Goal: Use online tool/utility: Utilize a website feature to perform a specific function

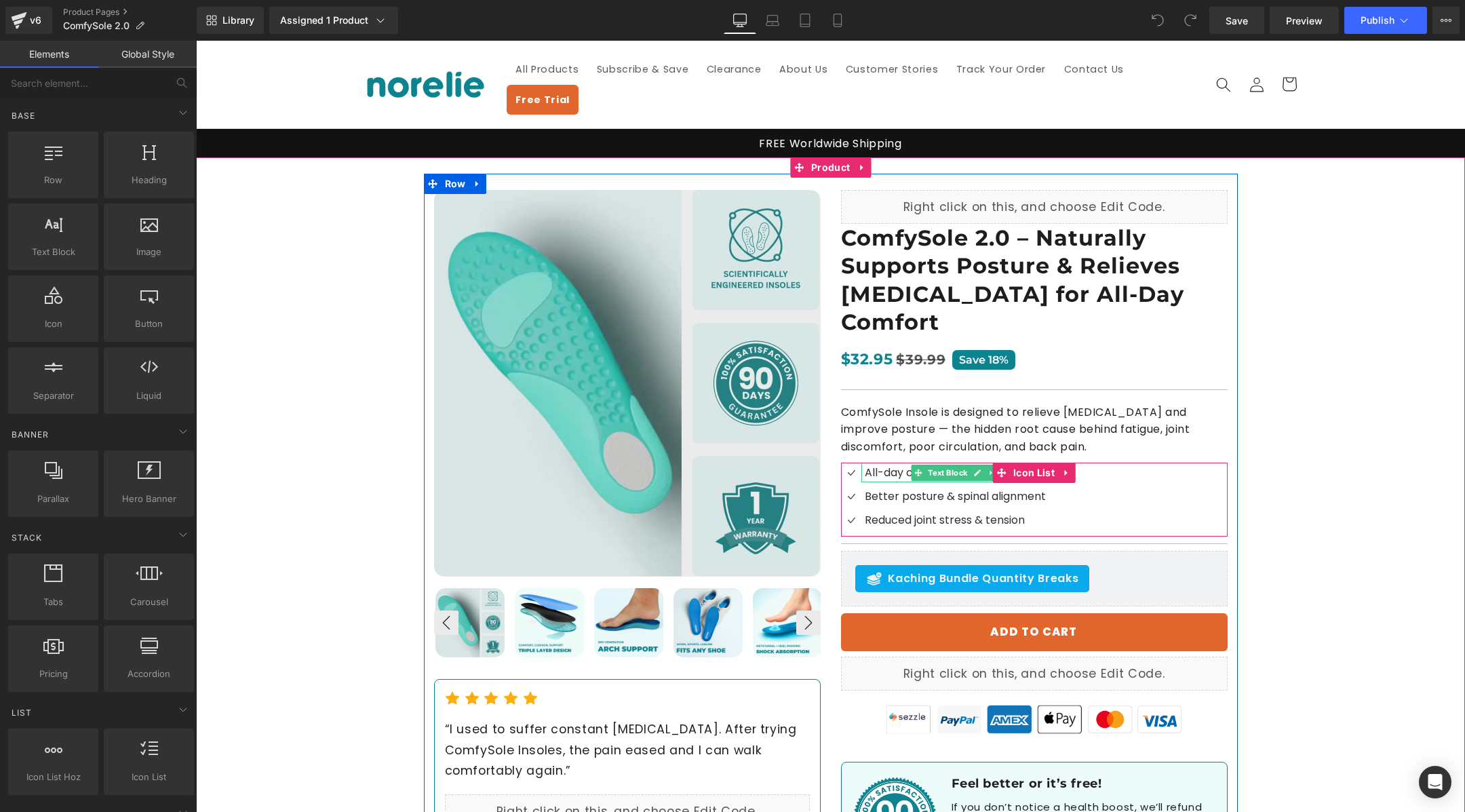
click at [894, 464] on span "All-day comfort without sore feet" at bounding box center [955, 472] width 180 height 16
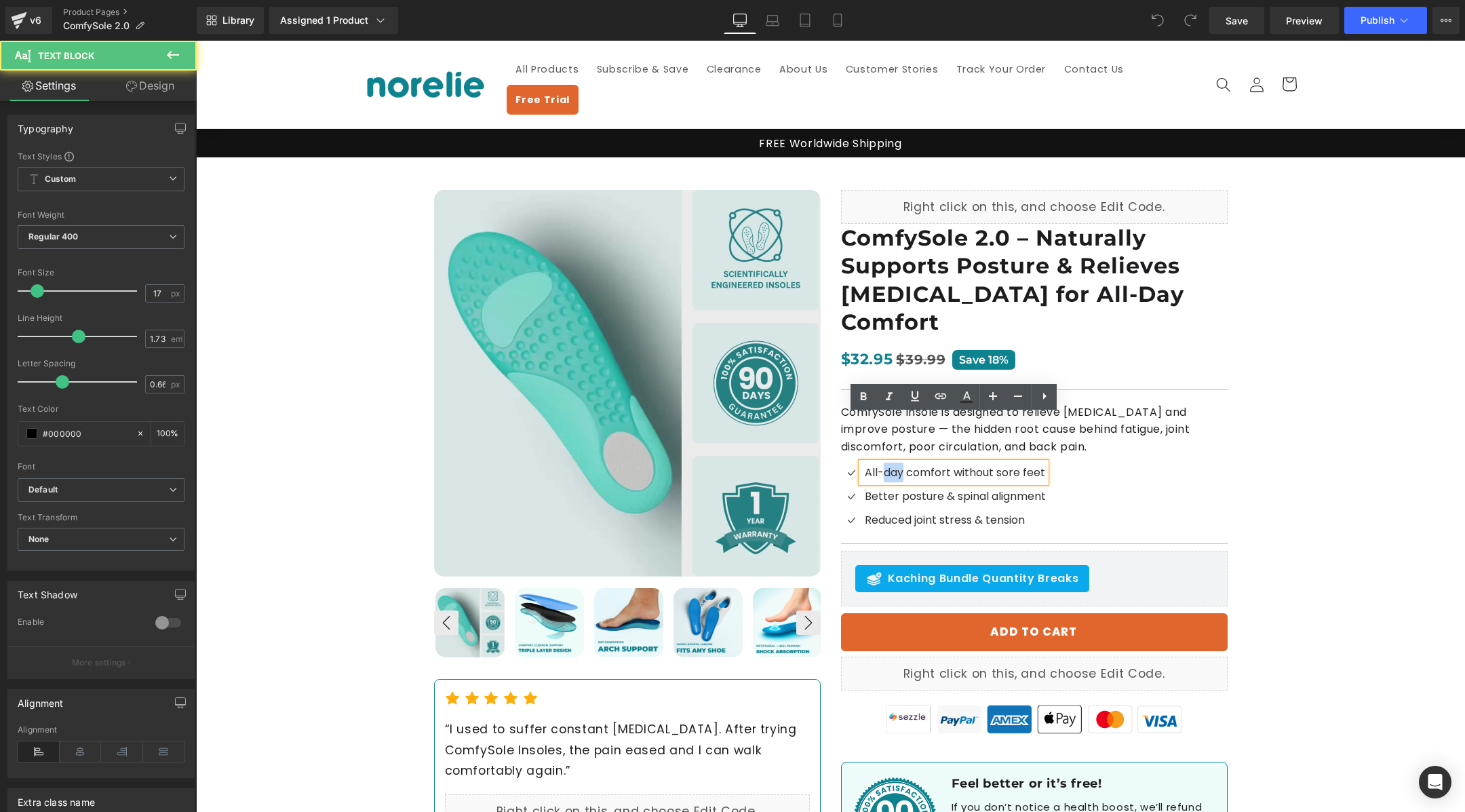
click at [894, 464] on span "All-day comfort without sore feet" at bounding box center [955, 472] width 180 height 16
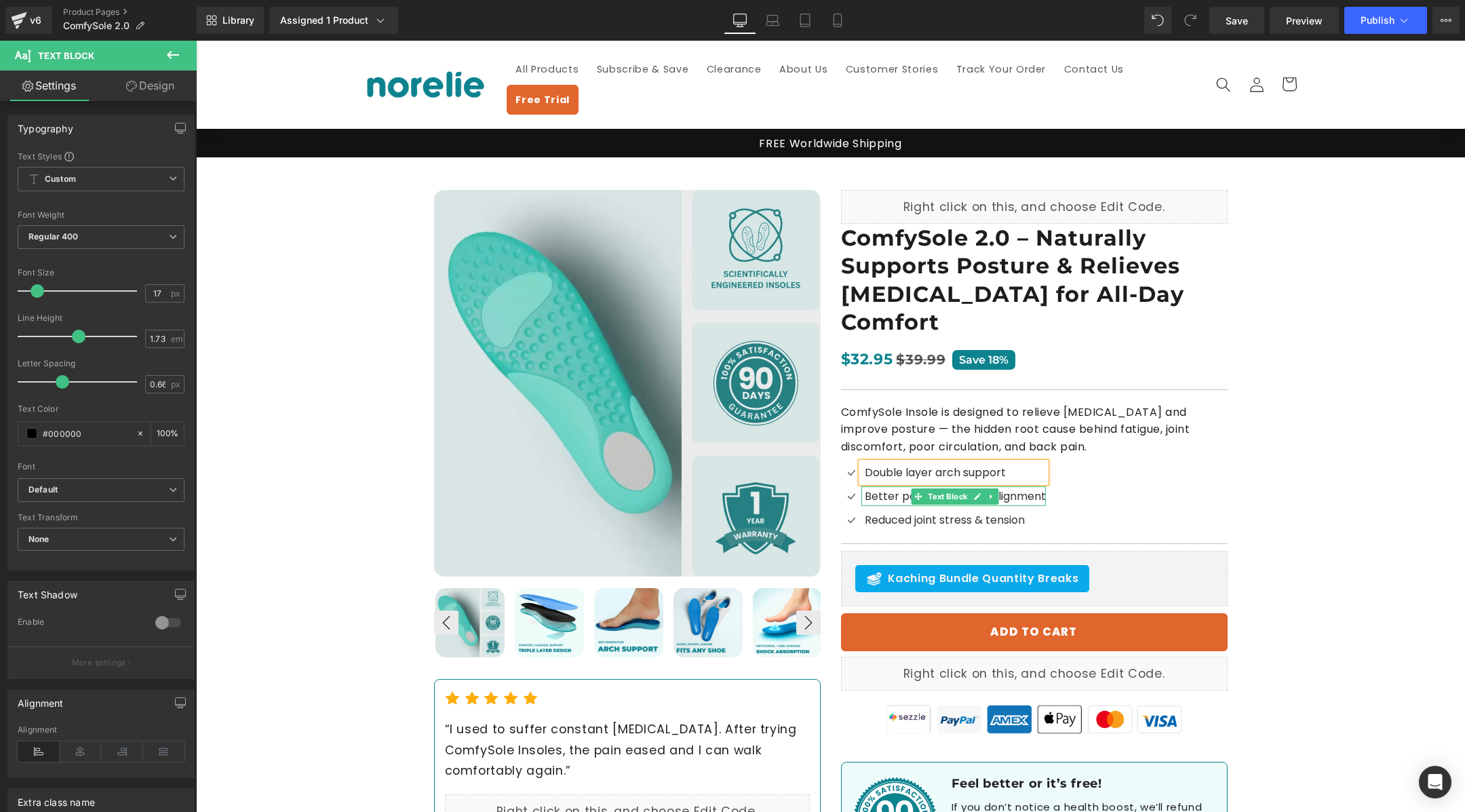
click at [909, 489] on span "Better posture & spinal alignment" at bounding box center [955, 496] width 181 height 16
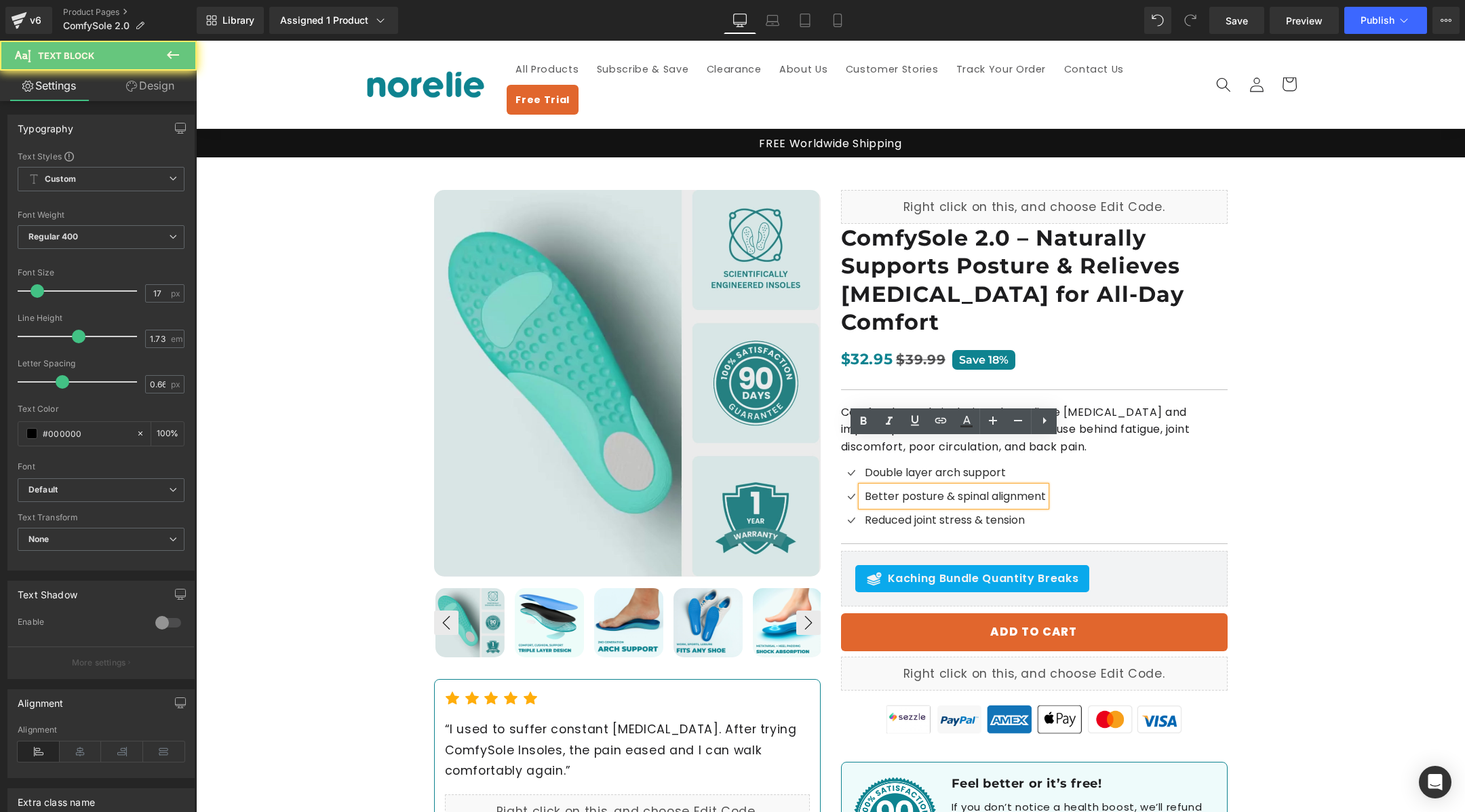
click at [905, 489] on span "Better posture & spinal alignment" at bounding box center [955, 496] width 181 height 16
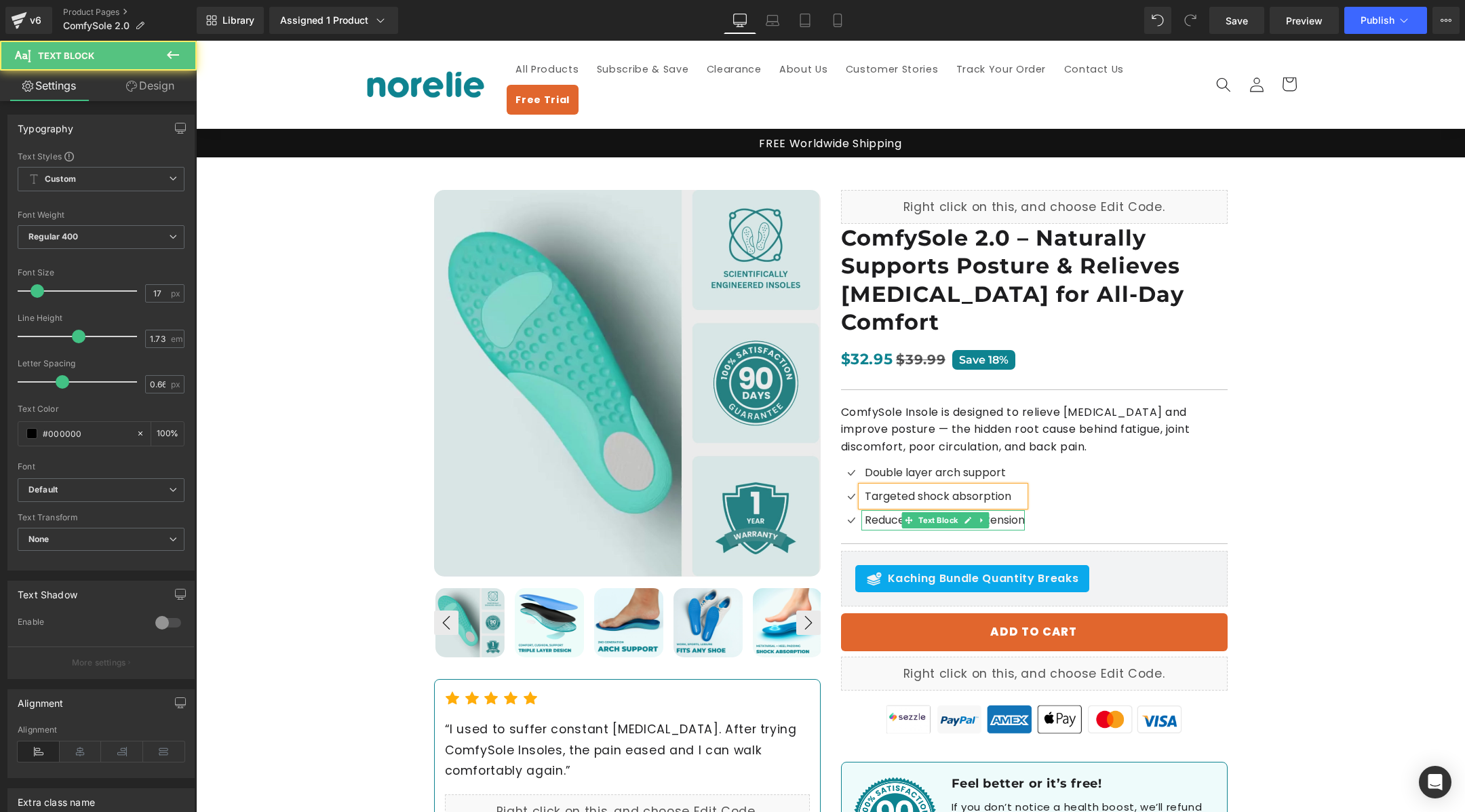
click at [901, 512] on span "Reduced joint stress & tension" at bounding box center [945, 520] width 160 height 16
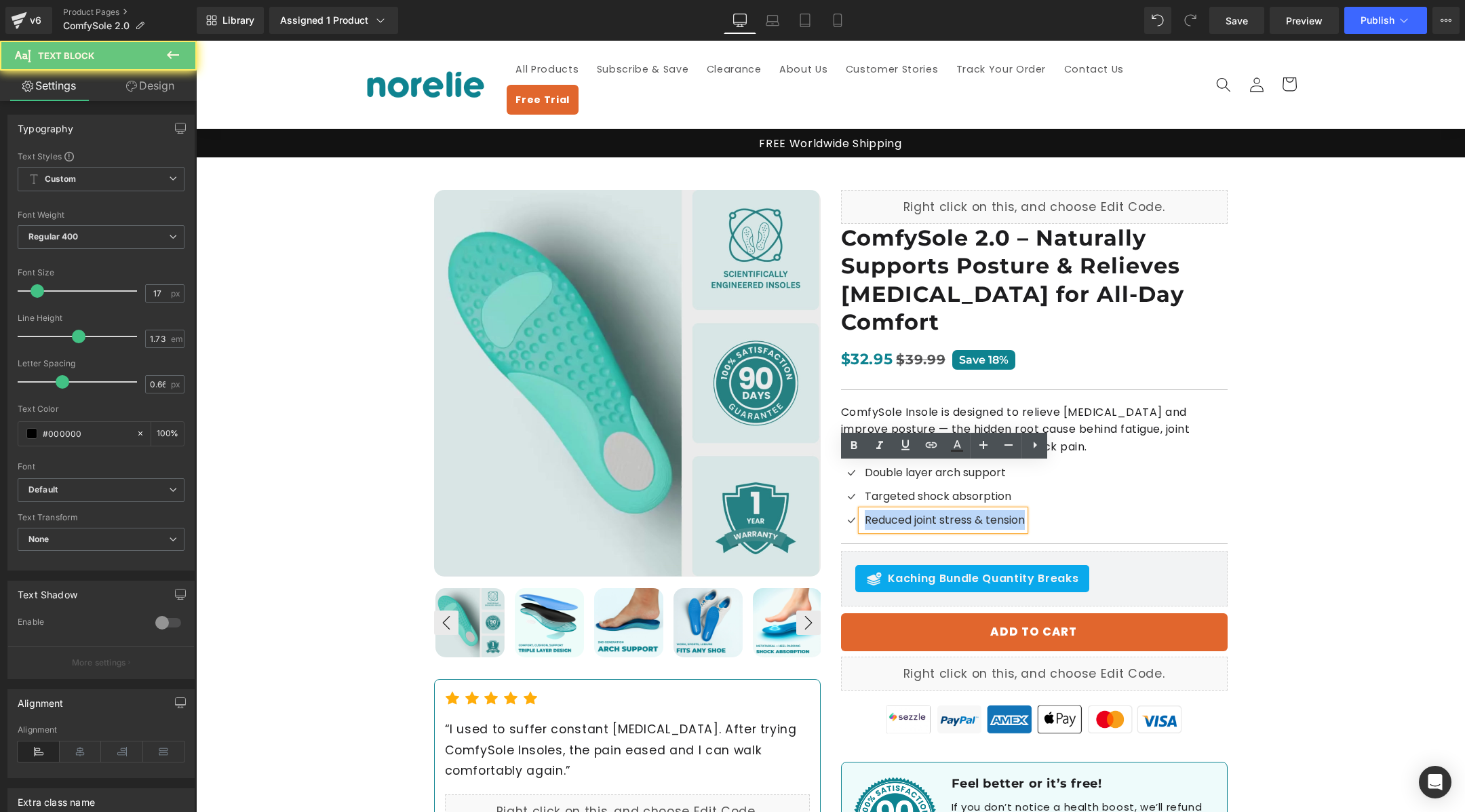
click at [901, 512] on span "Reduced joint stress & tension" at bounding box center [945, 520] width 160 height 16
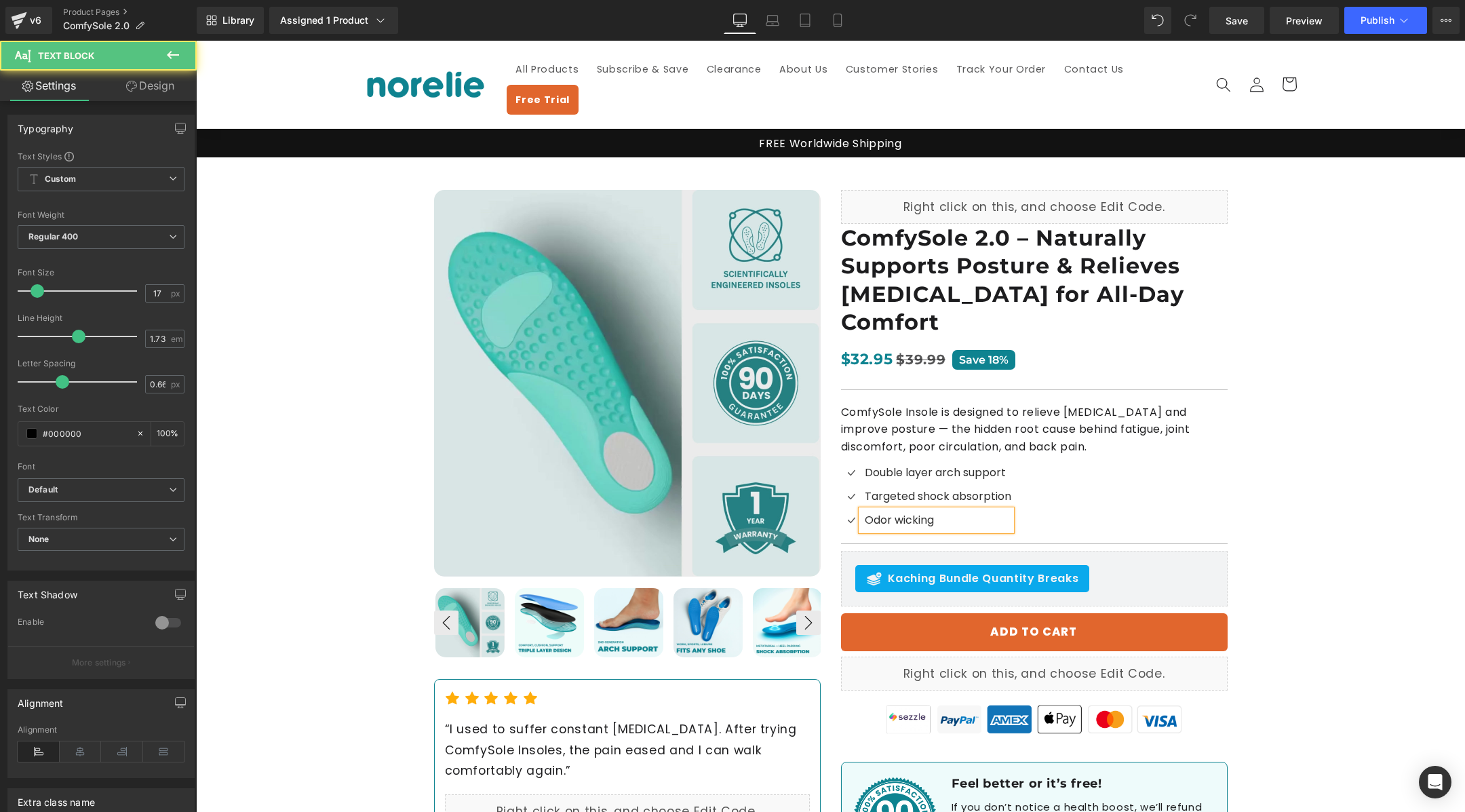
click at [919, 512] on span "Odor wicking" at bounding box center [899, 520] width 70 height 16
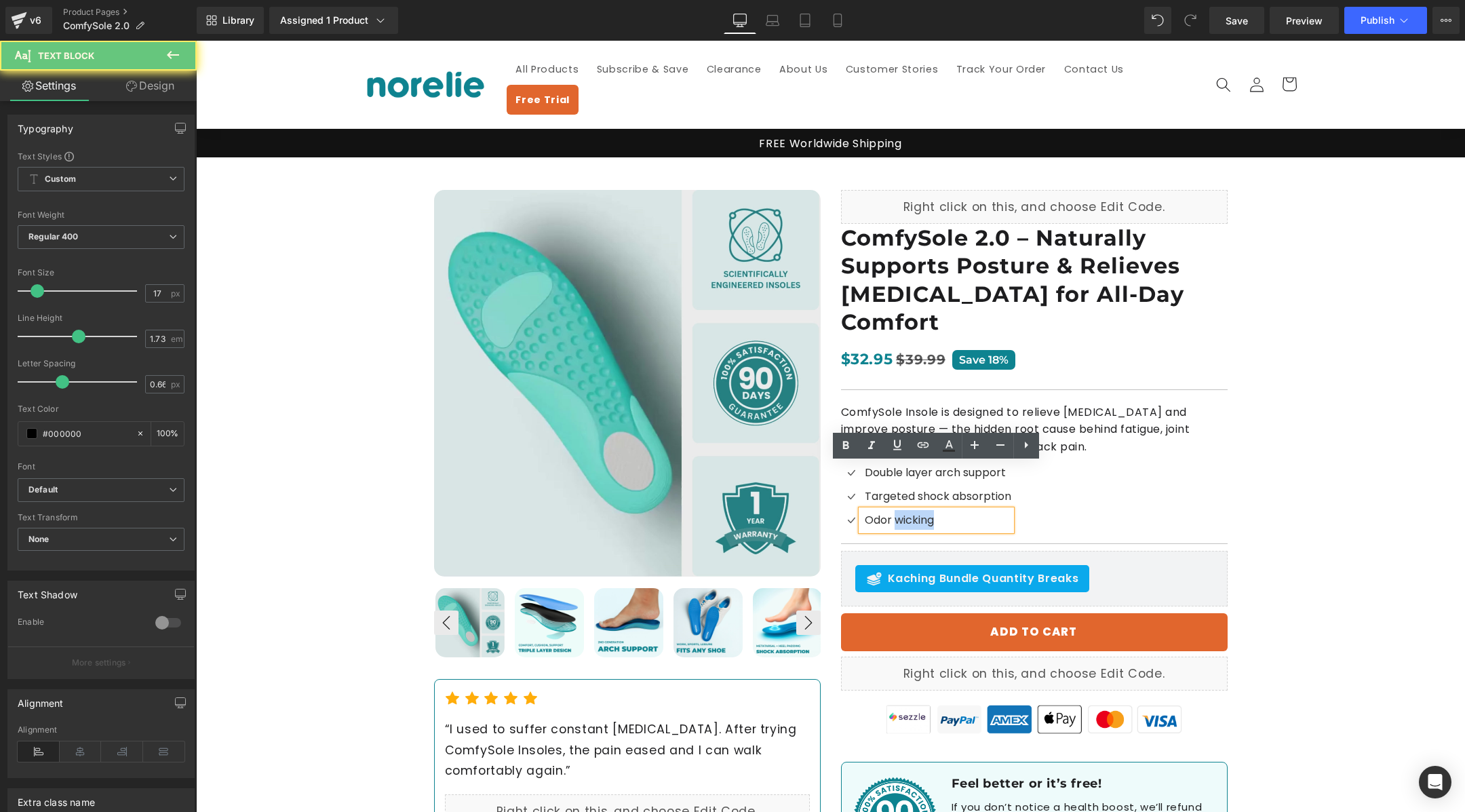
click at [919, 512] on span "Odor wicking" at bounding box center [899, 520] width 70 height 16
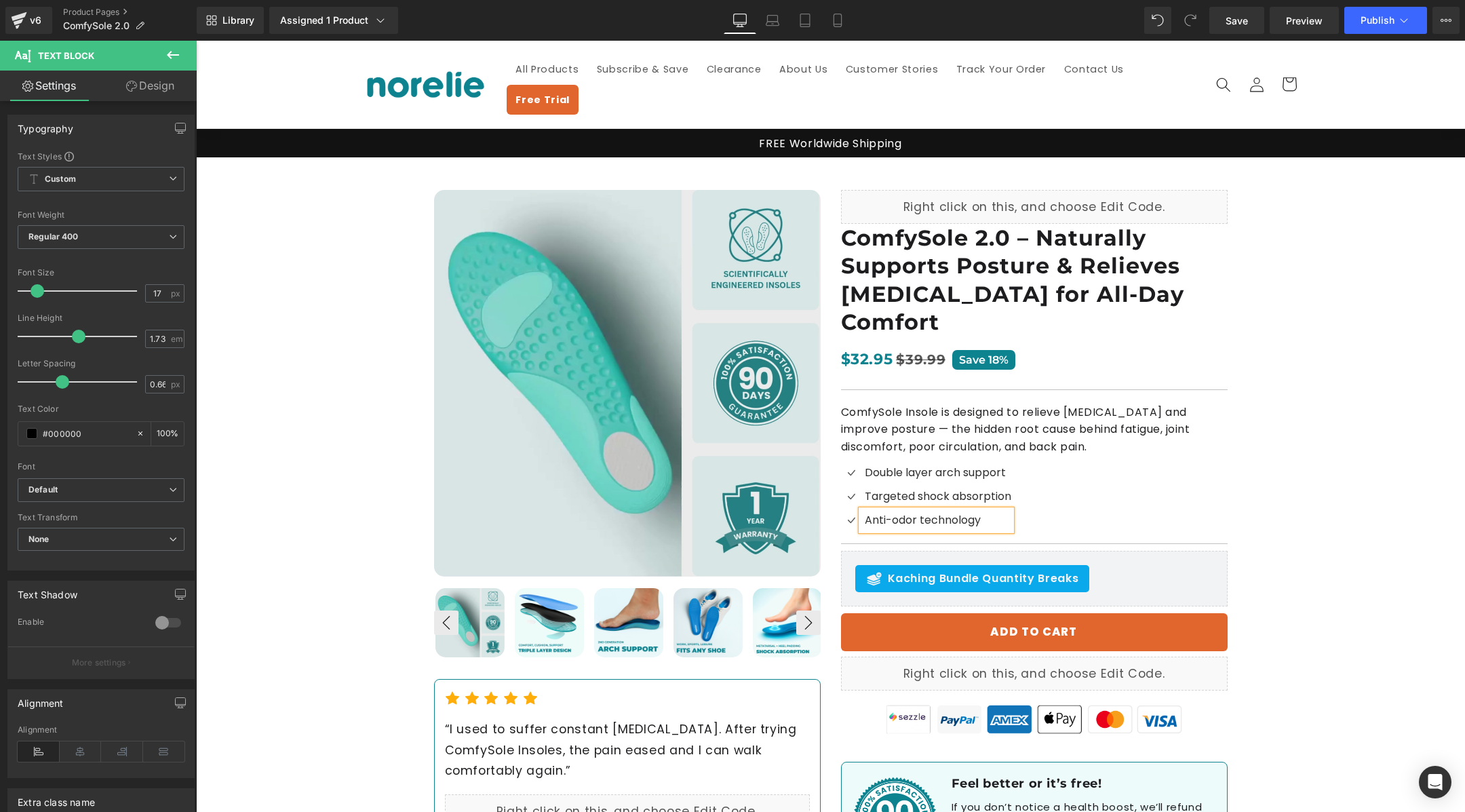
click at [1405, 452] on div "Best Seller (P) Image ‹ ›" at bounding box center [831, 527] width 1269 height 739
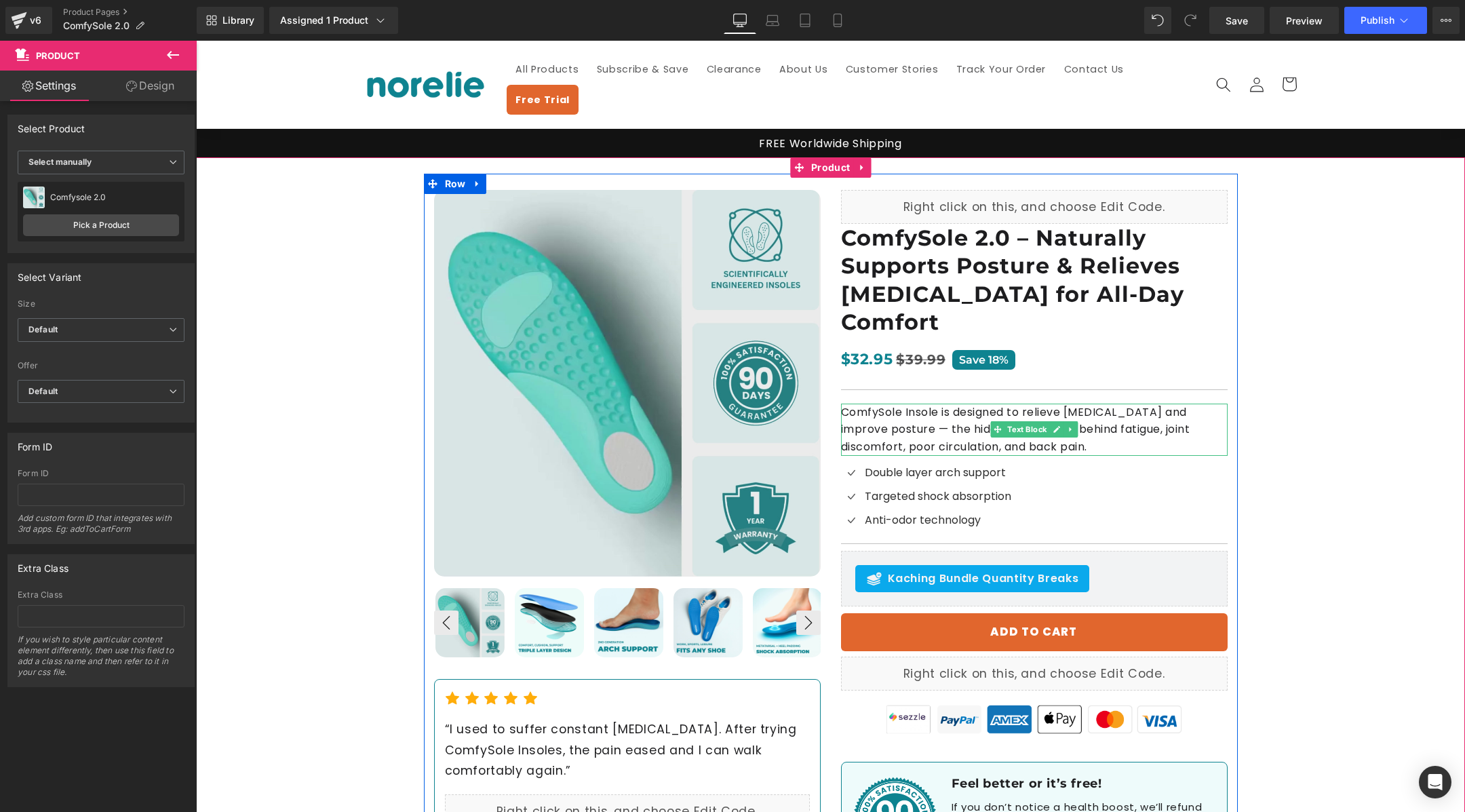
click at [904, 404] on p "ComfySole Insole is designed to relieve [MEDICAL_DATA] and improve posture — th…" at bounding box center [1033, 430] width 386 height 52
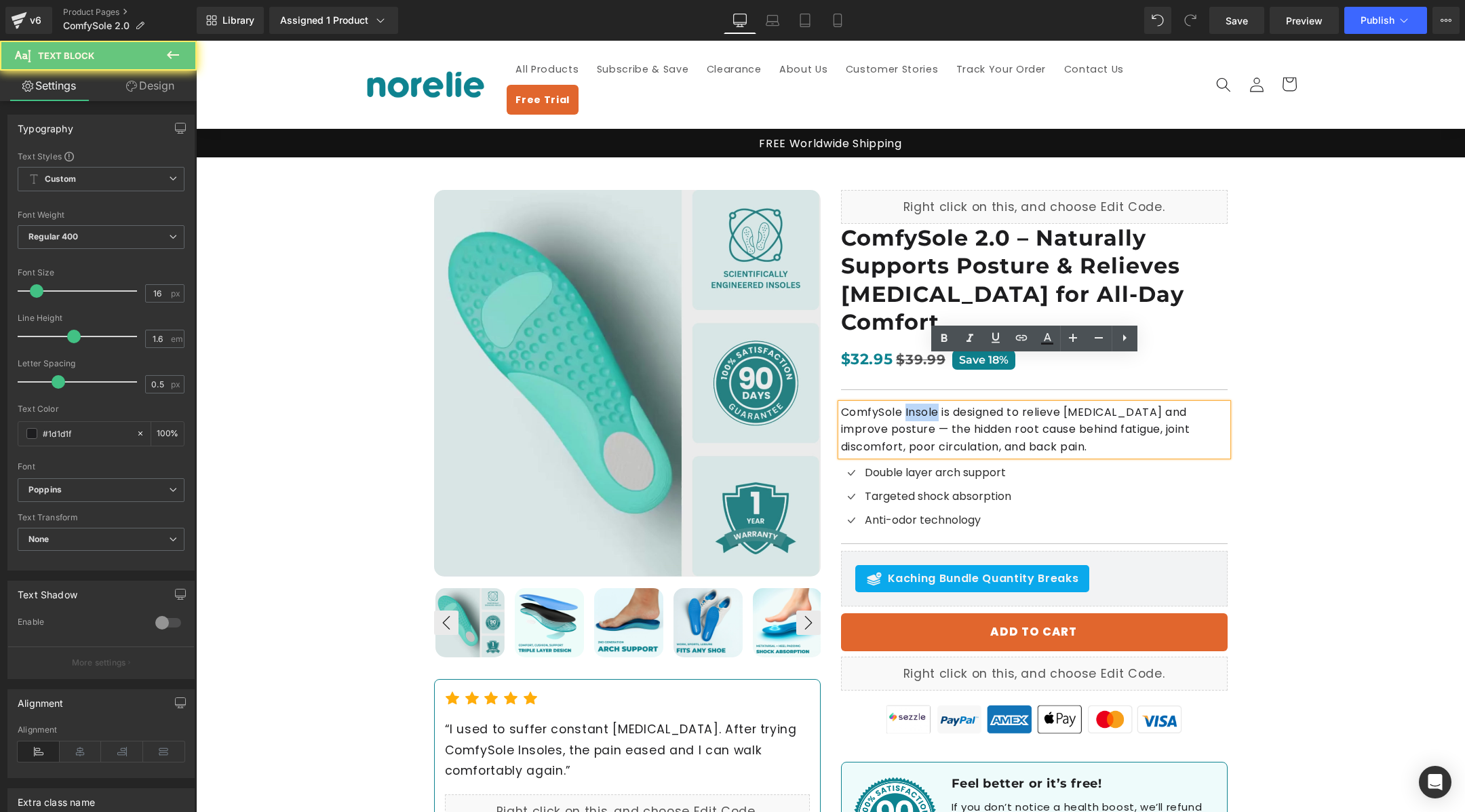
click at [904, 404] on p "ComfySole Insole is designed to relieve [MEDICAL_DATA] and improve posture — th…" at bounding box center [1033, 430] width 386 height 52
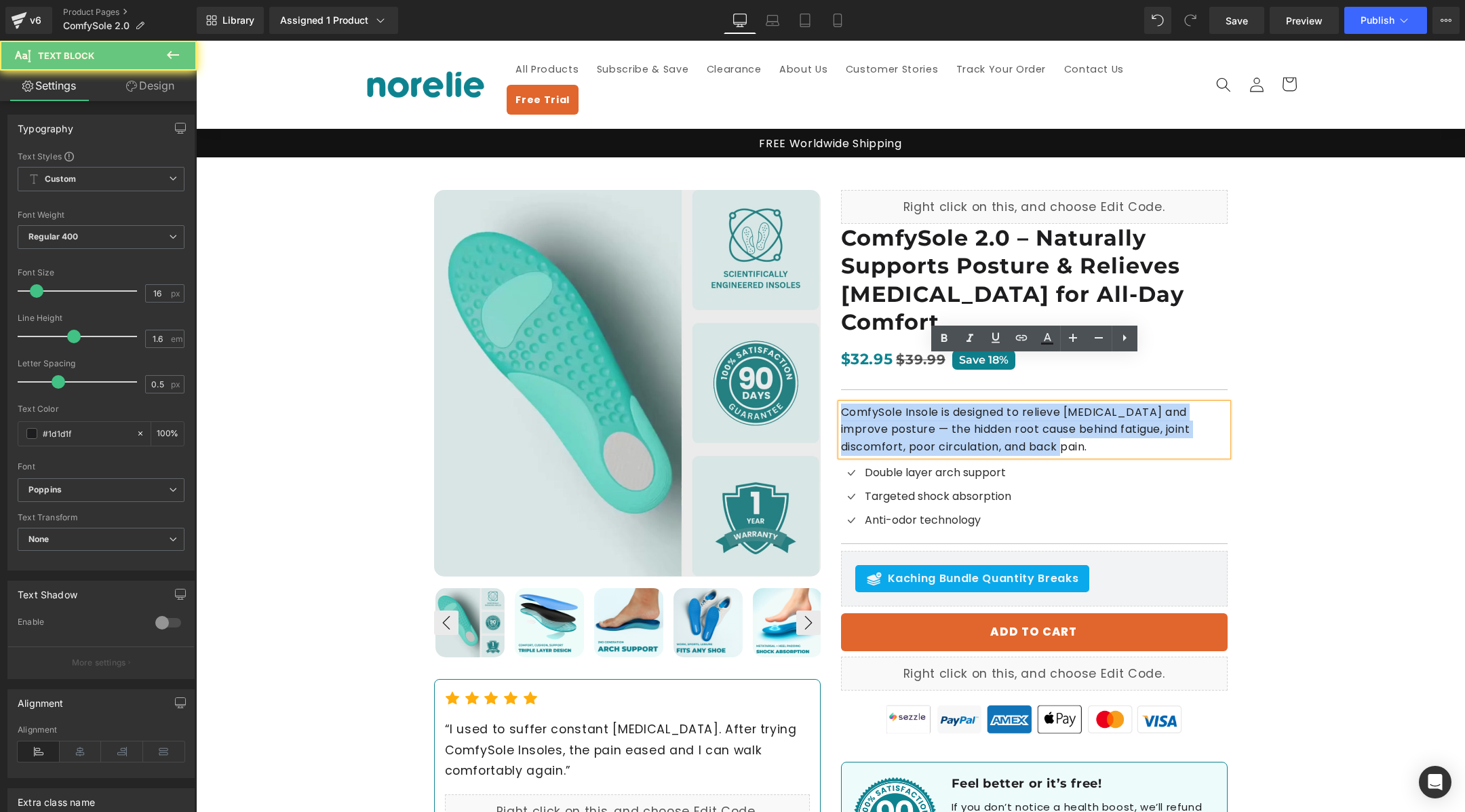
click at [904, 404] on p "ComfySole Insole is designed to relieve [MEDICAL_DATA] and improve posture — th…" at bounding box center [1033, 430] width 386 height 52
copy p "ComfySole Insole is designed to relieve [MEDICAL_DATA] and improve posture — th…"
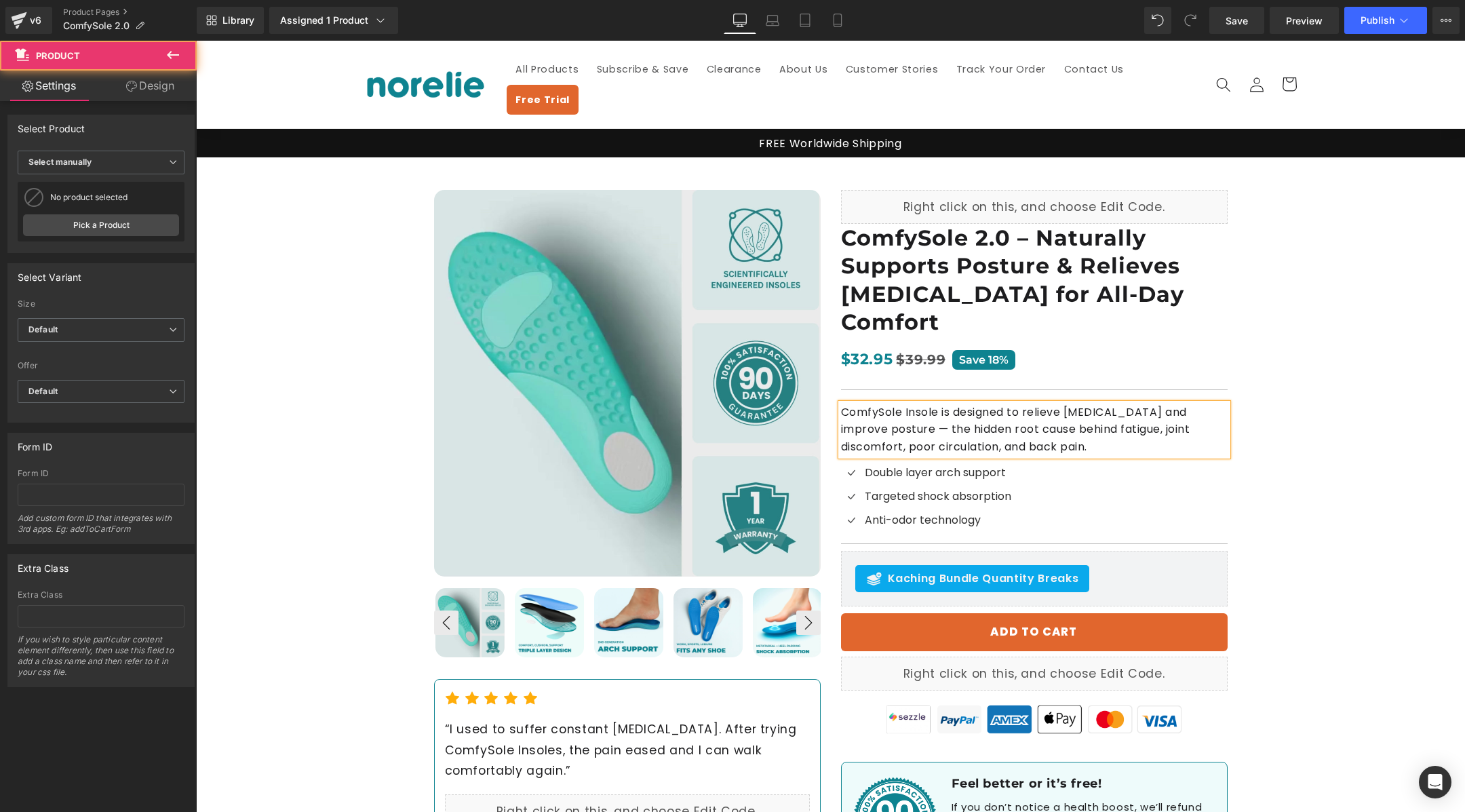
click at [1282, 286] on div "Best Seller (P) Image ‹ ›" at bounding box center [831, 527] width 1269 height 739
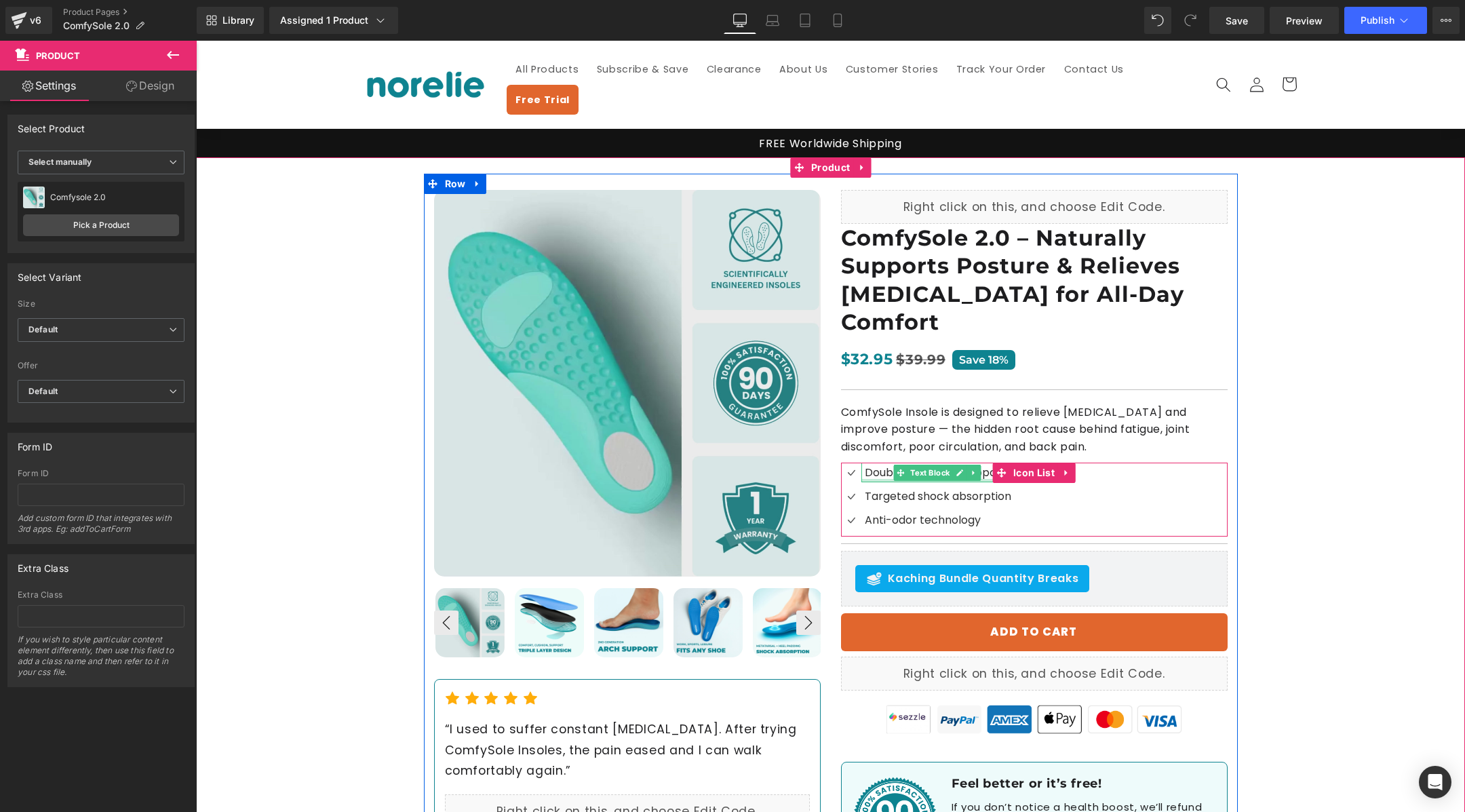
click at [883, 478] on div at bounding box center [936, 480] width 150 height 3
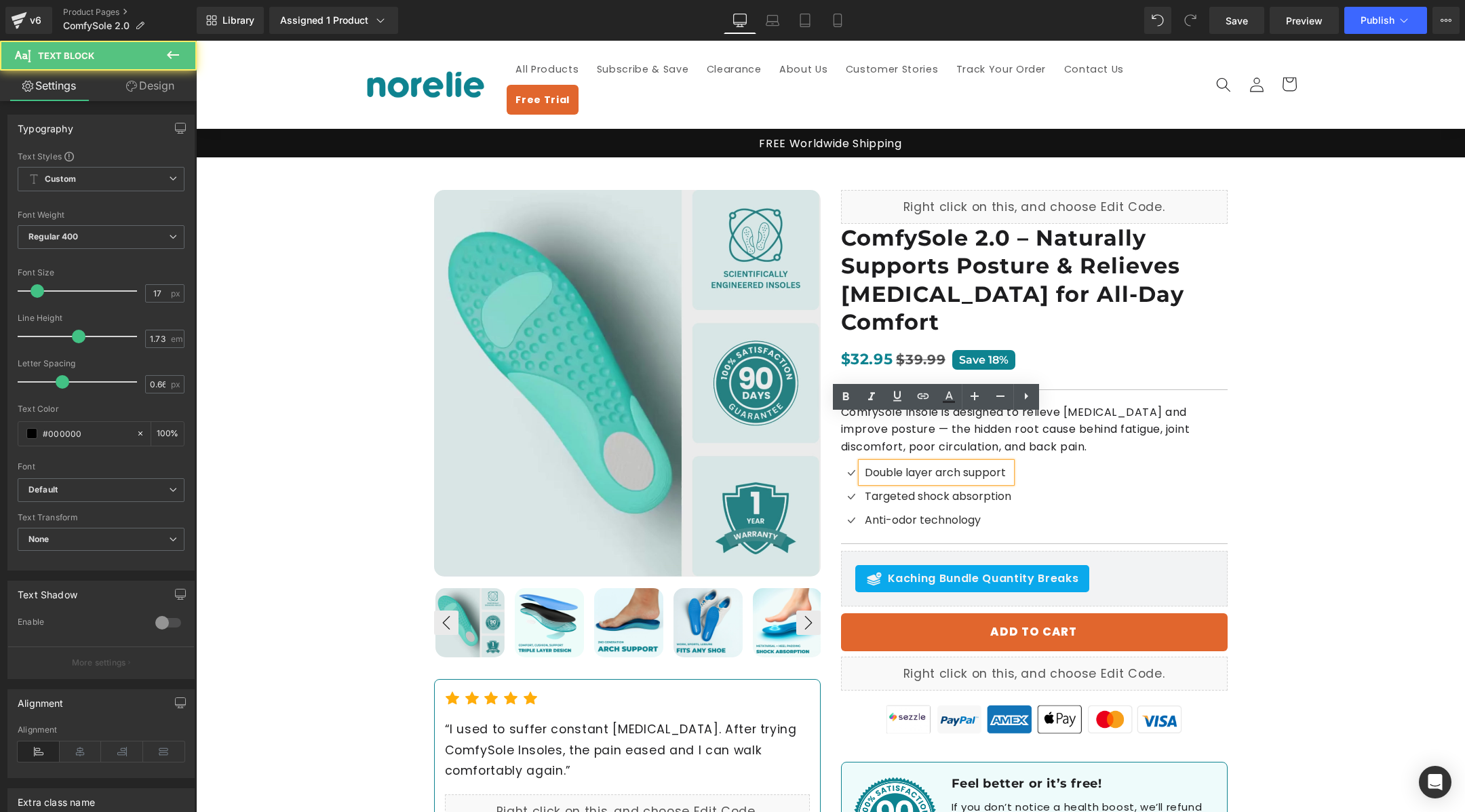
click at [883, 464] on span "Double layer arch support" at bounding box center [935, 472] width 141 height 16
click at [936, 464] on span "Double layer arch support" at bounding box center [935, 472] width 141 height 16
drag, startPoint x: 933, startPoint y: 428, endPoint x: 841, endPoint y: 428, distance: 92.0
click at [841, 463] on li "Icon Double layer arch support Text Block" at bounding box center [925, 472] width 170 height 19
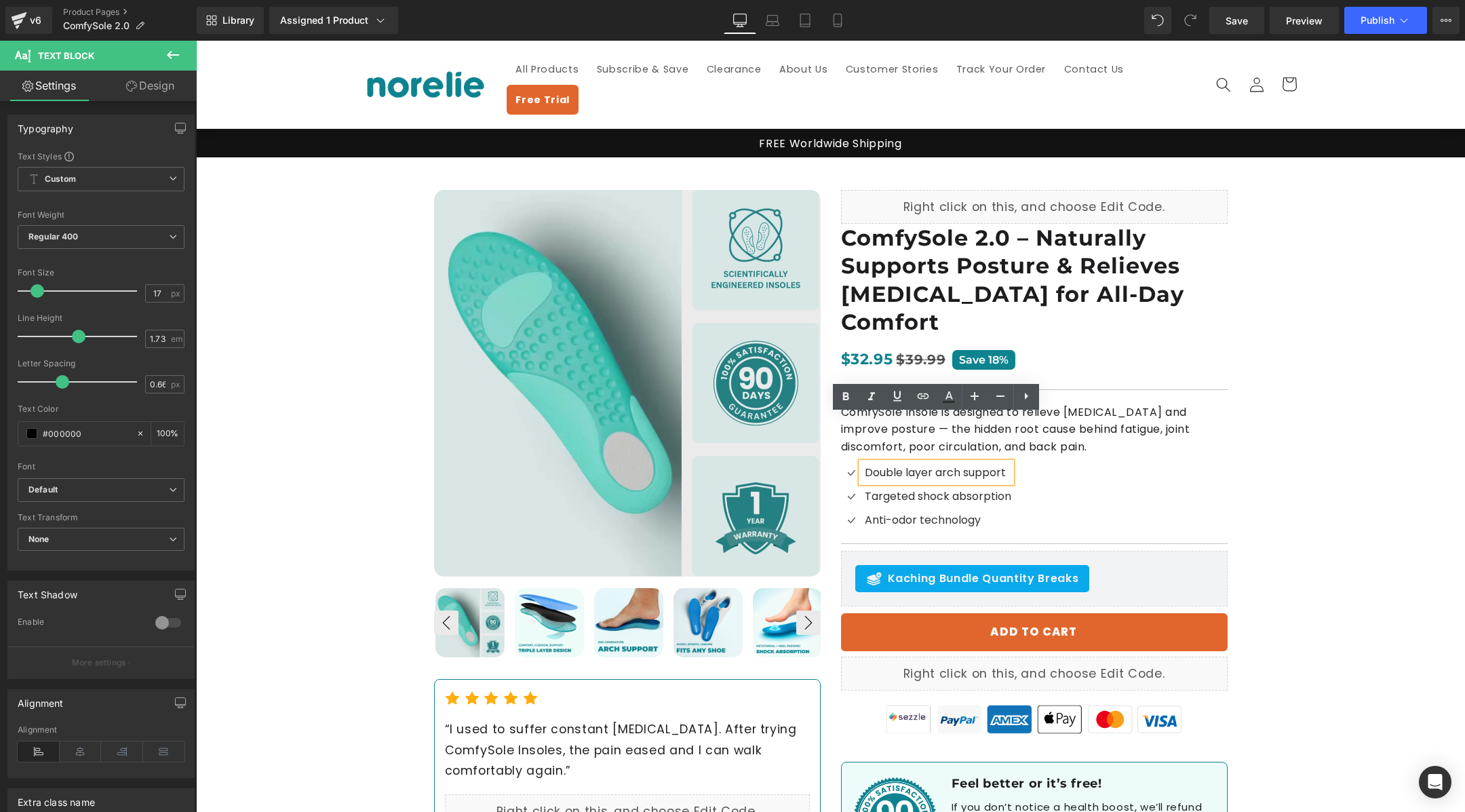
click at [891, 464] on span "Double layer arch support" at bounding box center [935, 472] width 141 height 16
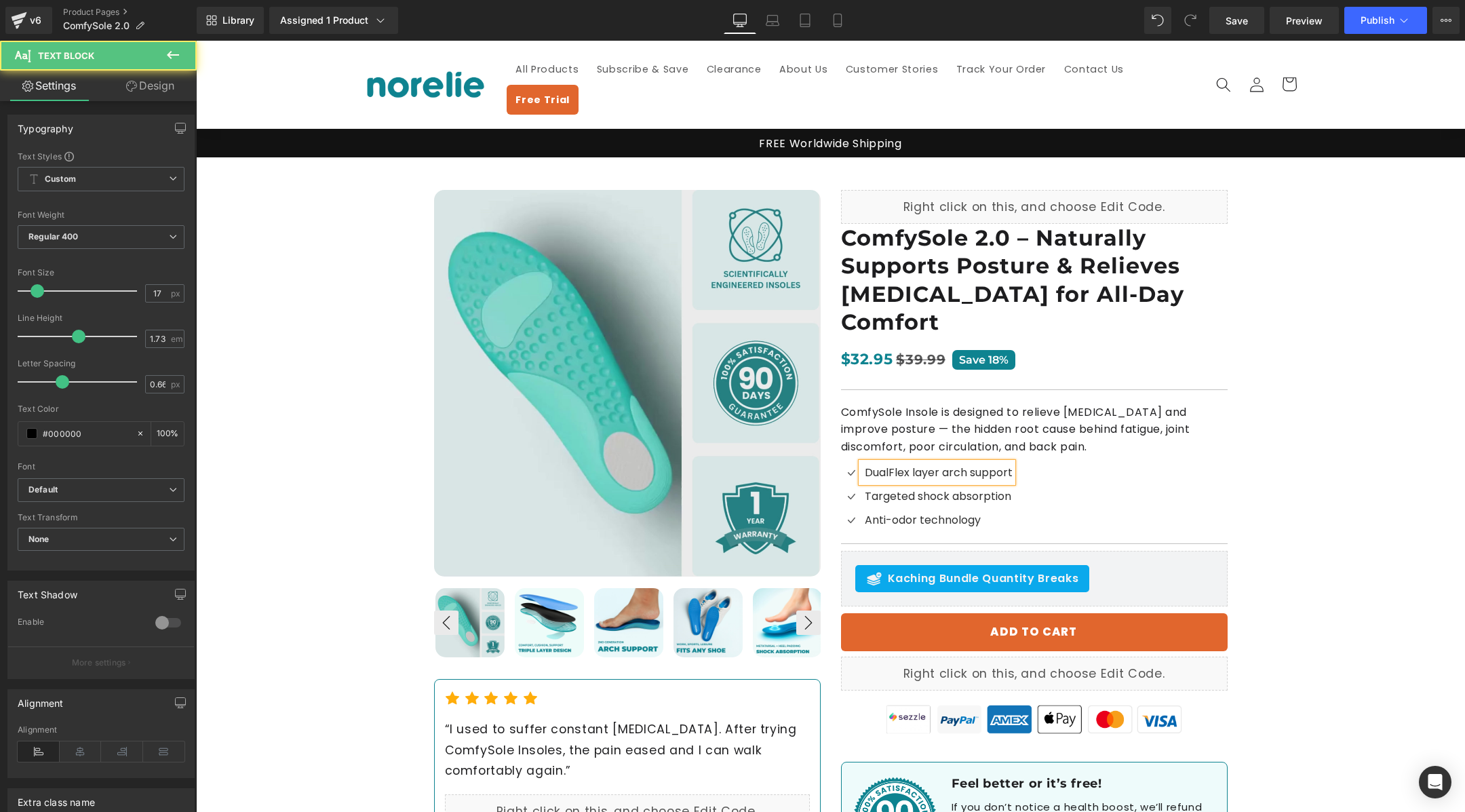
click at [937, 464] on span "DualFlex layer arch support" at bounding box center [939, 472] width 148 height 16
click at [888, 464] on span "DualFlex arch support" at bounding box center [924, 472] width 118 height 16
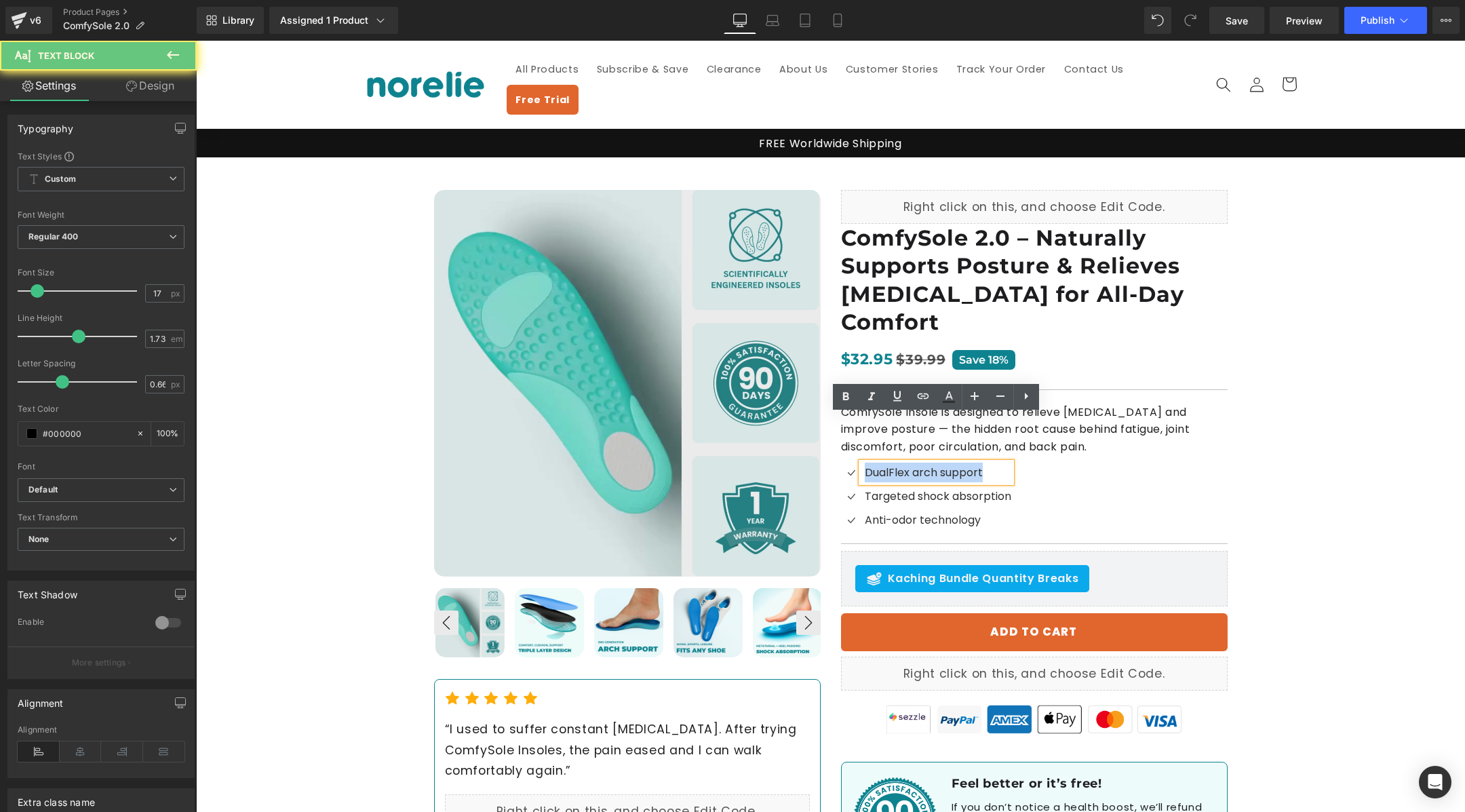
click at [888, 464] on span "DualFlex arch support" at bounding box center [924, 472] width 118 height 16
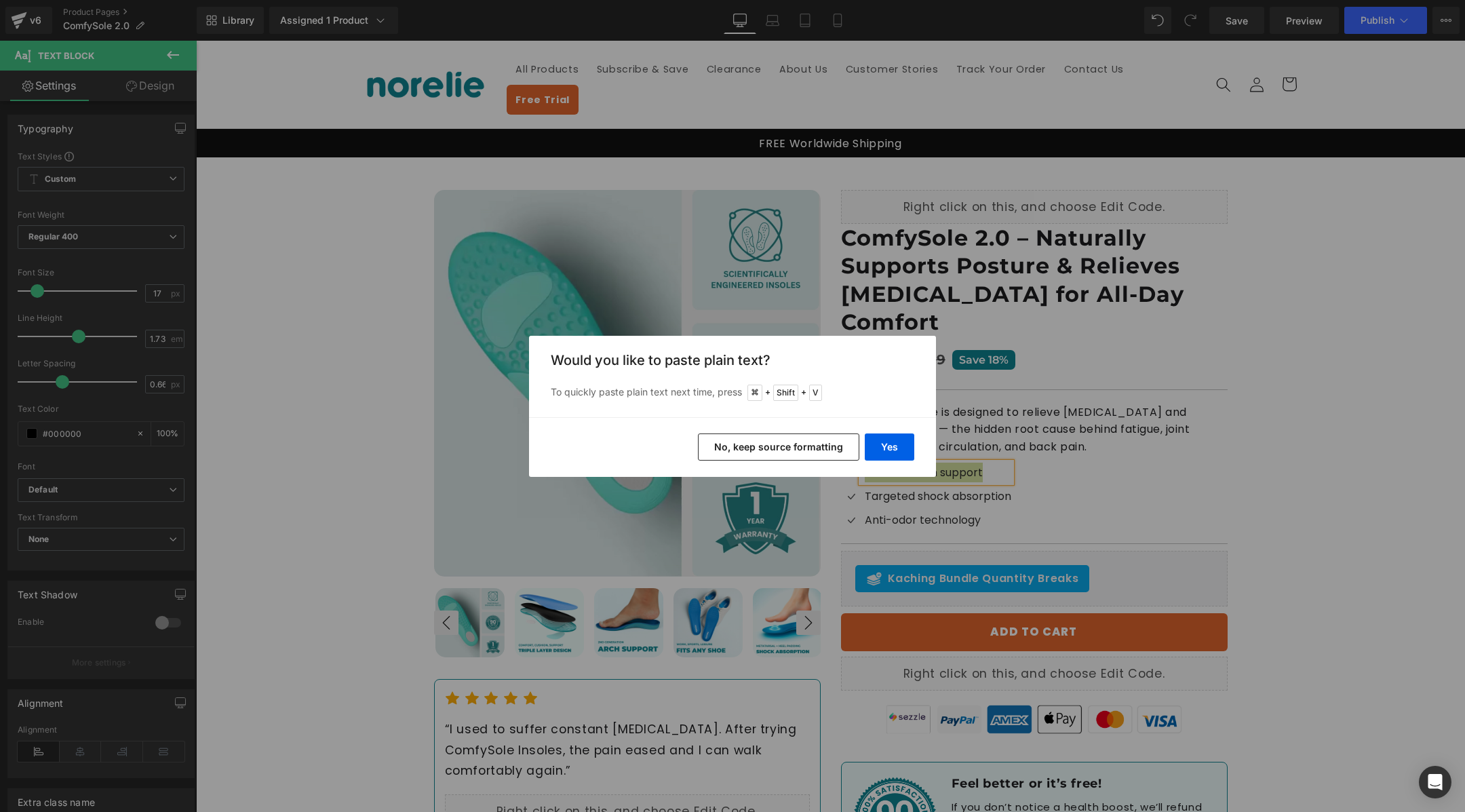
click at [798, 447] on button "No, keep source formatting" at bounding box center [779, 447] width 162 height 27
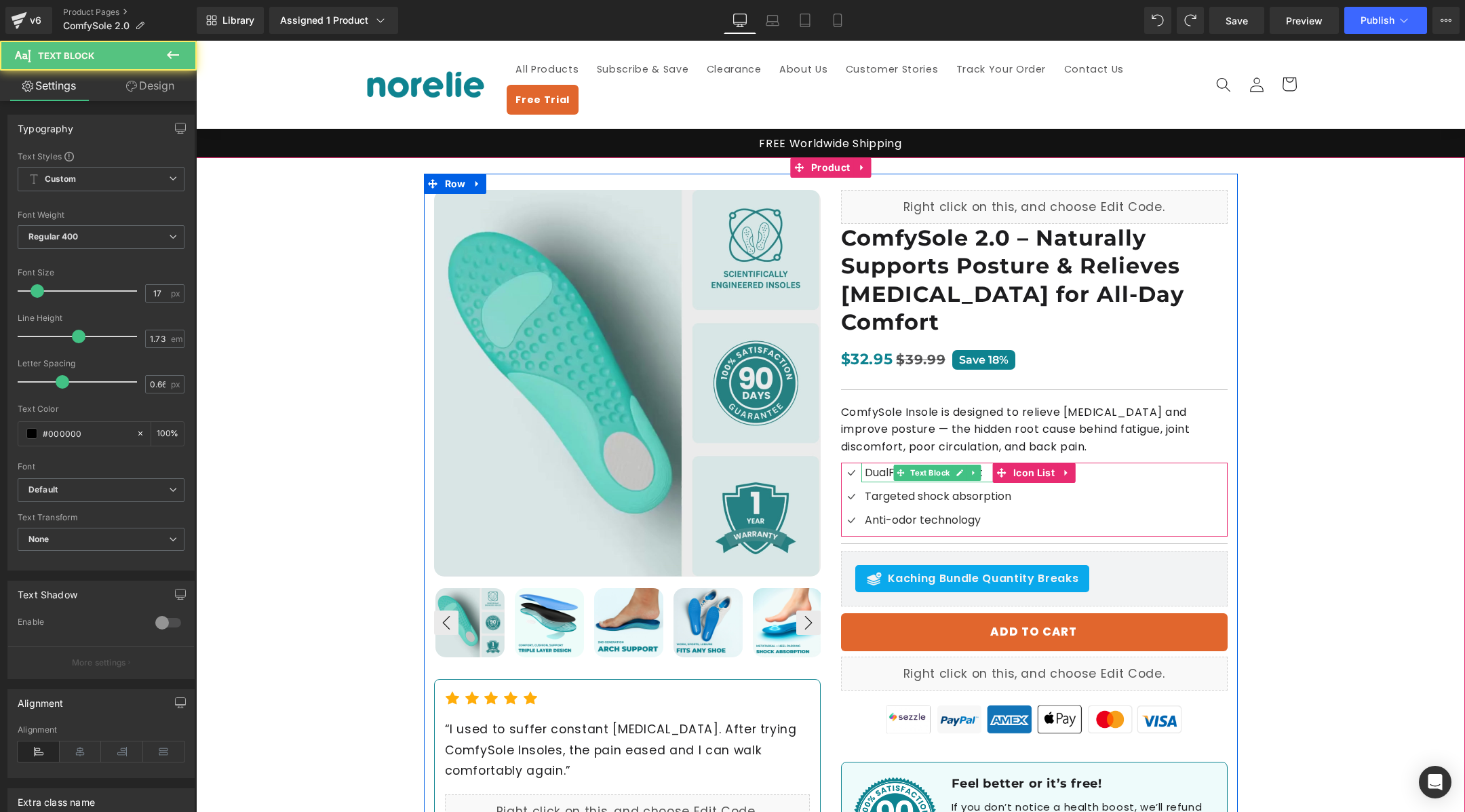
click at [886, 464] on span "DualFlex arch support" at bounding box center [924, 472] width 118 height 16
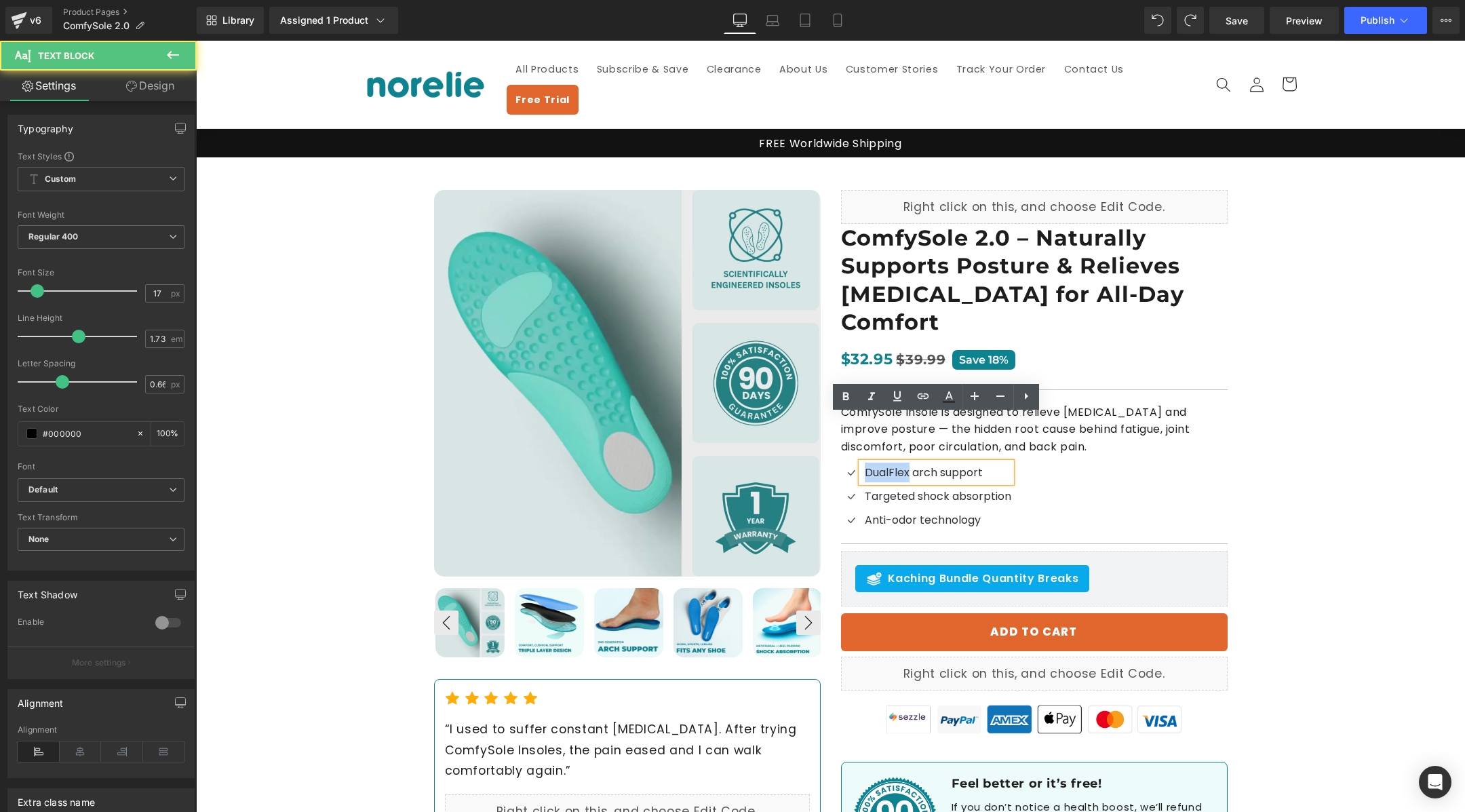
drag, startPoint x: 908, startPoint y: 425, endPoint x: 865, endPoint y: 425, distance: 43.0
click at [865, 464] on span "DualFlex arch support" at bounding box center [924, 472] width 118 height 16
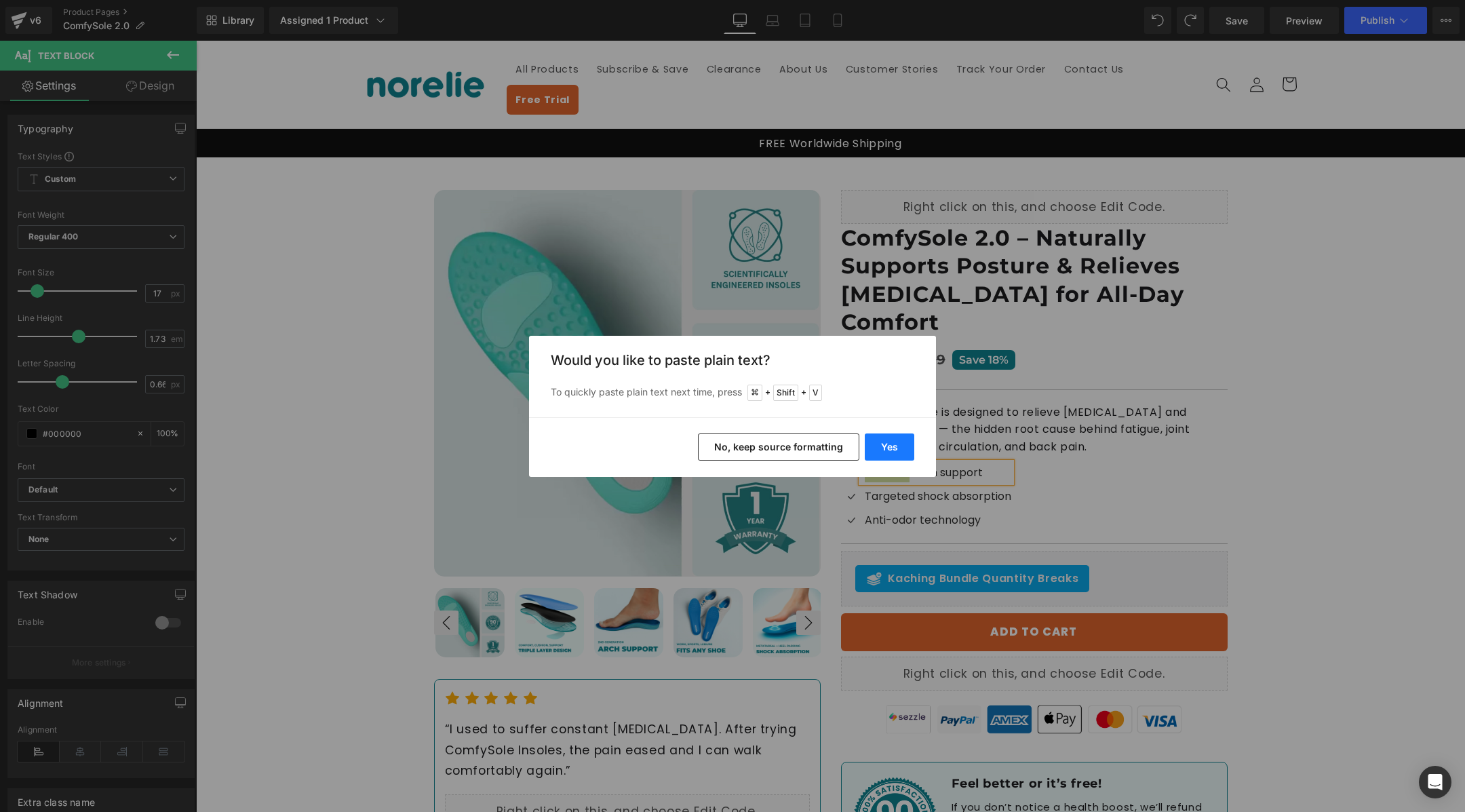
click at [869, 441] on button "Yes" at bounding box center [889, 447] width 49 height 27
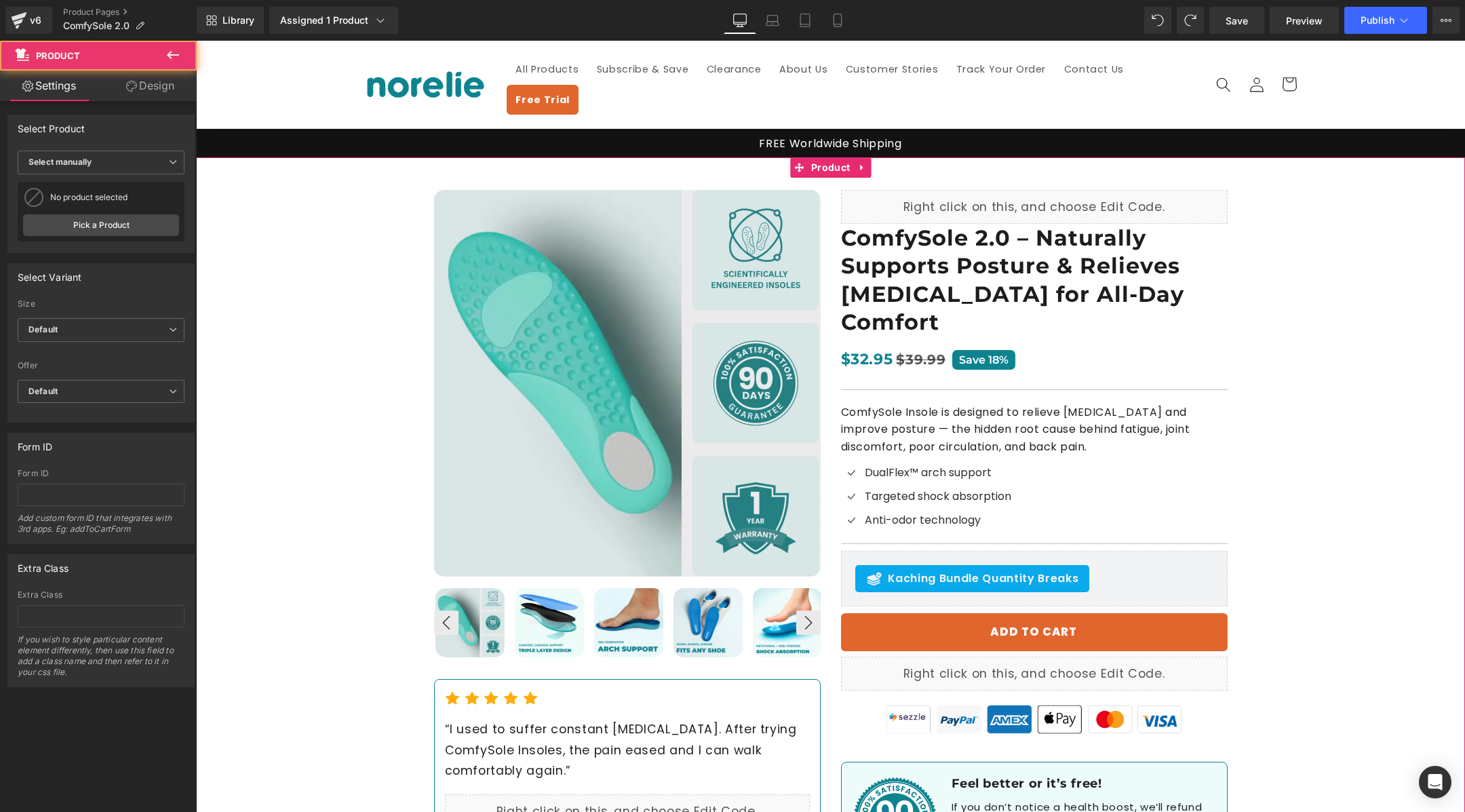
click at [1315, 389] on div "Best Seller (P) Image ‹ ›" at bounding box center [831, 527] width 1269 height 739
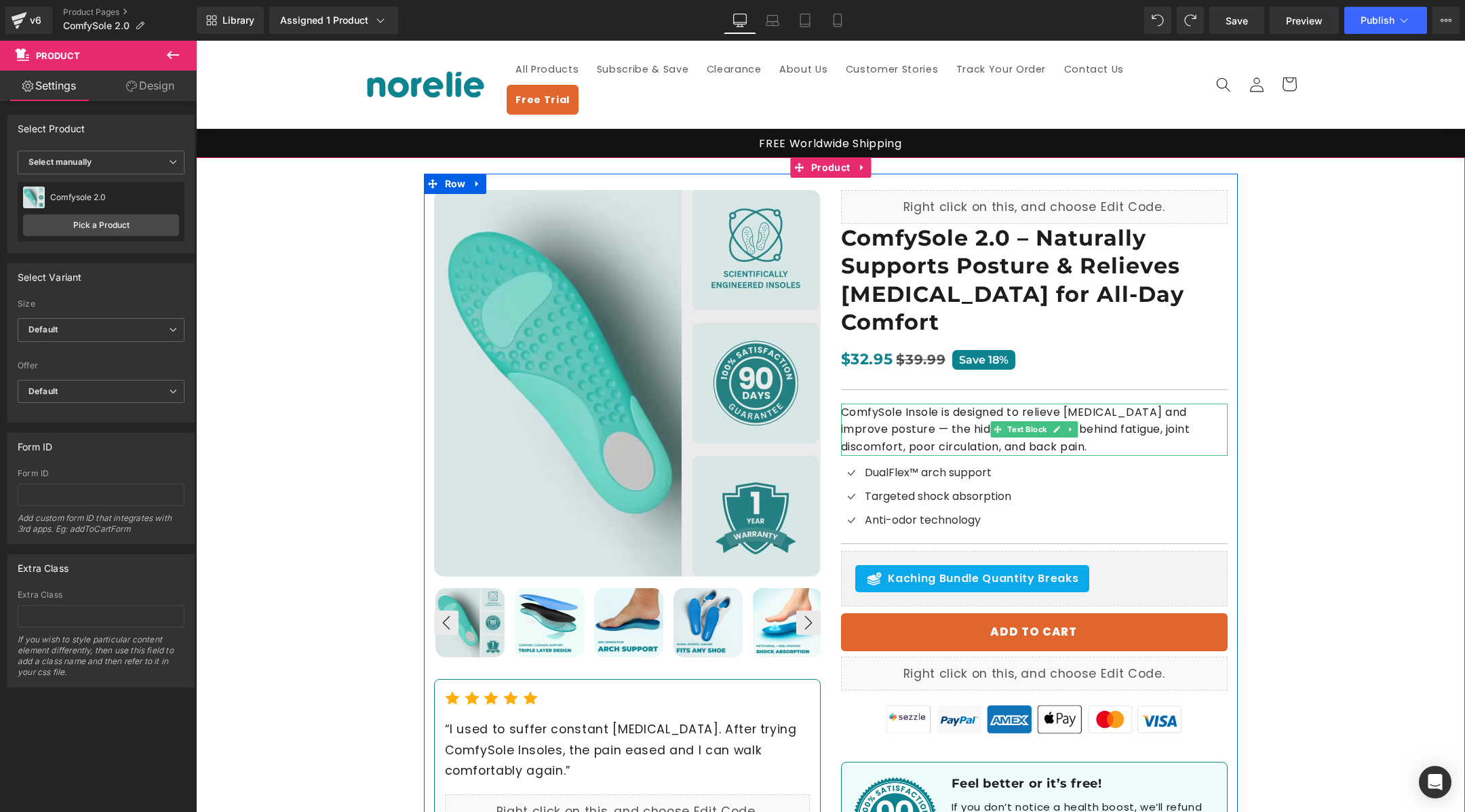
click at [907, 404] on p "ComfySole Insole is designed to relieve [MEDICAL_DATA] and improve posture — th…" at bounding box center [1033, 430] width 386 height 52
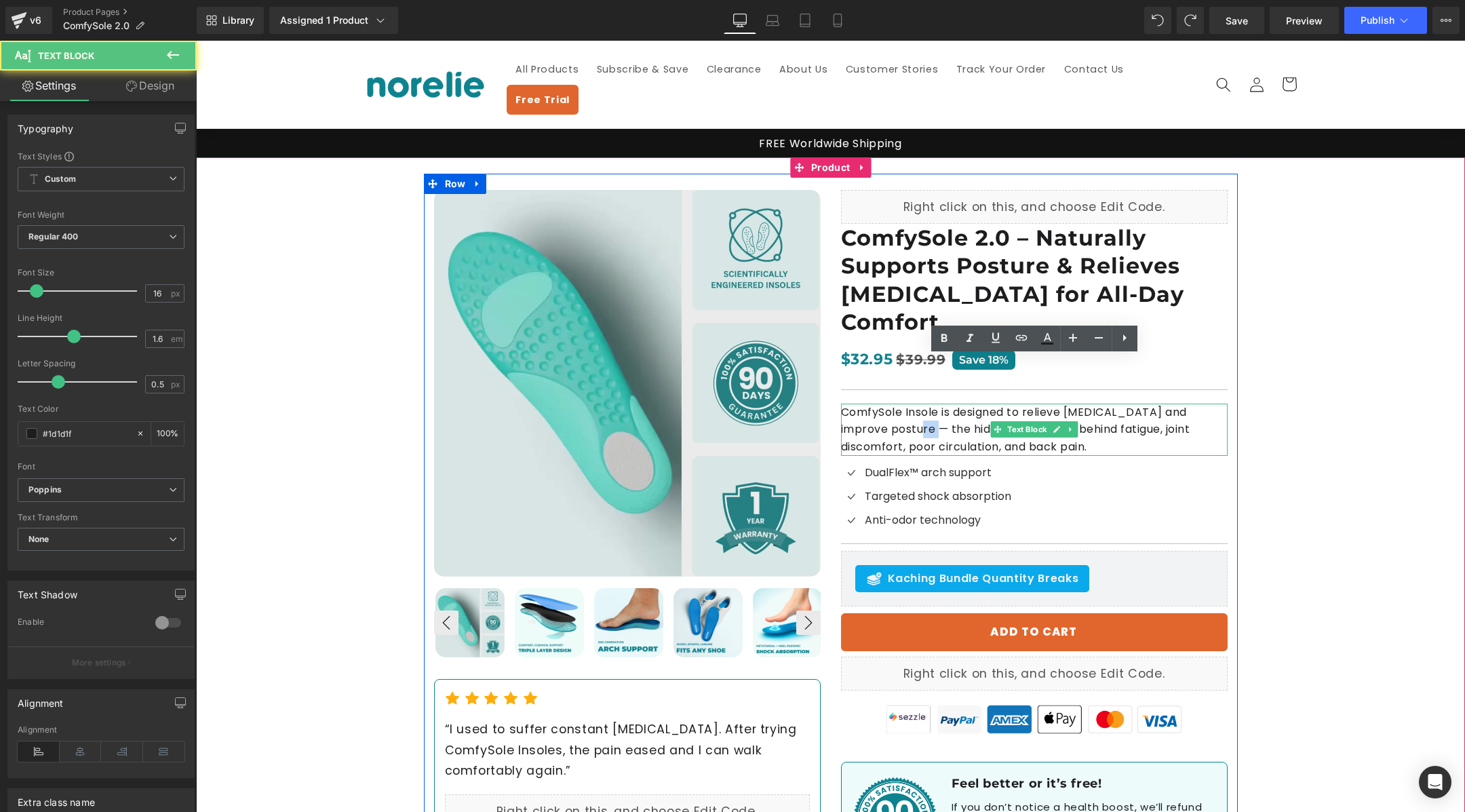
click at [907, 404] on p "ComfySole Insole is designed to relieve [MEDICAL_DATA] and improve posture — th…" at bounding box center [1033, 430] width 386 height 52
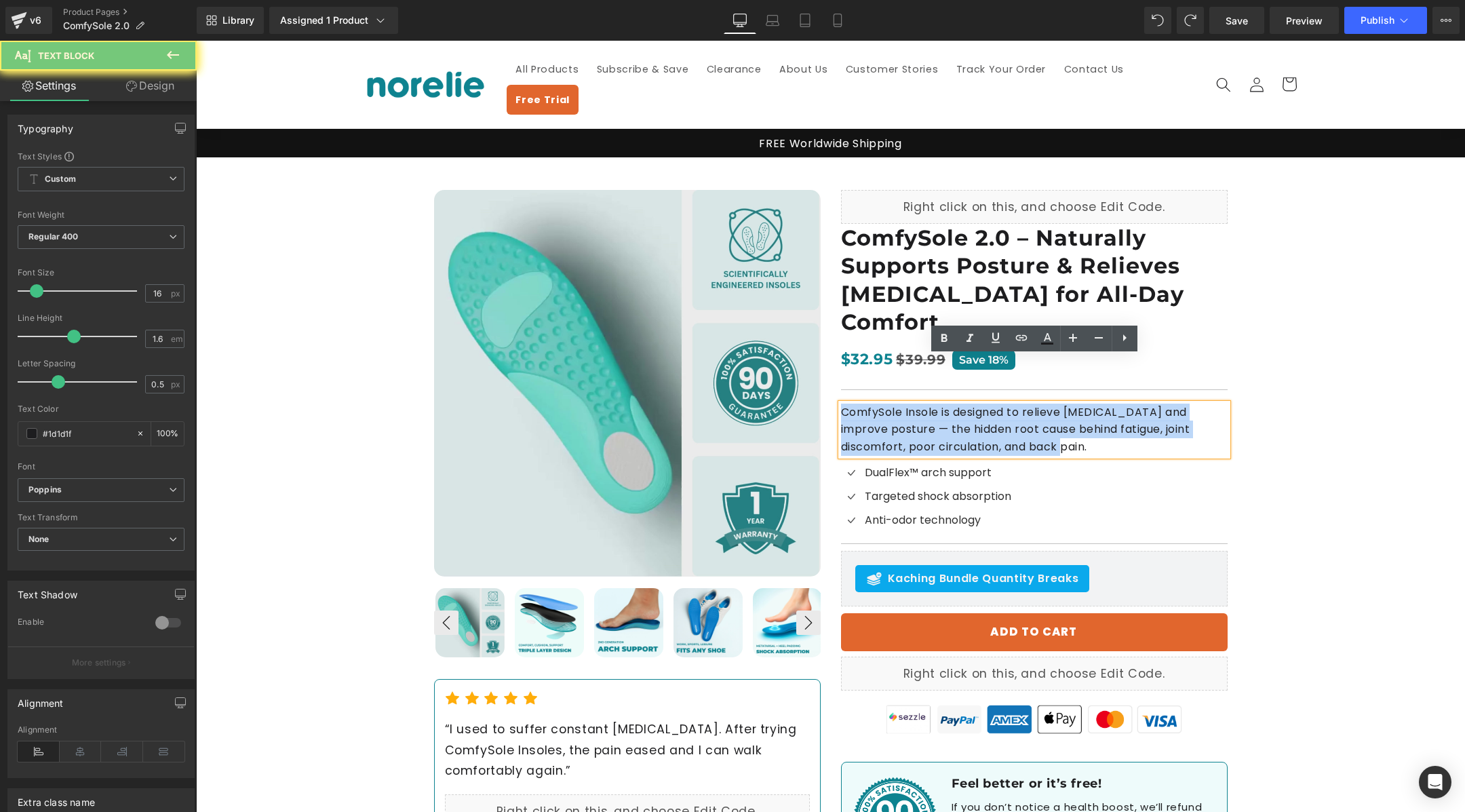
click at [907, 404] on p "ComfySole Insole is designed to relieve [MEDICAL_DATA] and improve posture — th…" at bounding box center [1033, 430] width 386 height 52
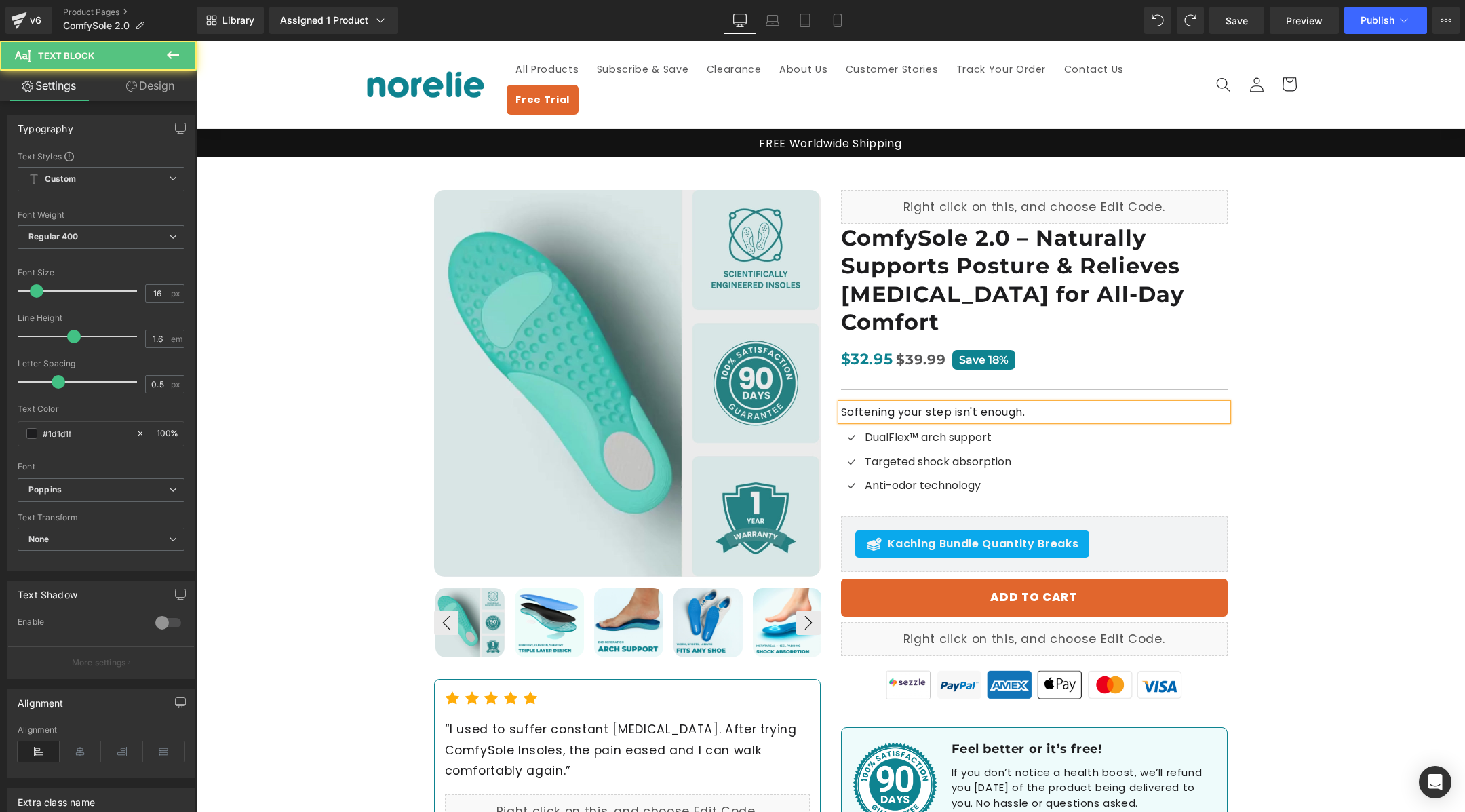
click at [1079, 404] on p "Softening your step isn't enough." at bounding box center [1033, 412] width 386 height 18
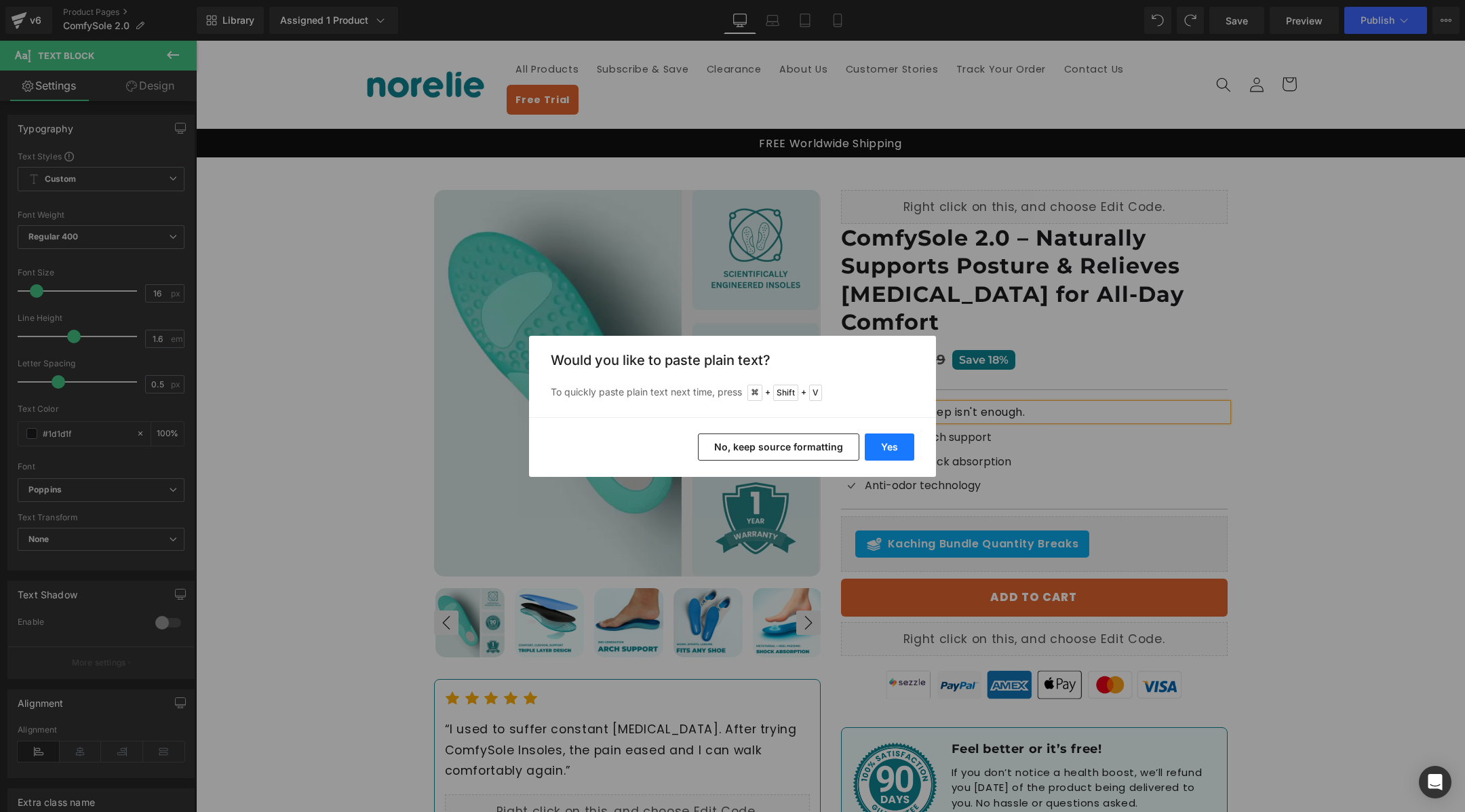
click at [893, 442] on button "Yes" at bounding box center [889, 447] width 49 height 27
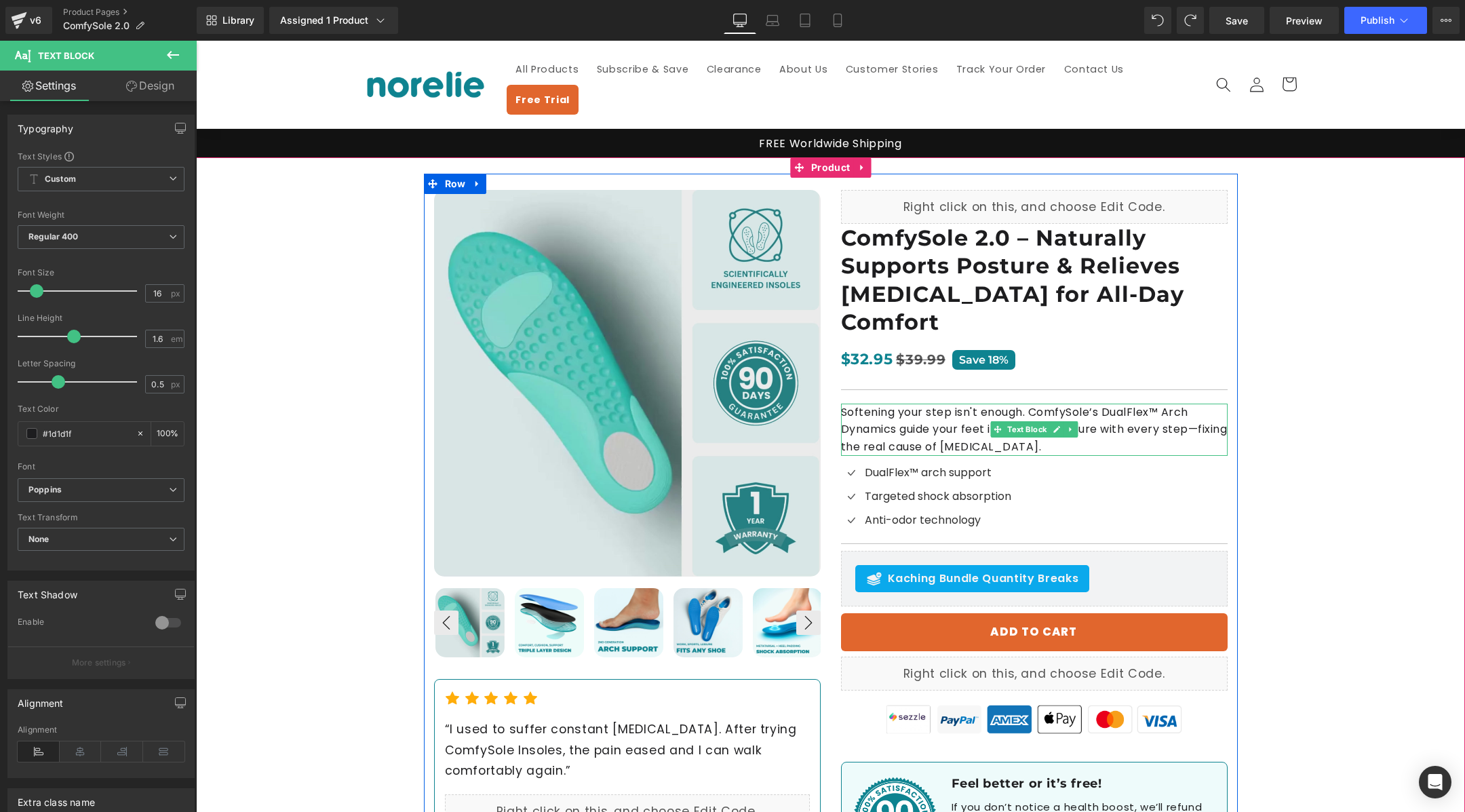
click at [1140, 404] on p "Softening your step isn't enough. ComfySole’s DualFlex™ Arch Dynamics guide you…" at bounding box center [1033, 430] width 386 height 52
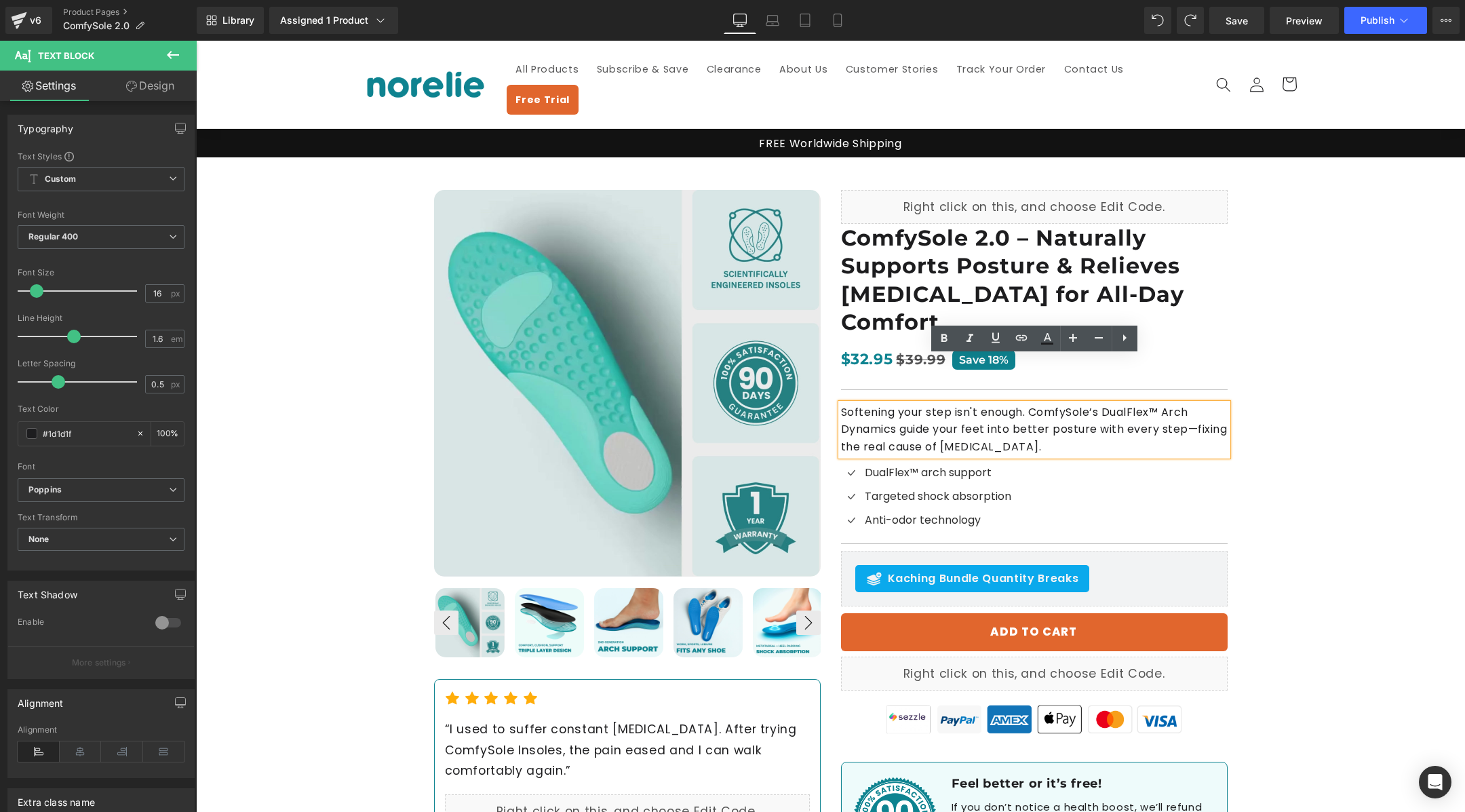
click at [1271, 419] on div "Best Seller (P) Image ‹ ›" at bounding box center [831, 527] width 1269 height 739
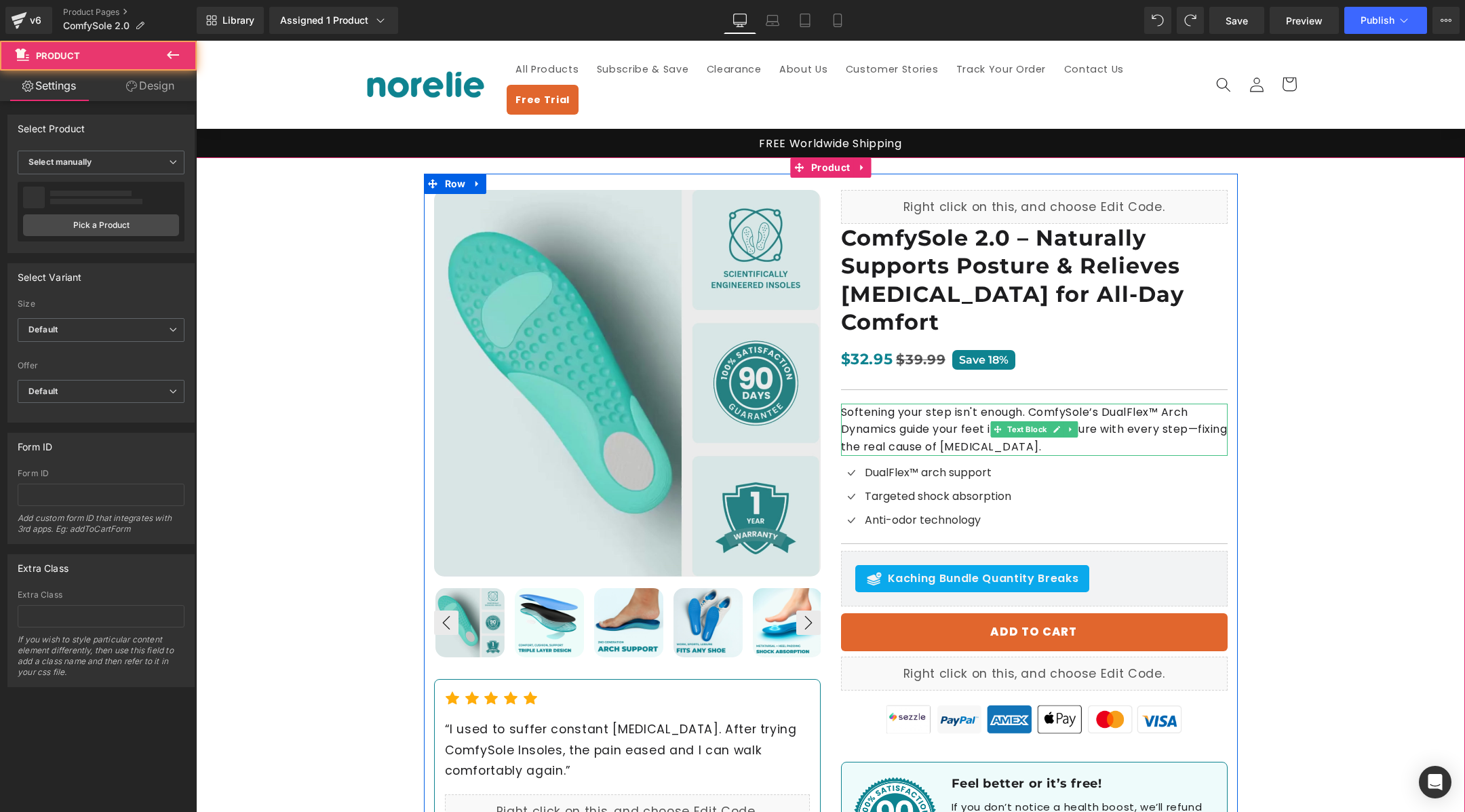
click at [1030, 404] on p "Softening your step isn't enough. ComfySole’s DualFlex™ Arch Dynamics guide you…" at bounding box center [1033, 430] width 386 height 52
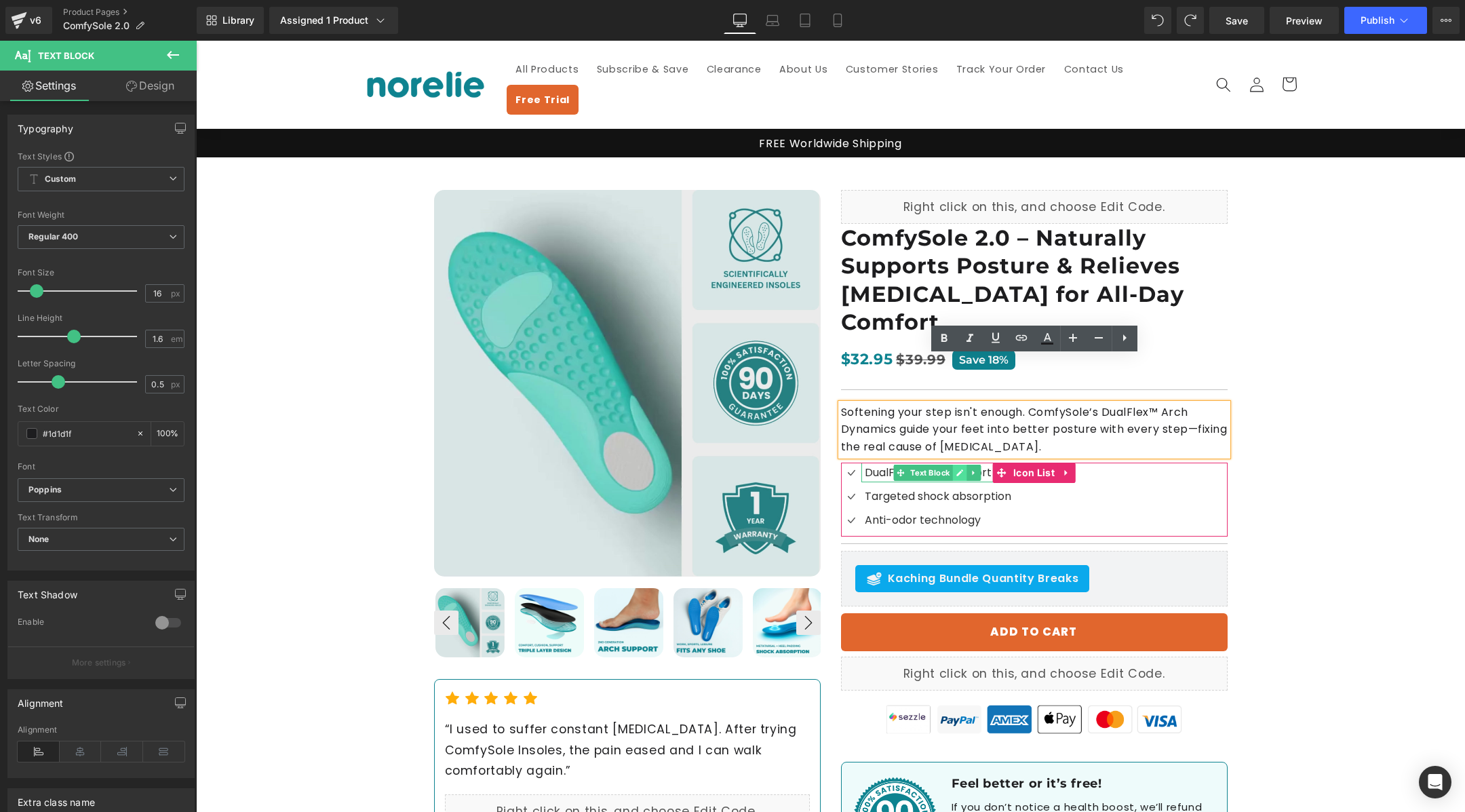
click at [965, 464] on link at bounding box center [960, 472] width 14 height 16
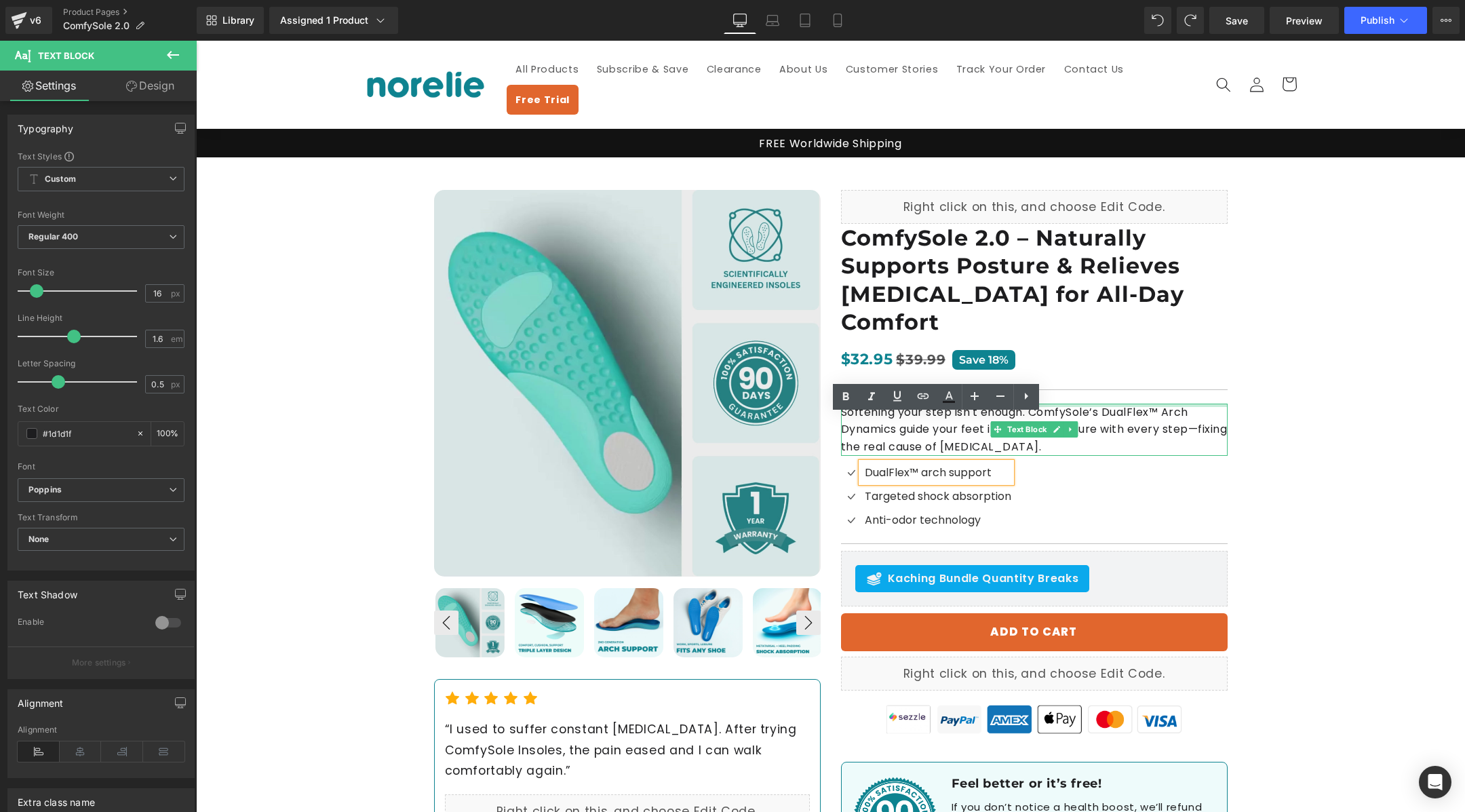
click at [1095, 404] on div "Softening your step isn't enough. ComfySole’s DualFlex™ Arch Dynamics guide you…" at bounding box center [1033, 430] width 386 height 52
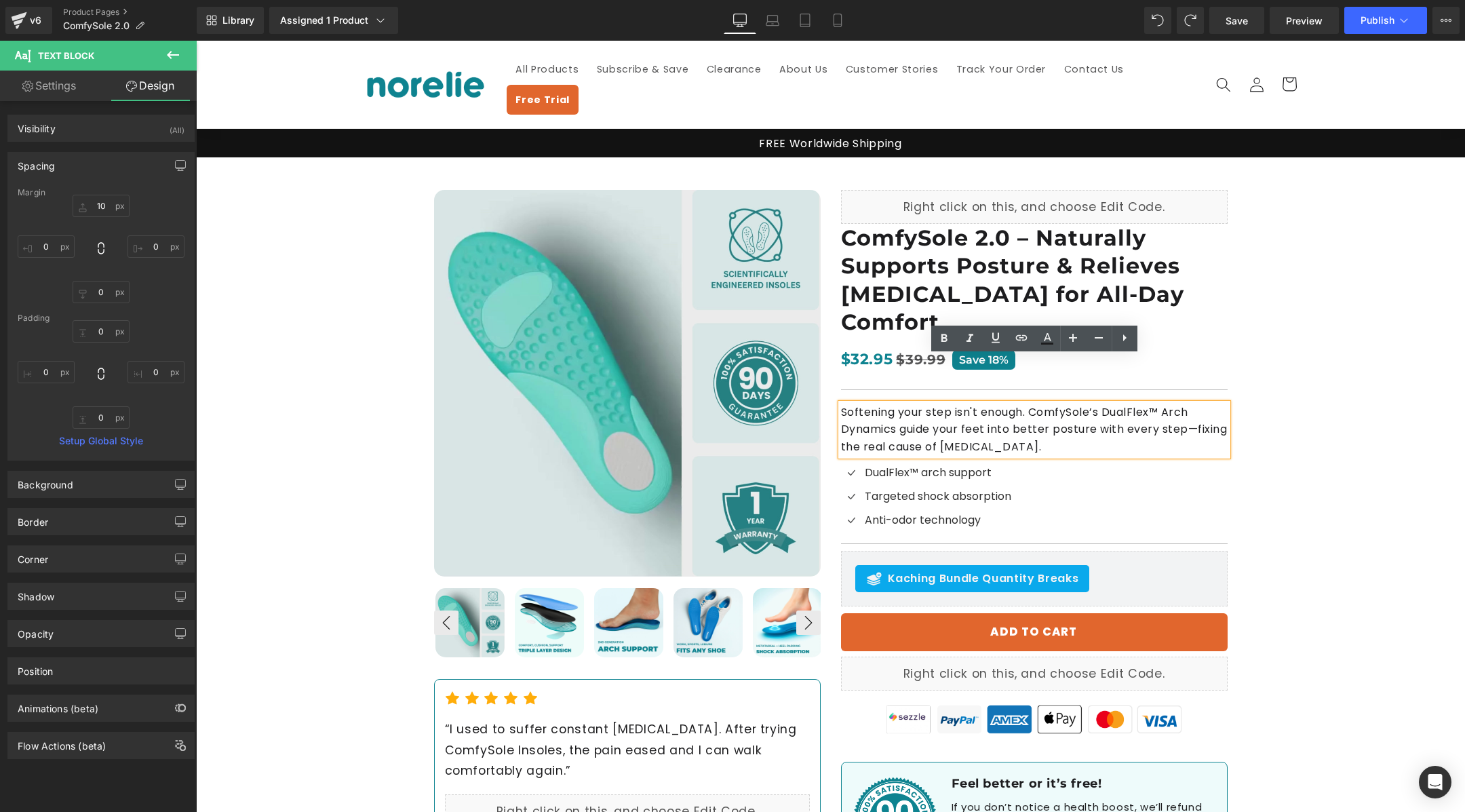
click at [1173, 404] on p "Softening your step isn't enough. ComfySole’s DualFlex™ Arch Dynamics guide you…" at bounding box center [1033, 430] width 386 height 52
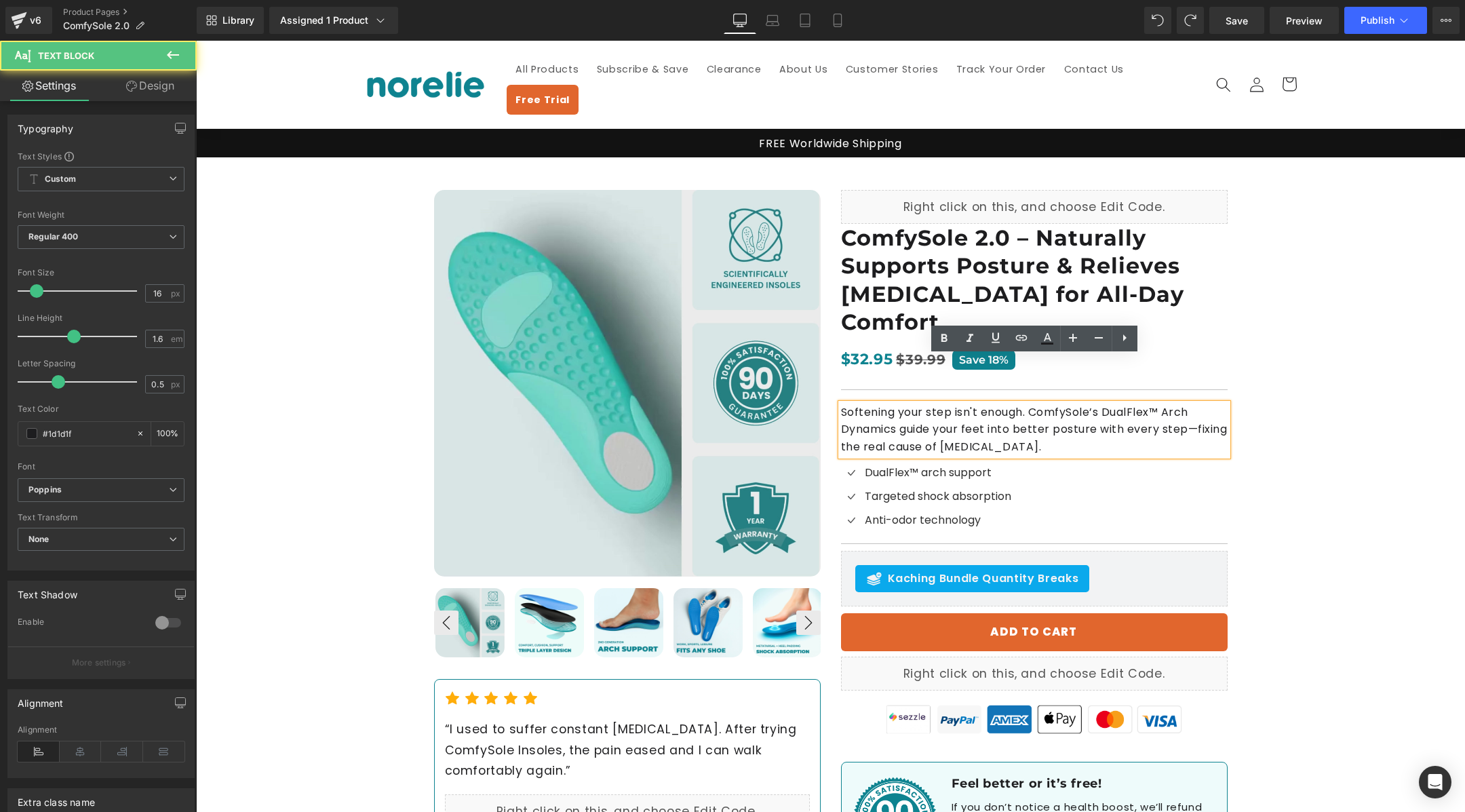
click at [1210, 404] on p "Softening your step isn't enough. ComfySole’s DualFlex™ Arch Dynamics guide you…" at bounding box center [1033, 430] width 386 height 52
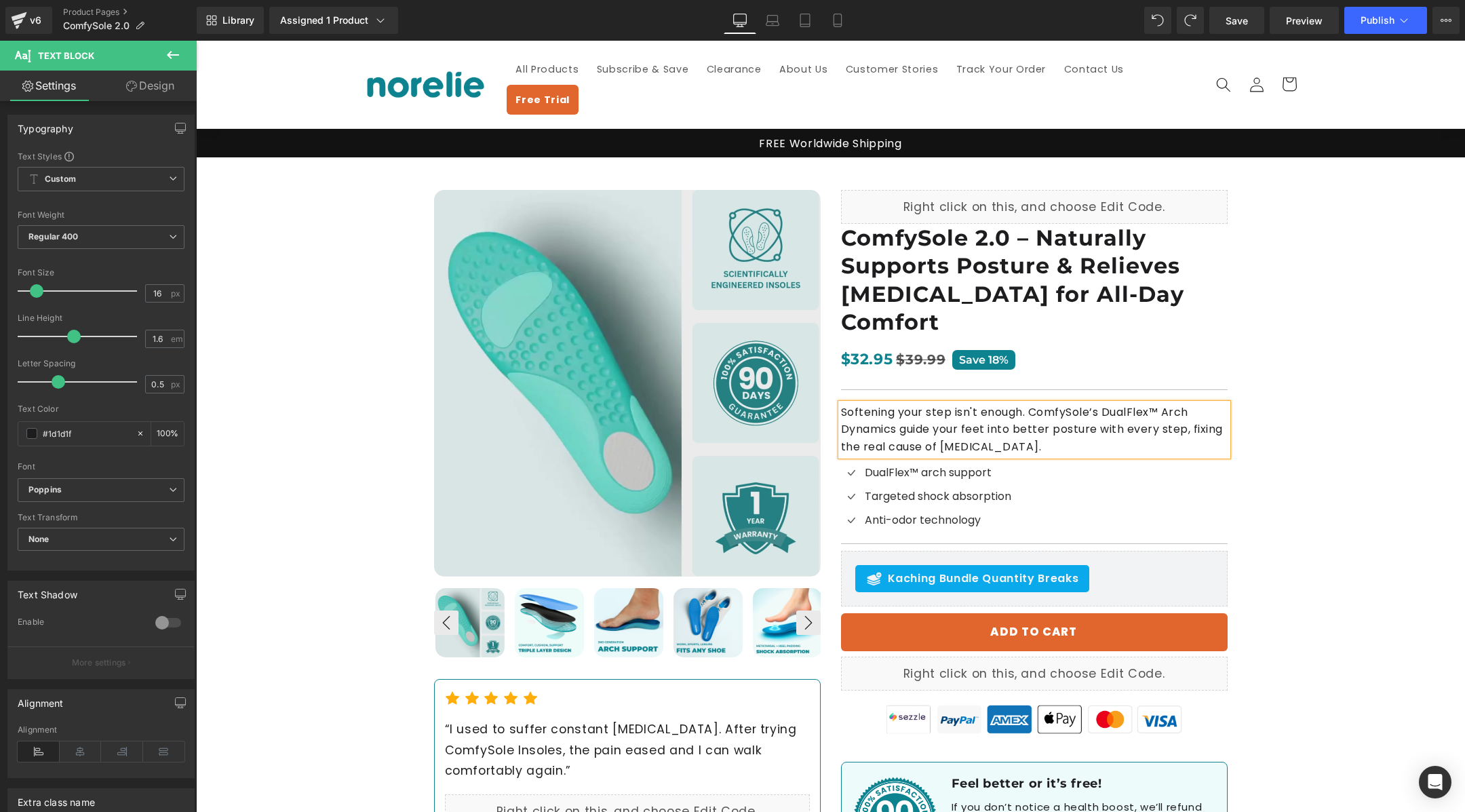
click at [1287, 393] on div "Best Seller (P) Image ‹ ›" at bounding box center [831, 527] width 1269 height 739
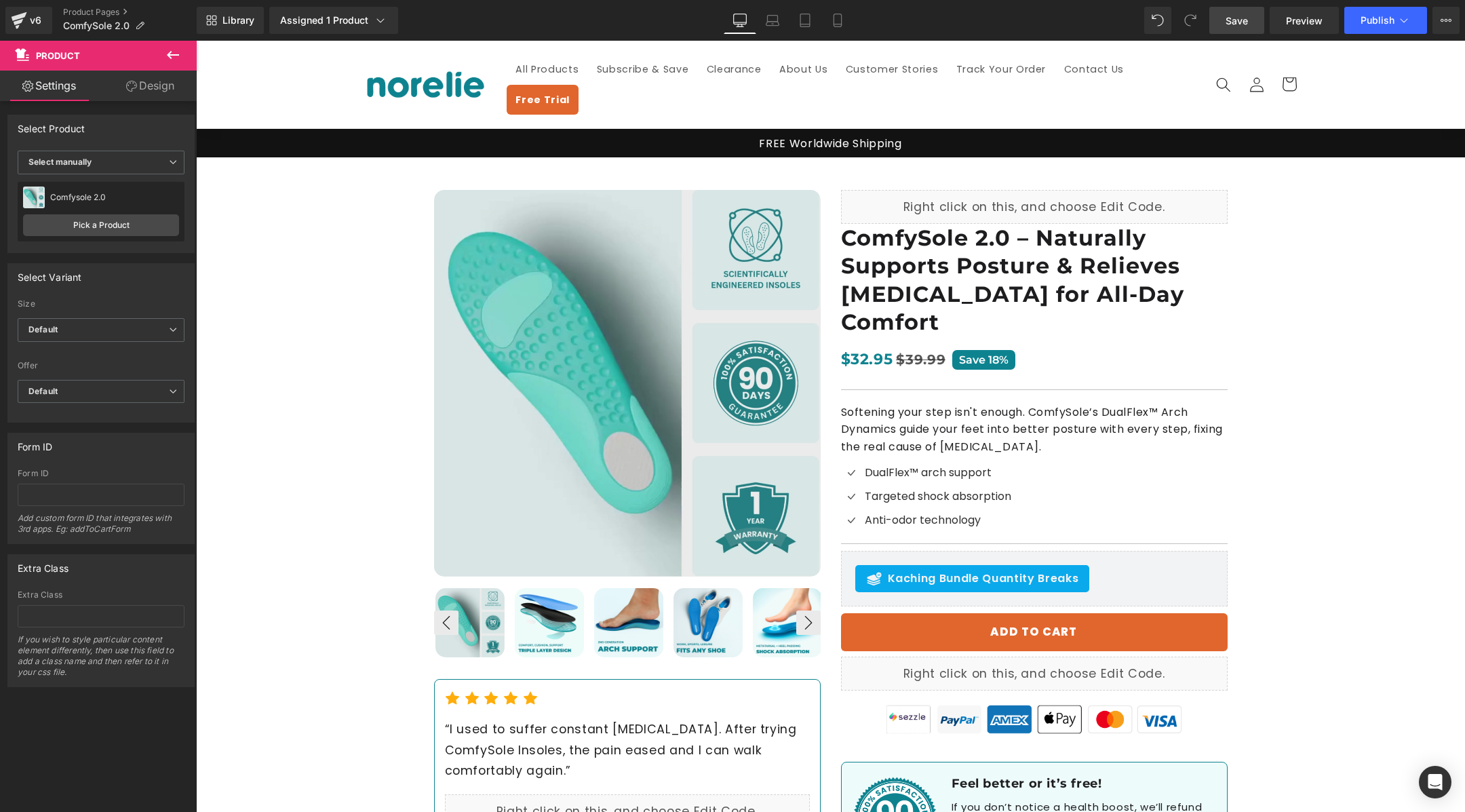
click at [1243, 28] on link "Save" at bounding box center [1237, 20] width 55 height 27
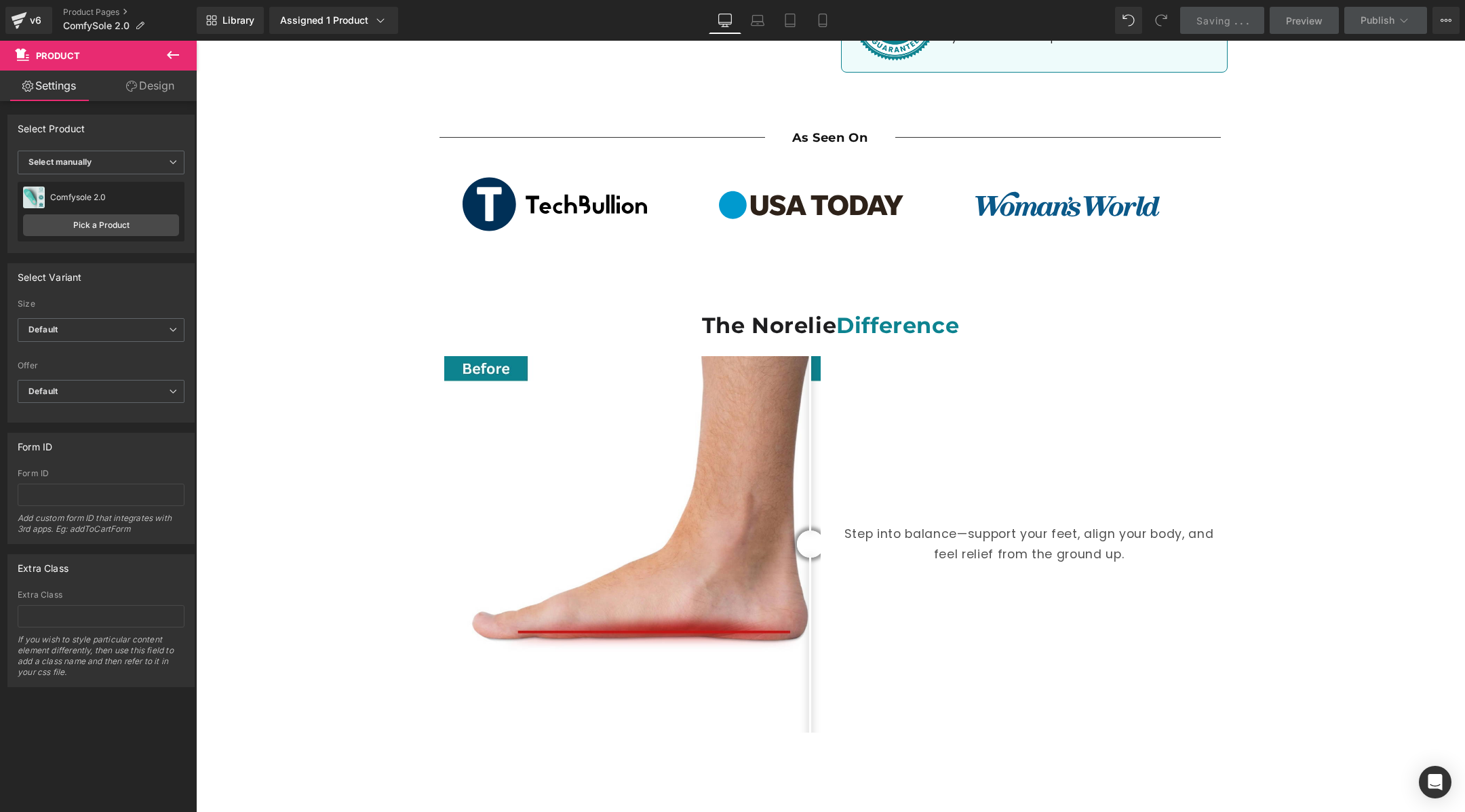
scroll to position [815, 0]
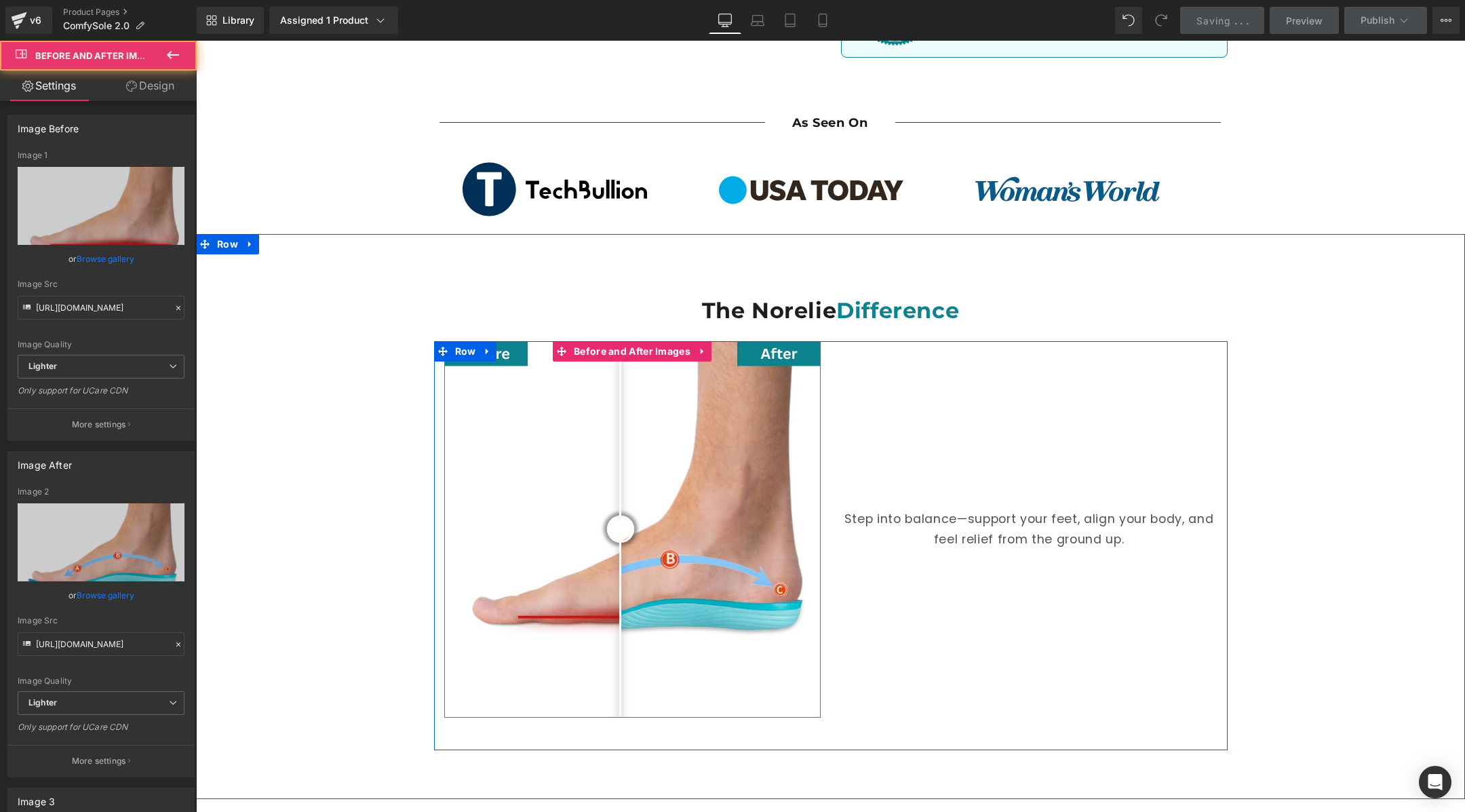
drag, startPoint x: 811, startPoint y: 471, endPoint x: 620, endPoint y: 474, distance: 191.0
click at [620, 515] on div at bounding box center [620, 529] width 27 height 27
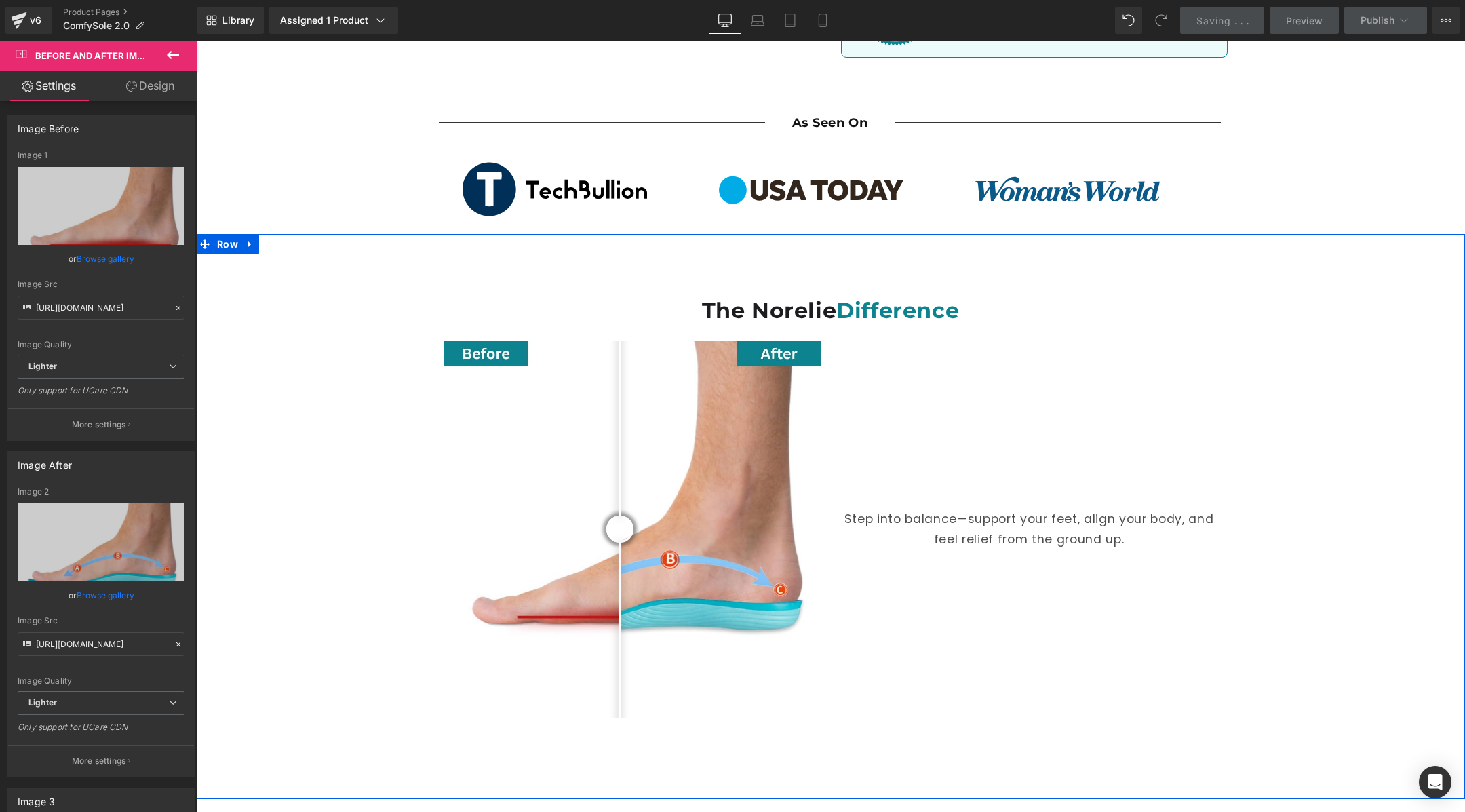
click at [1356, 429] on div "The Norelie Difference Heading Before and After Images Step into balance—suppor…" at bounding box center [831, 509] width 1269 height 512
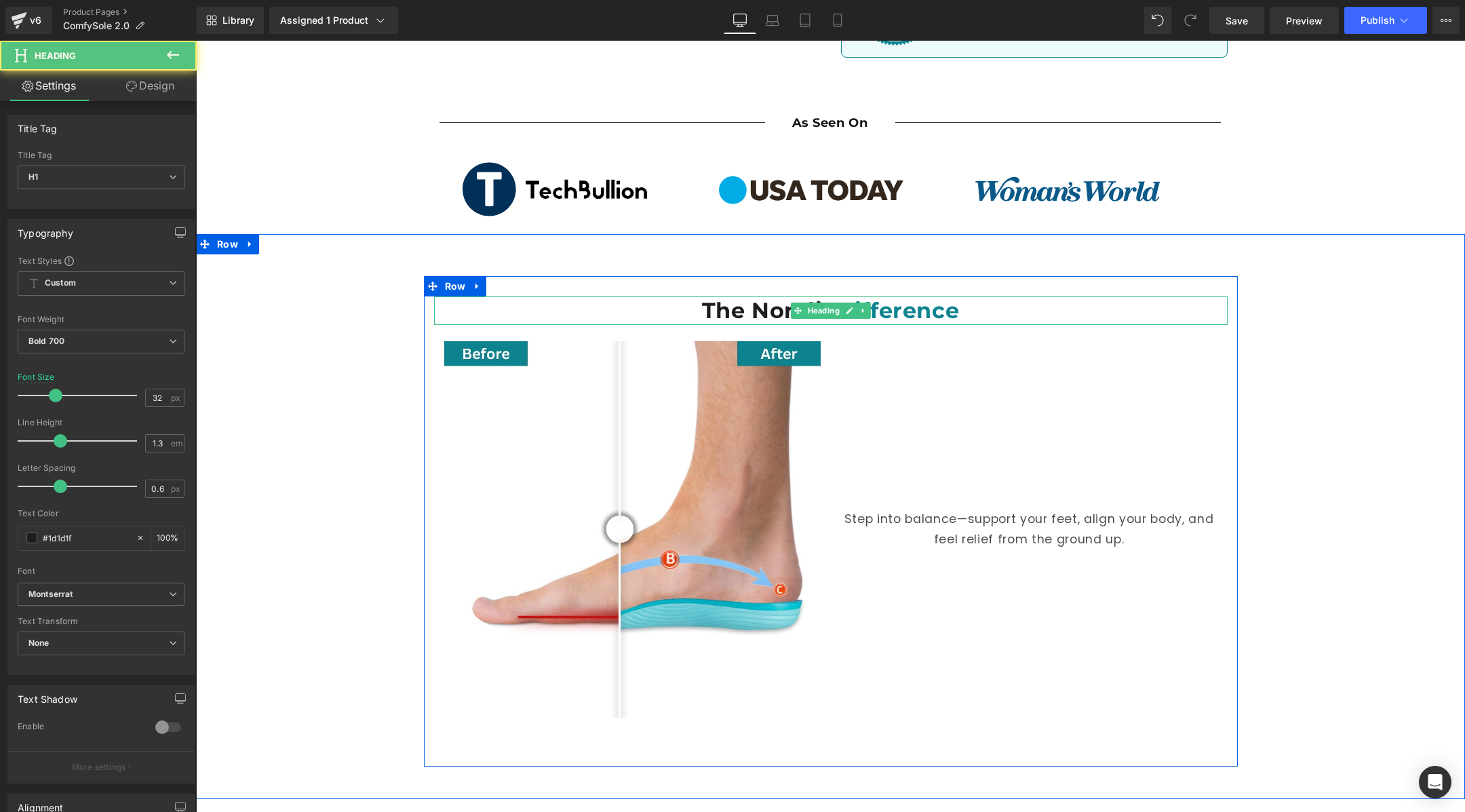
click at [774, 297] on h1 "The Norelie Difference" at bounding box center [831, 311] width 794 height 28
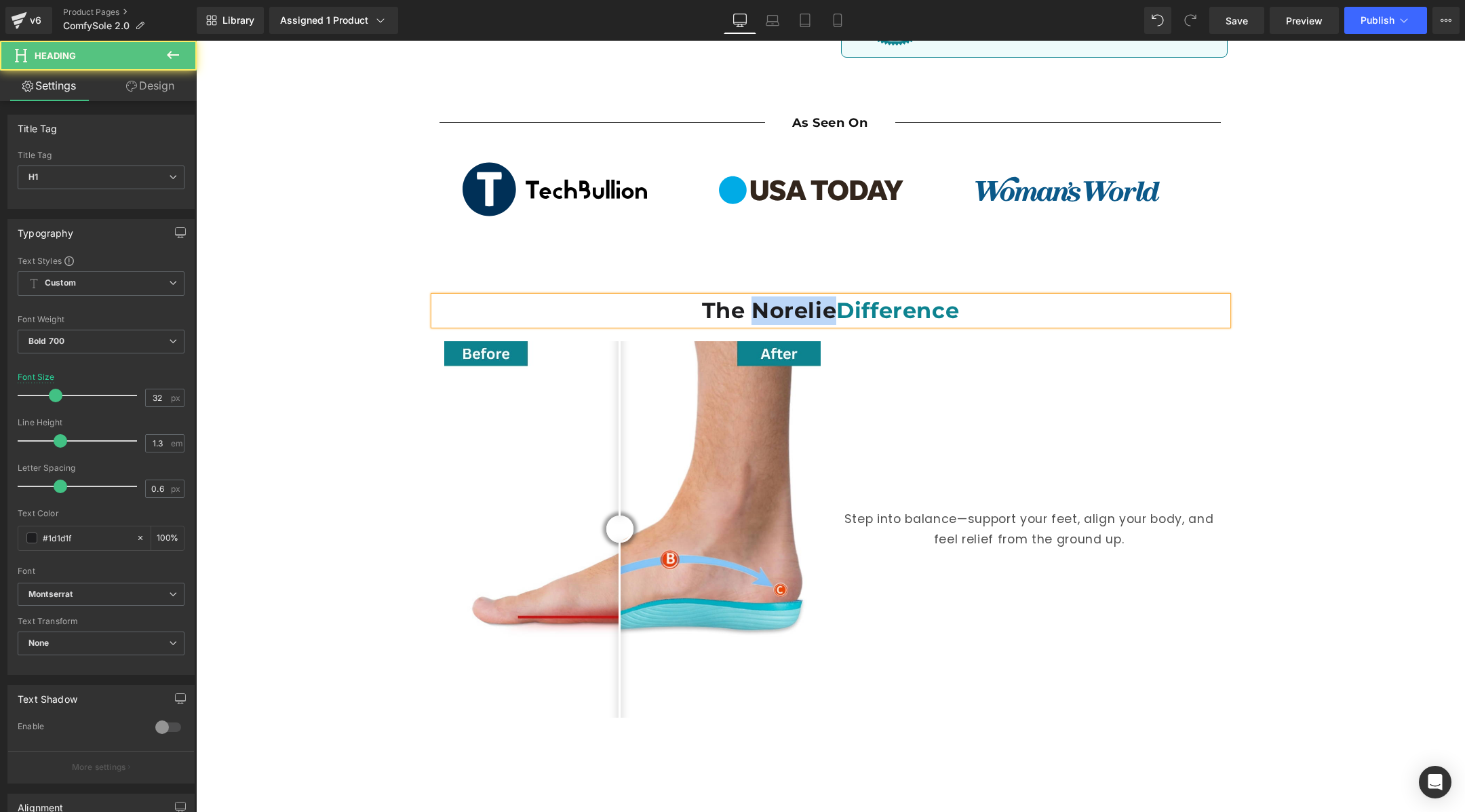
click at [774, 297] on h1 "The Norelie Difference" at bounding box center [831, 311] width 794 height 28
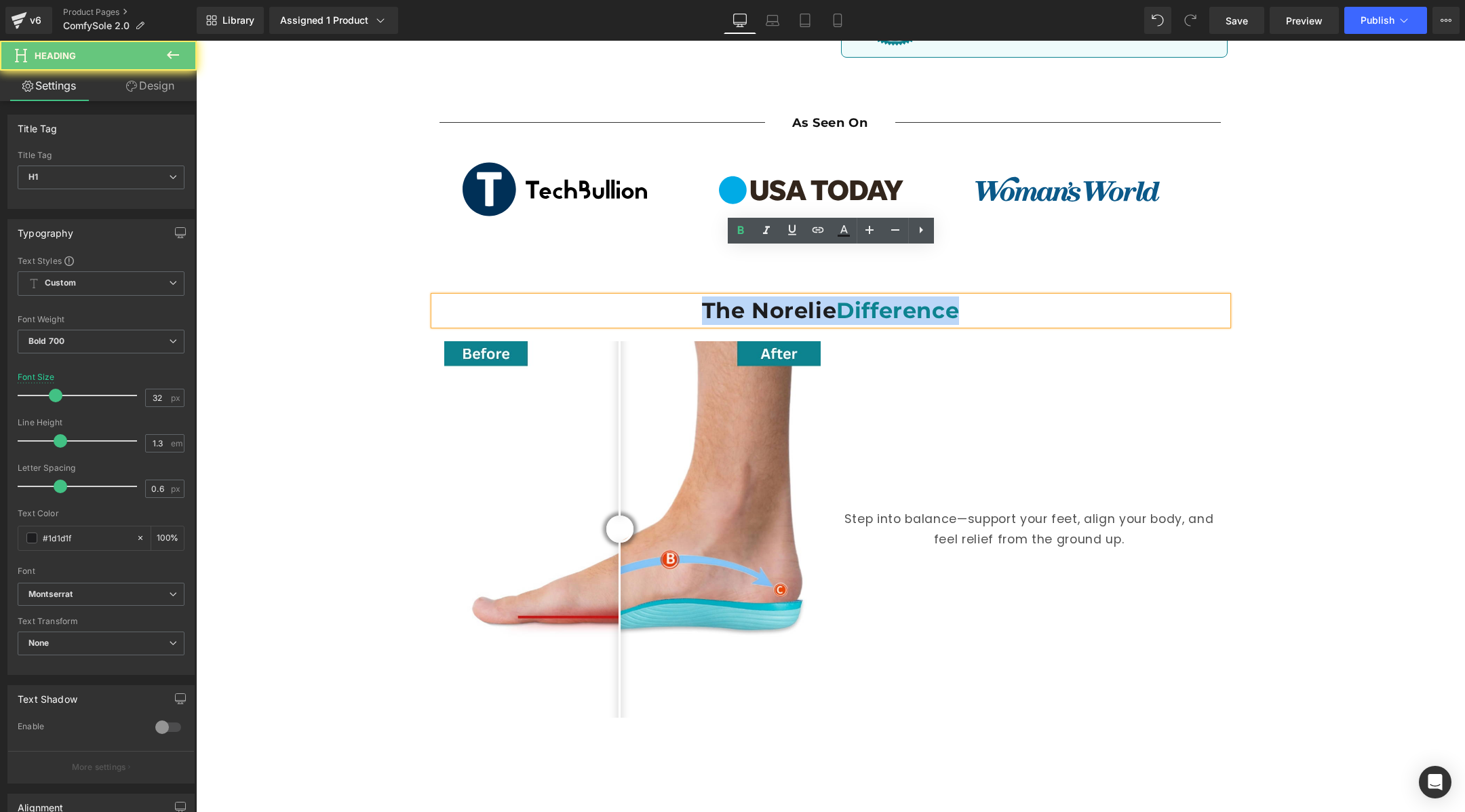
click at [774, 297] on h1 "The Norelie Difference" at bounding box center [831, 311] width 794 height 28
paste div
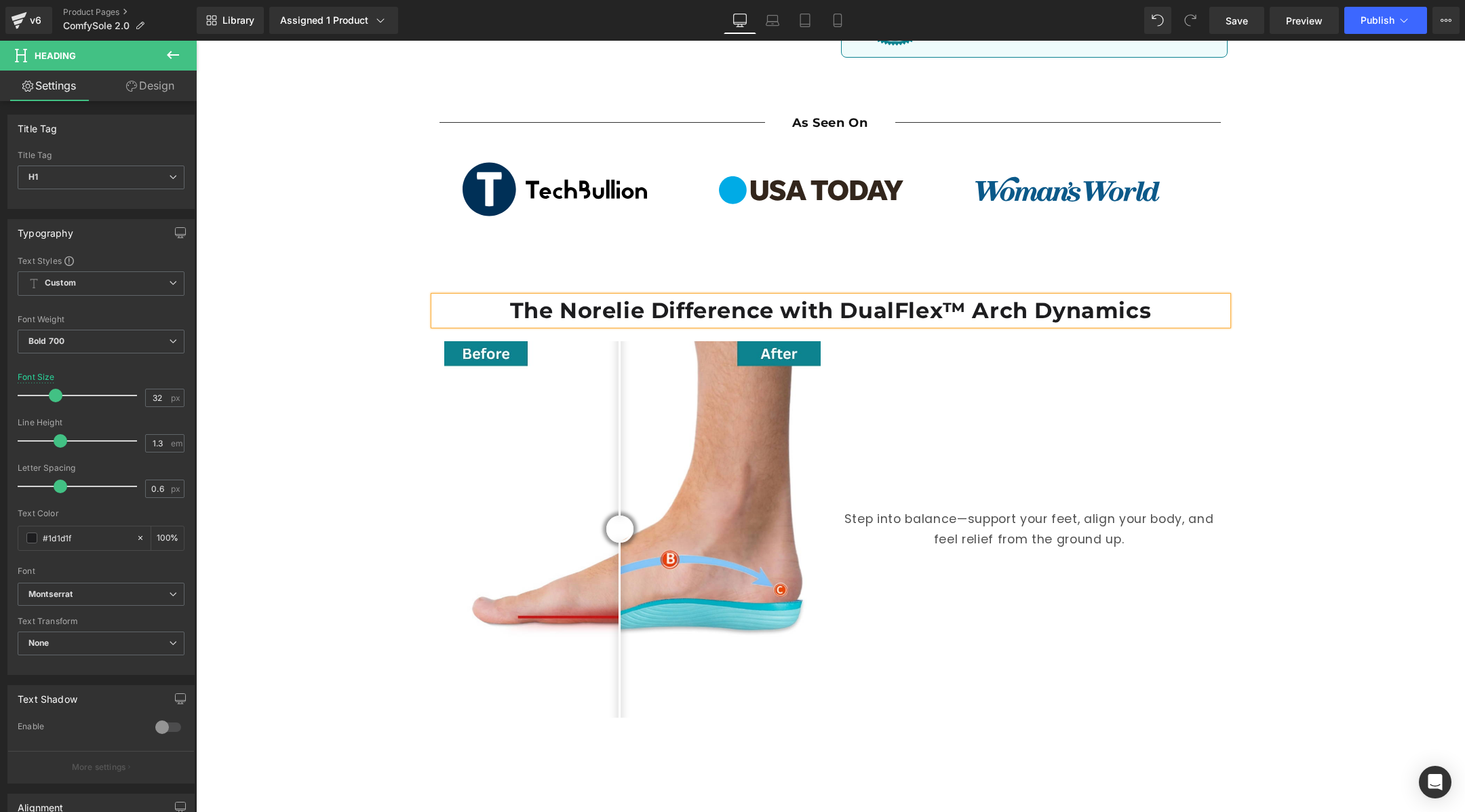
click at [817, 297] on h1 "The Norelie Difference with DualFlex™ Arch Dynamics" at bounding box center [831, 311] width 794 height 28
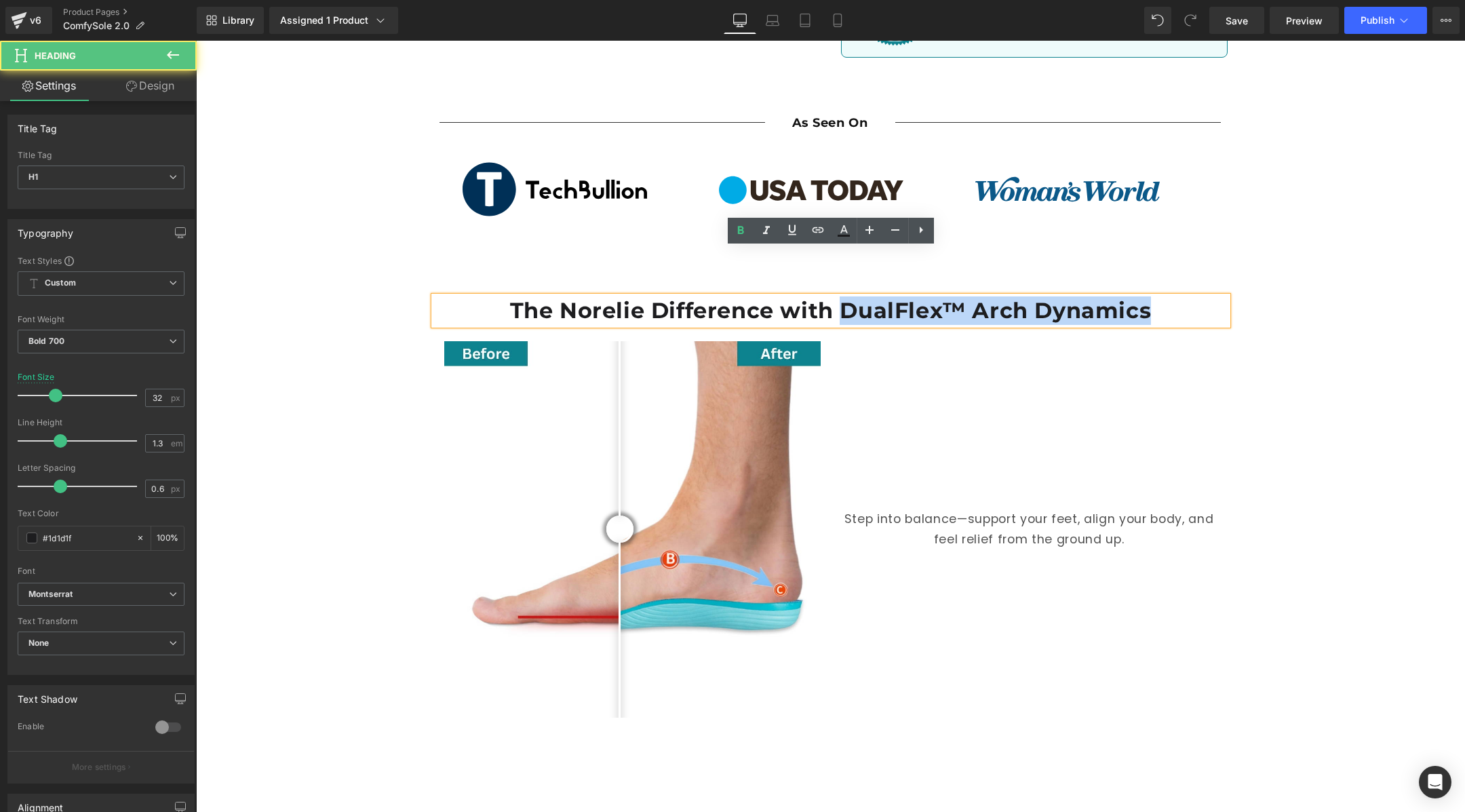
drag, startPoint x: 843, startPoint y: 266, endPoint x: 1153, endPoint y: 268, distance: 310.0
click at [1153, 297] on h1 "The Norelie Difference with DualFlex™ Arch Dynamics" at bounding box center [831, 311] width 794 height 28
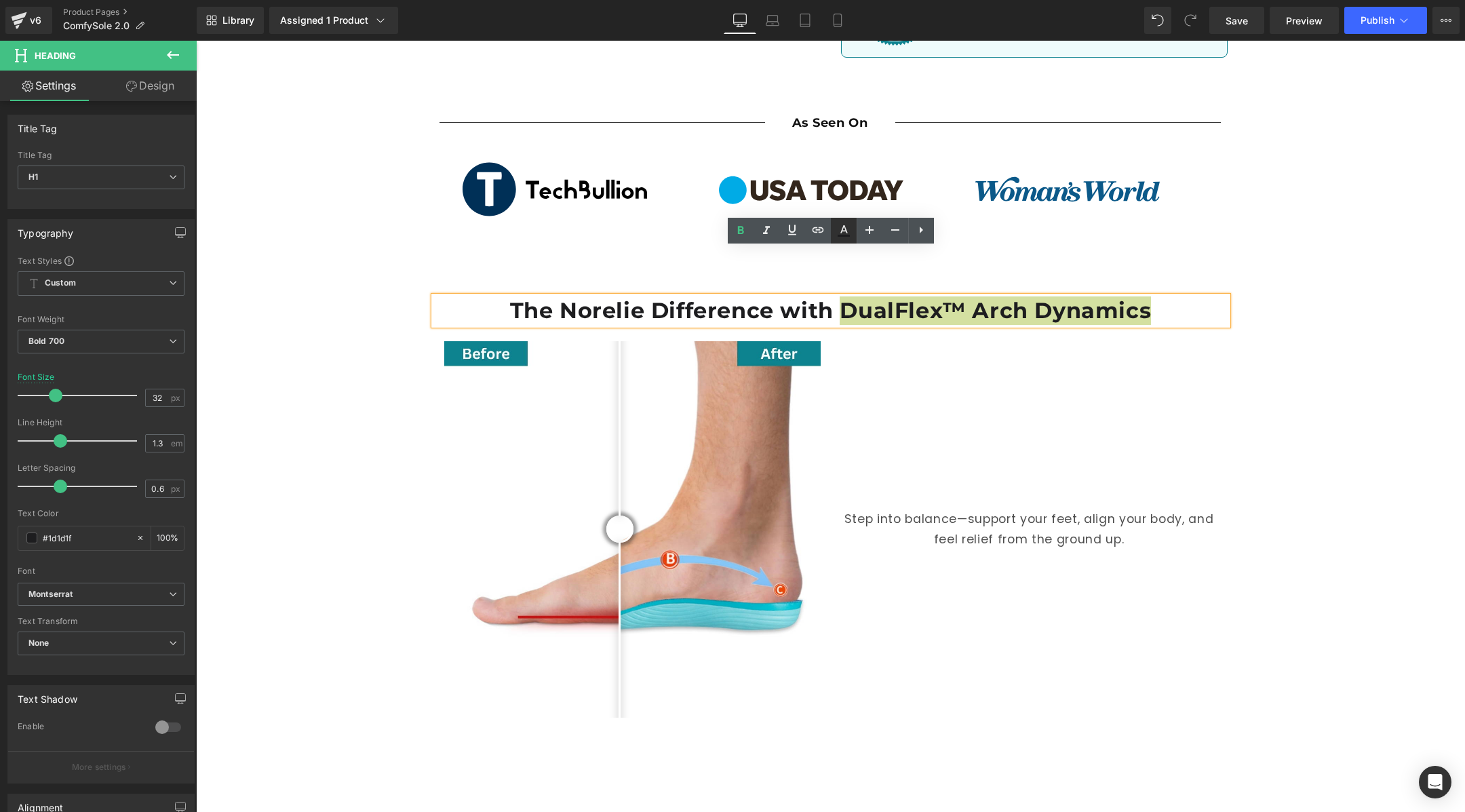
click at [841, 232] on icon at bounding box center [844, 230] width 8 height 8
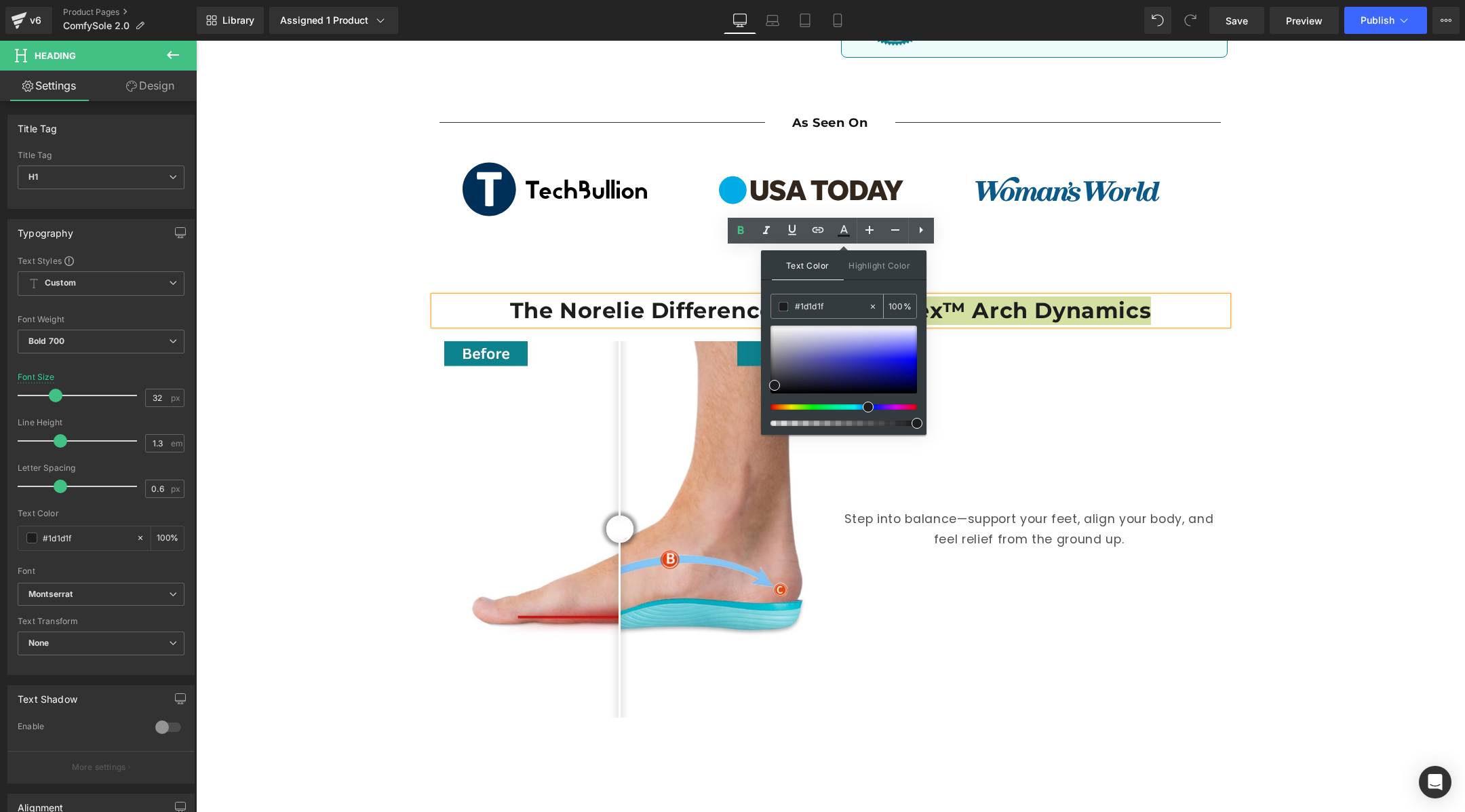
click at [780, 308] on span at bounding box center [783, 306] width 9 height 9
click at [871, 272] on span "Highlight Color" at bounding box center [880, 265] width 72 height 29
click at [807, 270] on span "Text Color" at bounding box center [808, 265] width 72 height 29
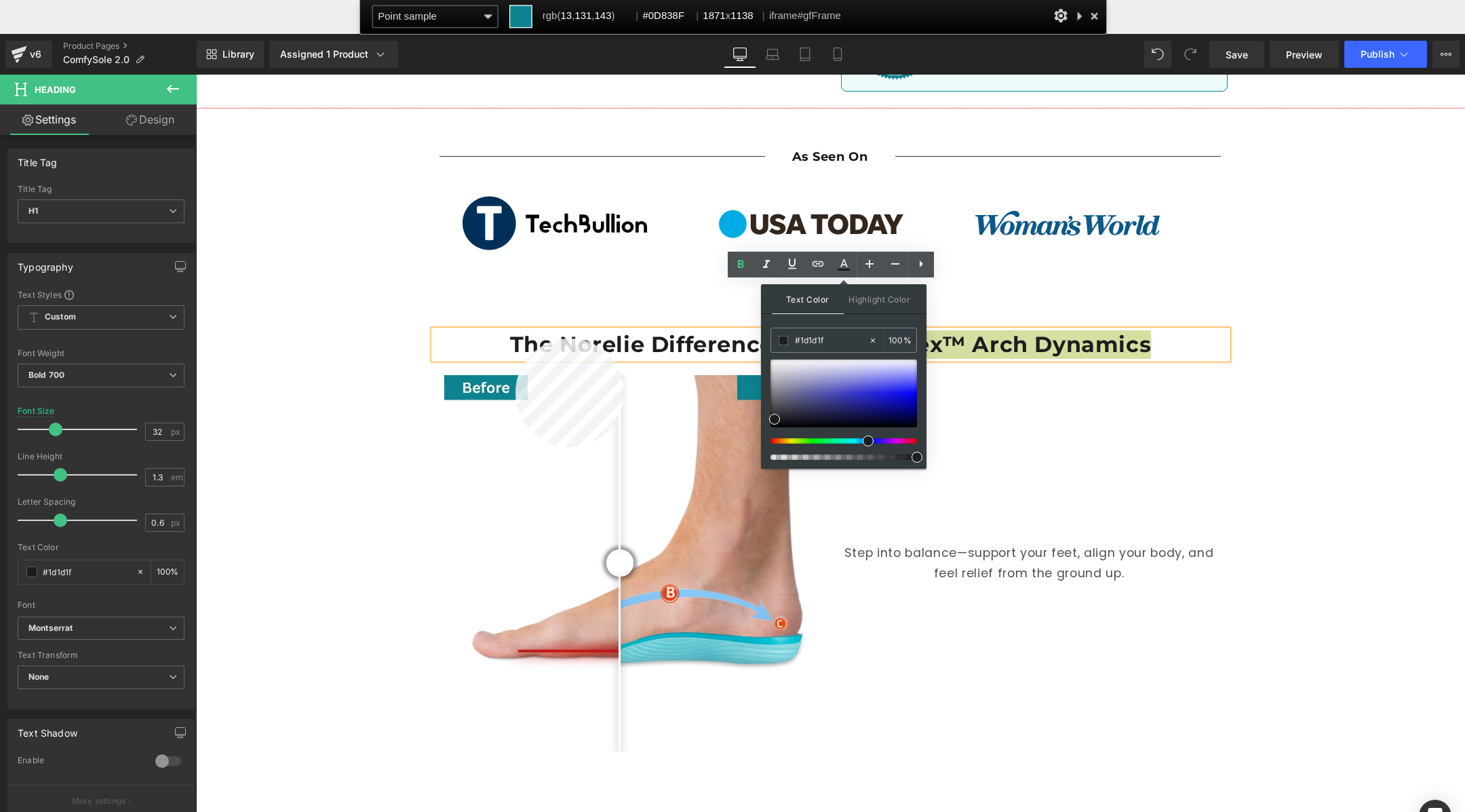
click at [515, 339] on div at bounding box center [831, 494] width 1269 height 772
click at [819, 343] on input "#1d1d1f" at bounding box center [831, 340] width 73 height 15
click at [819, 343] on div "#1d1d1f 100 %" at bounding box center [843, 398] width 147 height 141
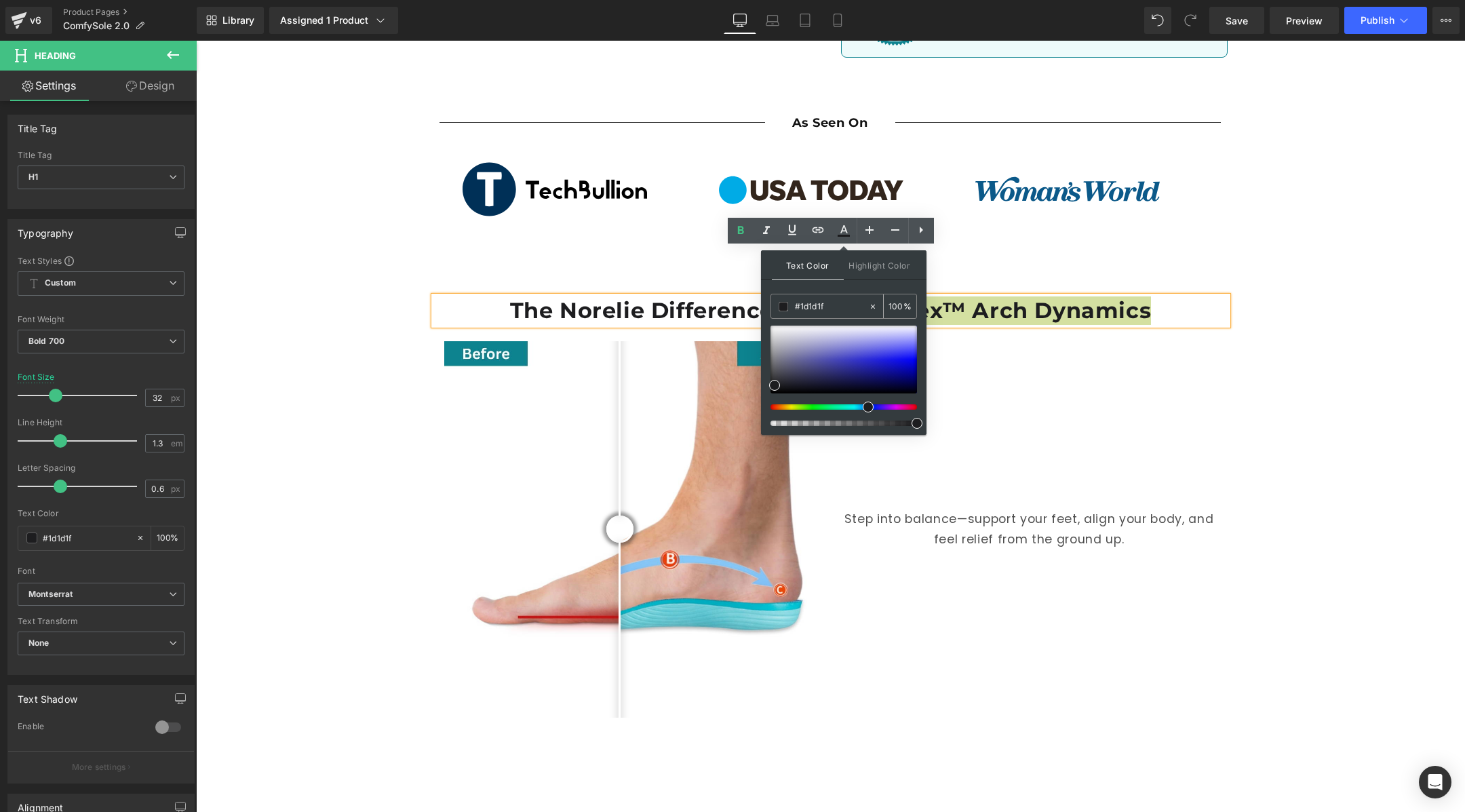
paste input "0D838F"
type input "#0D838F"
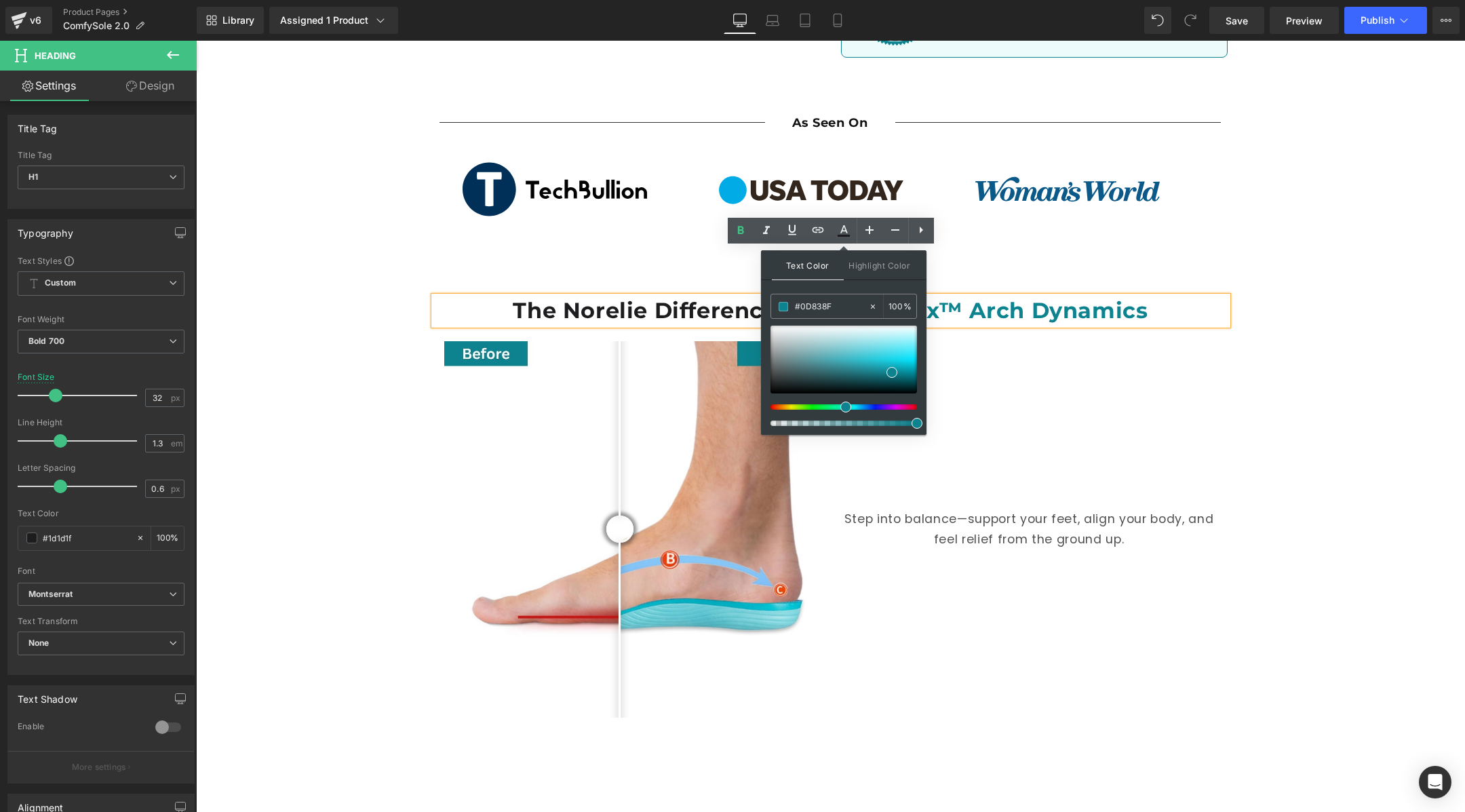
click at [849, 285] on div "Text Color Highlight Color #333333 #0D838F 100 % transparent 0 %" at bounding box center [843, 343] width 165 height 184
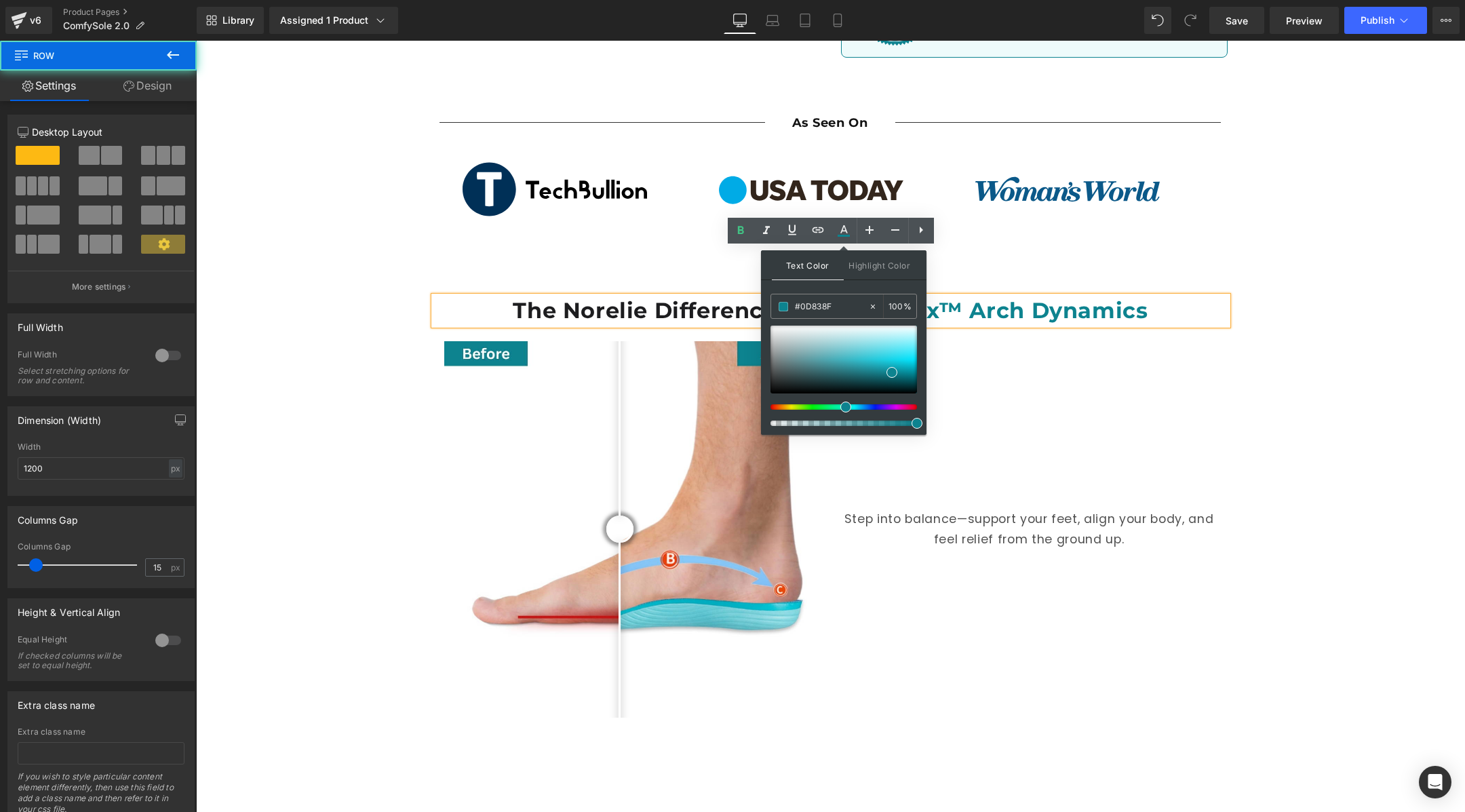
click at [1024, 297] on div "The Norelie Difference with DualFlex™ Arch Dynamics Heading Before and After Im…" at bounding box center [831, 523] width 814 height 453
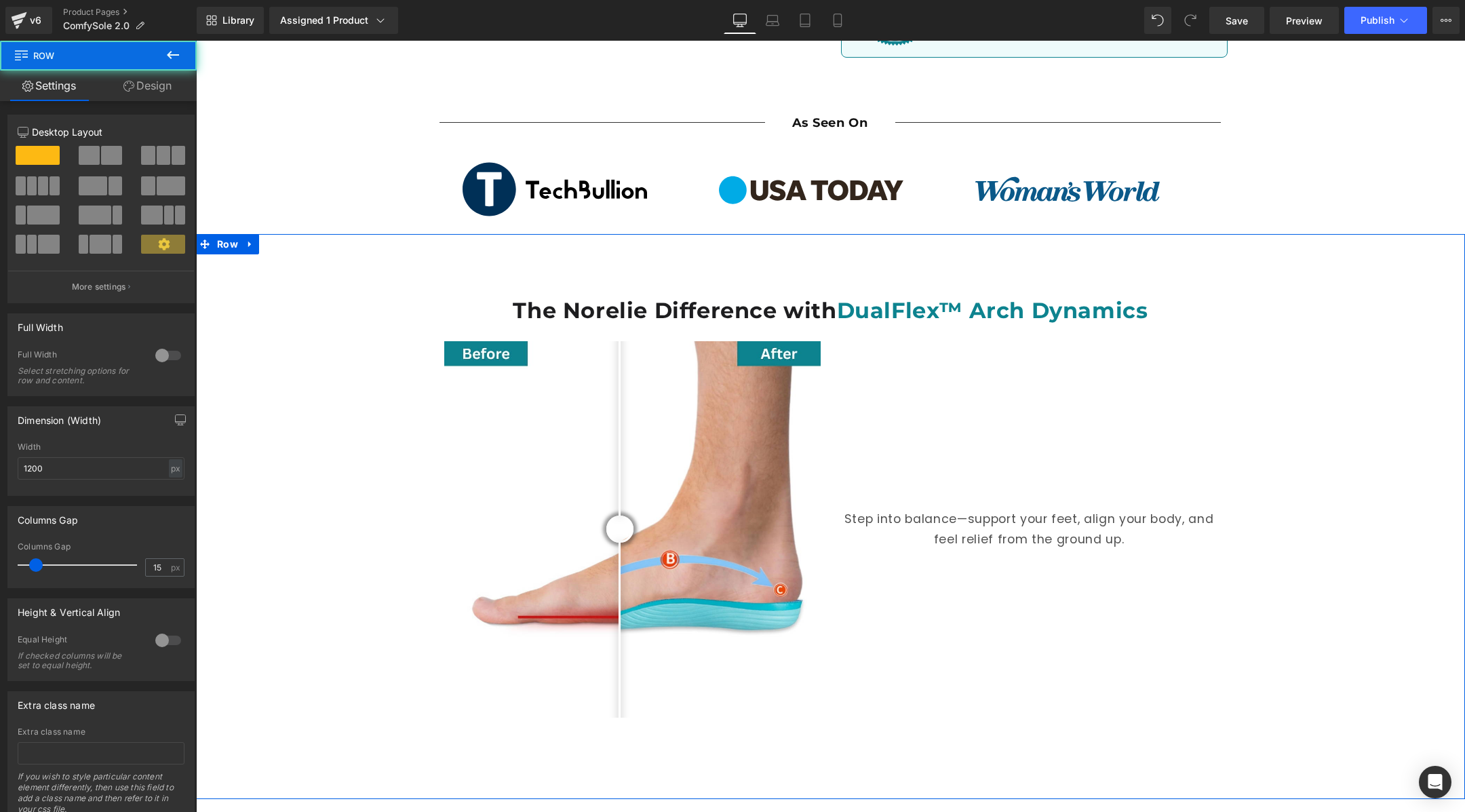
click at [1317, 318] on div "The Norelie Difference with DualFlex™ Arch Dynamics Heading Before and After Im…" at bounding box center [831, 509] width 1269 height 512
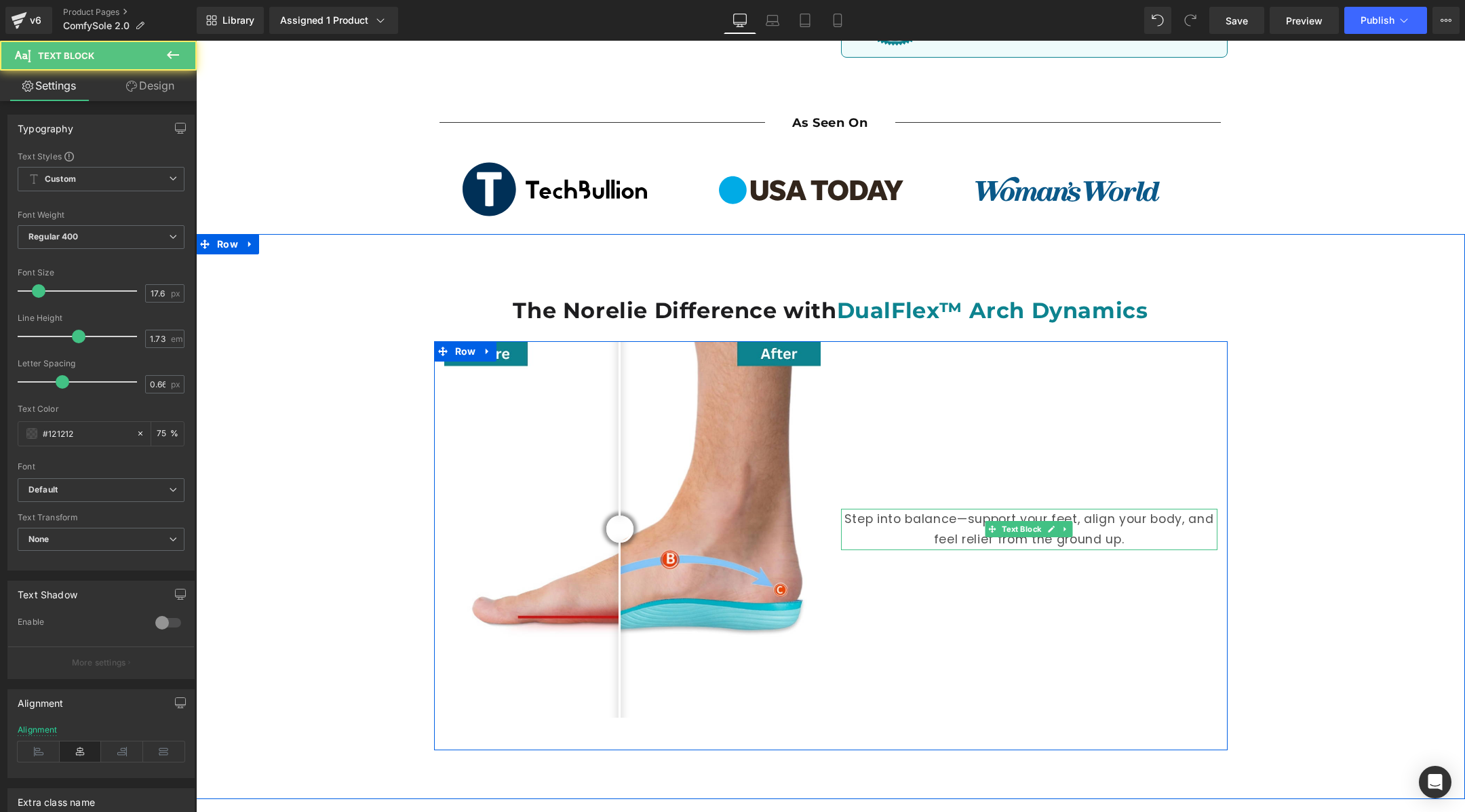
click at [933, 509] on p "Step into balance—support your feet, align your body, and feel relief from the …" at bounding box center [1028, 529] width 376 height 41
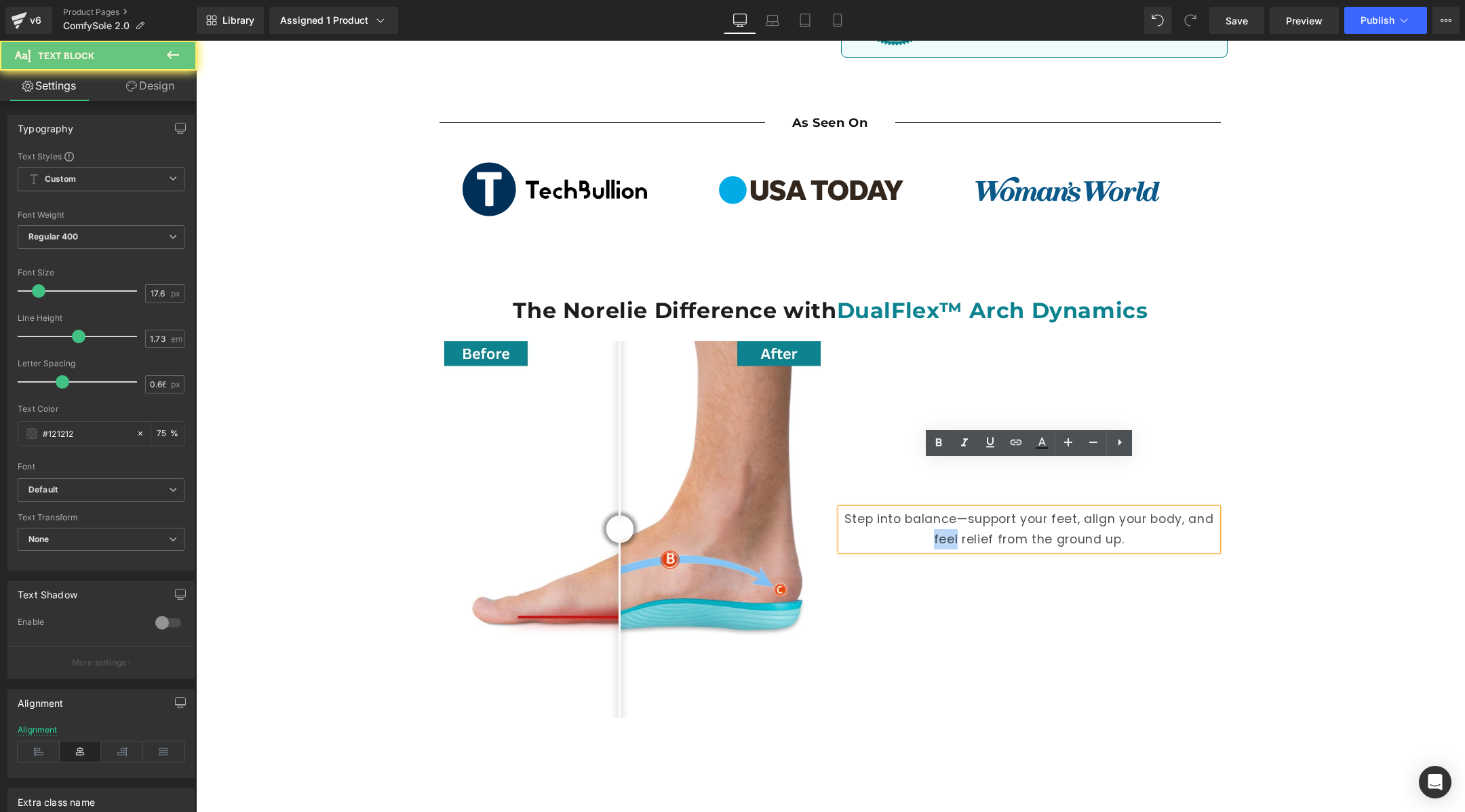
click at [933, 509] on p "Step into balance—support your feet, align your body, and feel relief from the …" at bounding box center [1028, 529] width 376 height 41
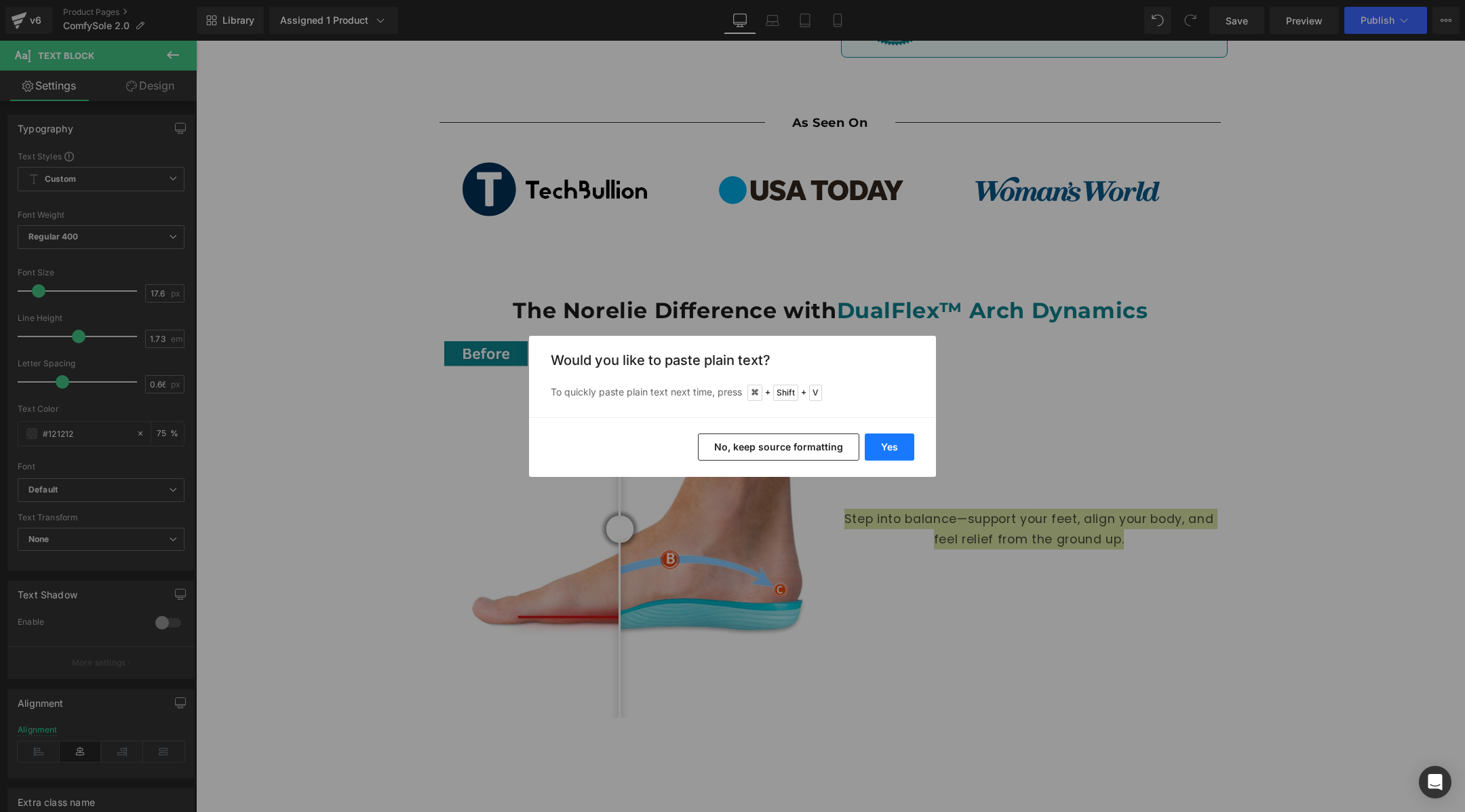
click at [905, 452] on button "Yes" at bounding box center [889, 447] width 49 height 27
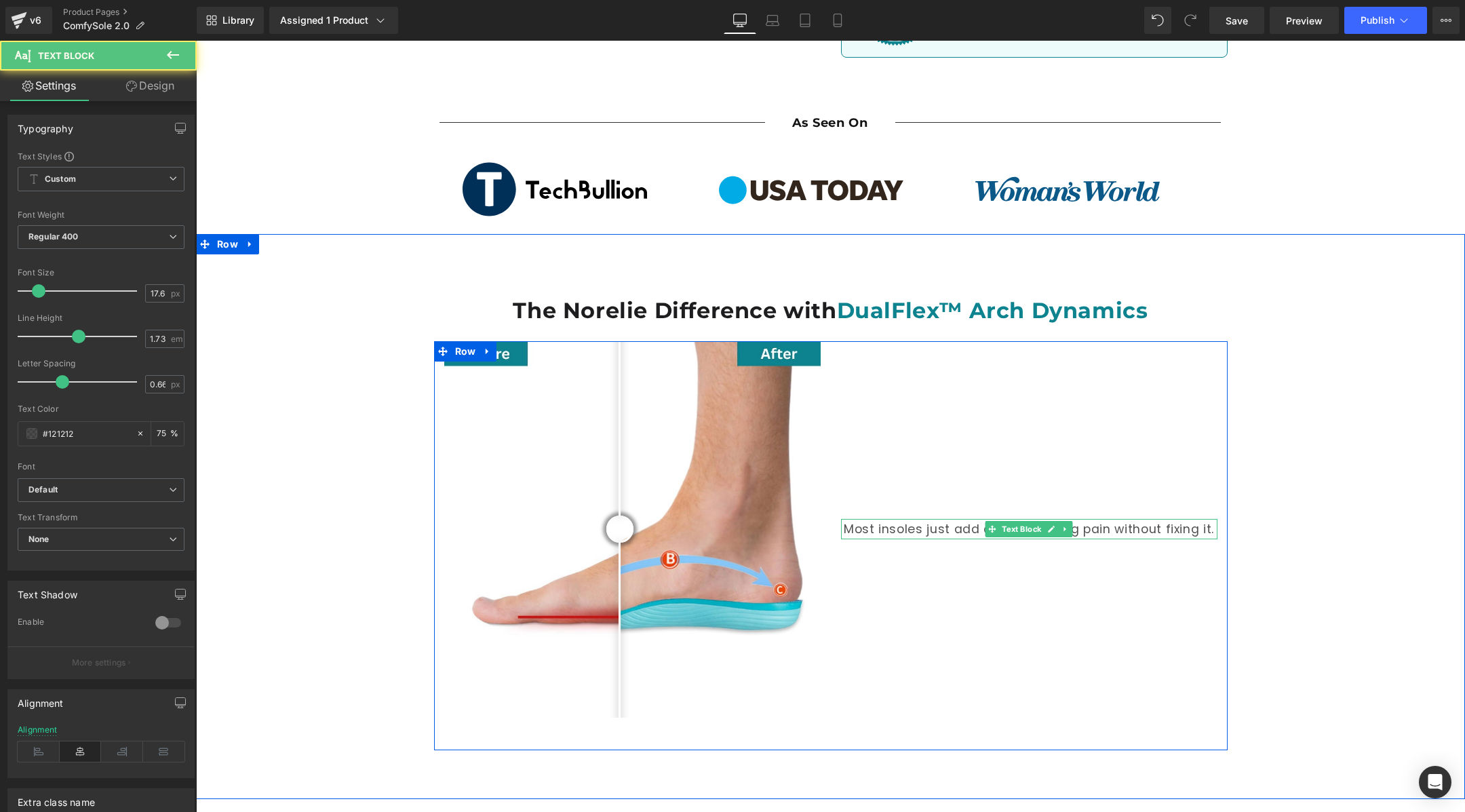
click at [958, 519] on p "Most insoles just add cushion, hiding pain without fixing it." at bounding box center [1028, 529] width 376 height 20
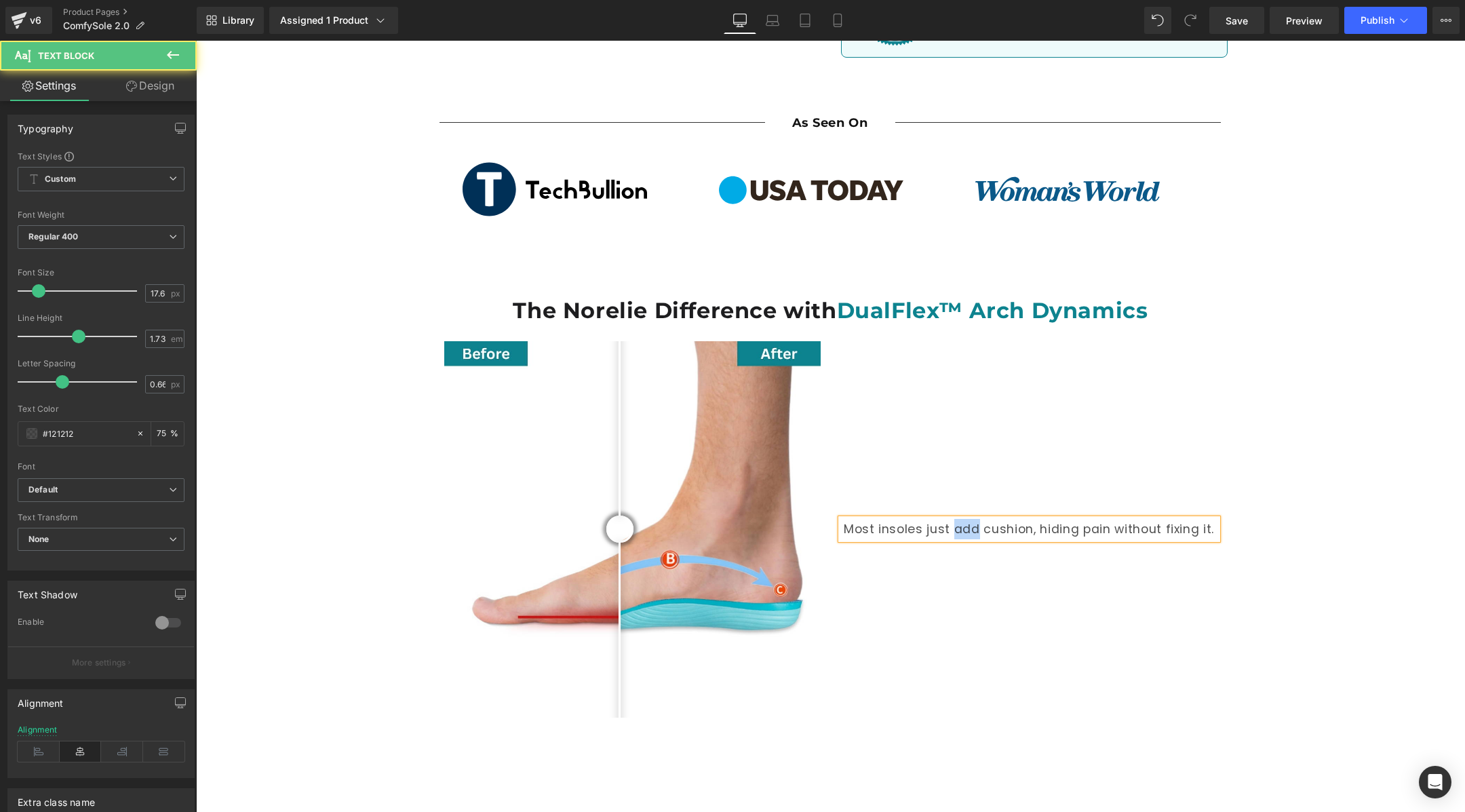
click at [958, 519] on p "Most insoles just add cushion, hiding pain without fixing it." at bounding box center [1028, 529] width 376 height 20
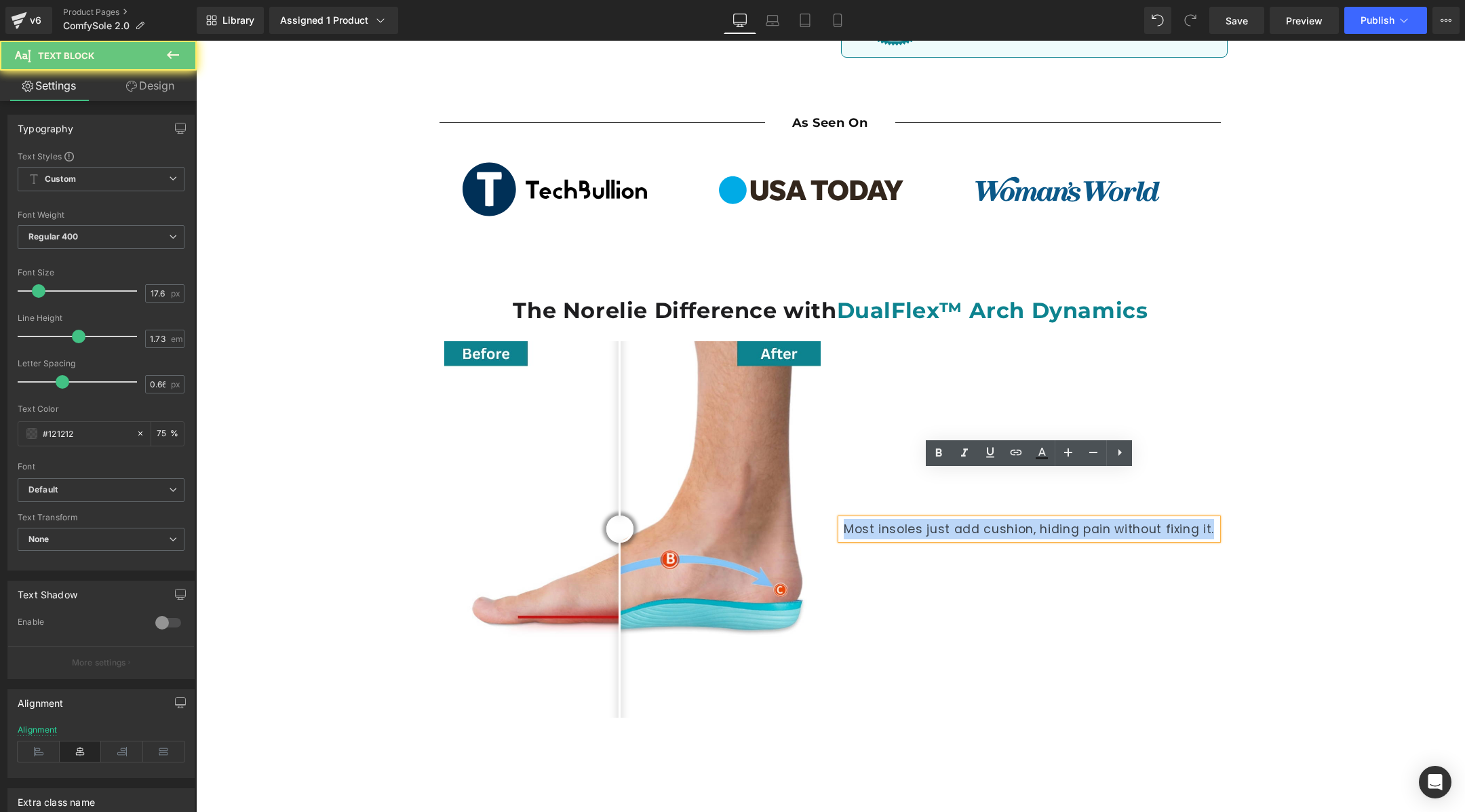
click at [958, 519] on p "Most insoles just add cushion, hiding pain without fixing it." at bounding box center [1028, 529] width 376 height 20
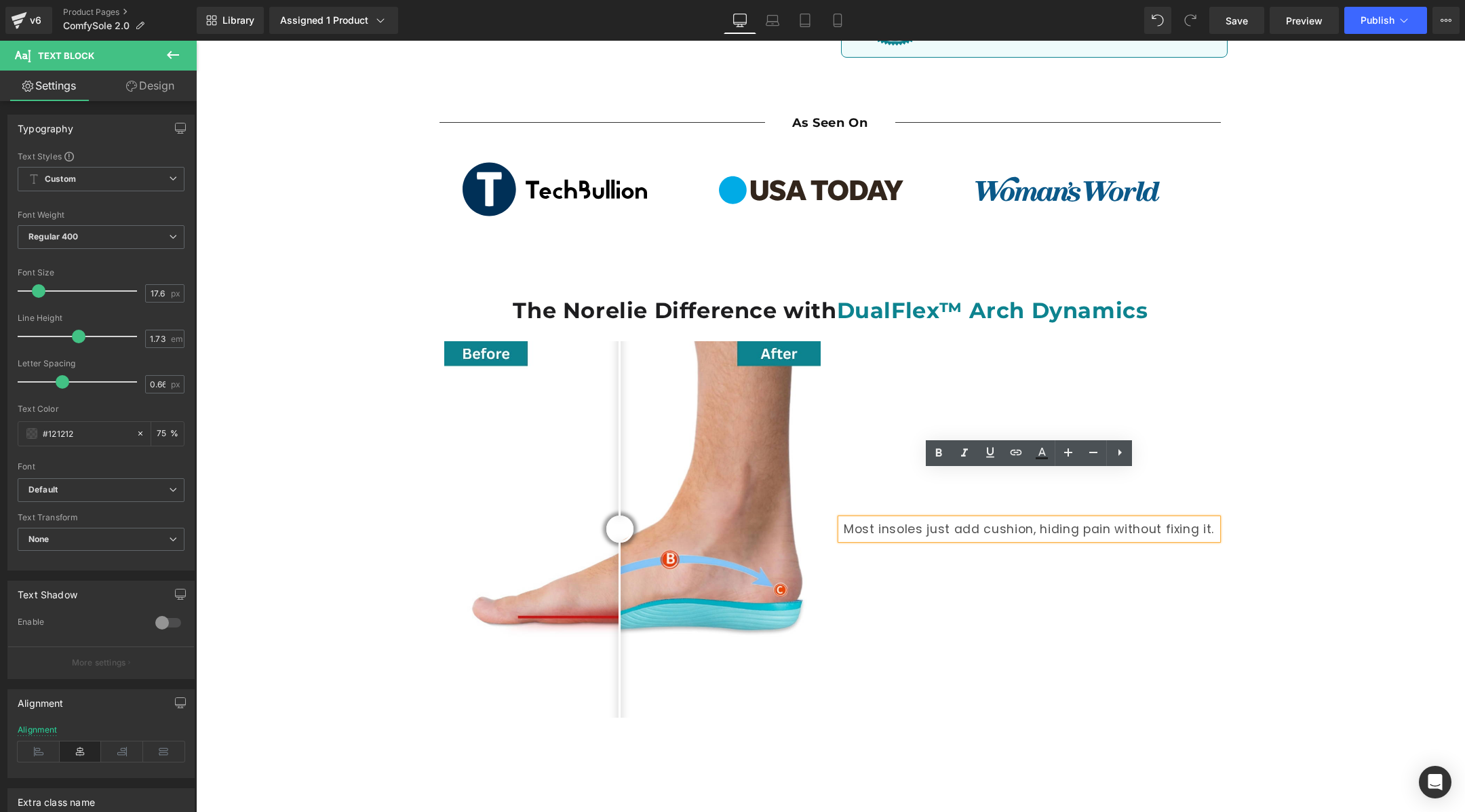
click at [1128, 552] on div "Most insoles just add cushion, hiding pain without fixing it. Text Block" at bounding box center [1028, 529] width 396 height 376
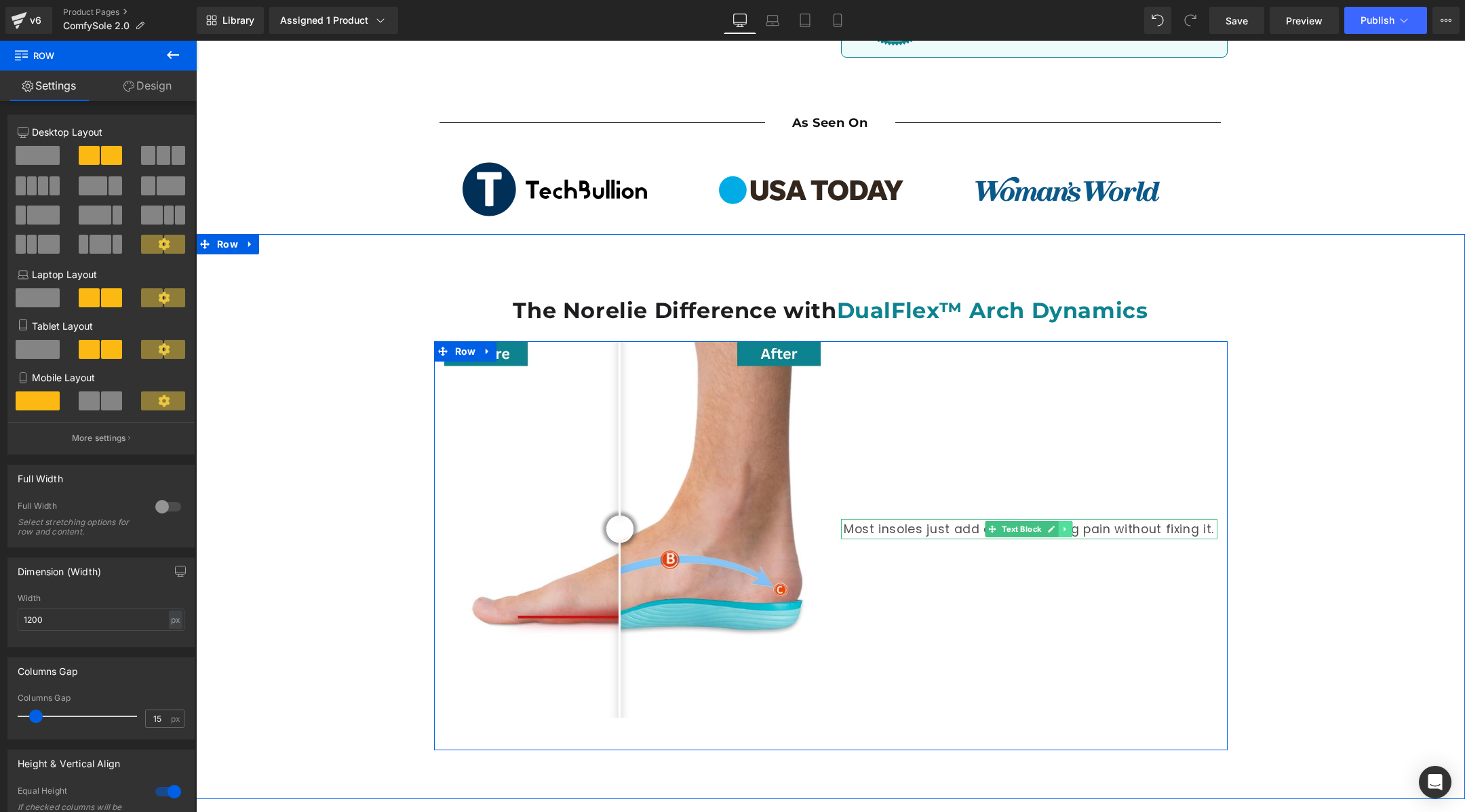
click at [1064, 525] on icon at bounding box center [1064, 529] width 8 height 8
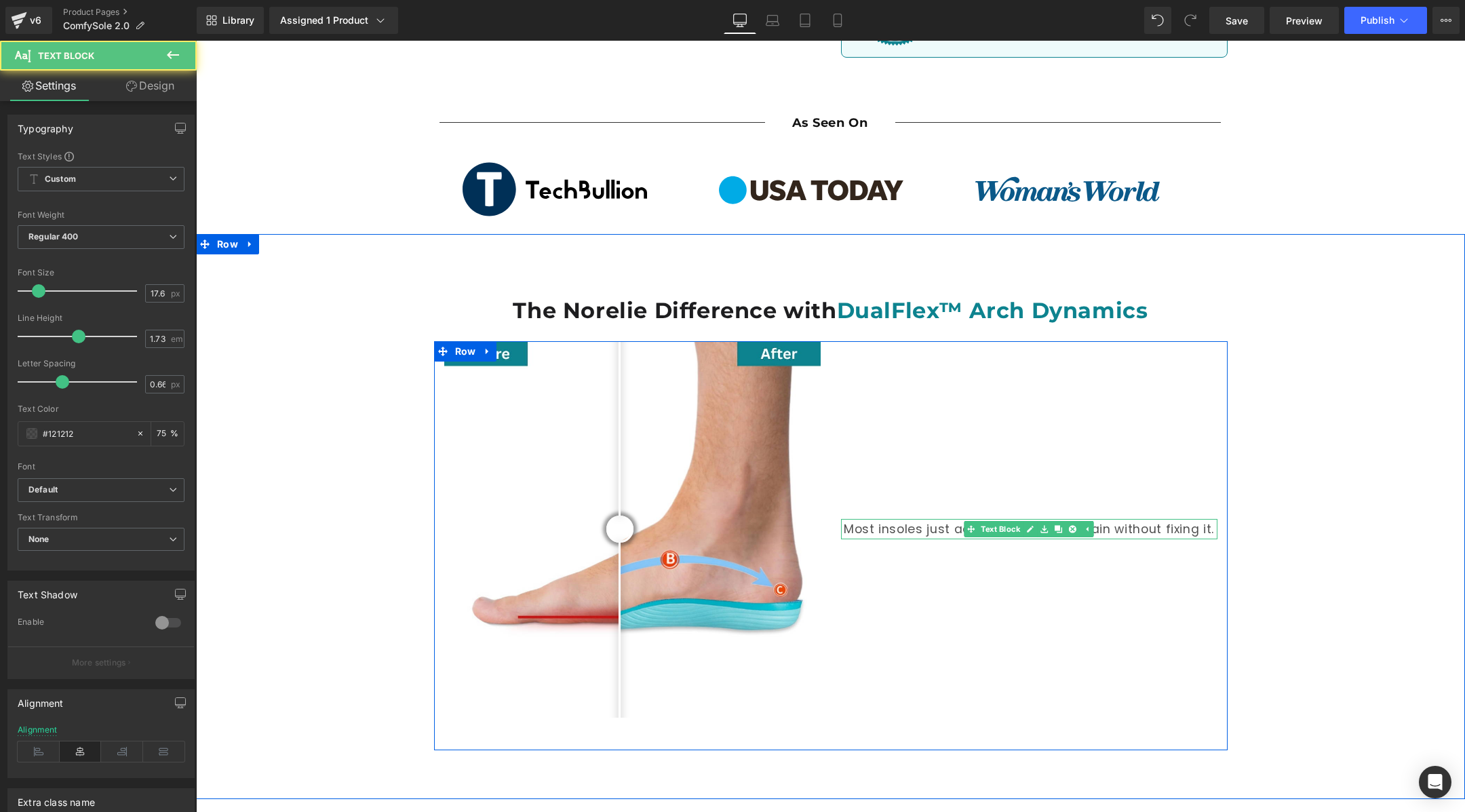
click at [939, 519] on p "Most insoles just add cushion, hiding pain without fixing it." at bounding box center [1028, 529] width 376 height 20
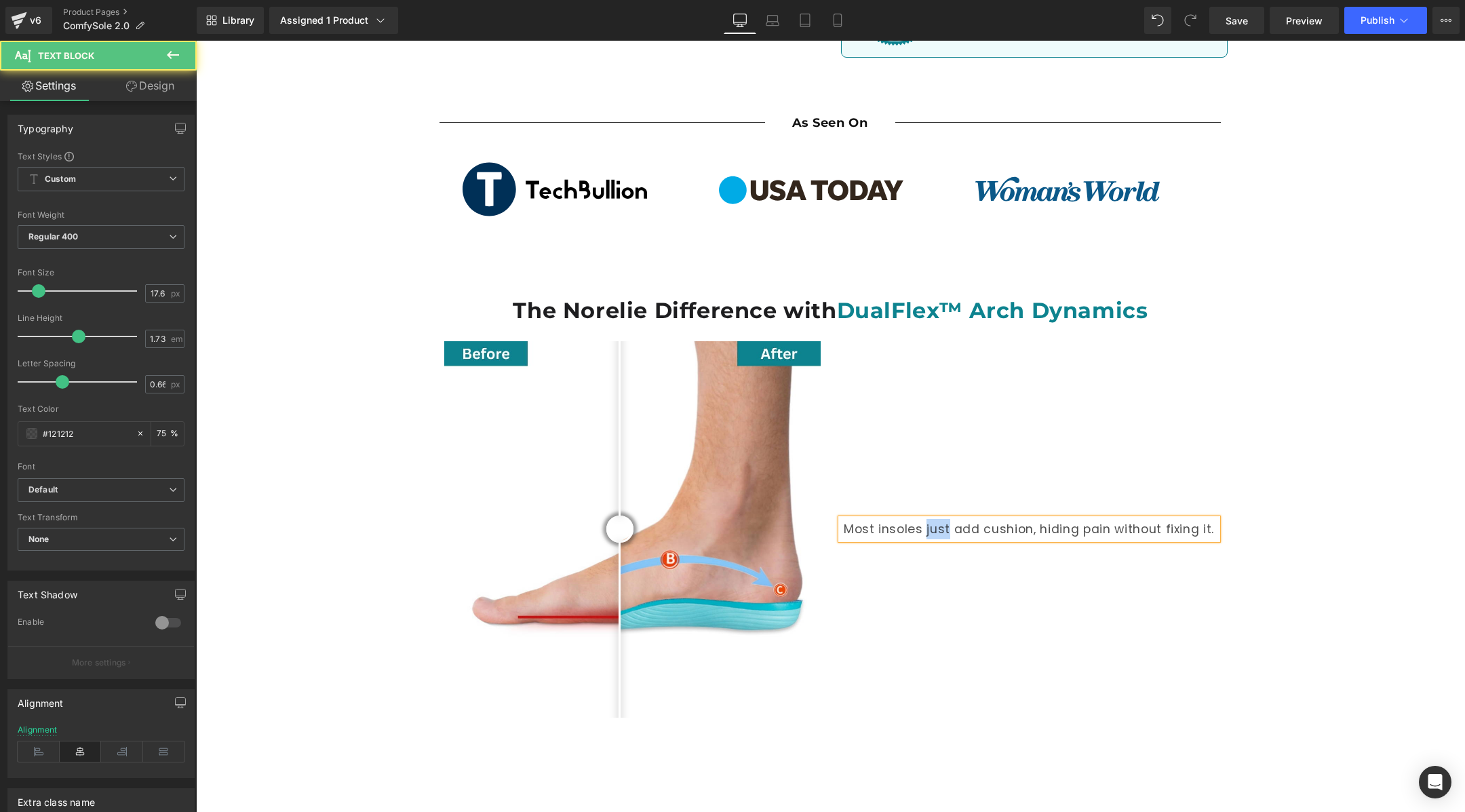
click at [939, 519] on p "Most insoles just add cushion, hiding pain without fixing it." at bounding box center [1028, 529] width 376 height 20
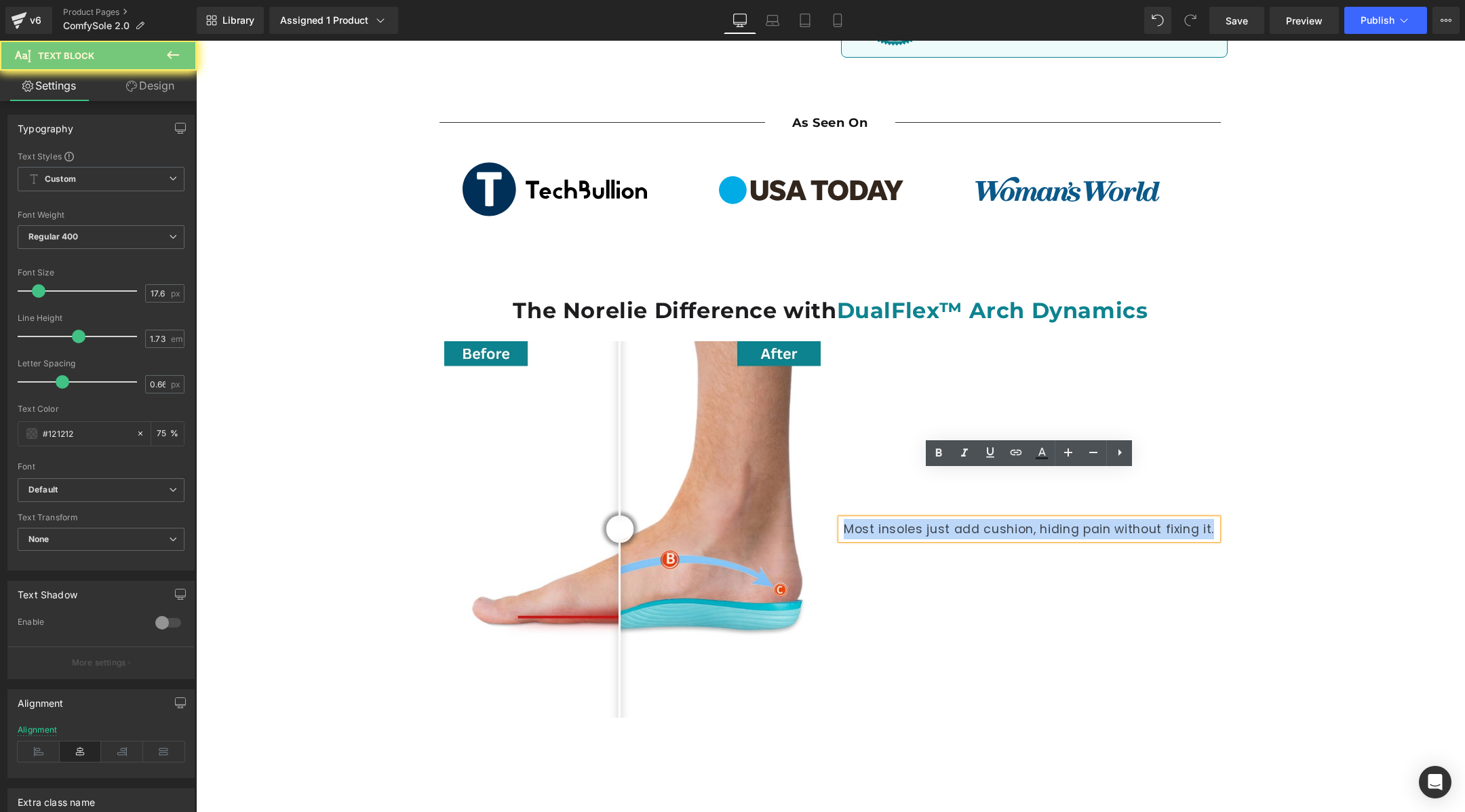
click at [939, 519] on p "Most insoles just add cushion, hiding pain without fixing it." at bounding box center [1028, 529] width 376 height 20
click at [1213, 519] on p "Most insoles just add cushion, hiding pain without fixing it." at bounding box center [1028, 529] width 376 height 20
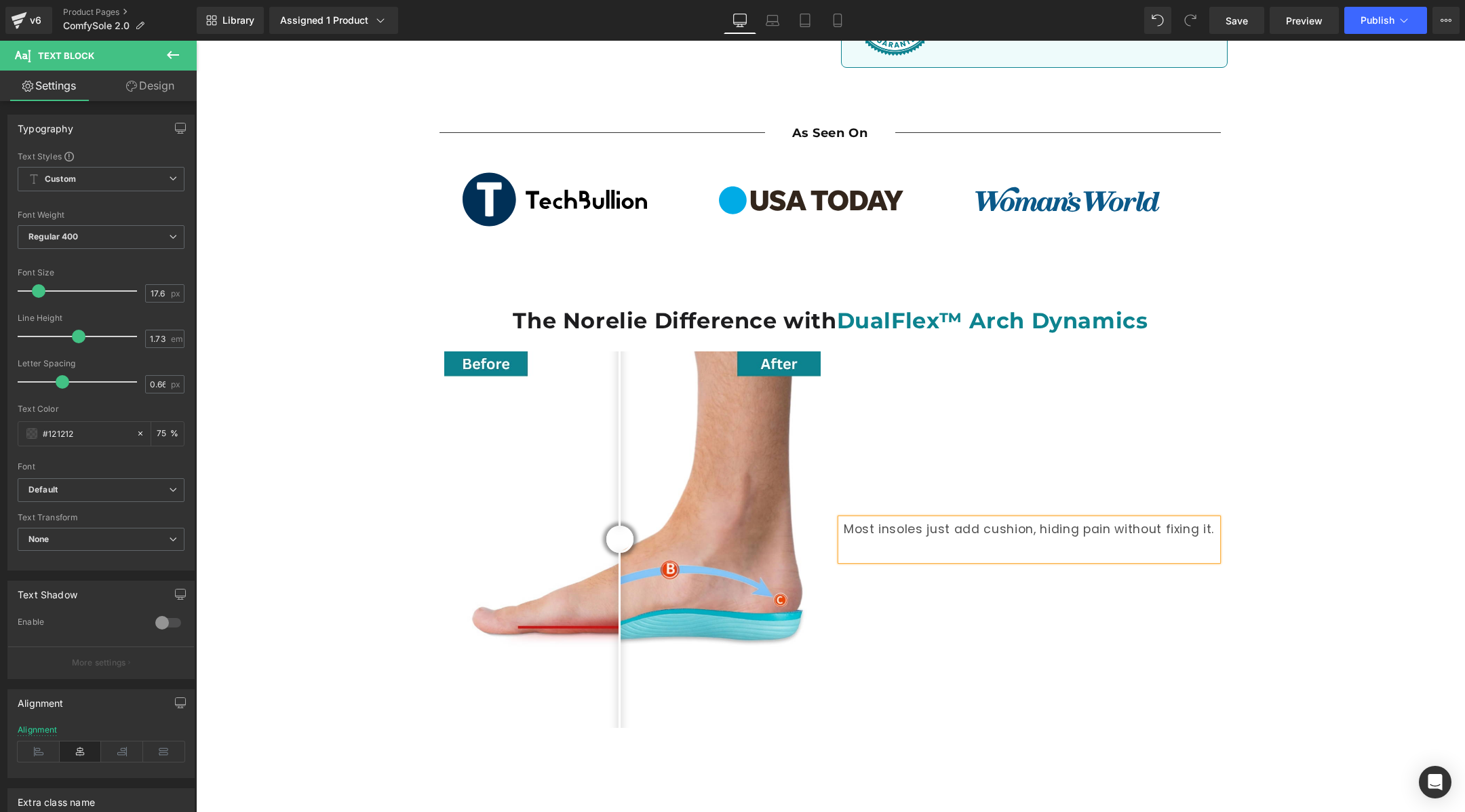
scroll to position [794, 0]
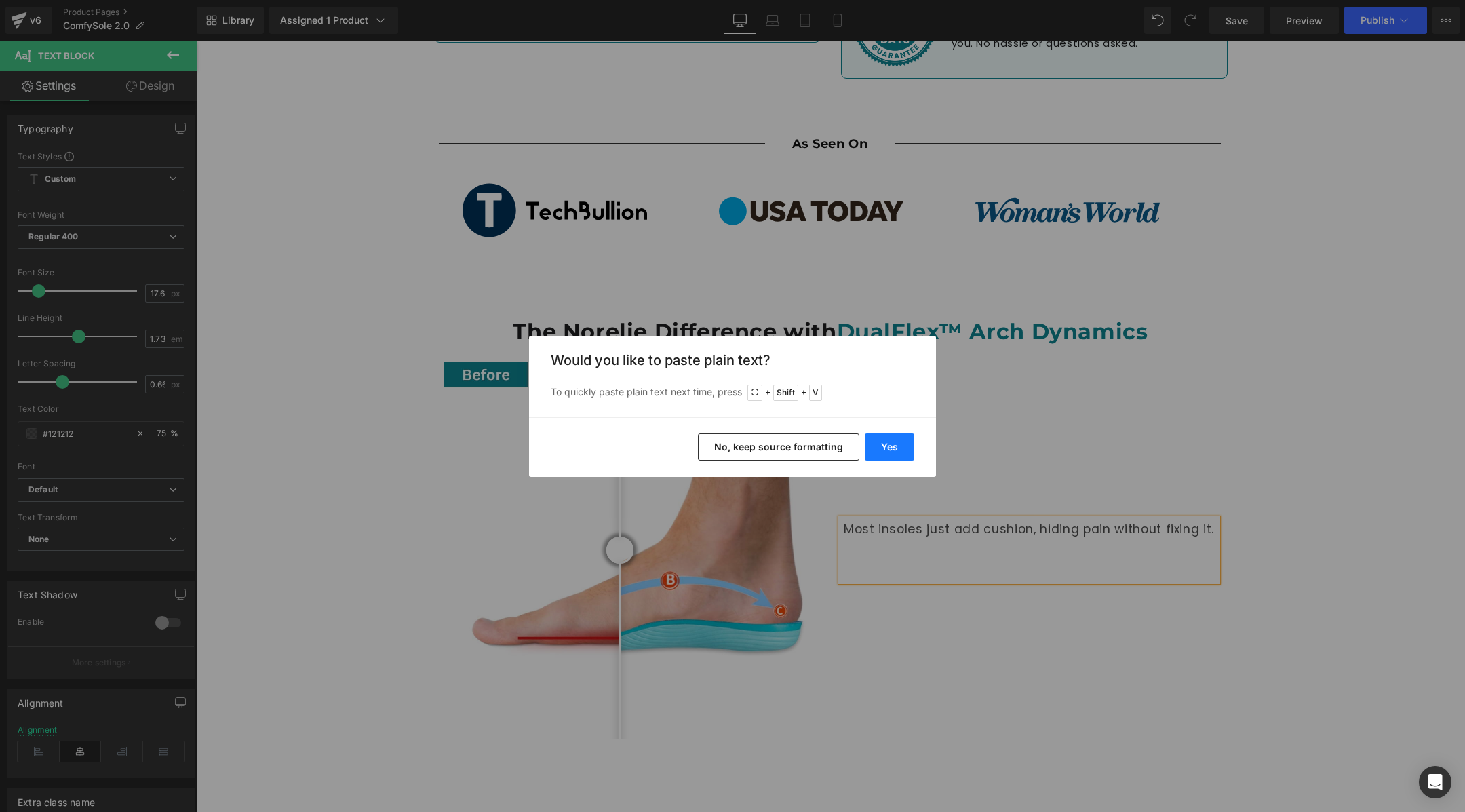
click at [885, 453] on button "Yes" at bounding box center [889, 447] width 49 height 27
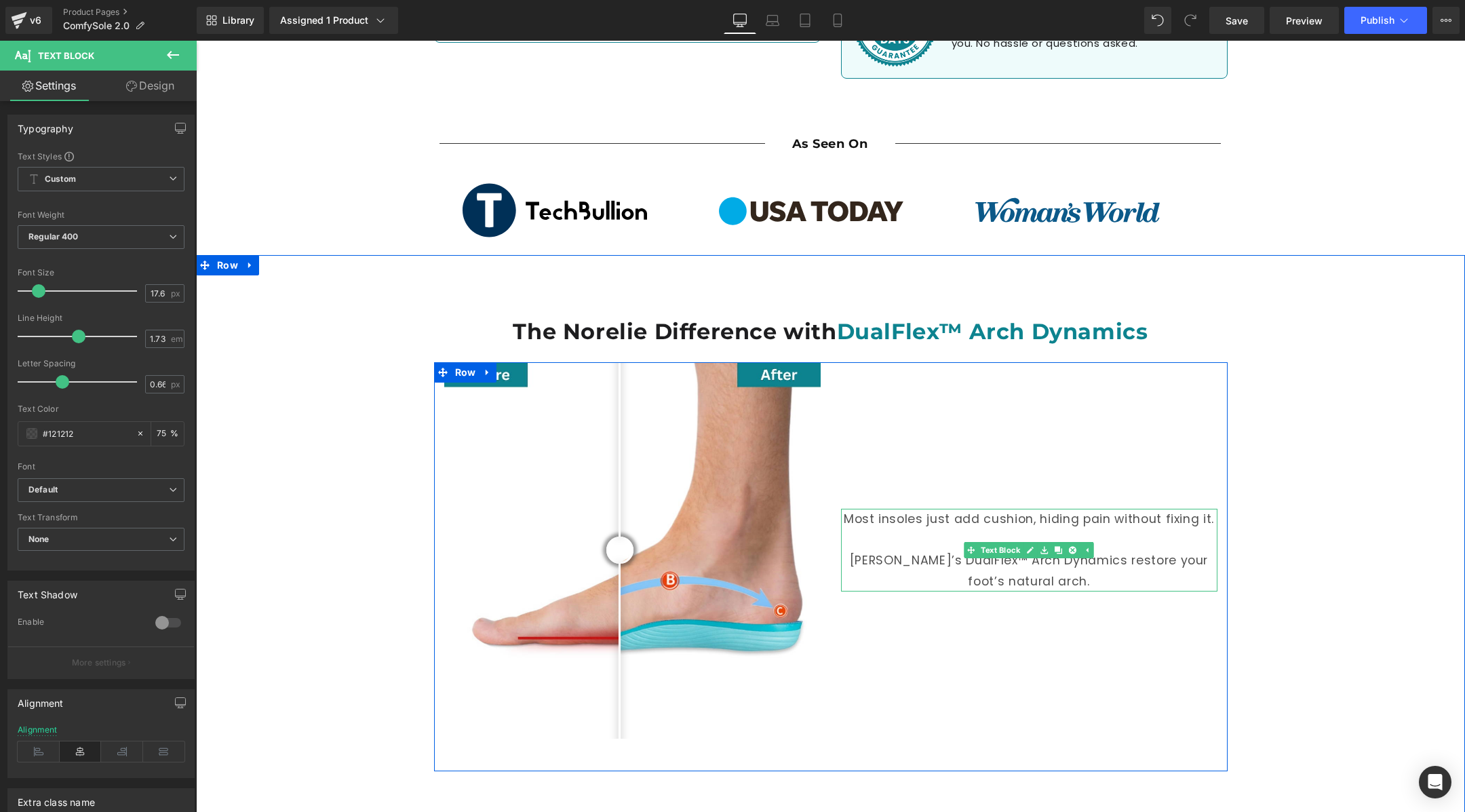
click at [912, 550] on p "[PERSON_NAME]’s DualFlex™ Arch Dynamics restore your foot’s natural arch." at bounding box center [1028, 570] width 376 height 41
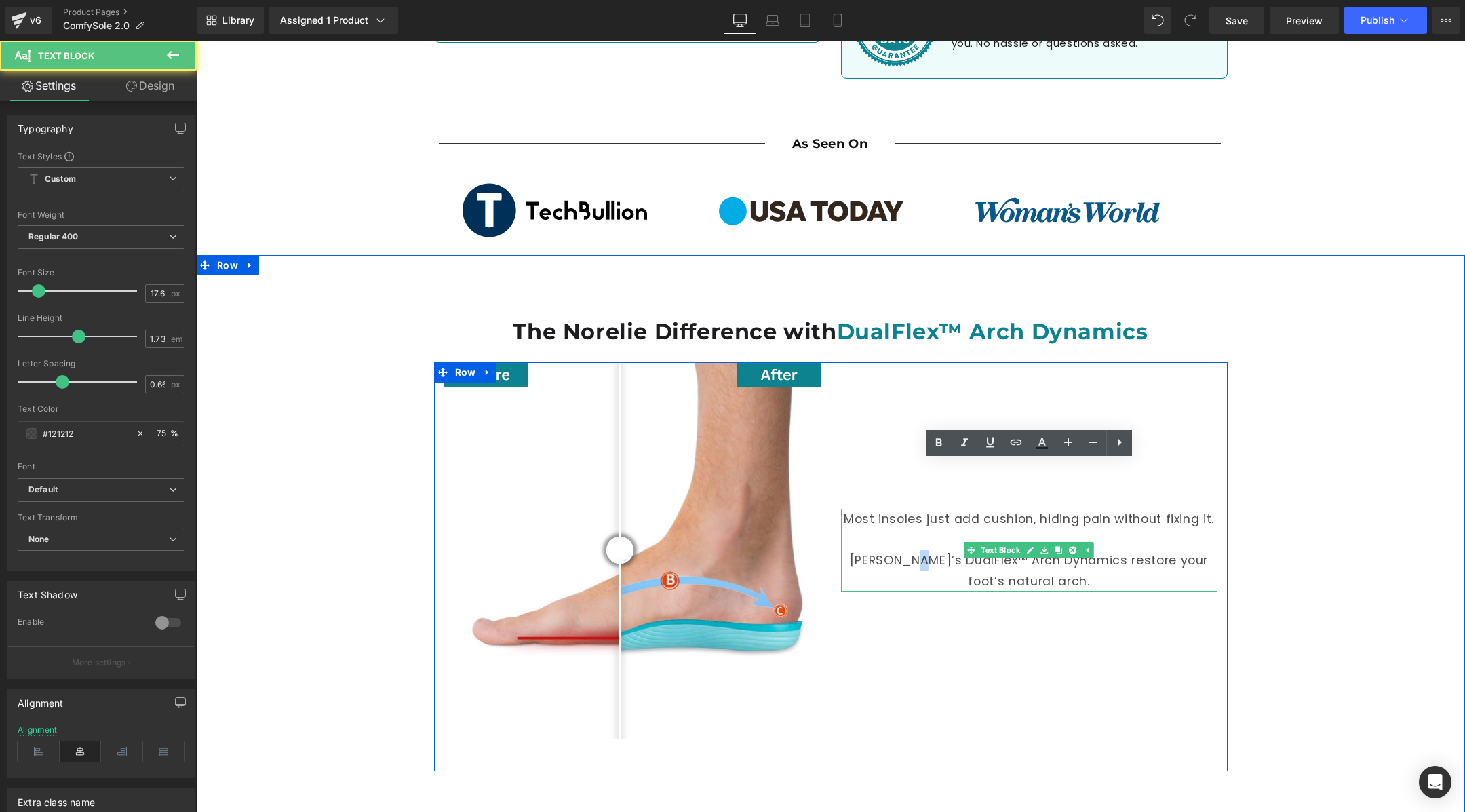
click at [912, 550] on p "[PERSON_NAME]’s DualFlex™ Arch Dynamics restore your foot’s natural arch." at bounding box center [1028, 570] width 376 height 41
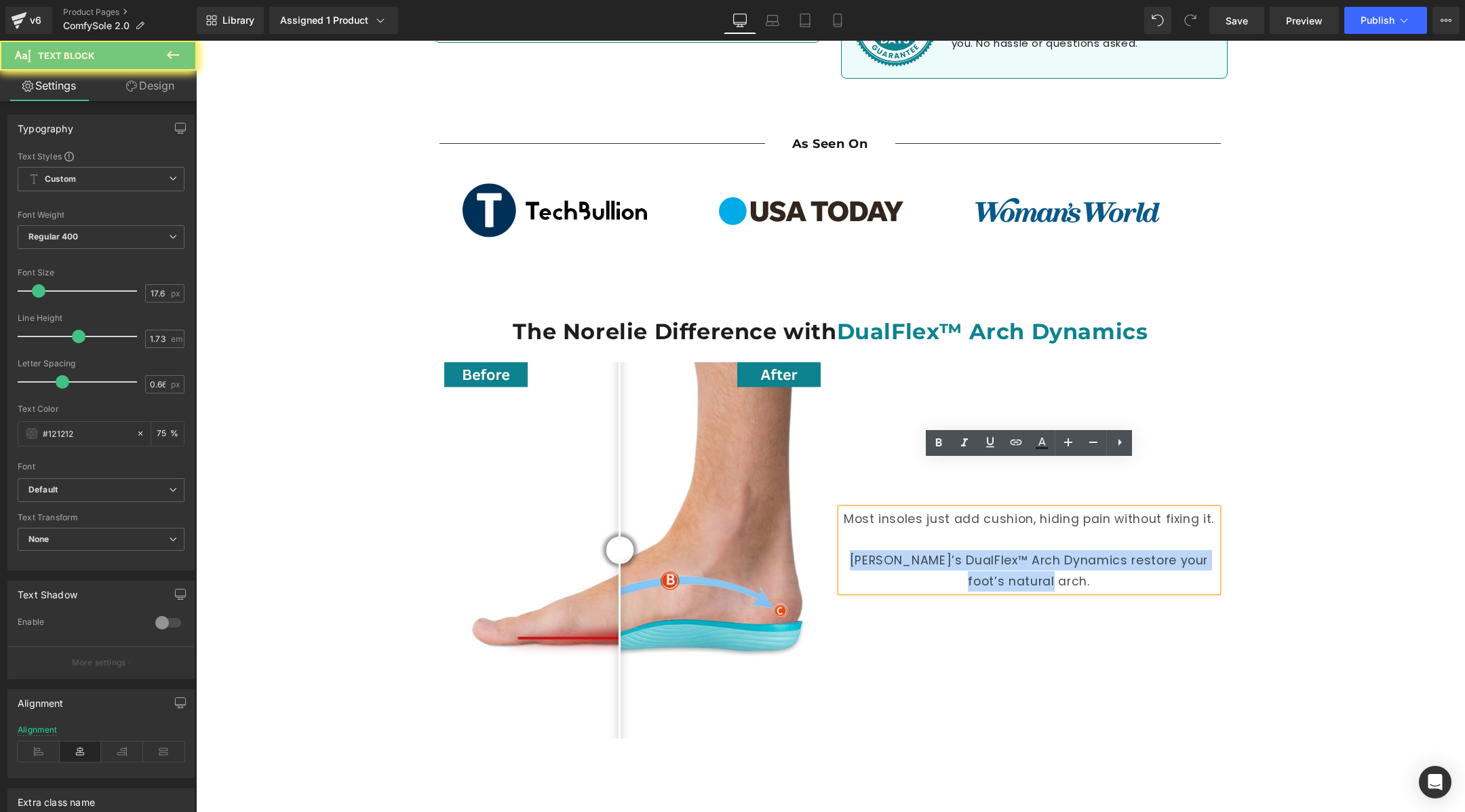
click at [912, 550] on p "[PERSON_NAME]’s DualFlex™ Arch Dynamics restore your foot’s natural arch." at bounding box center [1028, 570] width 376 height 41
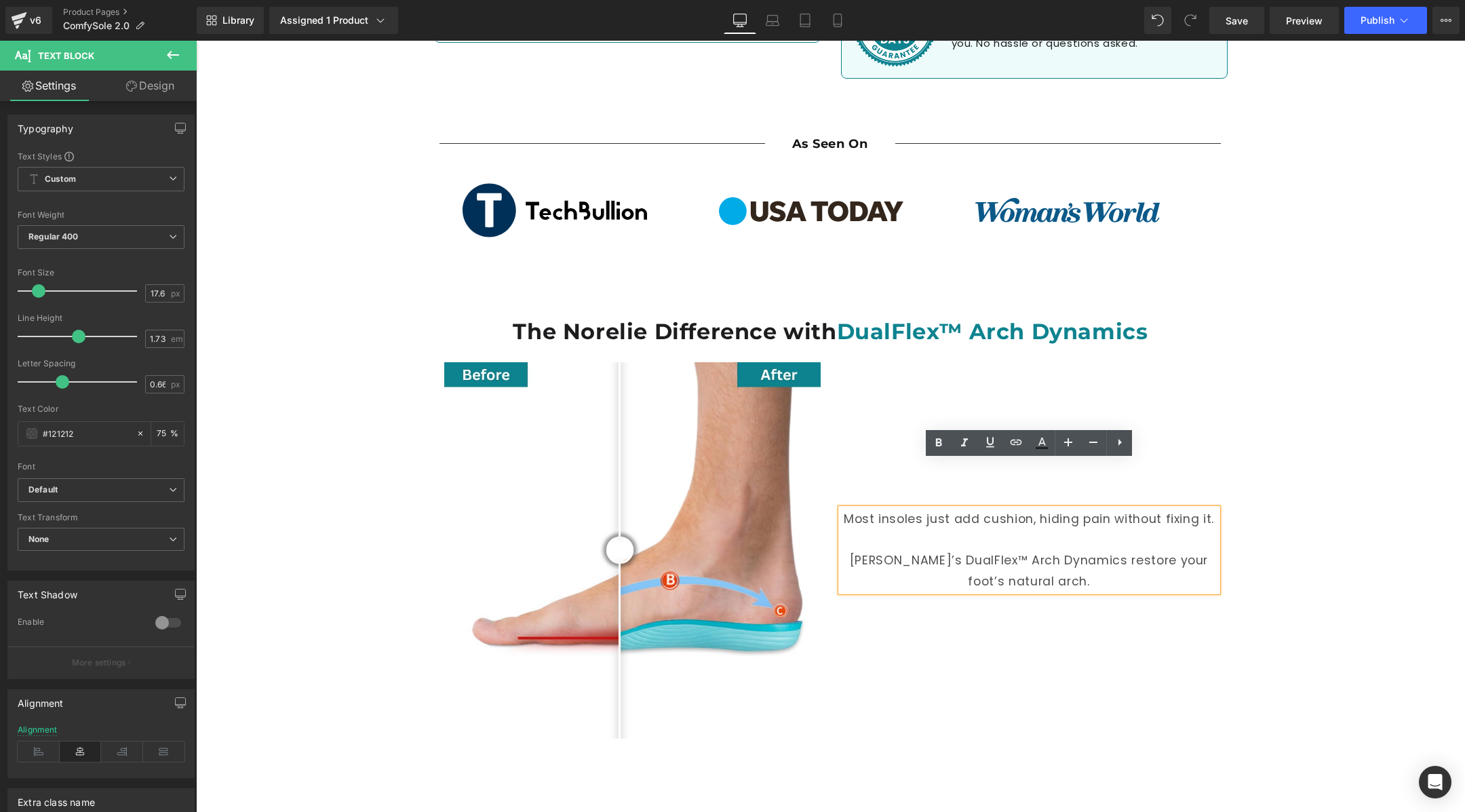
click at [1343, 497] on div "The Norelie Difference with DualFlex™ Arch Dynamics Heading Before and After Im…" at bounding box center [831, 531] width 1269 height 512
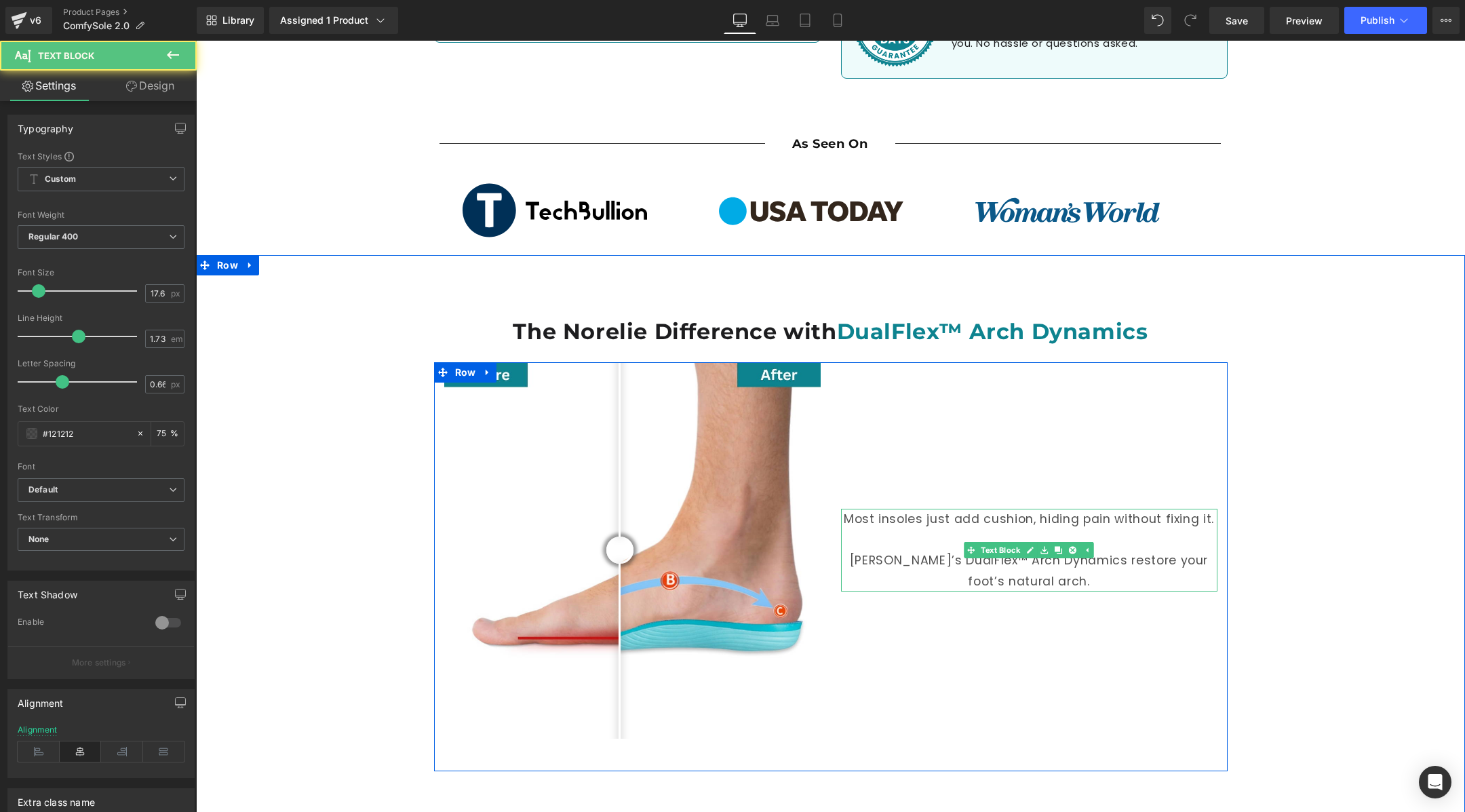
click at [1136, 550] on p "[PERSON_NAME]’s DualFlex™ Arch Dynamics restore your foot’s natural arch." at bounding box center [1028, 570] width 376 height 41
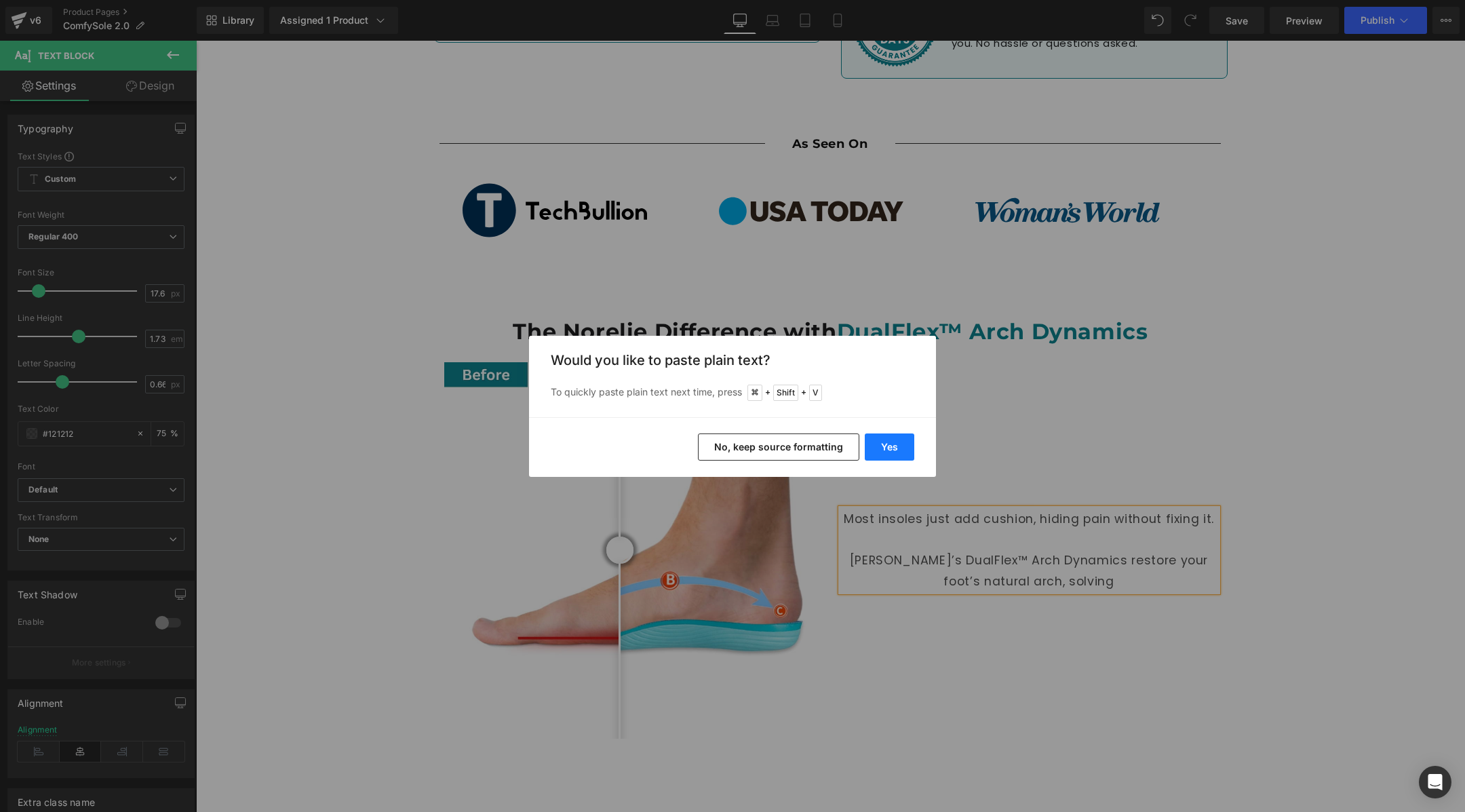
click at [901, 447] on button "Yes" at bounding box center [889, 447] width 49 height 27
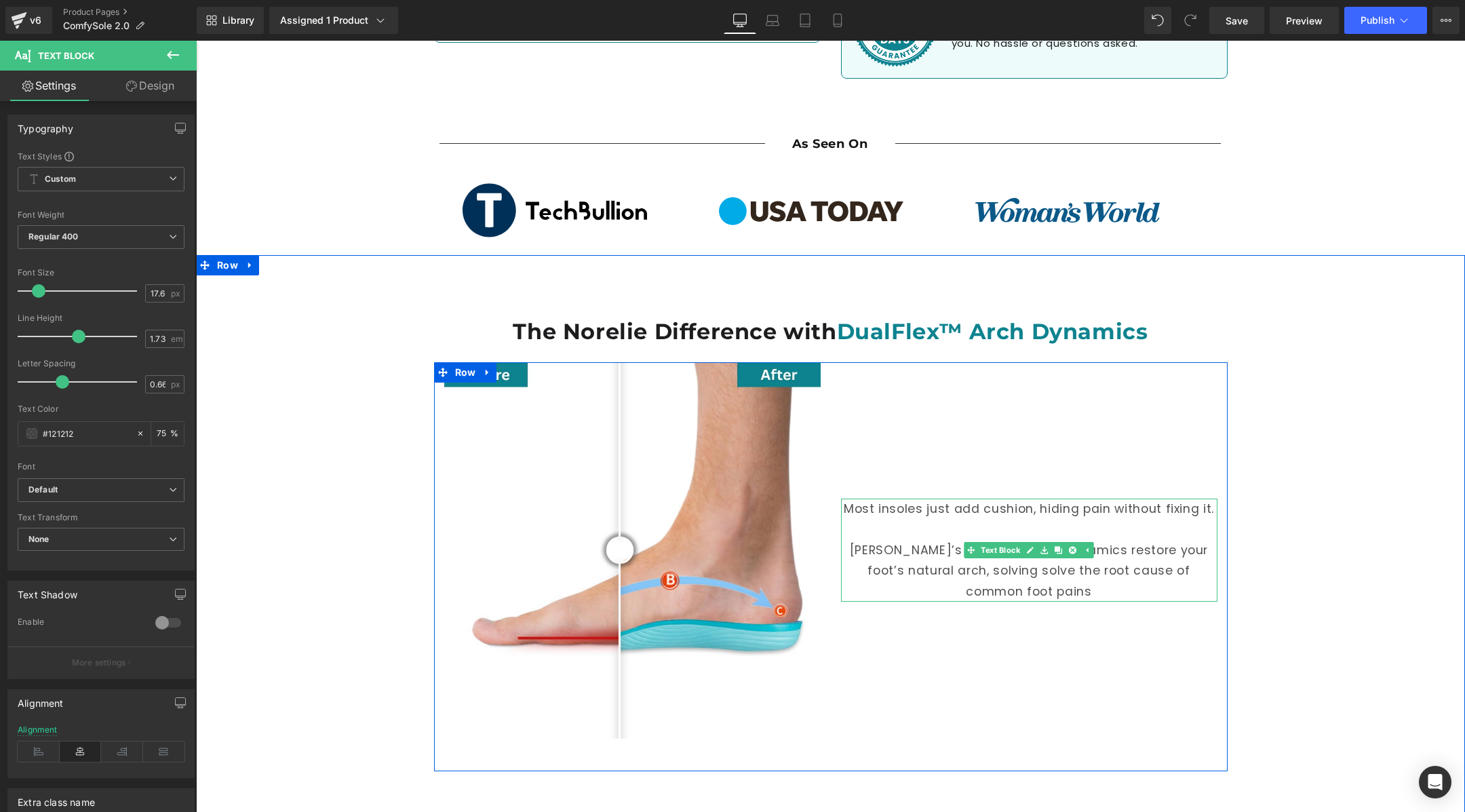
click at [1055, 540] on p "[PERSON_NAME]’s DualFlex™ Arch Dynamics restore your foot’s natural arch, solvi…" at bounding box center [1028, 571] width 376 height 62
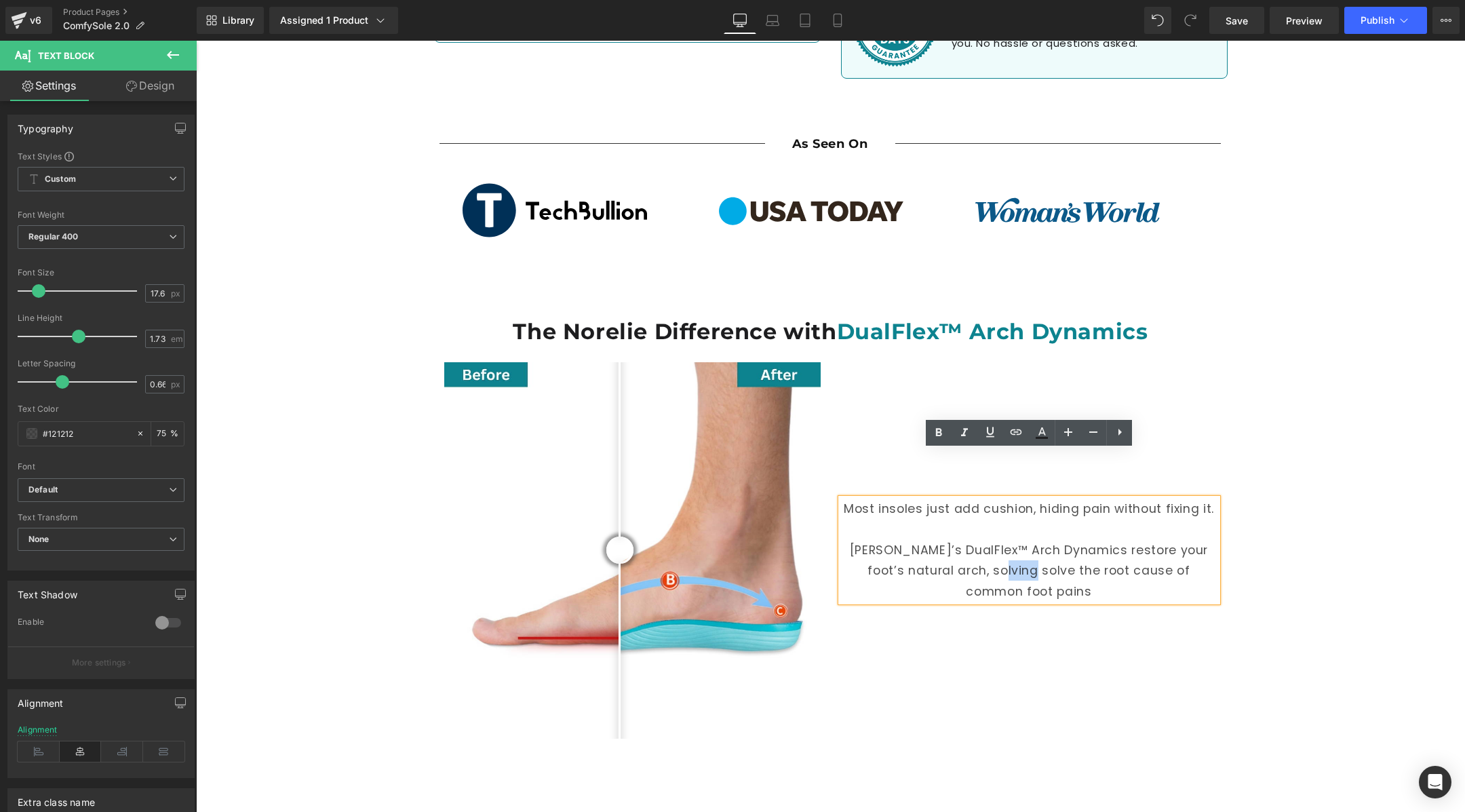
drag, startPoint x: 1010, startPoint y: 527, endPoint x: 981, endPoint y: 528, distance: 29.0
click at [981, 540] on p "[PERSON_NAME]’s DualFlex™ Arch Dynamics restore your foot’s natural arch, solvi…" at bounding box center [1028, 571] width 376 height 62
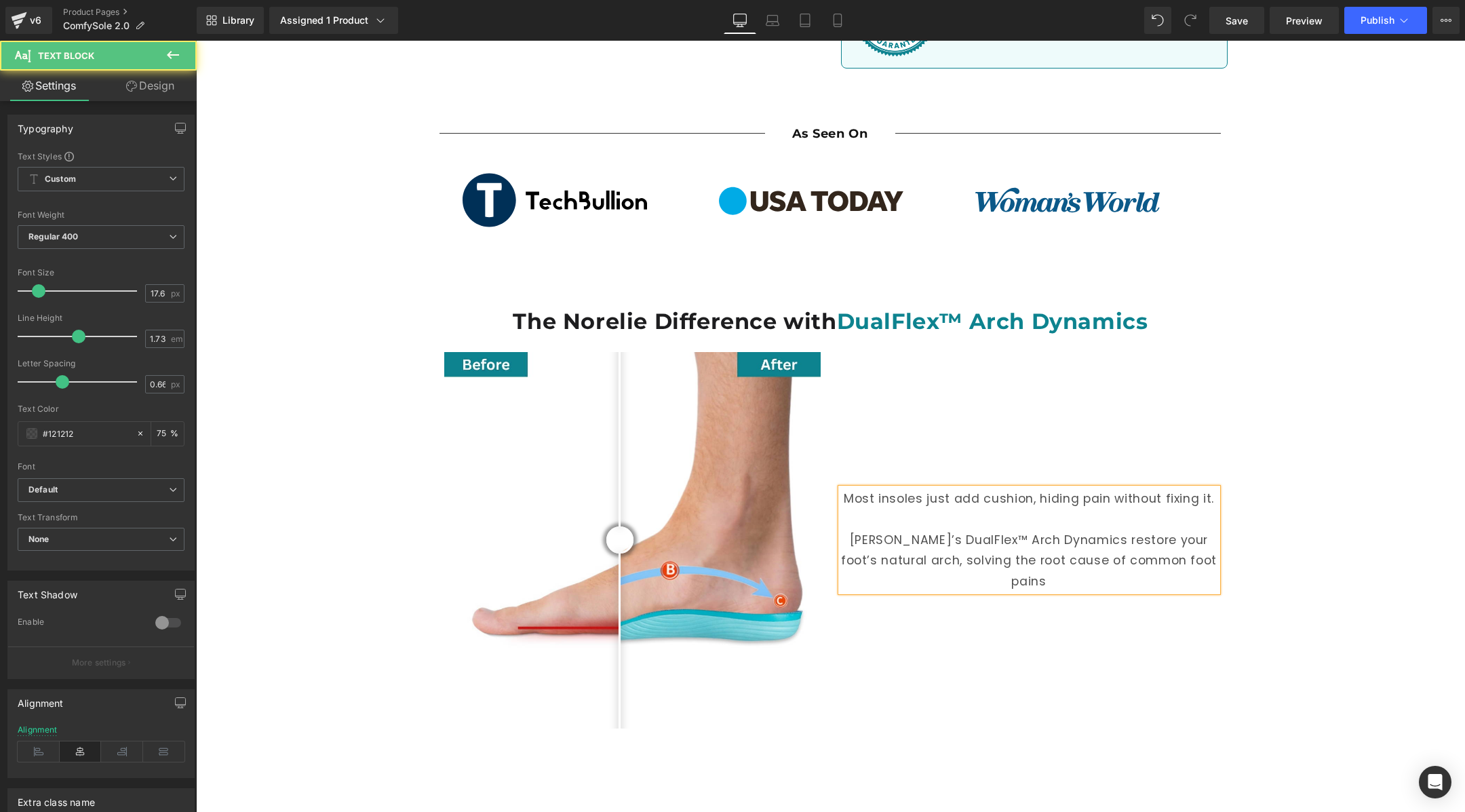
click at [1217, 526] on div "Most insoles just add cushion, hiding pain without fixing it. Norelie’s DualFle…" at bounding box center [1028, 540] width 376 height 103
click at [1086, 530] on p "[PERSON_NAME]’s DualFlex™ Arch Dynamics restore your foot’s natural arch, solvi…" at bounding box center [1028, 561] width 376 height 62
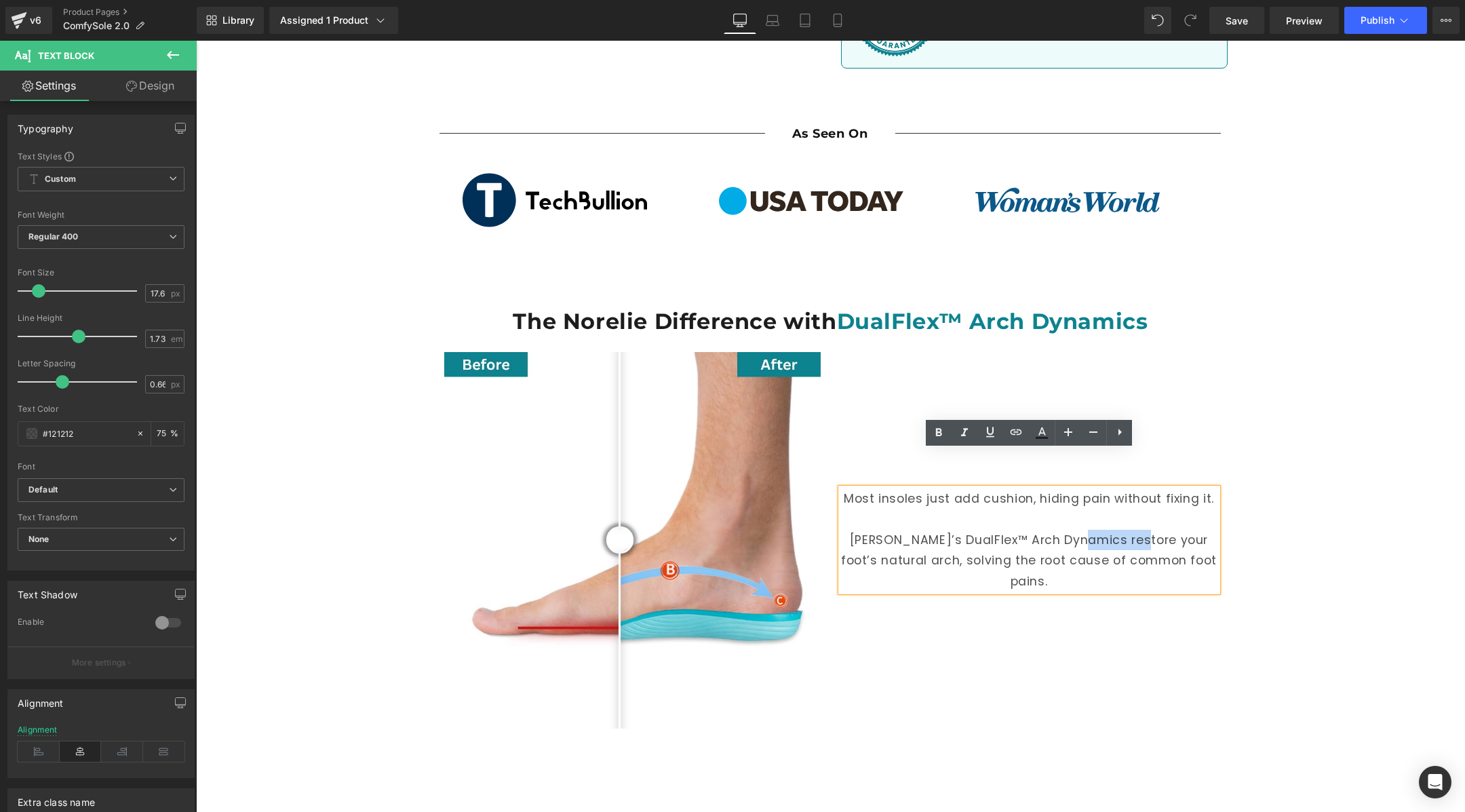
drag, startPoint x: 1083, startPoint y: 501, endPoint x: 1140, endPoint y: 499, distance: 57.0
click at [1140, 530] on p "[PERSON_NAME]’s DualFlex™ Arch Dynamics restore your foot’s natural arch, solvi…" at bounding box center [1028, 561] width 376 height 62
click at [1137, 530] on p "[PERSON_NAME]’s DualFlex™ Arch Dynamics restore your foot’s natural arch, solvi…" at bounding box center [1028, 561] width 376 height 62
drag, startPoint x: 1083, startPoint y: 502, endPoint x: 923, endPoint y: 522, distance: 161.2
click at [923, 530] on p "[PERSON_NAME]’s DualFlex™ Arch Dynamics restore your foot’s natural arch, solvi…" at bounding box center [1028, 561] width 376 height 62
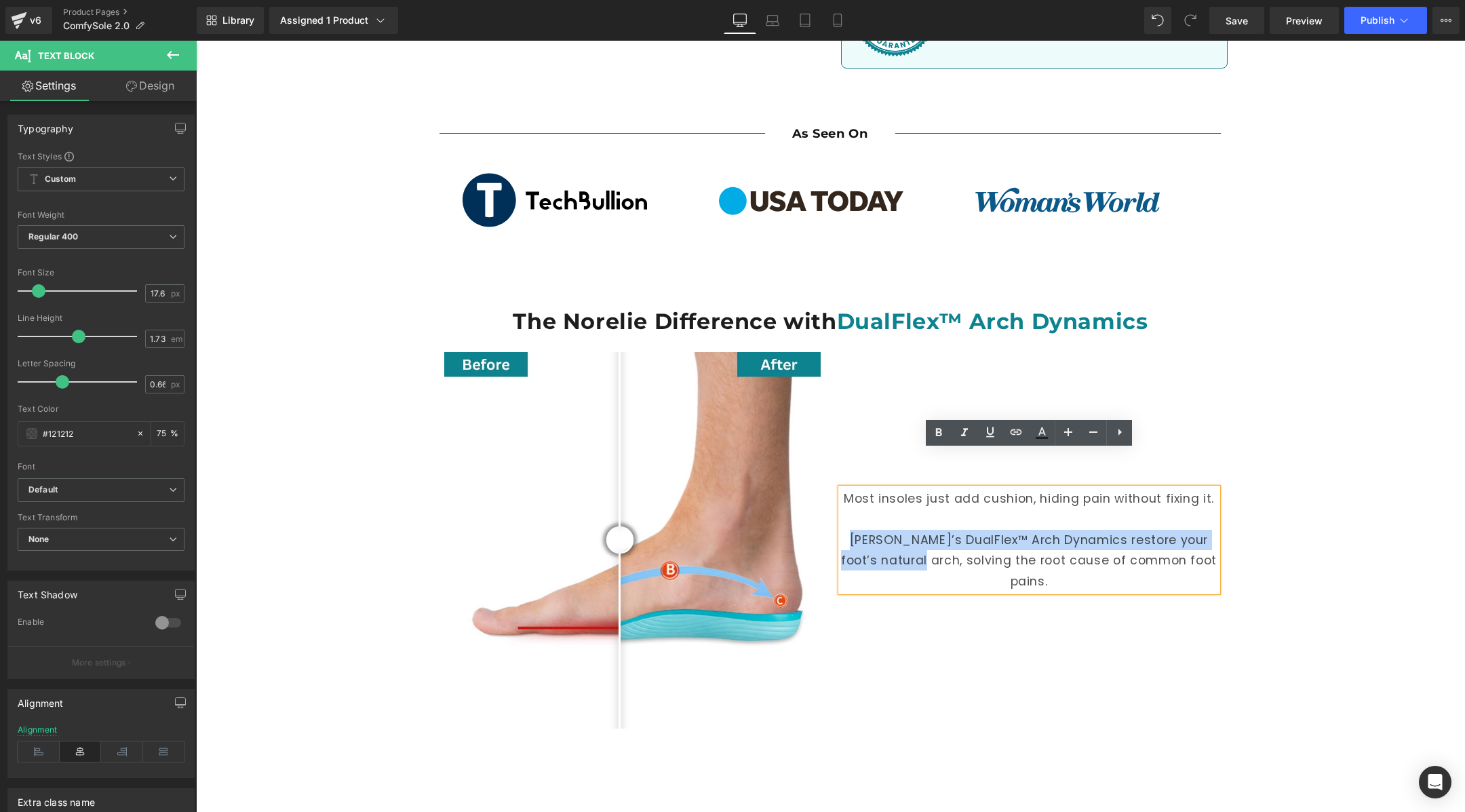
drag, startPoint x: 859, startPoint y: 503, endPoint x: 924, endPoint y: 521, distance: 67.4
click at [924, 530] on p "[PERSON_NAME]’s DualFlex™ Arch Dynamics restore your foot’s natural arch, solvi…" at bounding box center [1028, 561] width 376 height 62
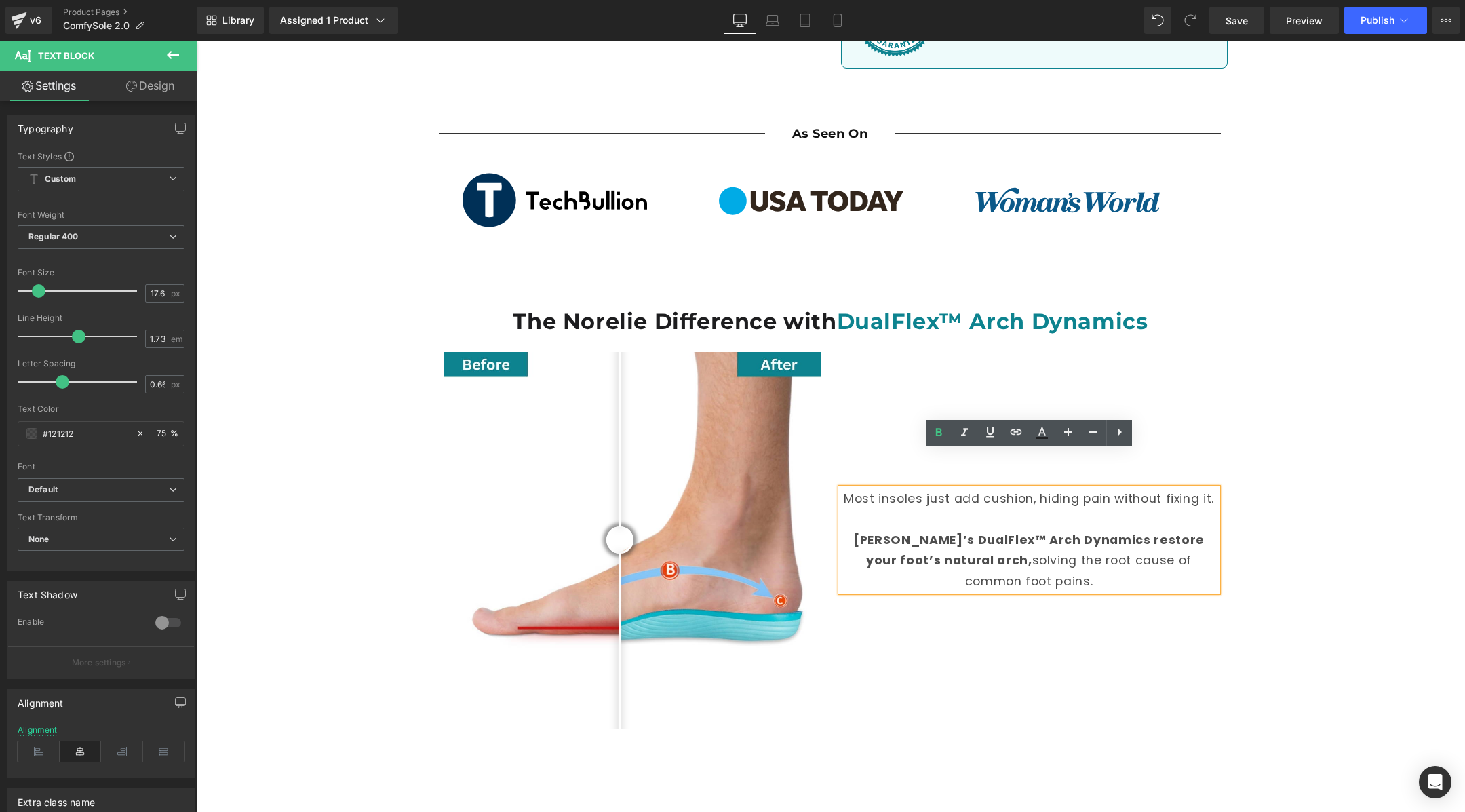
click at [1159, 530] on p "[PERSON_NAME]’s DualFlex™ Arch Dynamics restore your foot’s natural arch, solvi…" at bounding box center [1028, 561] width 376 height 62
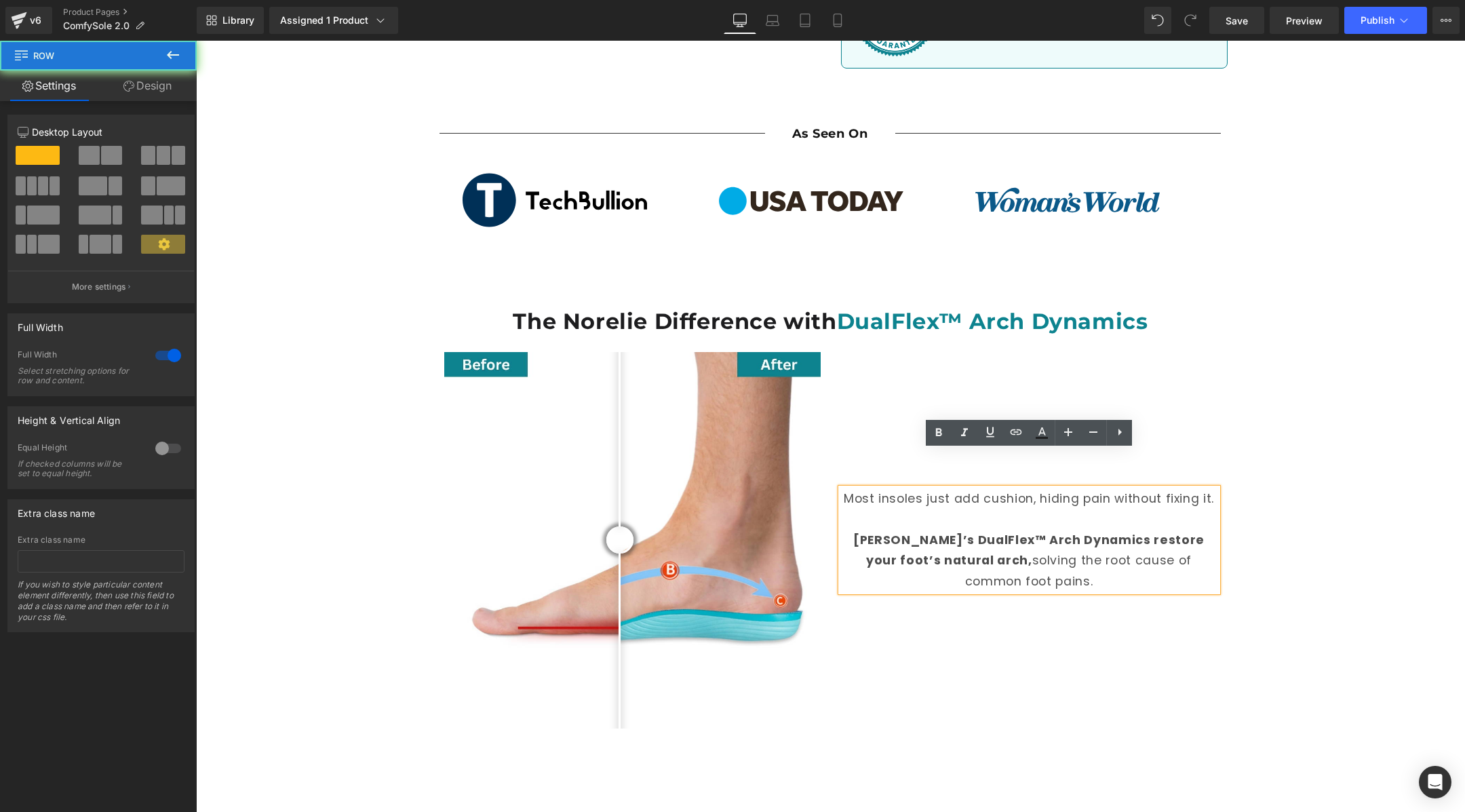
click at [1267, 523] on div "The Norelie Difference with DualFlex™ Arch Dynamics Heading Before and After Im…" at bounding box center [831, 520] width 1269 height 512
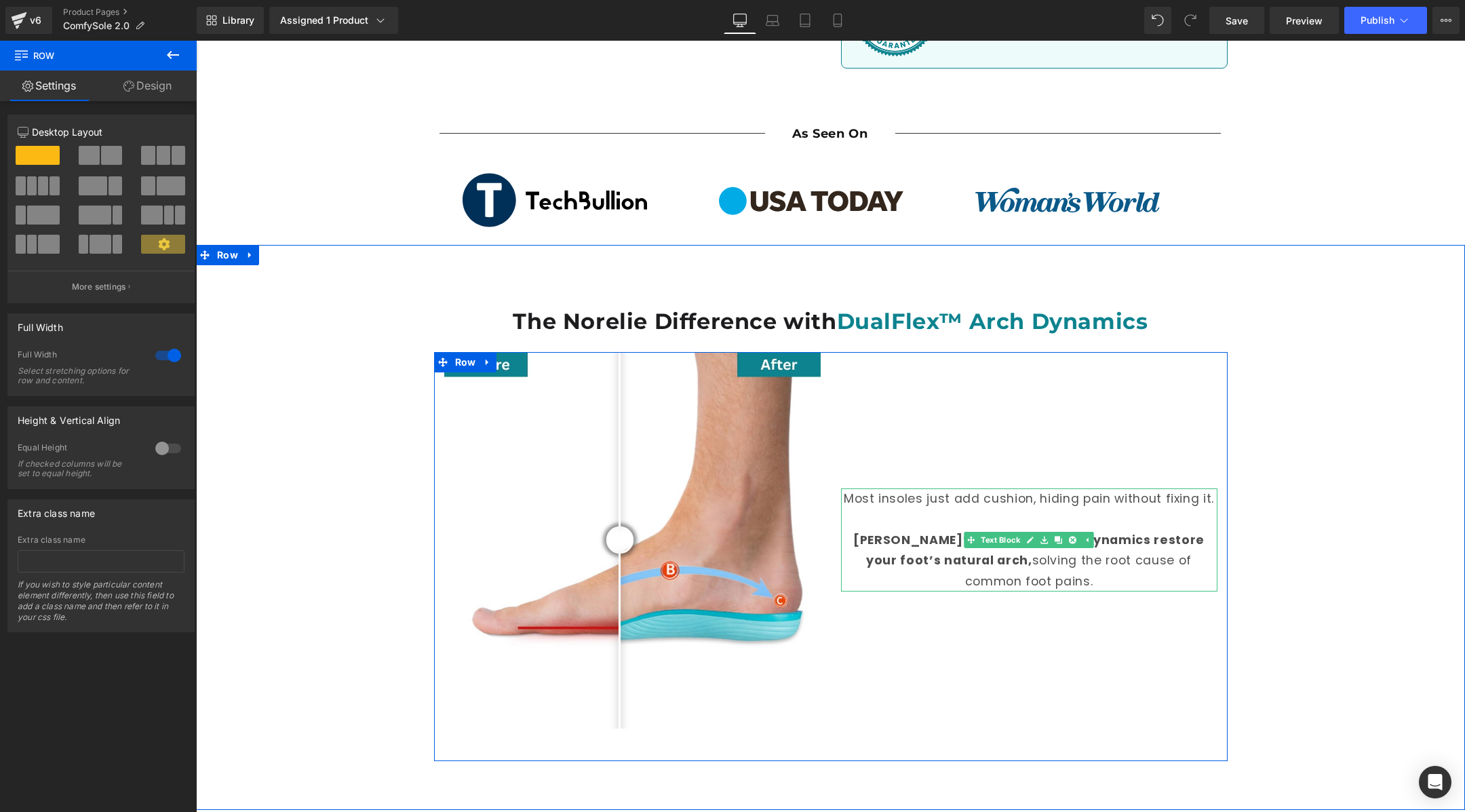
click at [1157, 530] on p "[PERSON_NAME]’s DualFlex™ Arch Dynamics restore your foot’s natural arch, solvi…" at bounding box center [1028, 561] width 376 height 62
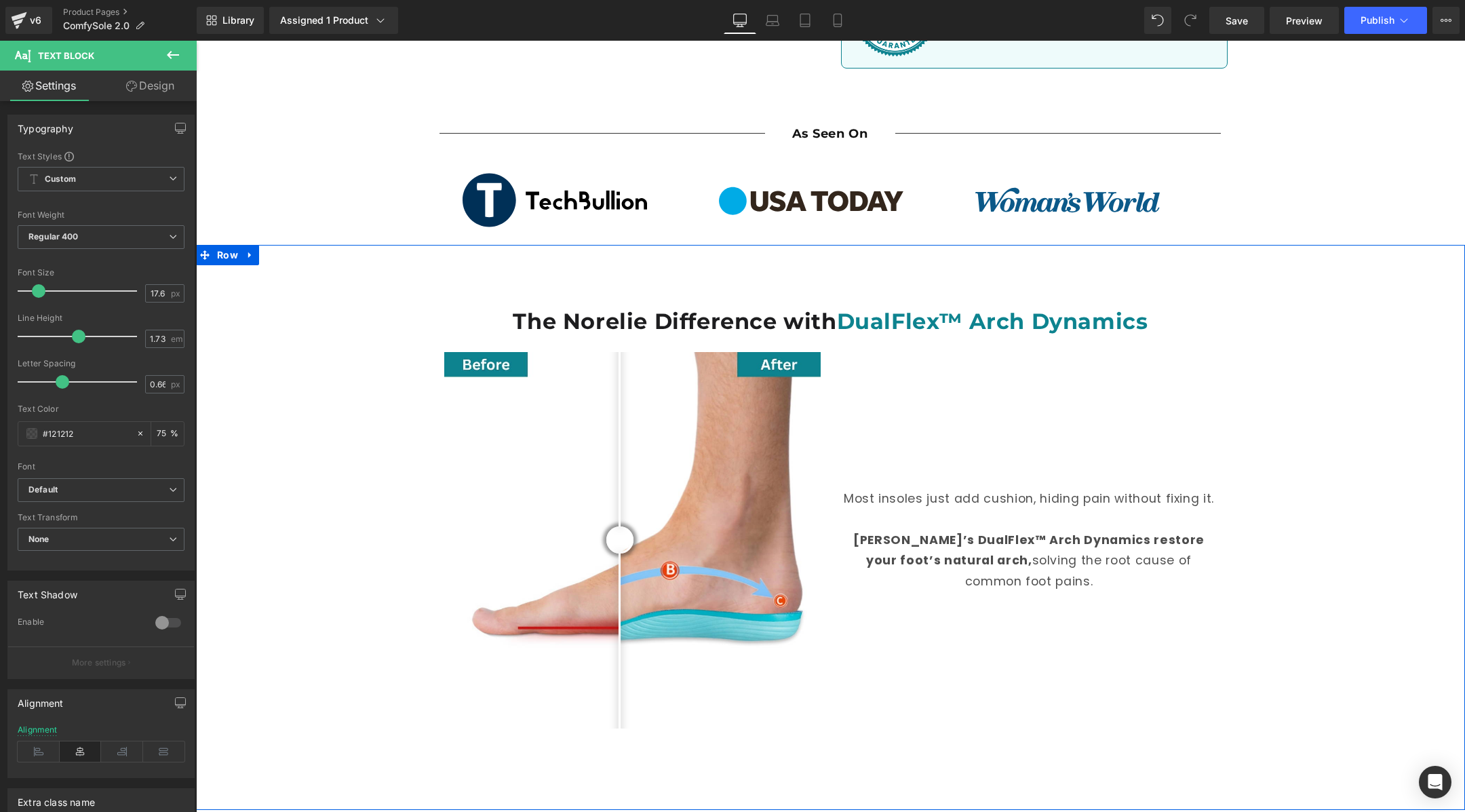
click at [1255, 587] on div "The Norelie Difference with DualFlex™ Arch Dynamics Heading Before and After Im…" at bounding box center [831, 520] width 1269 height 512
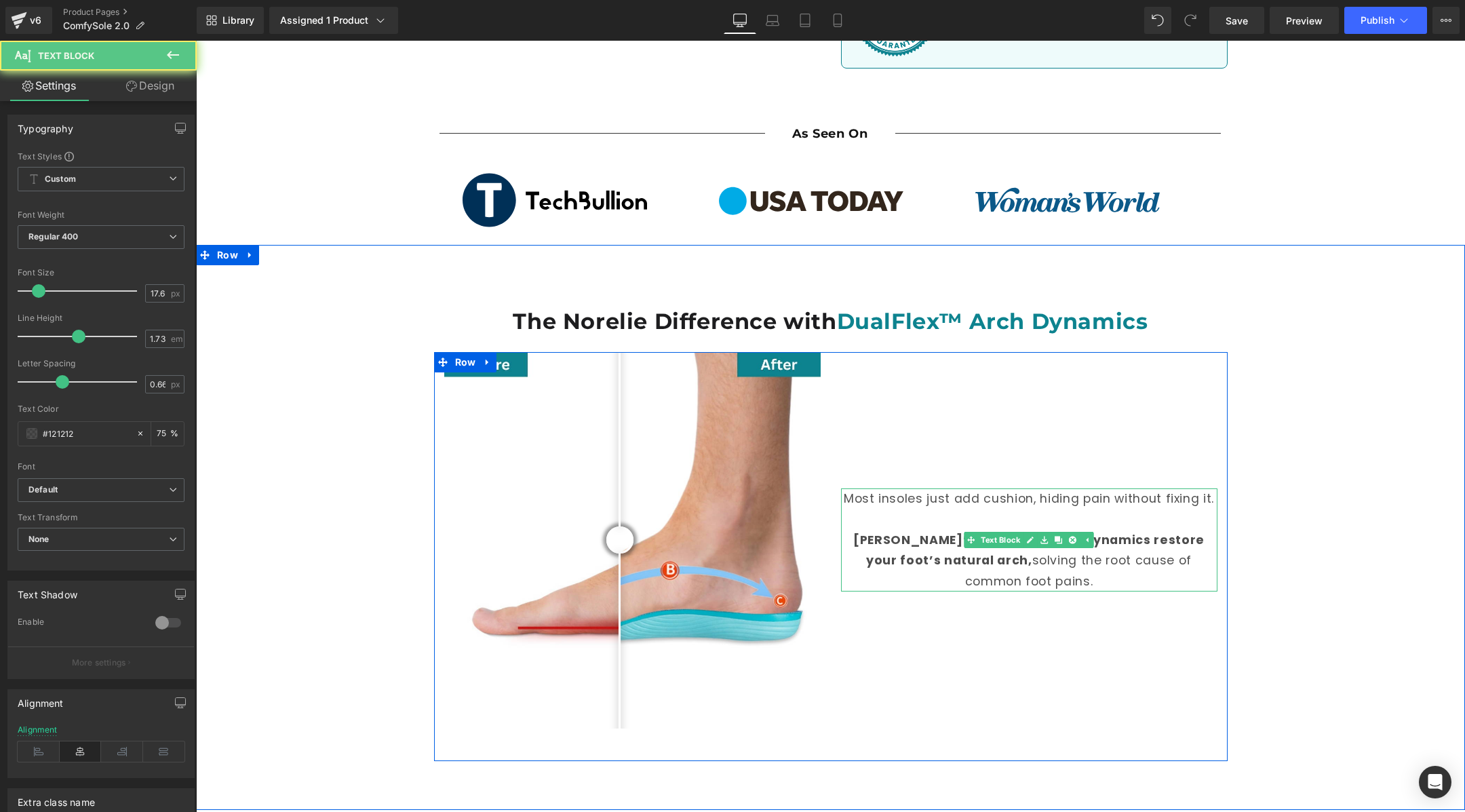
click at [1121, 530] on p "[PERSON_NAME]’s DualFlex™ Arch Dynamics restore your foot’s natural arch, solvi…" at bounding box center [1028, 561] width 376 height 62
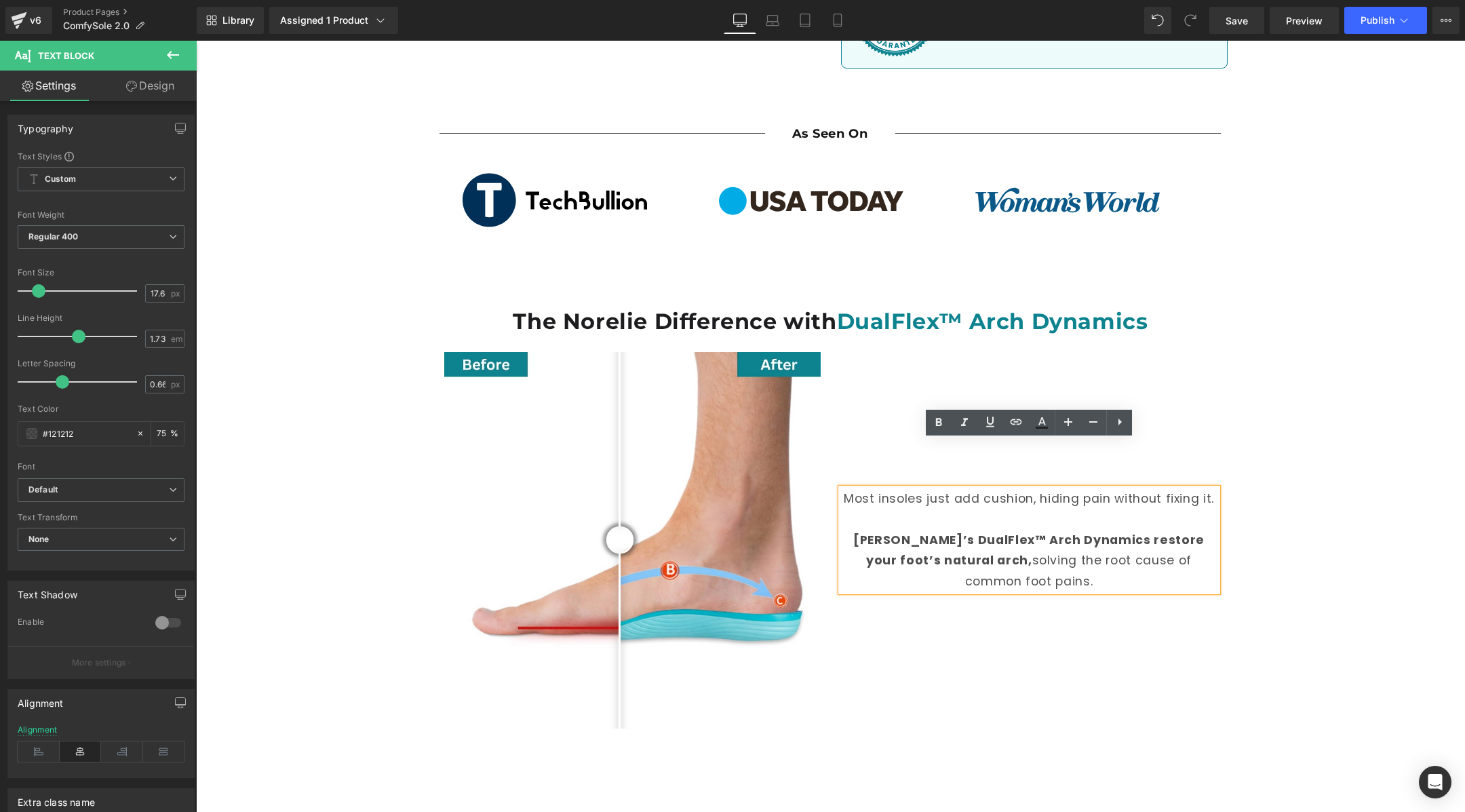
drag, startPoint x: 1075, startPoint y: 532, endPoint x: 841, endPoint y: 453, distance: 247.0
click at [841, 489] on div "Most insoles just add cushion, hiding pain without fixing it. Norelie’s DualFle…" at bounding box center [1028, 540] width 376 height 103
click at [847, 489] on p "Most insoles just add cushion, hiding pain without fixing it." at bounding box center [1028, 499] width 376 height 20
drag, startPoint x: 847, startPoint y: 452, endPoint x: 1069, endPoint y: 538, distance: 238.1
click at [1069, 538] on div "Most insoles just add cushion, hiding pain without fixing it. Norelie’s DualFle…" at bounding box center [1028, 540] width 376 height 103
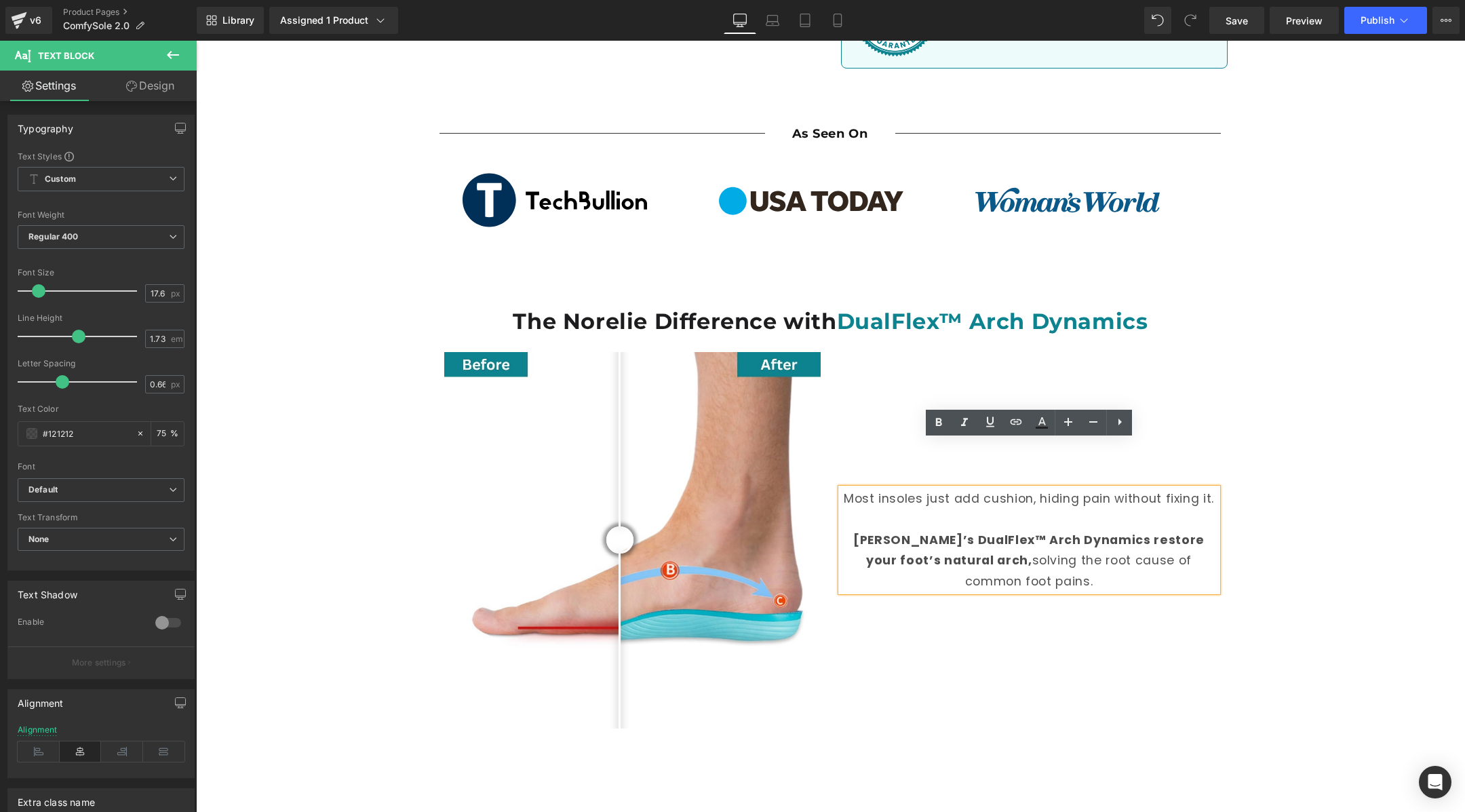
copy div "Most insoles just add cushion, hiding pain without fixing it. Norelie’s DualFle…"
click at [1021, 530] on p "[PERSON_NAME]’s DualFlex™ Arch Dynamics restore your foot’s natural arch, solvi…" at bounding box center [1028, 561] width 376 height 62
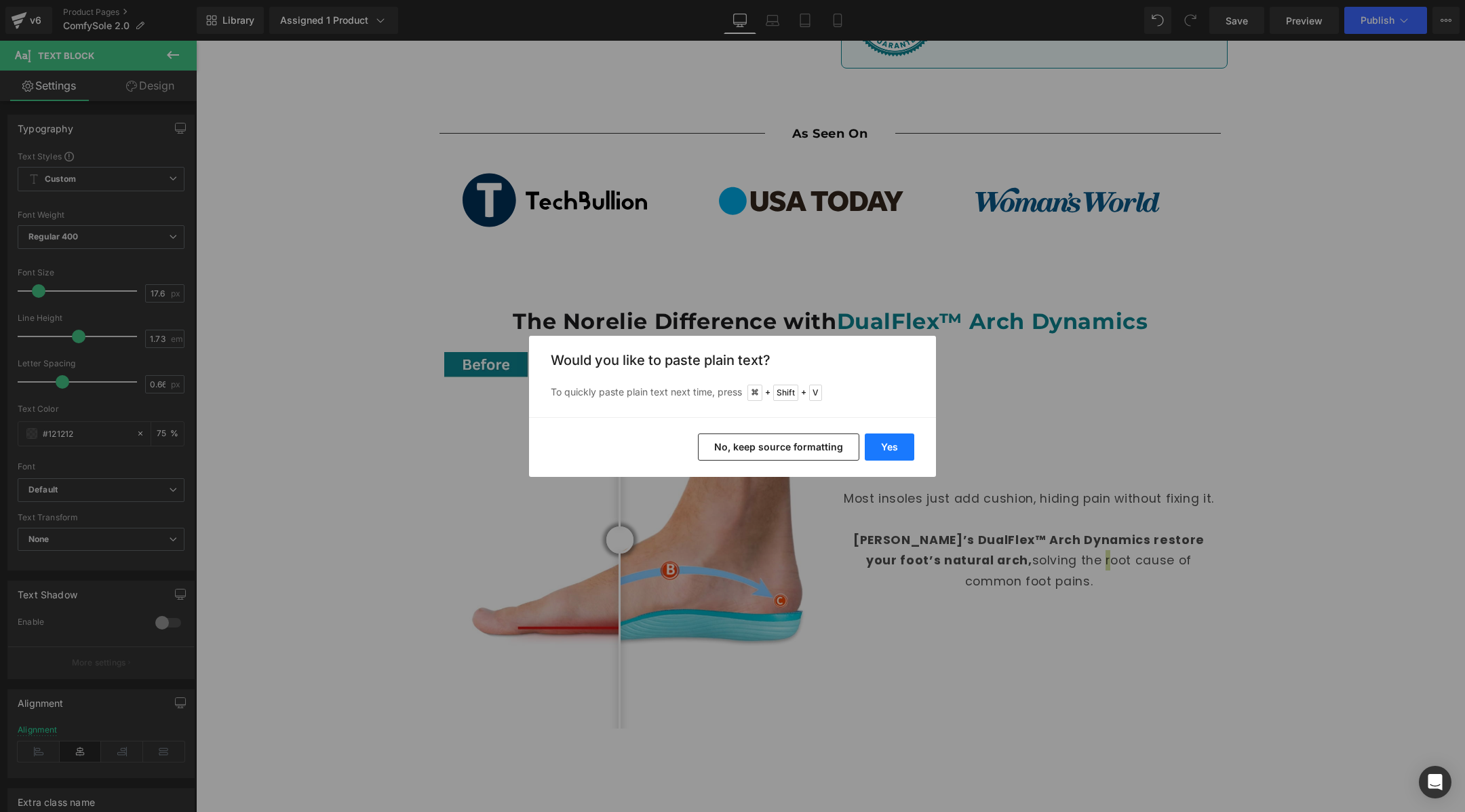
click at [883, 433] on button "Yes" at bounding box center [889, 447] width 49 height 27
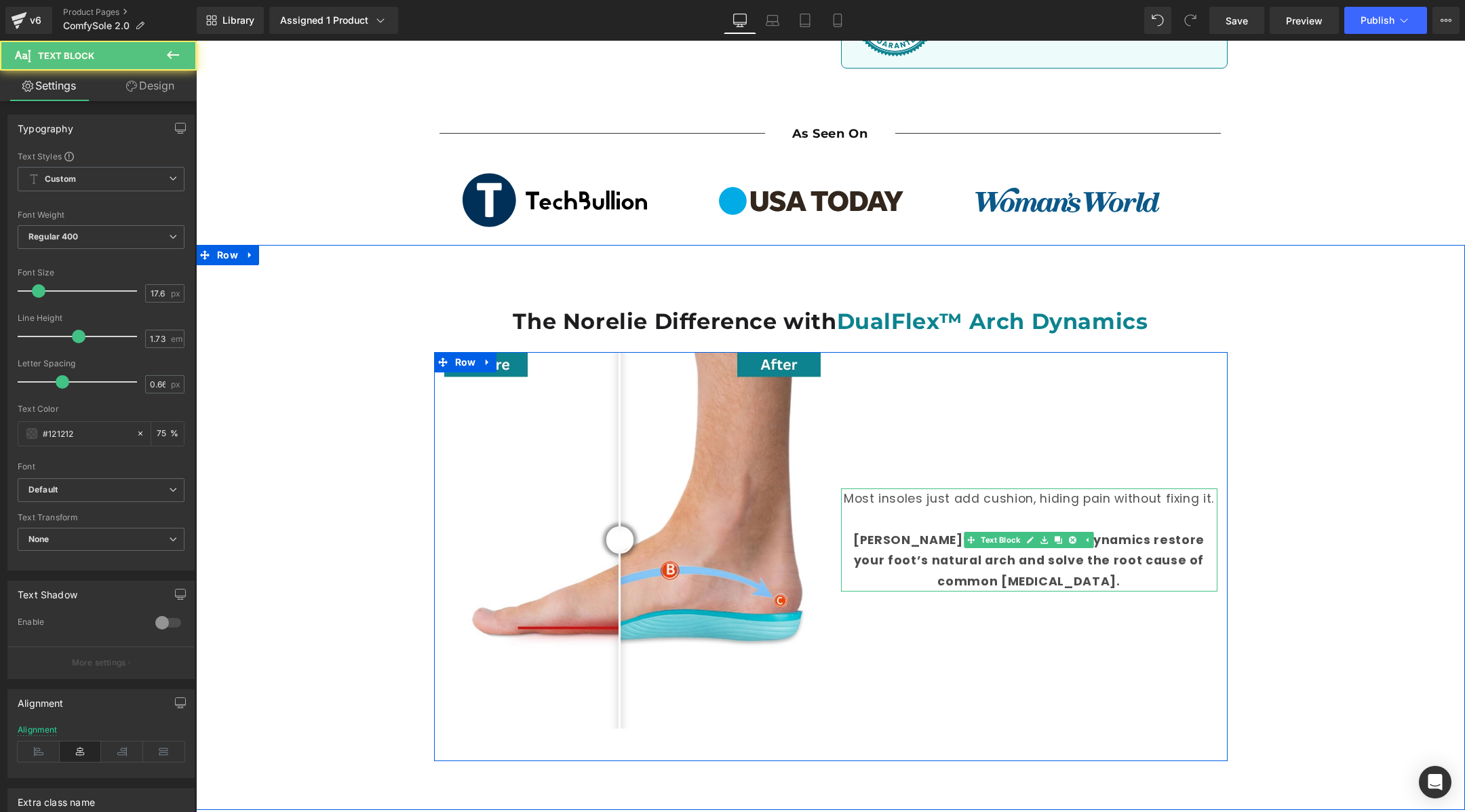
click at [1127, 531] on span "[PERSON_NAME]’s DualFlex™ Arch Dynamics restore your foot’s natural arch and so…" at bounding box center [1028, 560] width 351 height 58
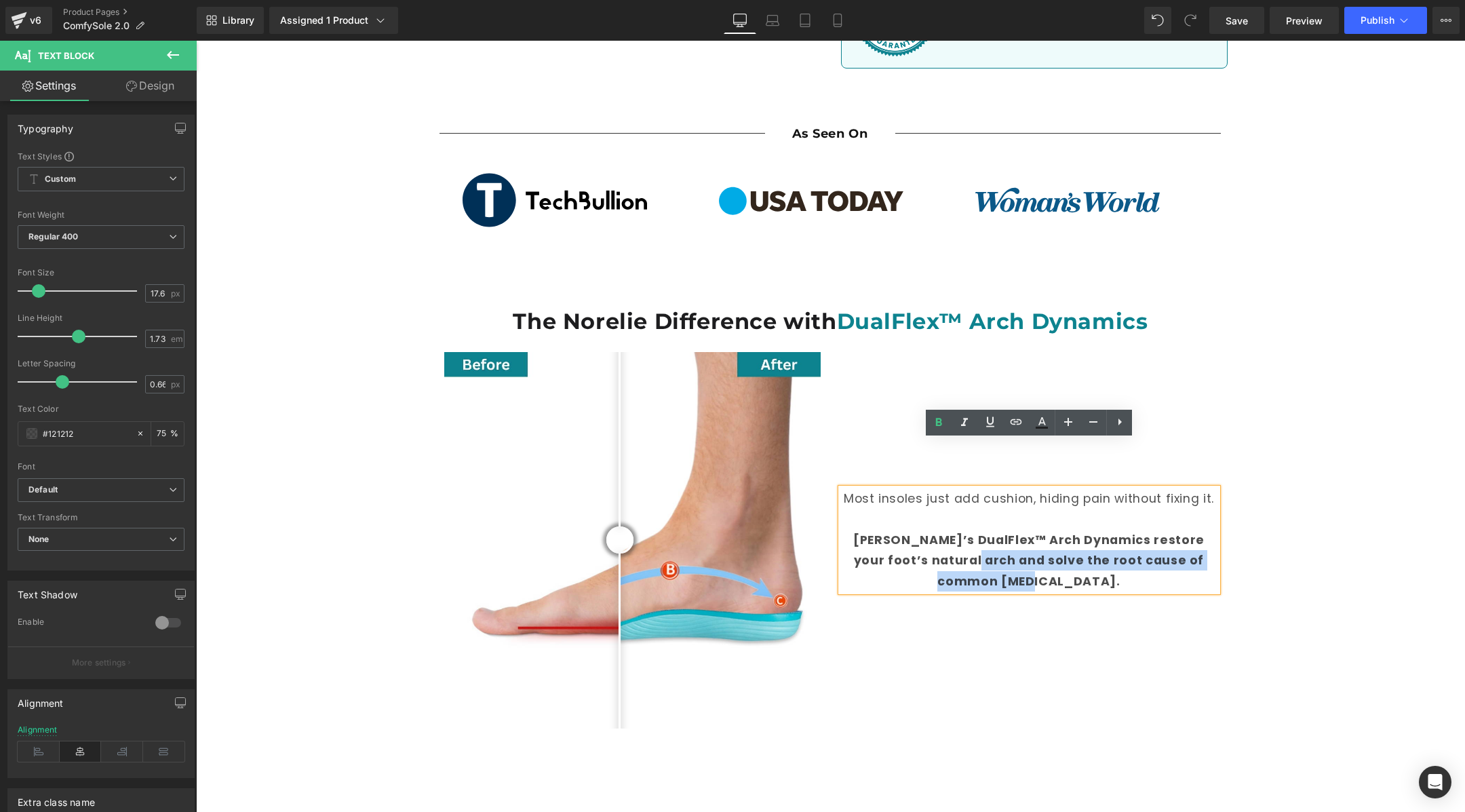
drag, startPoint x: 1080, startPoint y: 530, endPoint x: 940, endPoint y: 515, distance: 140.8
click at [940, 530] on p "[PERSON_NAME]’s DualFlex™ Arch Dynamics restore your foot’s natural arch and so…" at bounding box center [1028, 561] width 376 height 62
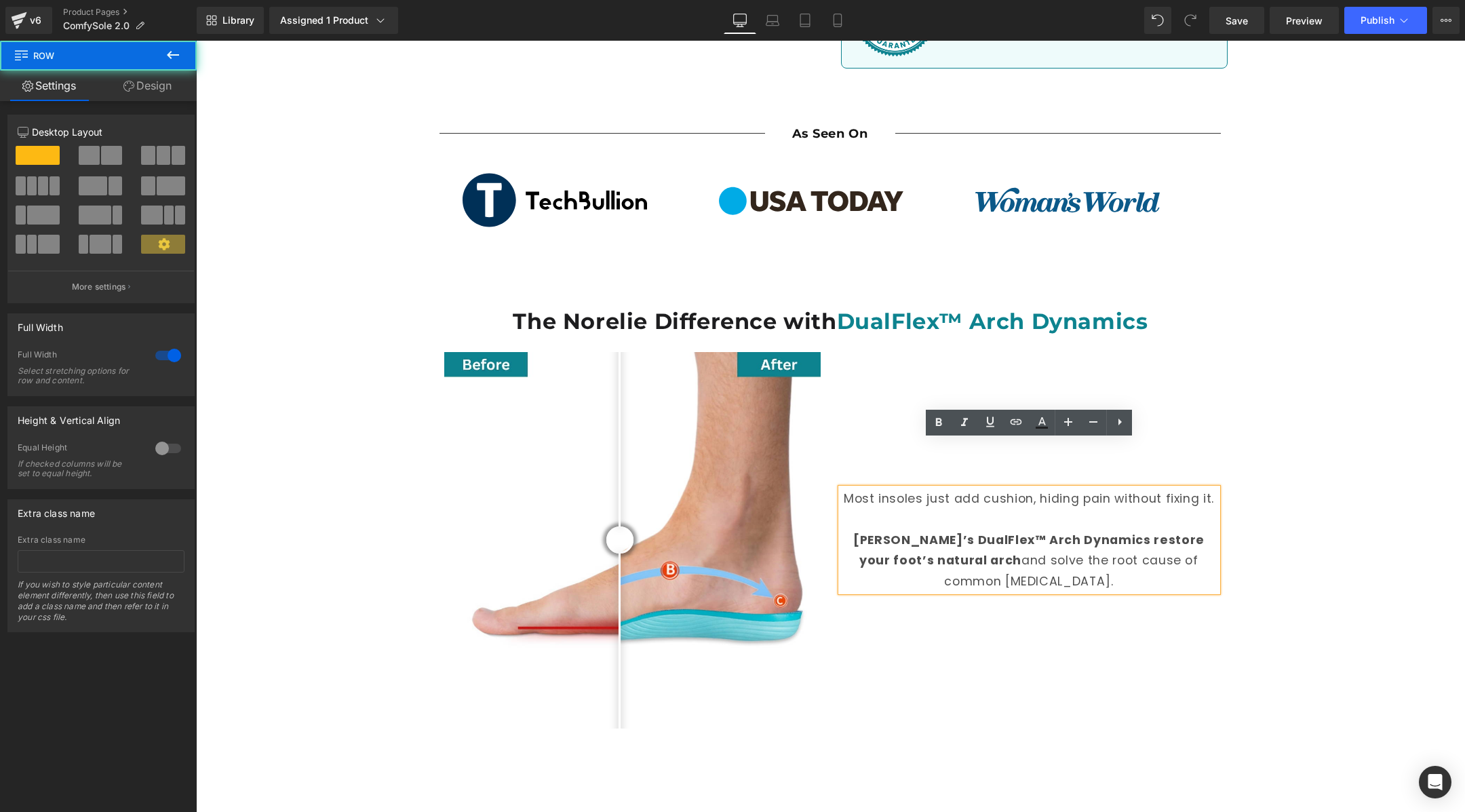
click at [1270, 525] on div "The Norelie Difference with DualFlex™ Arch Dynamics Heading Before and After Im…" at bounding box center [831, 520] width 1269 height 512
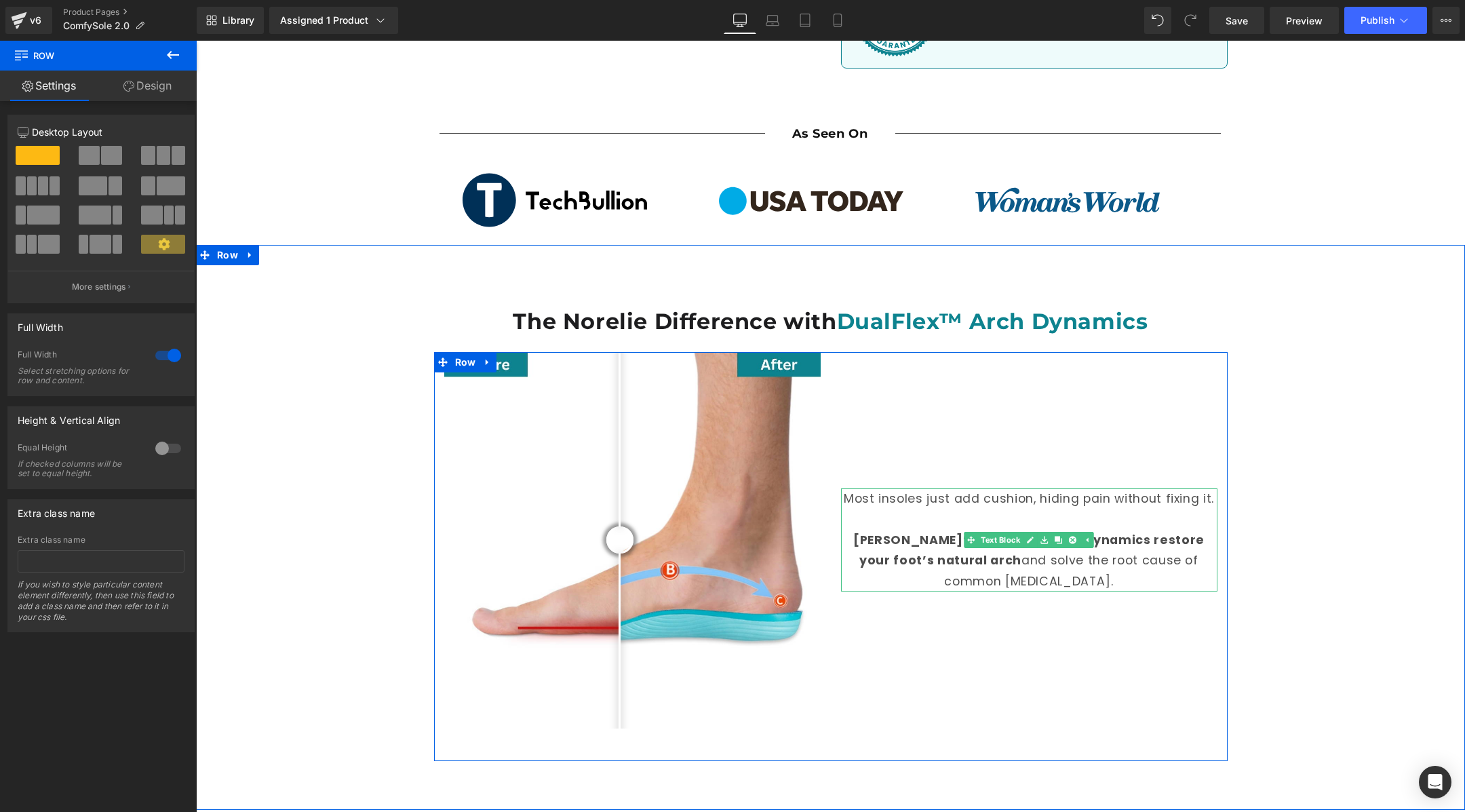
click at [1089, 530] on p "[PERSON_NAME]’s DualFlex™ Arch Dynamics restore your foot’s natural arch and so…" at bounding box center [1028, 561] width 376 height 62
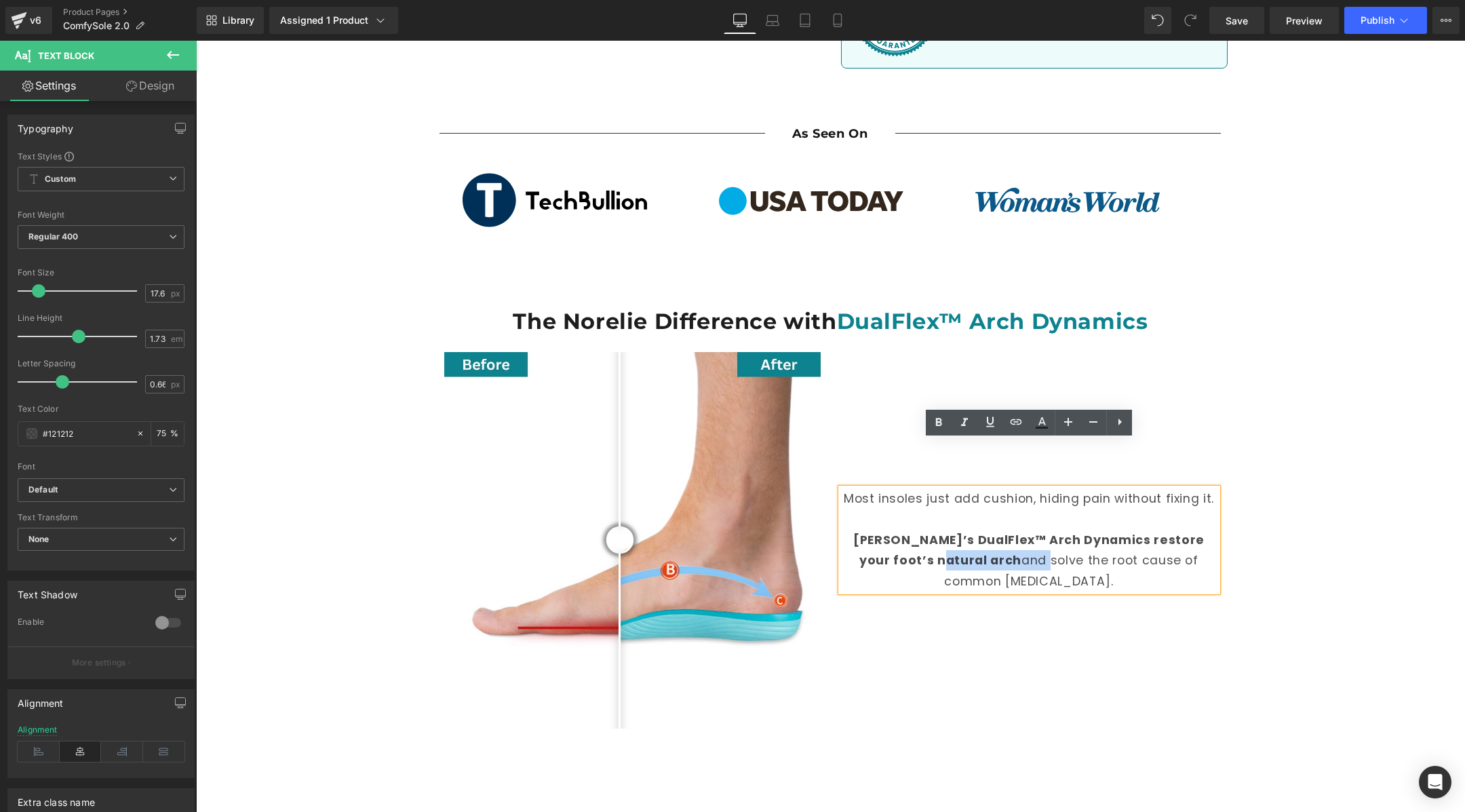
drag, startPoint x: 966, startPoint y: 508, endPoint x: 901, endPoint y: 511, distance: 65.1
click at [901, 530] on p "[PERSON_NAME]’s DualFlex™ Arch Dynamics restore your foot’s natural arch and so…" at bounding box center [1028, 561] width 376 height 62
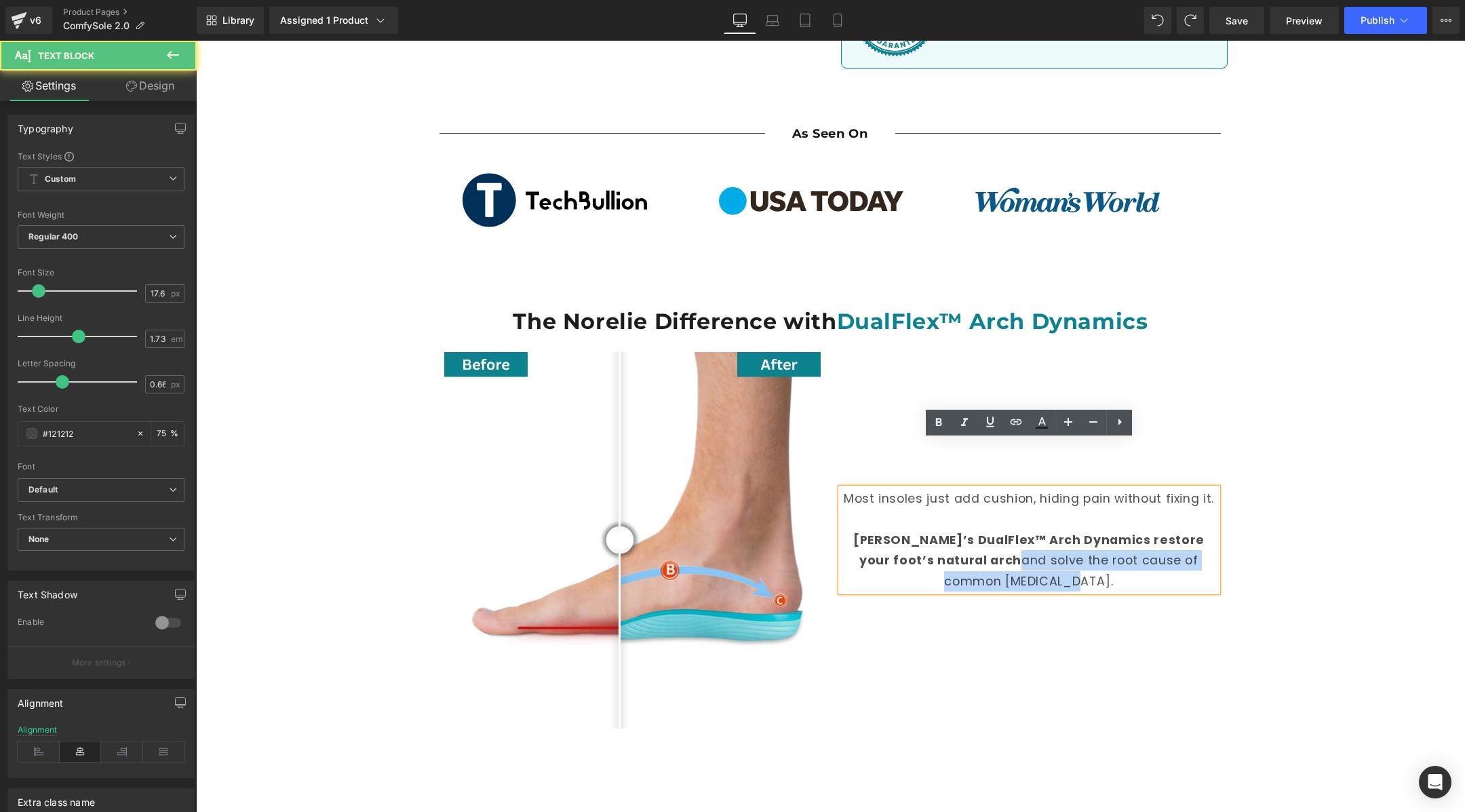
drag, startPoint x: 940, startPoint y: 513, endPoint x: 1075, endPoint y: 532, distance: 136.3
click at [1075, 532] on p "[PERSON_NAME]’s DualFlex™ Arch Dynamics restore your foot’s natural arch and so…" at bounding box center [1028, 561] width 376 height 62
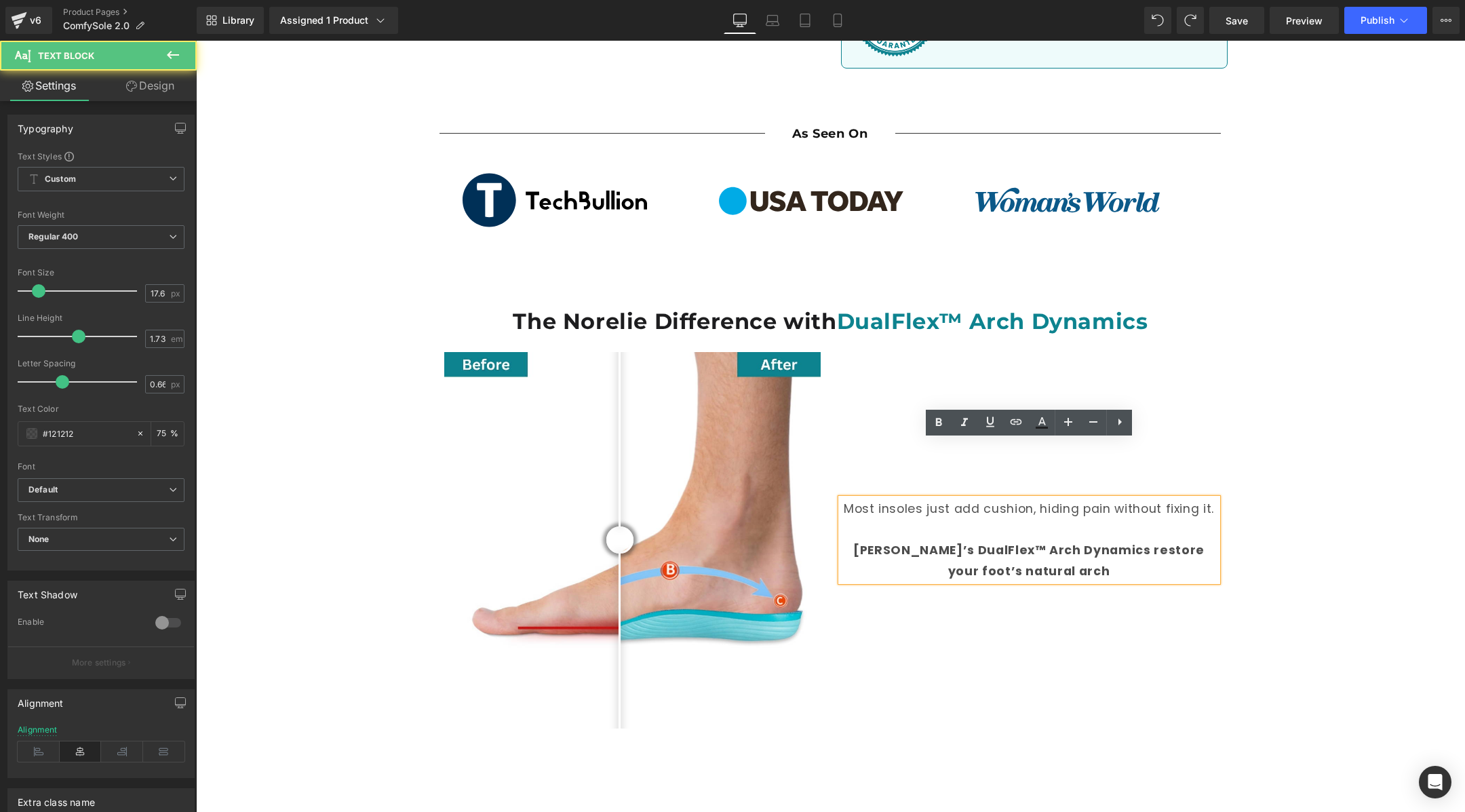
scroll to position [815, 0]
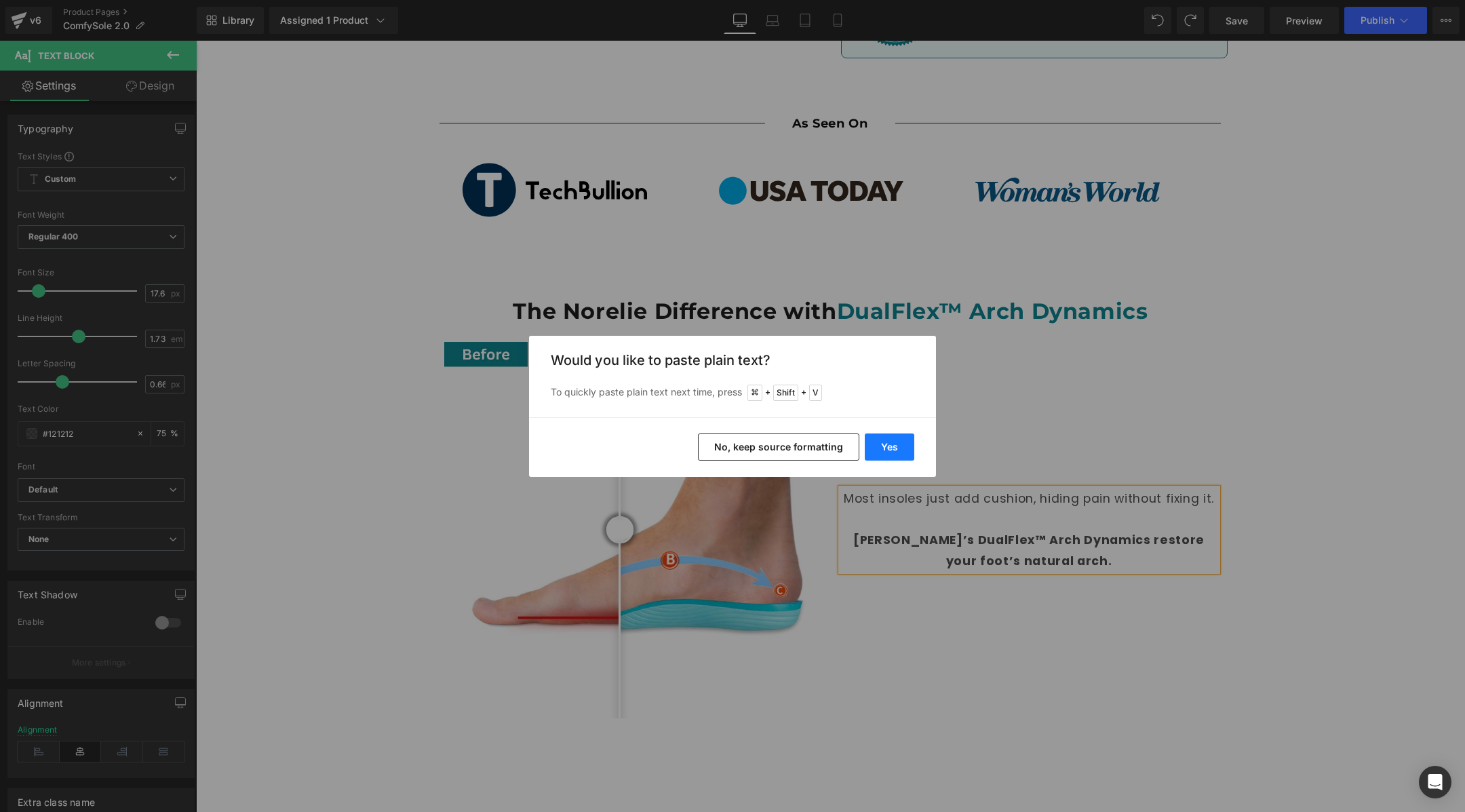
click at [893, 442] on button "Yes" at bounding box center [889, 447] width 49 height 27
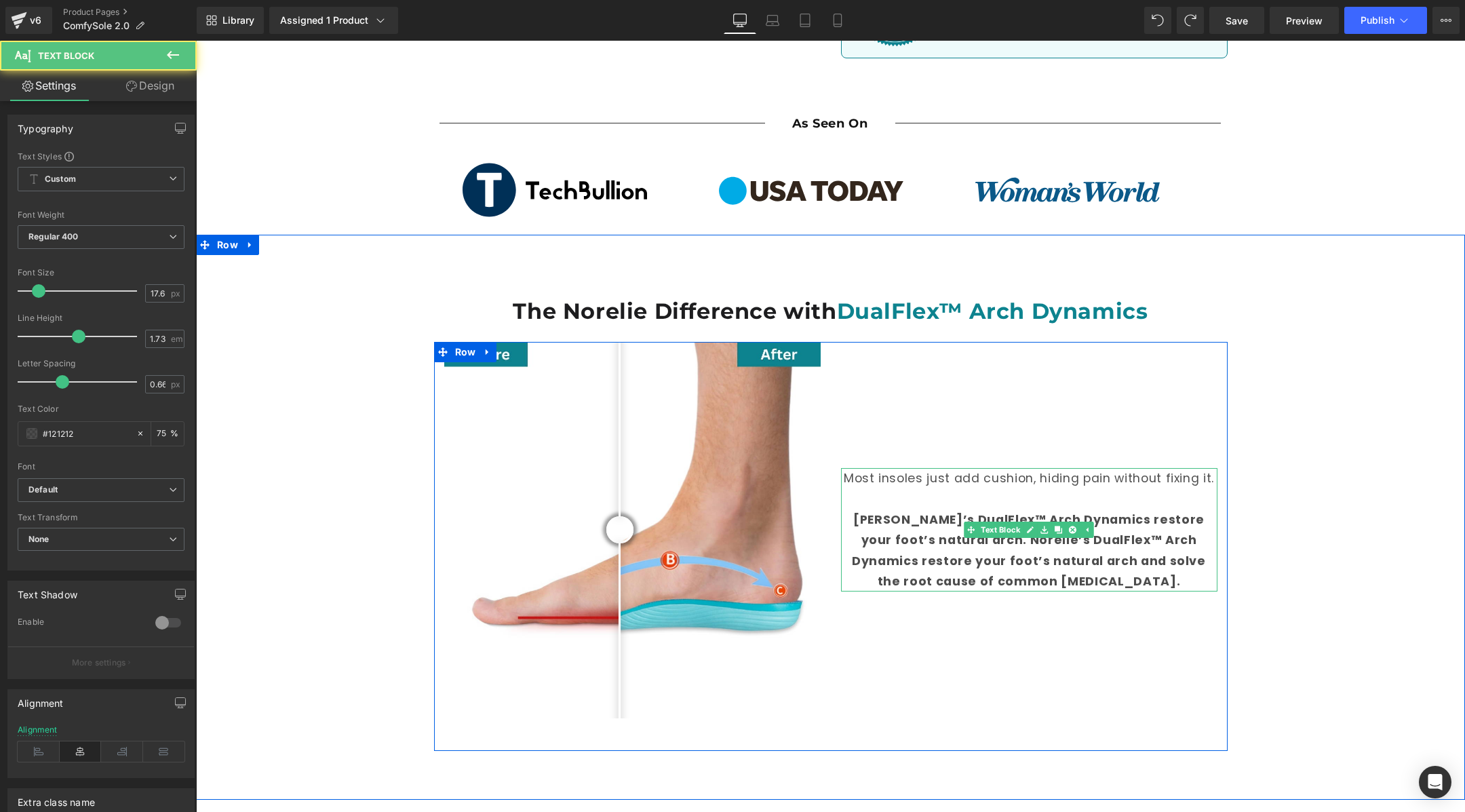
click at [1112, 514] on span "[PERSON_NAME]’s DualFlex™ Arch Dynamics restore your foot’s natural arch. Norel…" at bounding box center [1028, 550] width 354 height 78
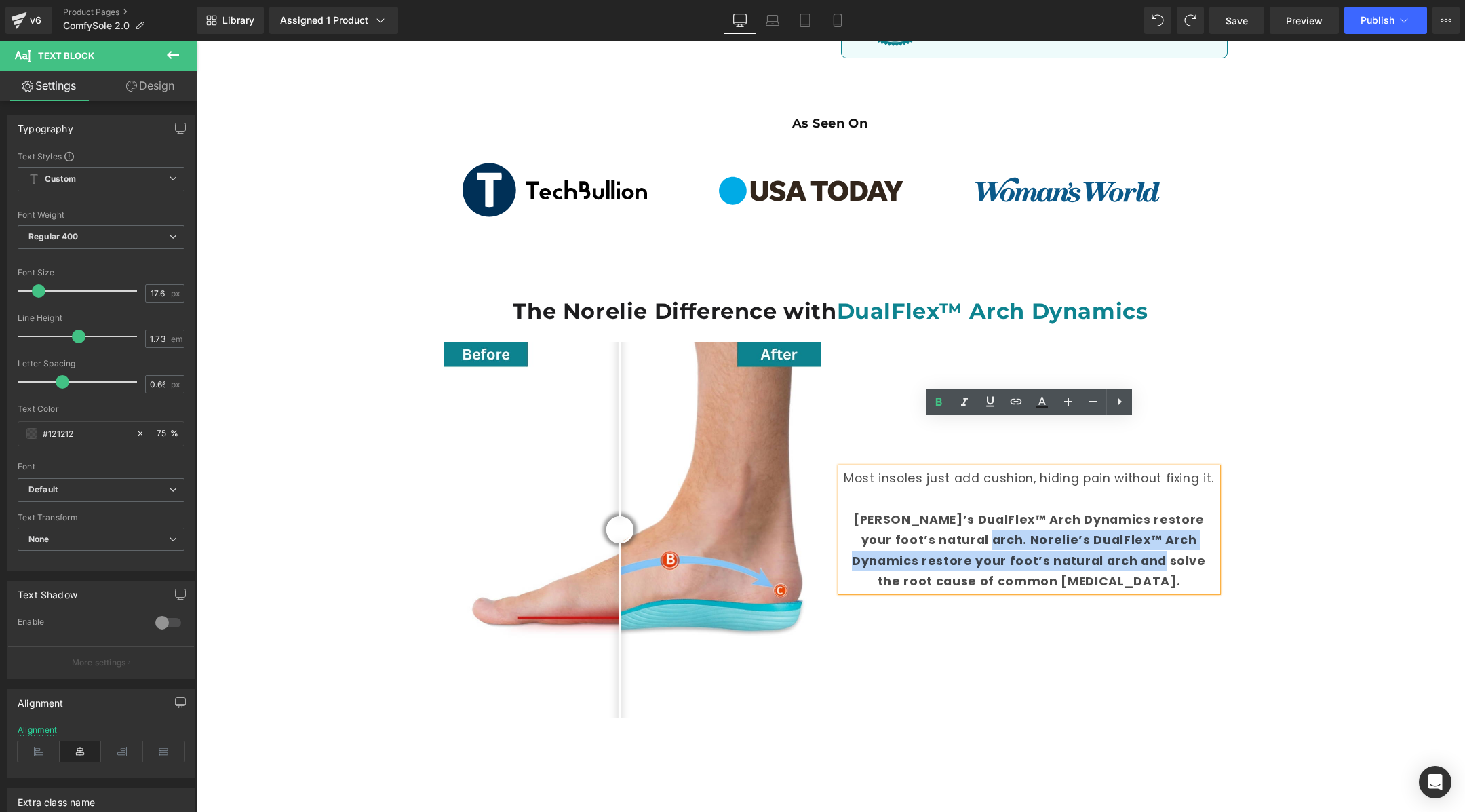
drag, startPoint x: 933, startPoint y: 491, endPoint x: 1083, endPoint y: 507, distance: 150.9
click at [1083, 511] on span "[PERSON_NAME]’s DualFlex™ Arch Dynamics restore your foot’s natural arch. Norel…" at bounding box center [1028, 550] width 354 height 78
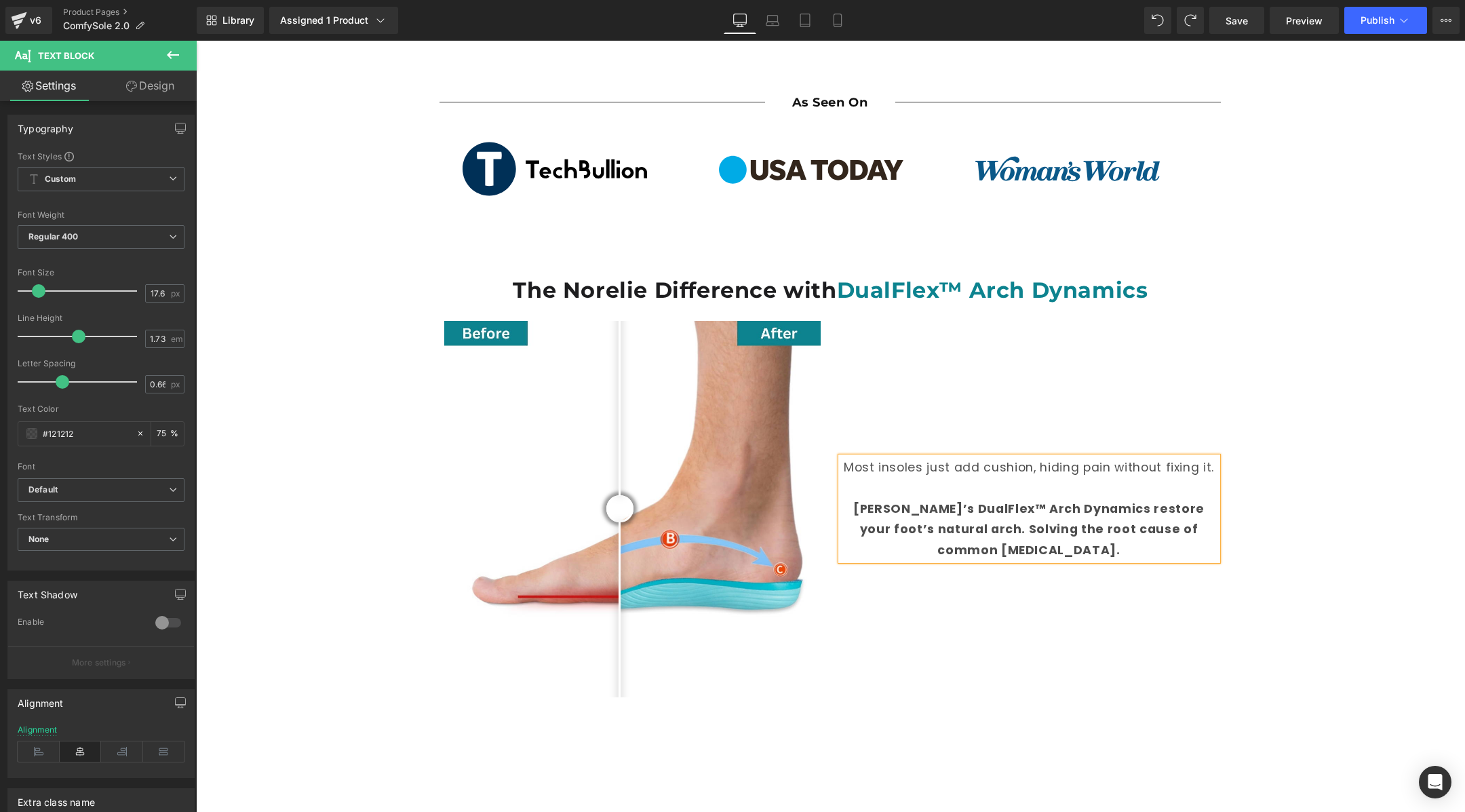
scroll to position [825, 0]
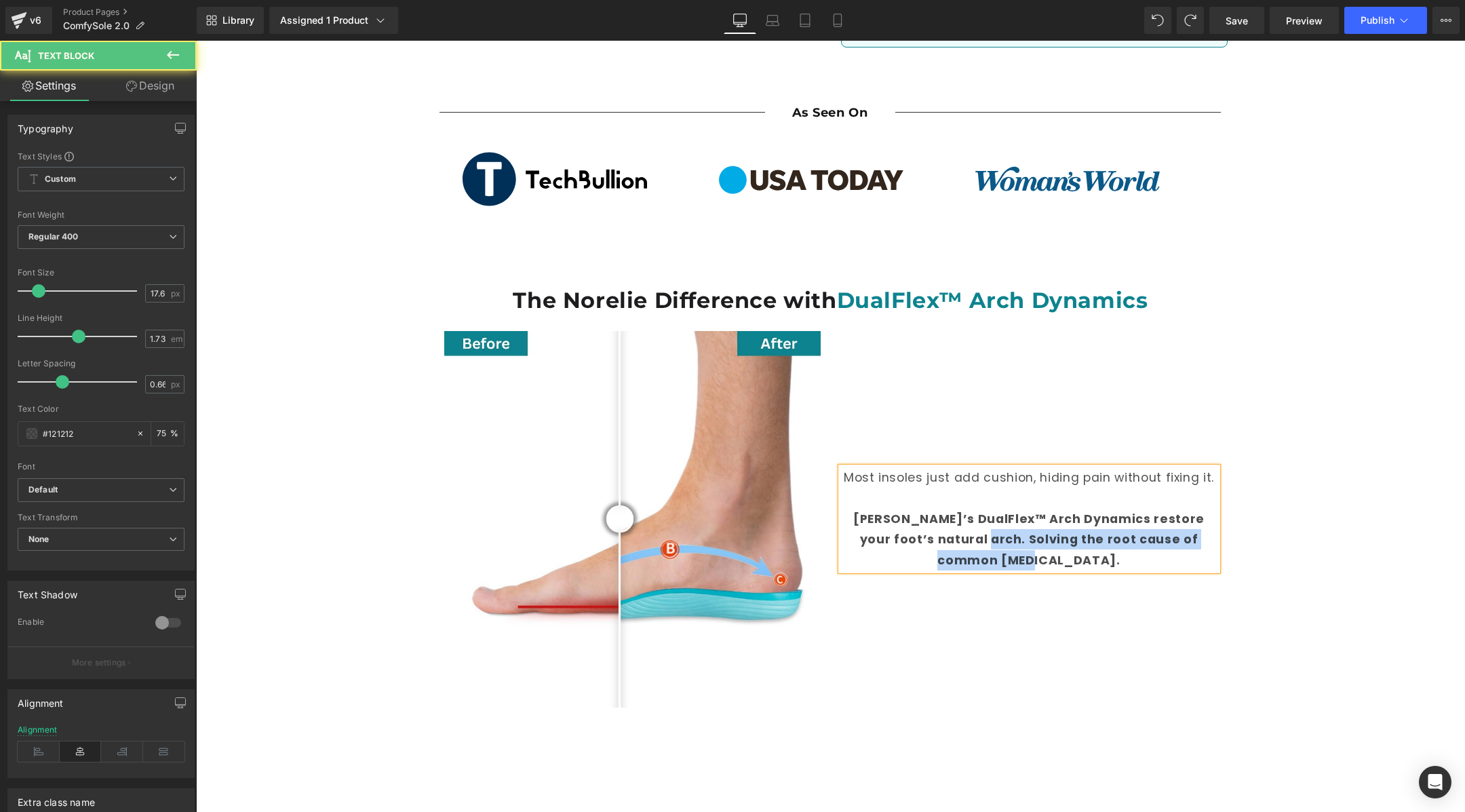
drag, startPoint x: 1063, startPoint y: 510, endPoint x: 948, endPoint y: 494, distance: 116.1
click at [948, 509] on p "[PERSON_NAME]’s DualFlex™ Arch Dynamics restore your foot’s natural arch. Solvi…" at bounding box center [1028, 540] width 376 height 62
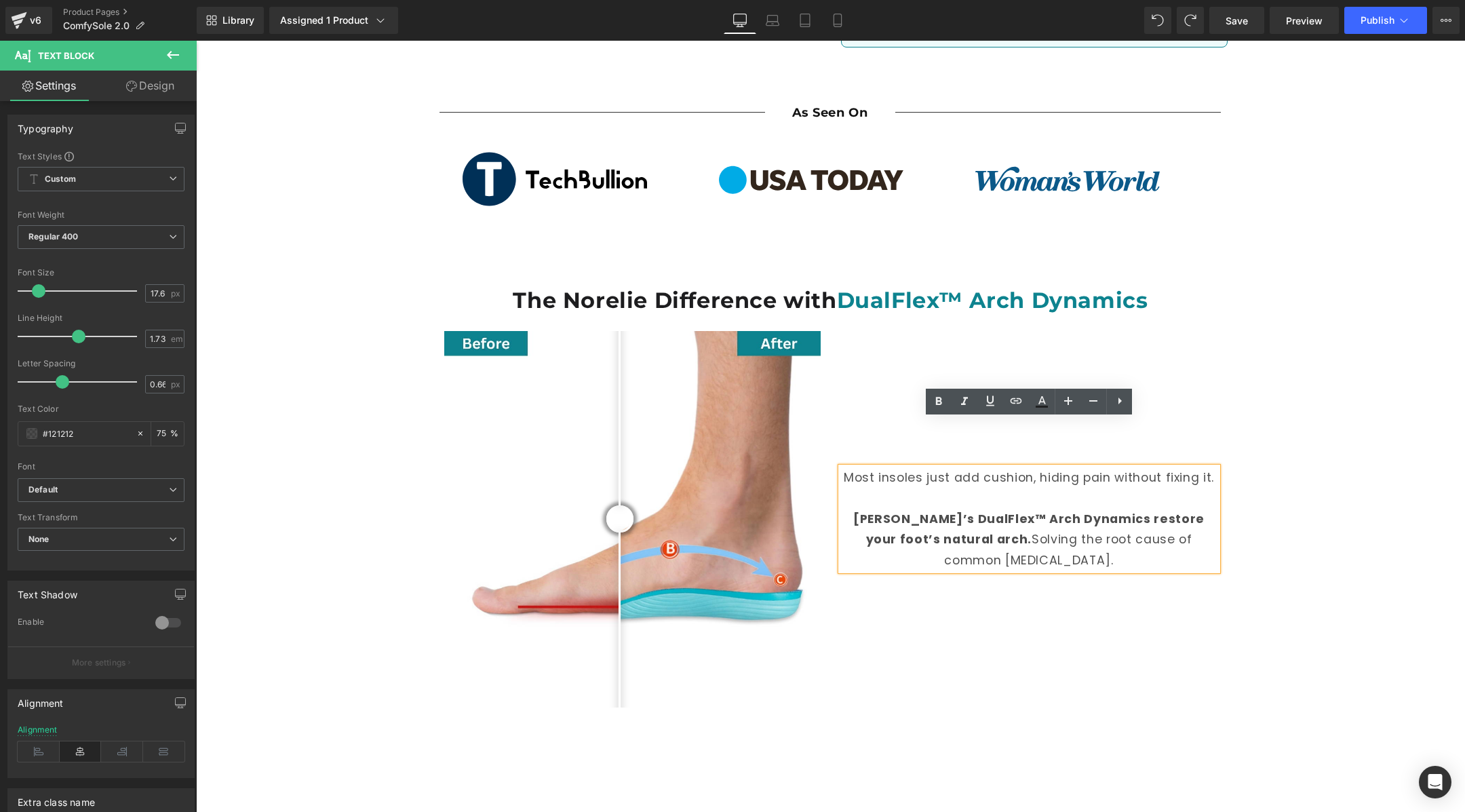
click at [1278, 468] on div "The Norelie Difference with DualFlex™ Arch Dynamics Heading Before and After Im…" at bounding box center [831, 499] width 1269 height 512
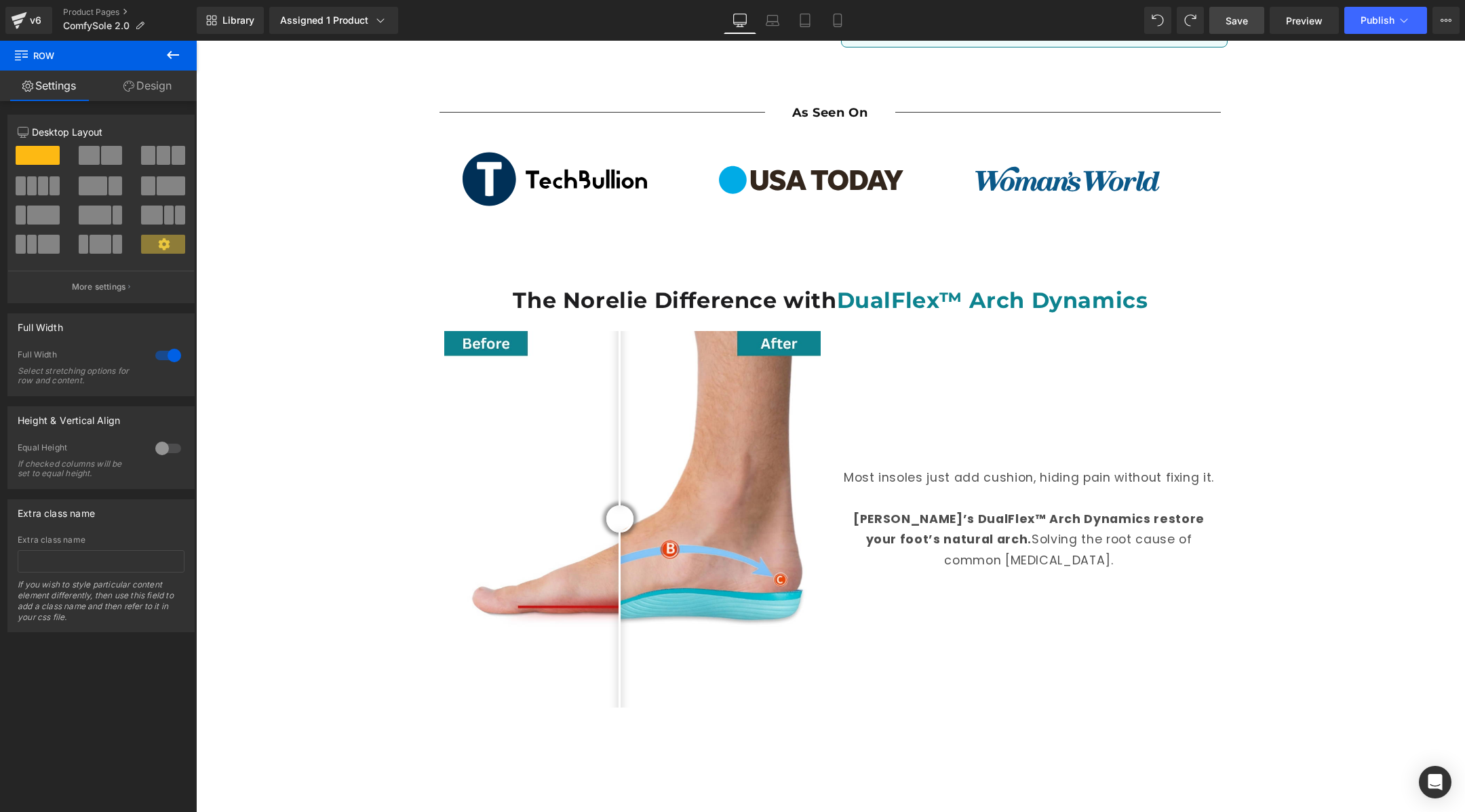
click at [1232, 10] on link "Save" at bounding box center [1237, 20] width 55 height 27
click at [1297, 19] on span "Preview" at bounding box center [1304, 20] width 37 height 14
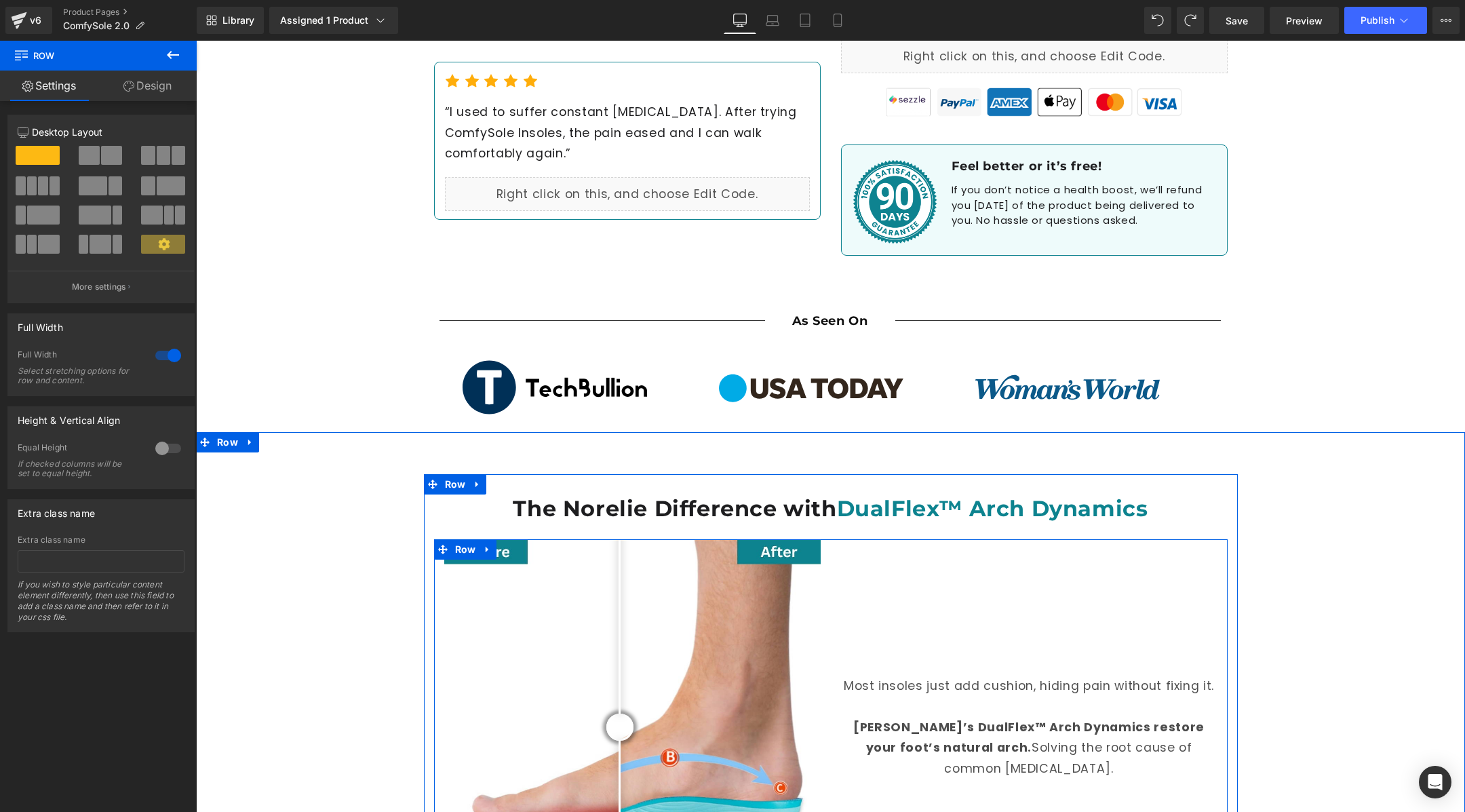
scroll to position [137, 0]
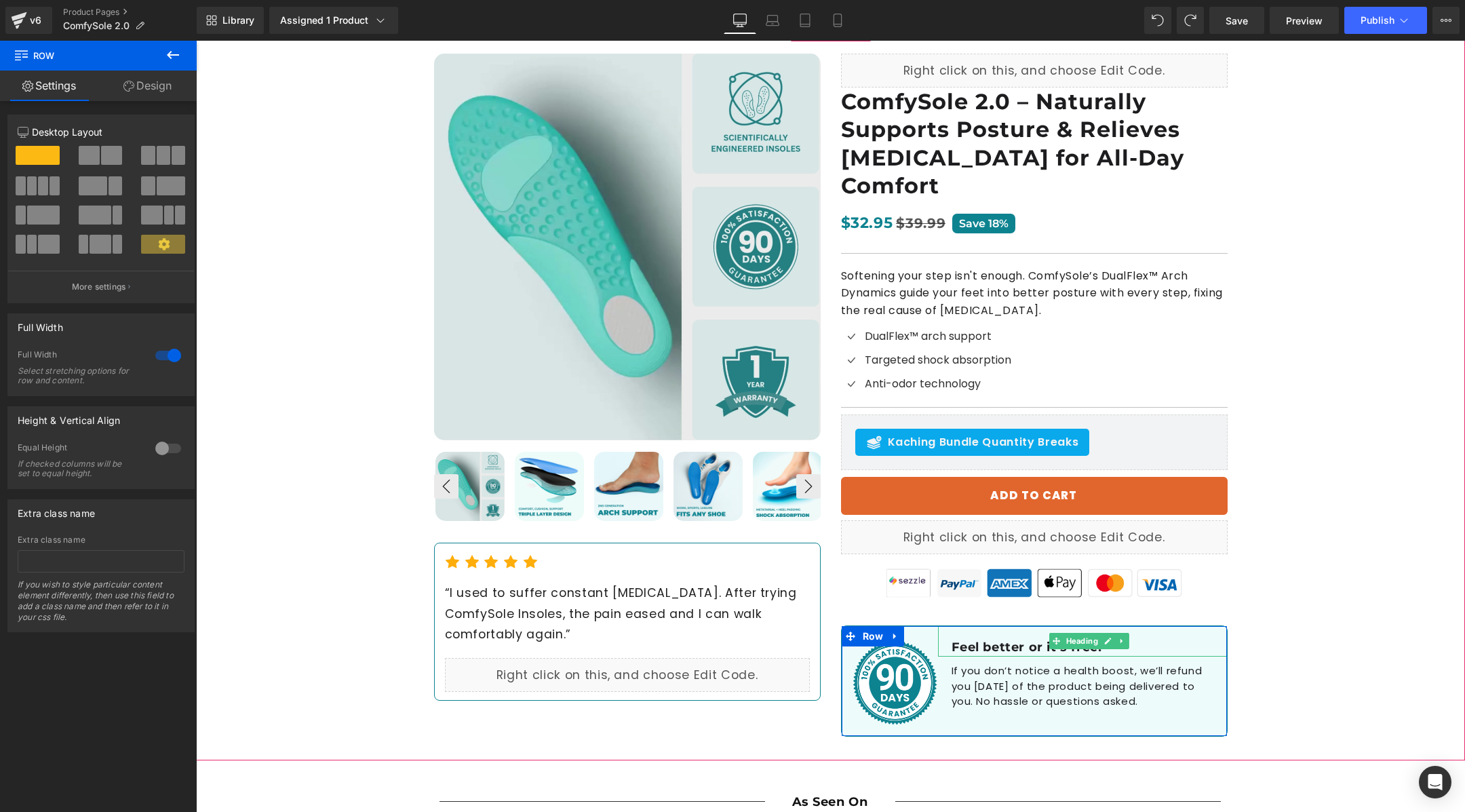
click at [994, 639] on h1 "Feel better or it’s free!" at bounding box center [1089, 647] width 276 height 16
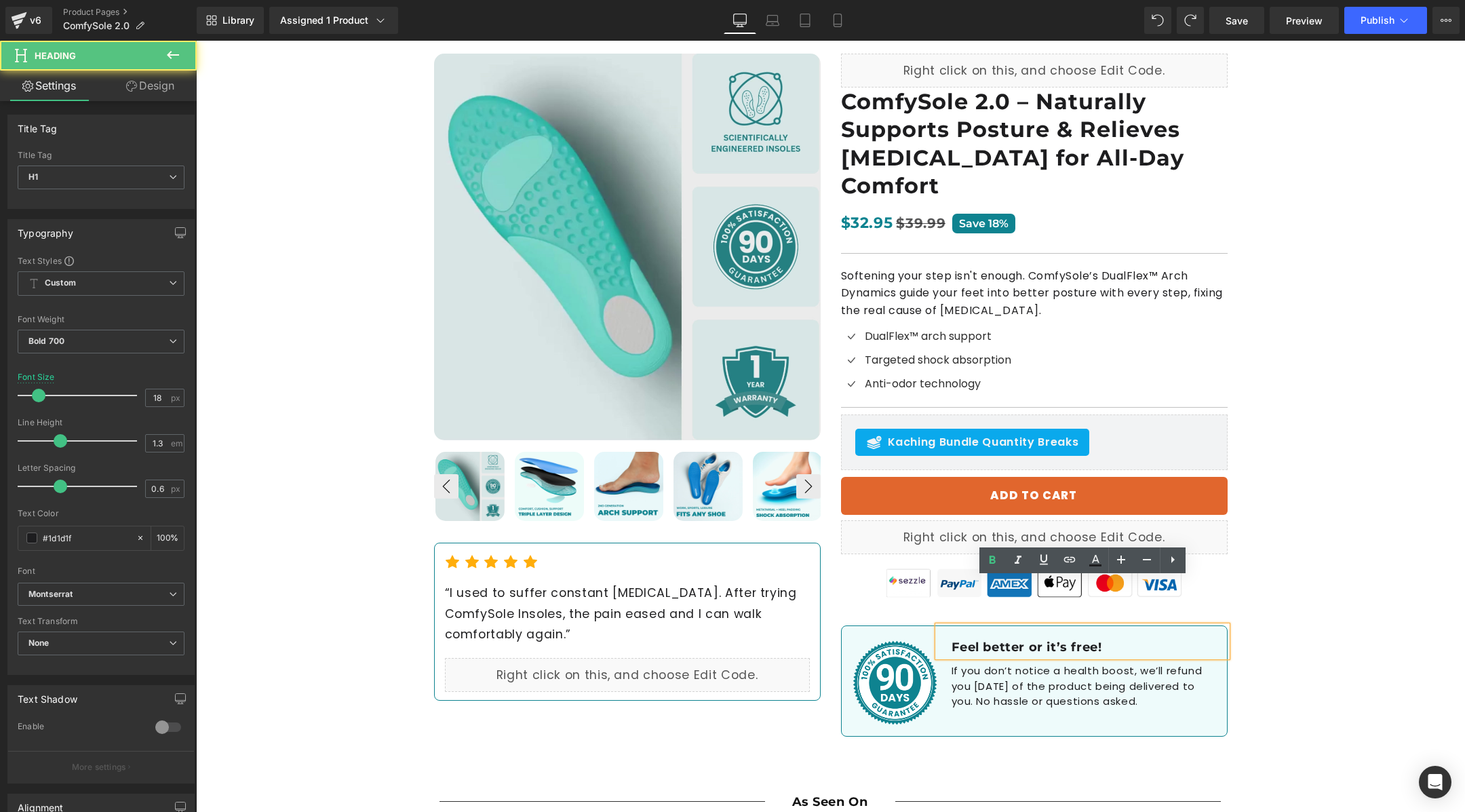
click at [1030, 639] on h1 "Feel better or it’s free!" at bounding box center [1089, 647] width 276 height 16
drag, startPoint x: 1027, startPoint y: 596, endPoint x: 949, endPoint y: 598, distance: 78.0
click at [949, 626] on div "Feel better or it’s free!" at bounding box center [1082, 641] width 289 height 30
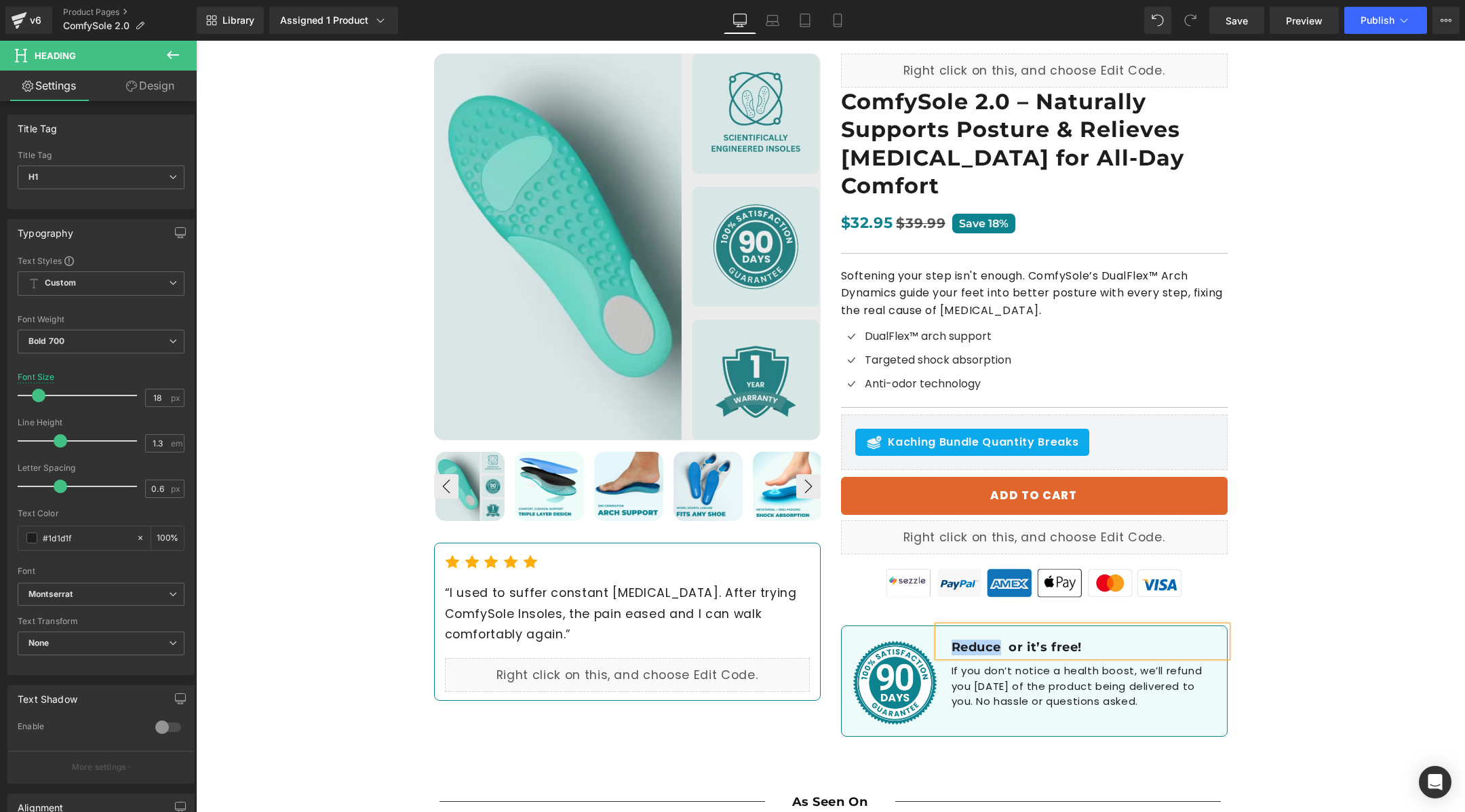
drag, startPoint x: 1002, startPoint y: 602, endPoint x: 948, endPoint y: 598, distance: 54.1
click at [948, 626] on div "Reduce or it’s free!" at bounding box center [1082, 641] width 289 height 30
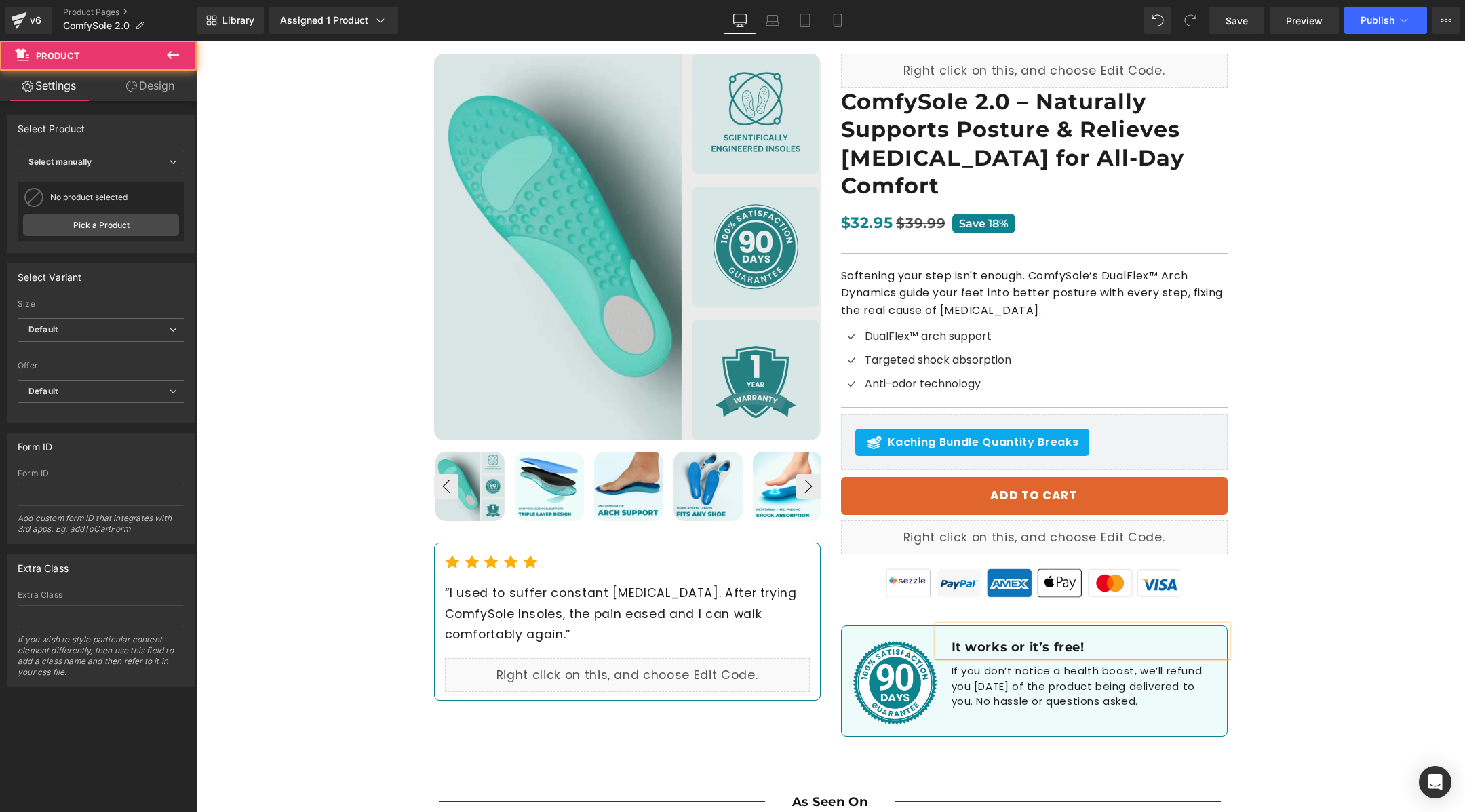
click at [1352, 685] on div "Best Seller (P) Image ‹ ›" at bounding box center [831, 390] width 1269 height 739
drag, startPoint x: 1225, startPoint y: 13, endPoint x: 867, endPoint y: 606, distance: 692.7
click at [1225, 13] on link "Save" at bounding box center [1237, 20] width 55 height 27
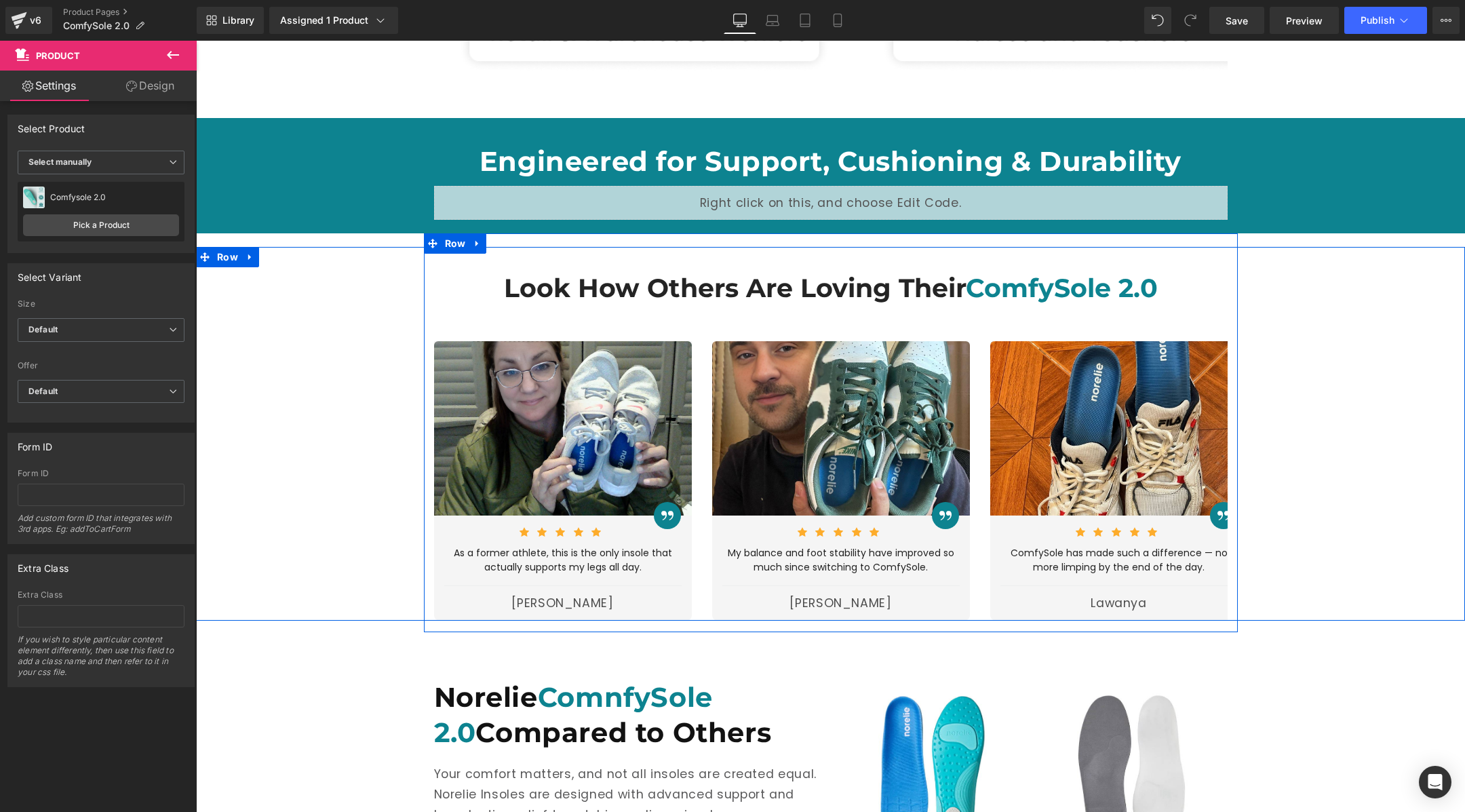
scroll to position [2961, 0]
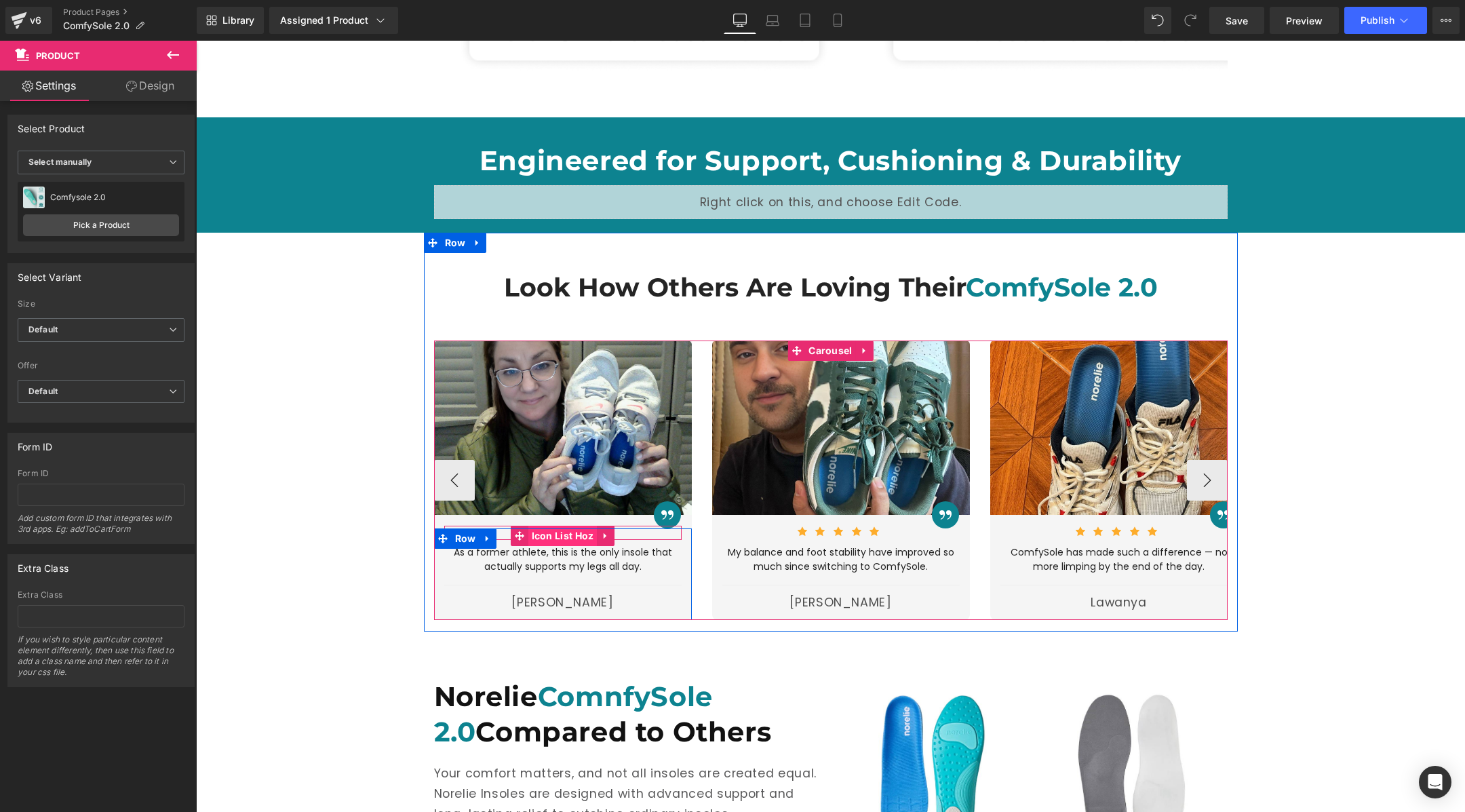
click at [536, 525] on span "Icon List Hoz" at bounding box center [562, 535] width 70 height 20
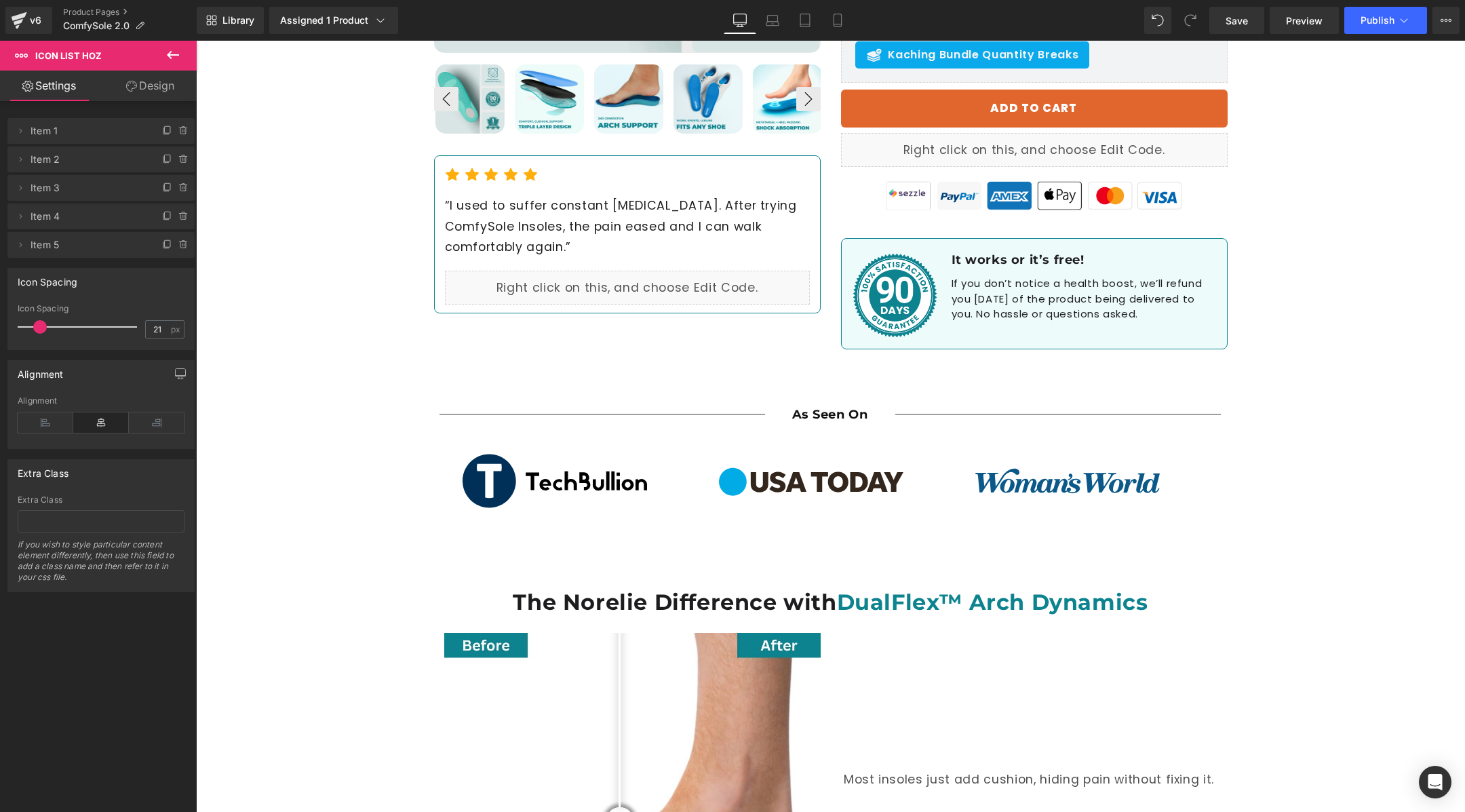
scroll to position [855, 0]
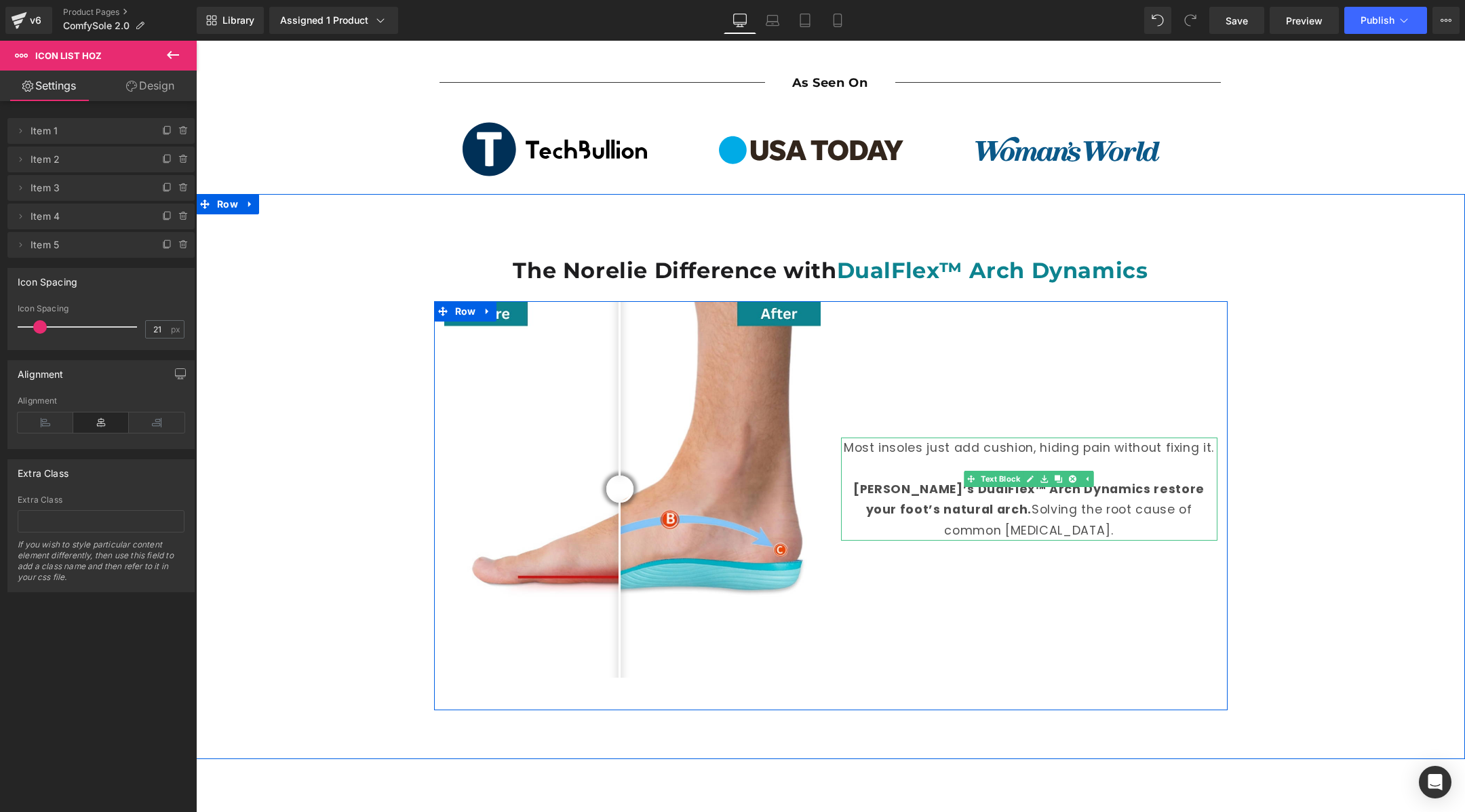
click at [884, 481] on span "[PERSON_NAME]’s DualFlex™ Arch Dynamics restore your foot’s natural arch." at bounding box center [1028, 499] width 351 height 37
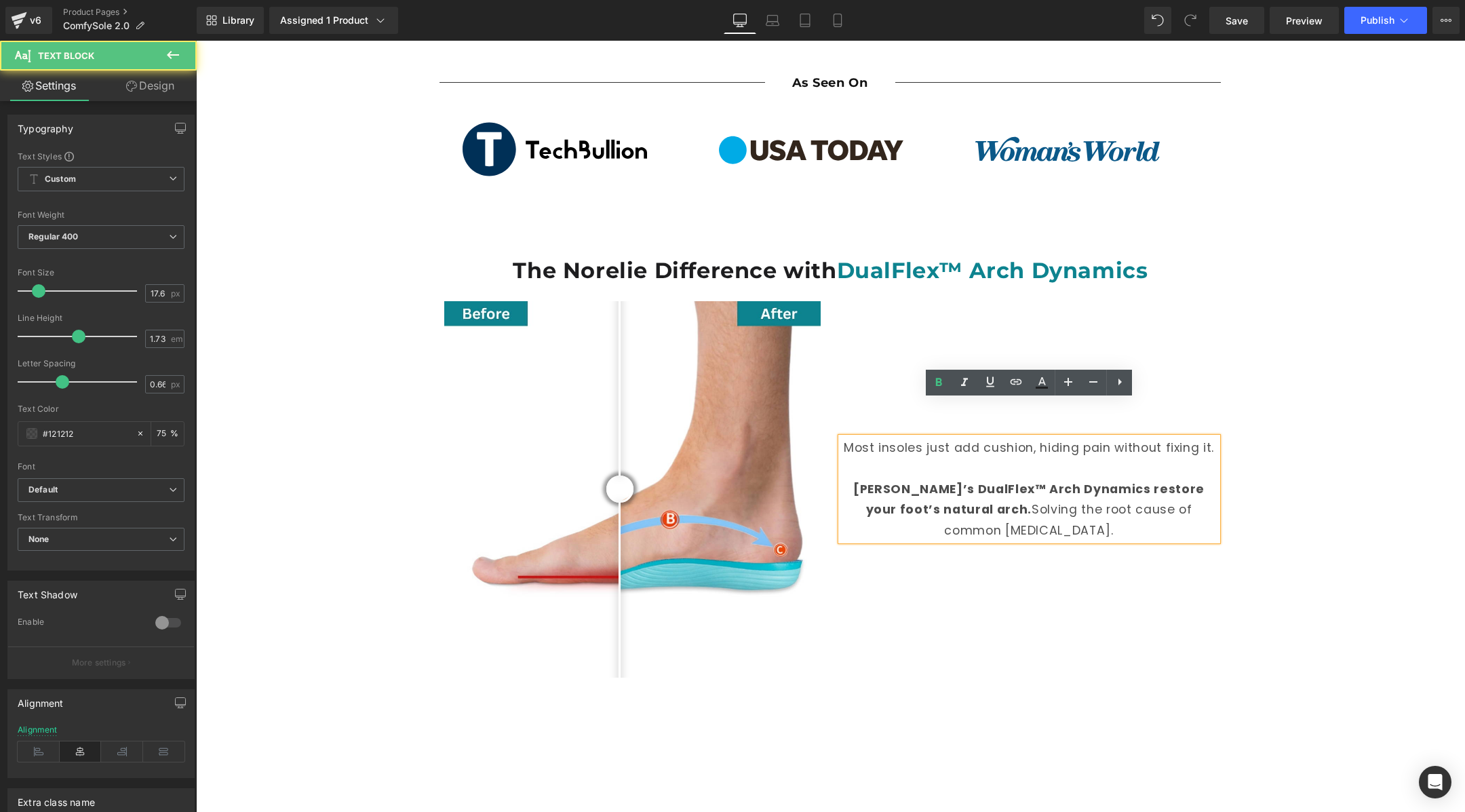
click at [1306, 493] on div "The Norelie Difference with DualFlex™ Arch Dynamics Heading Before and After Im…" at bounding box center [831, 470] width 1269 height 512
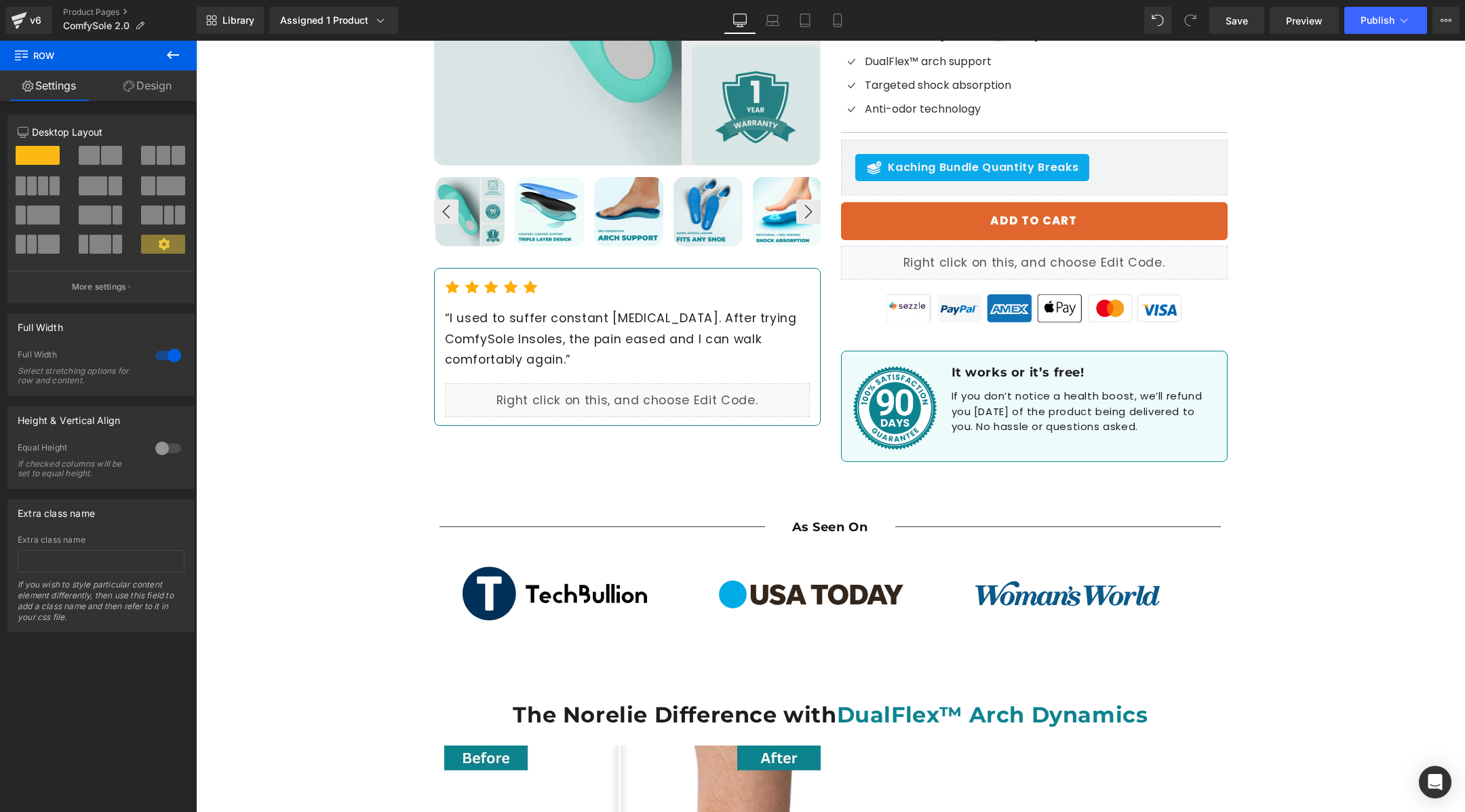
scroll to position [416, 0]
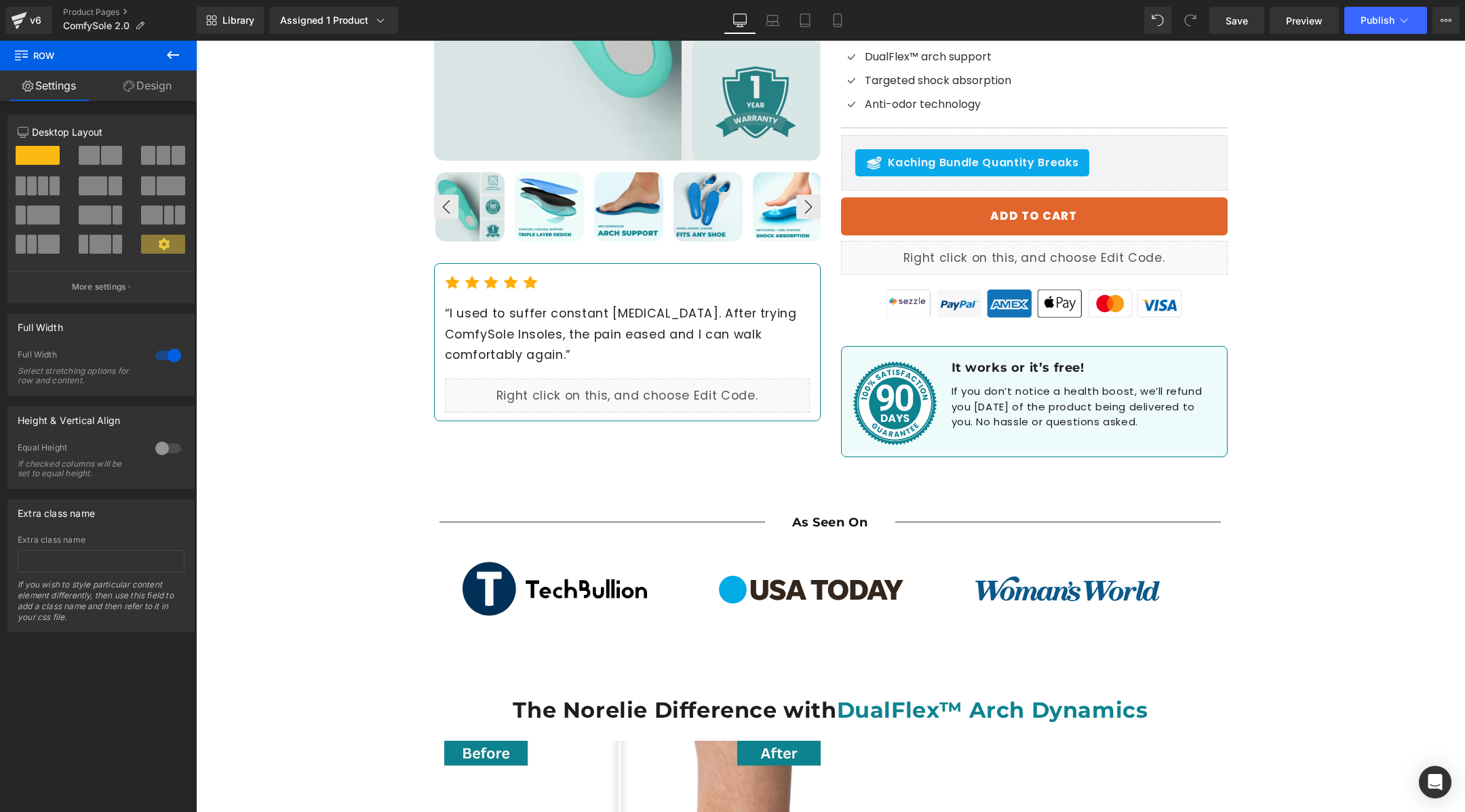
click at [1006, 384] on h1 "If you don’t notice a health boost, we’ll refund you [DATE] of the product bein…" at bounding box center [1082, 406] width 261 height 46
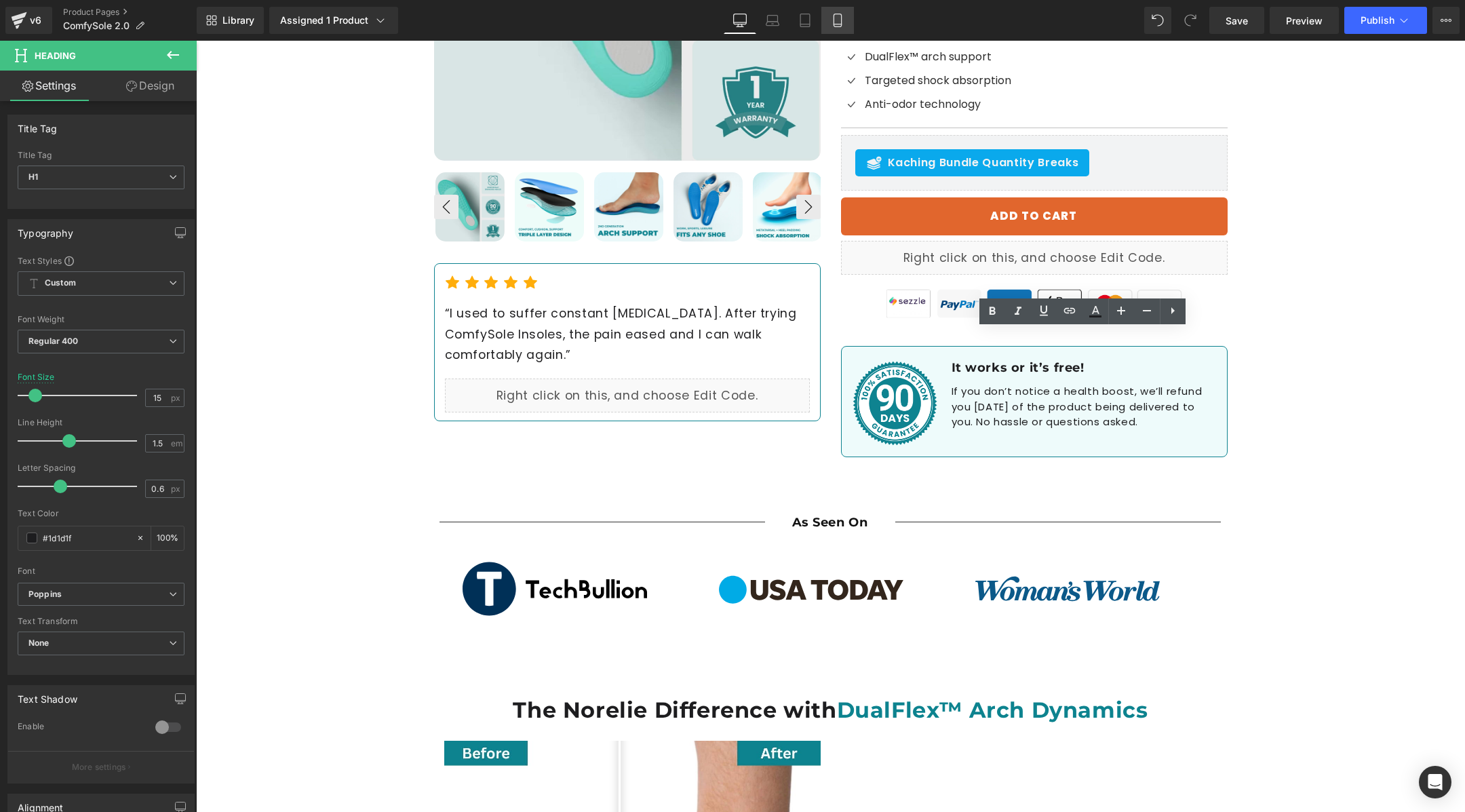
click at [837, 23] on icon at bounding box center [837, 20] width 13 height 13
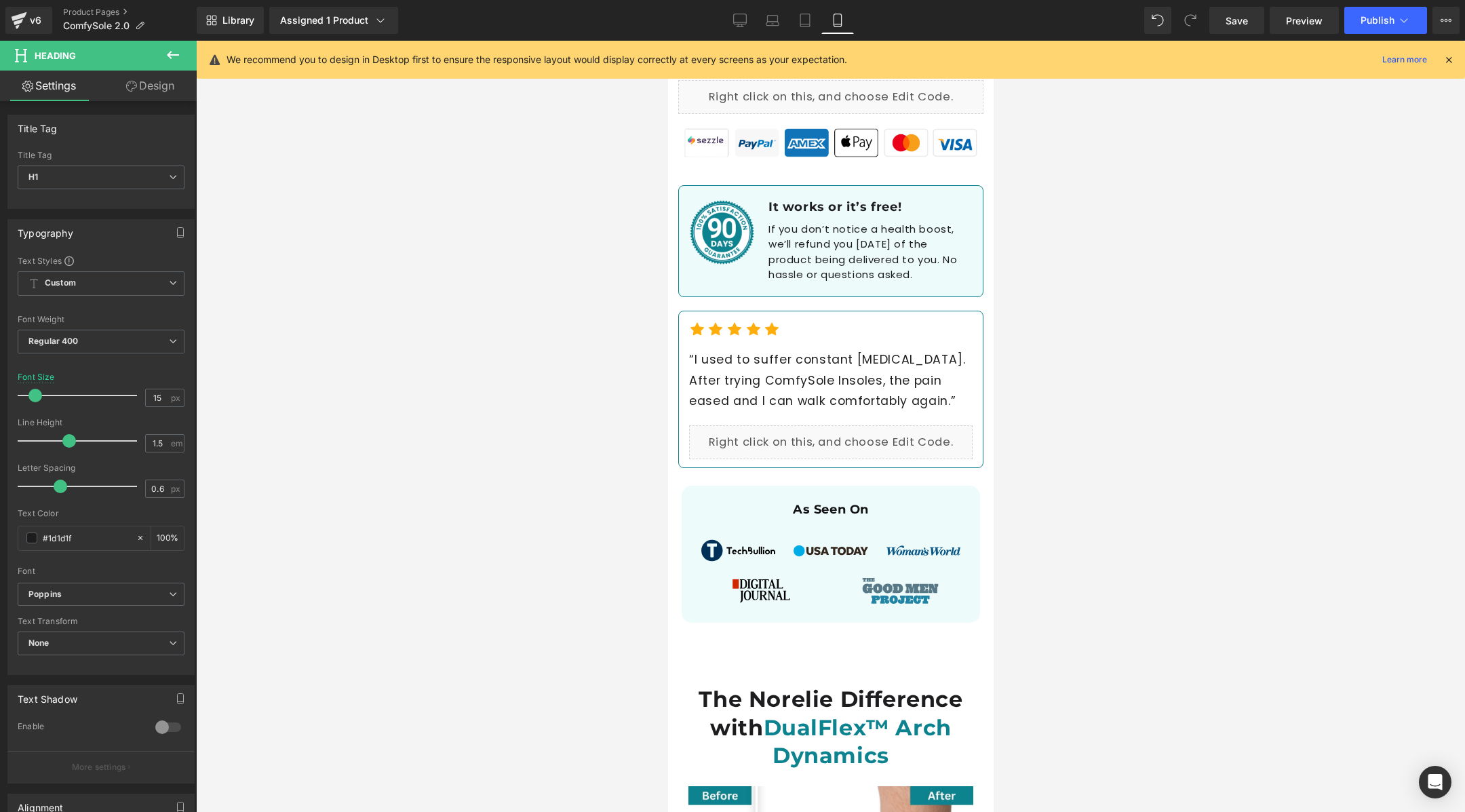
scroll to position [908, 0]
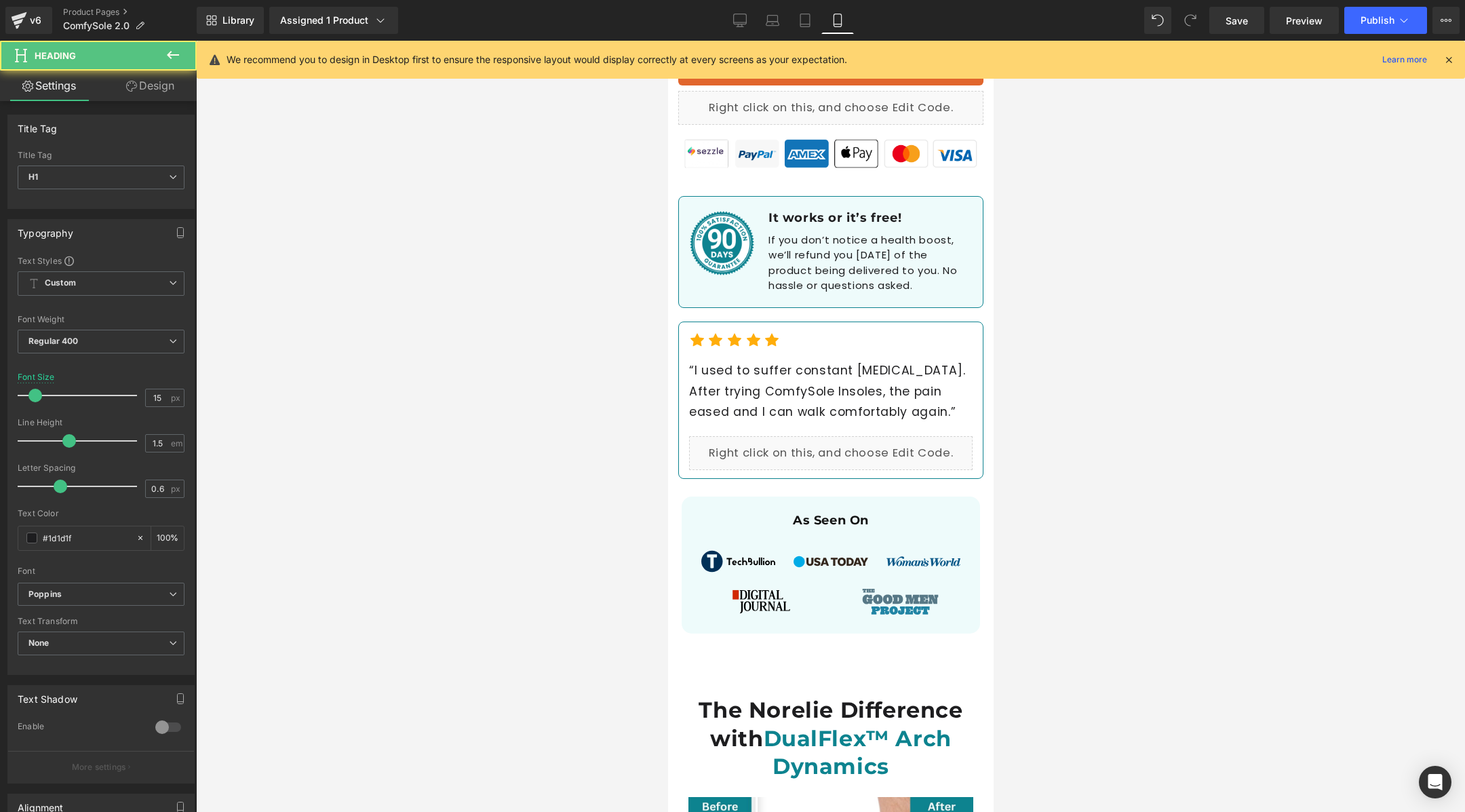
click at [833, 256] on h1 "If you don’t notice a health boost, we’ll refund you [DATE] of the product bein…" at bounding box center [868, 263] width 201 height 61
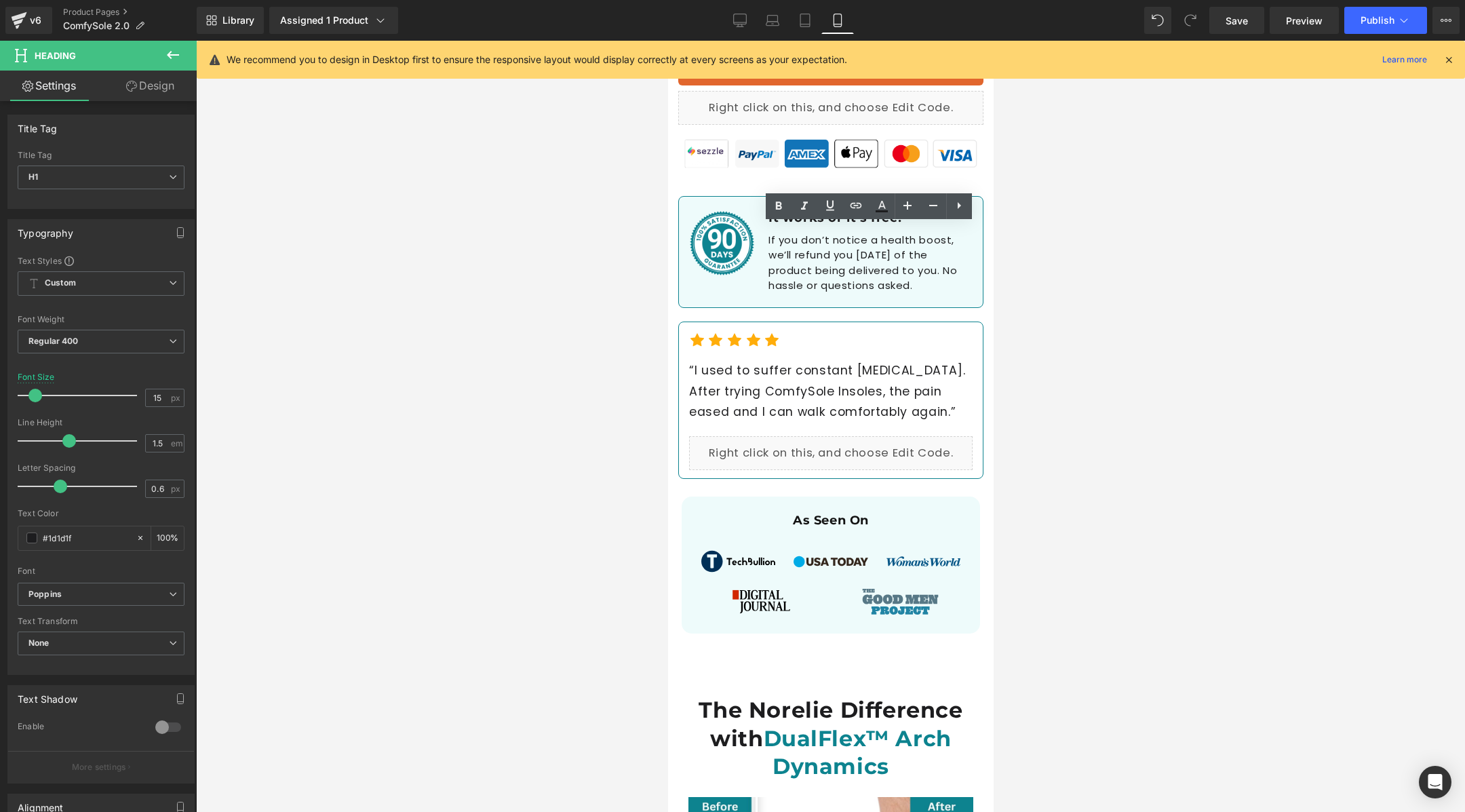
click at [1163, 277] on div at bounding box center [831, 427] width 1269 height 771
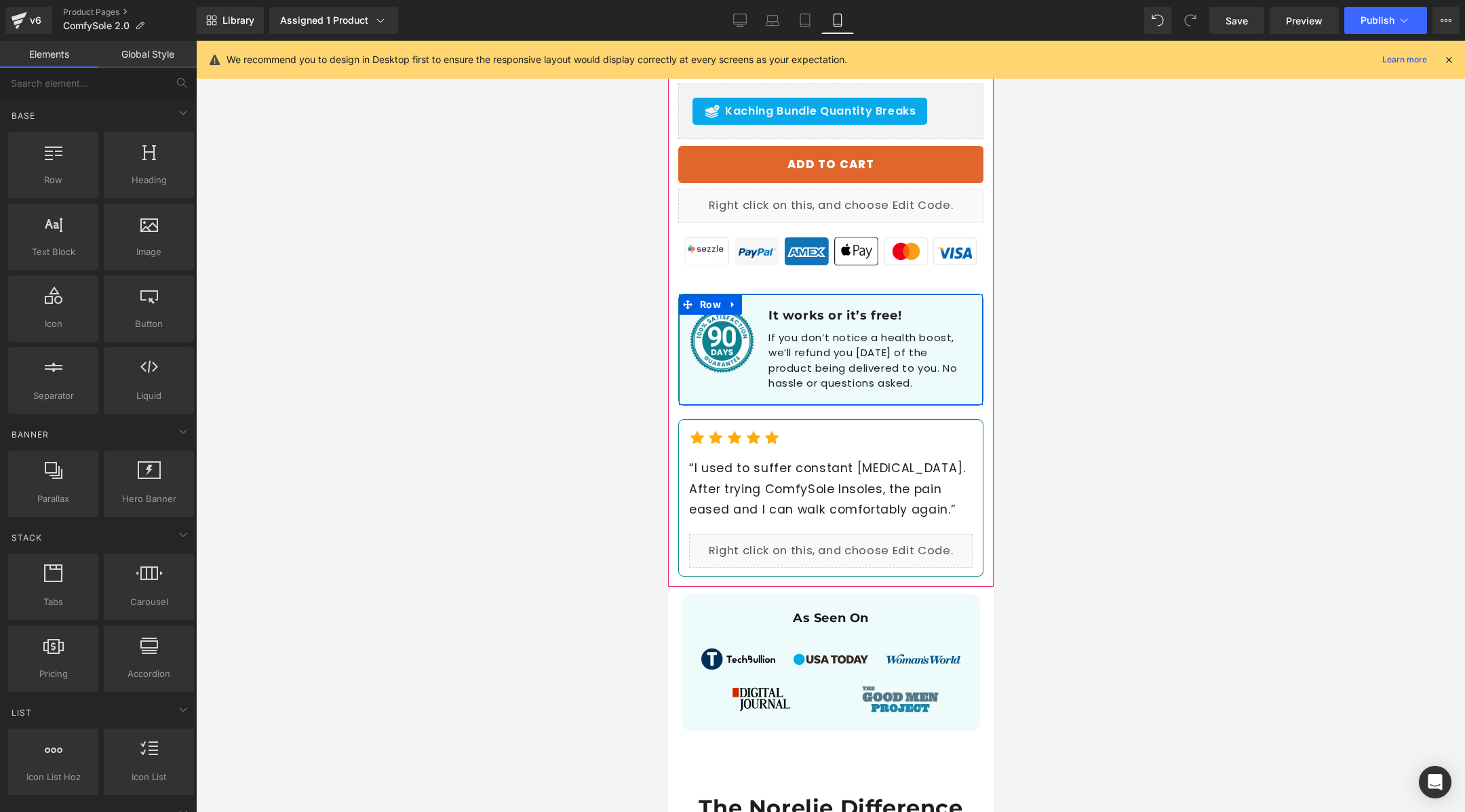
scroll to position [801, 0]
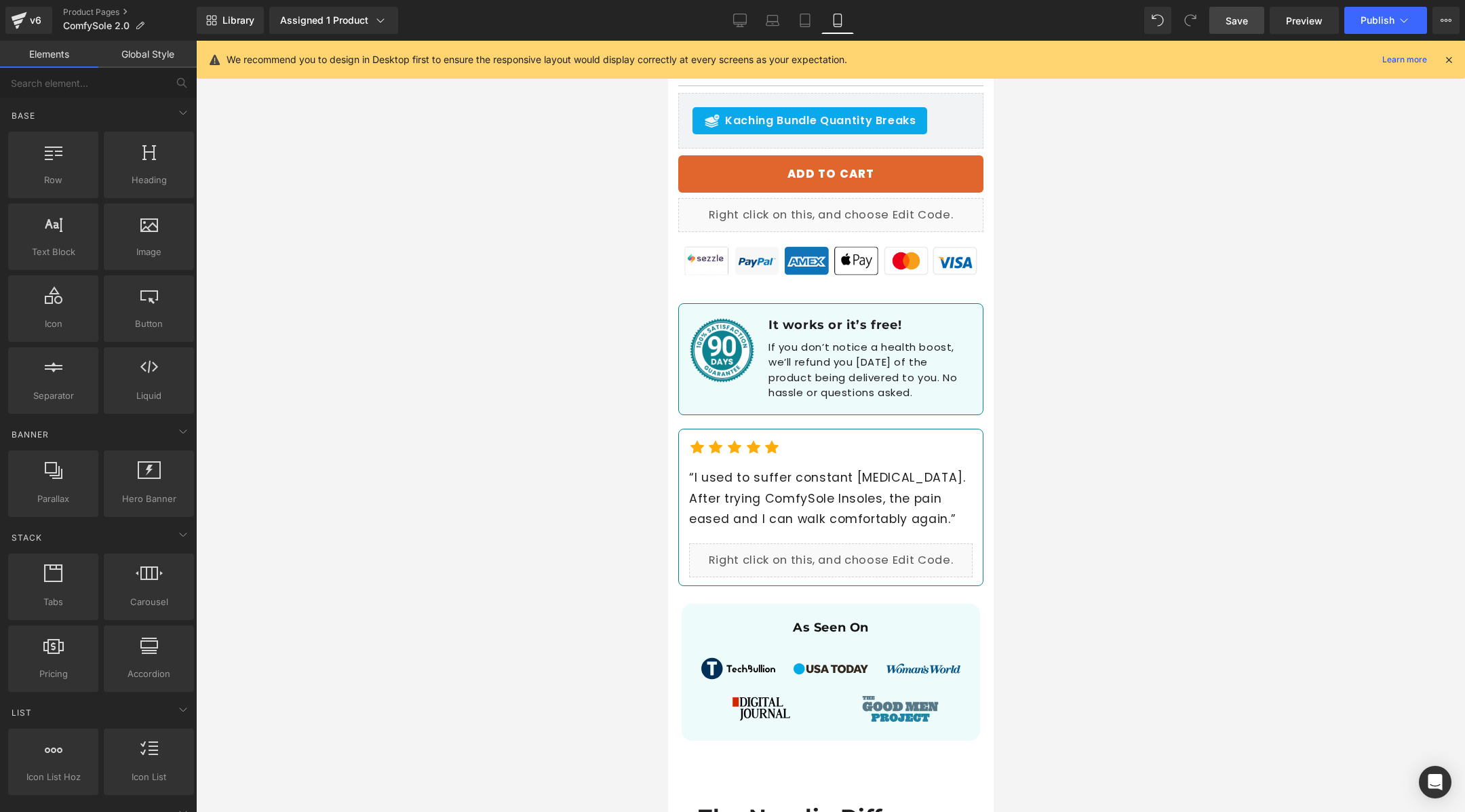
click at [1235, 23] on span "Save" at bounding box center [1236, 20] width 23 height 14
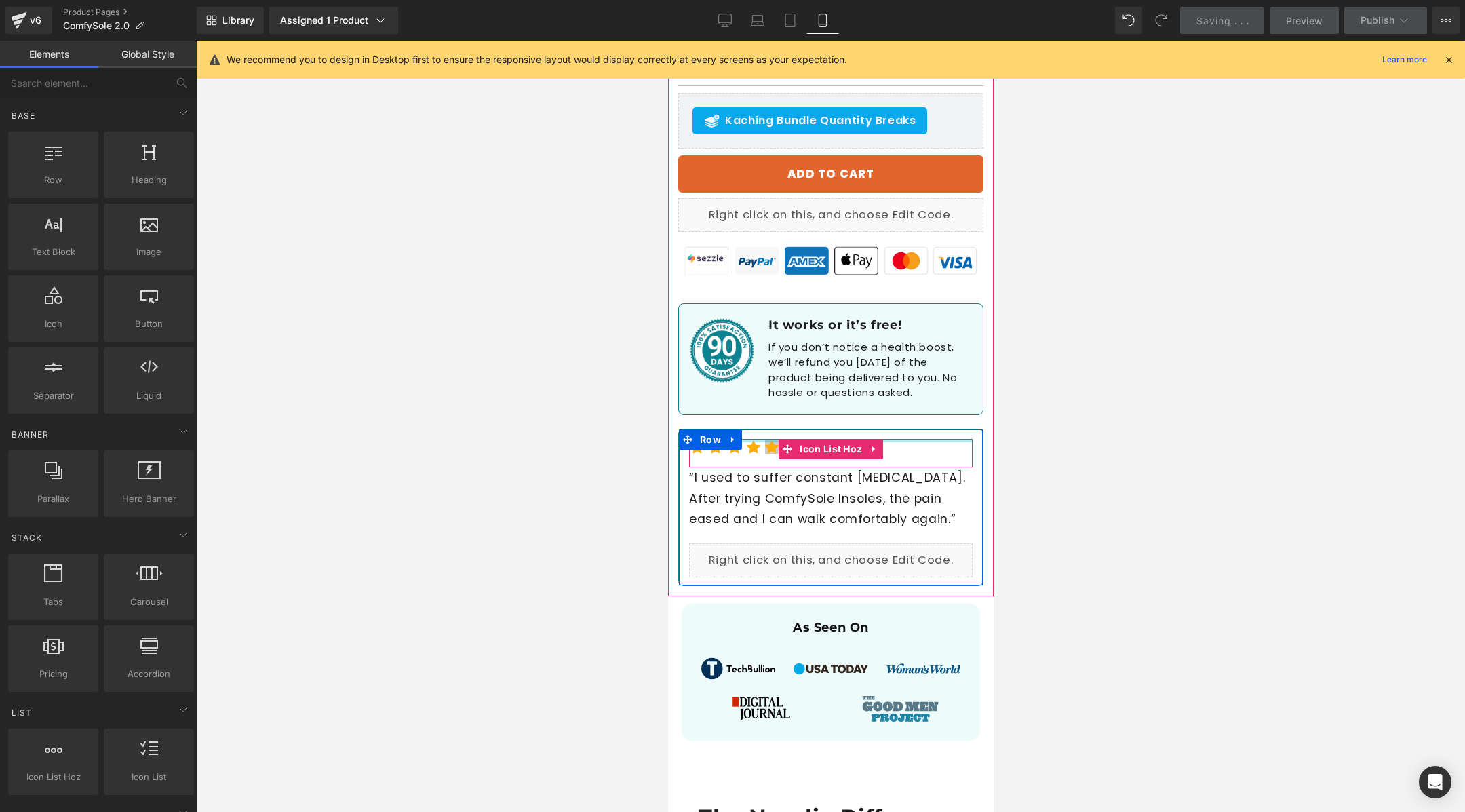
scroll to position [853, 0]
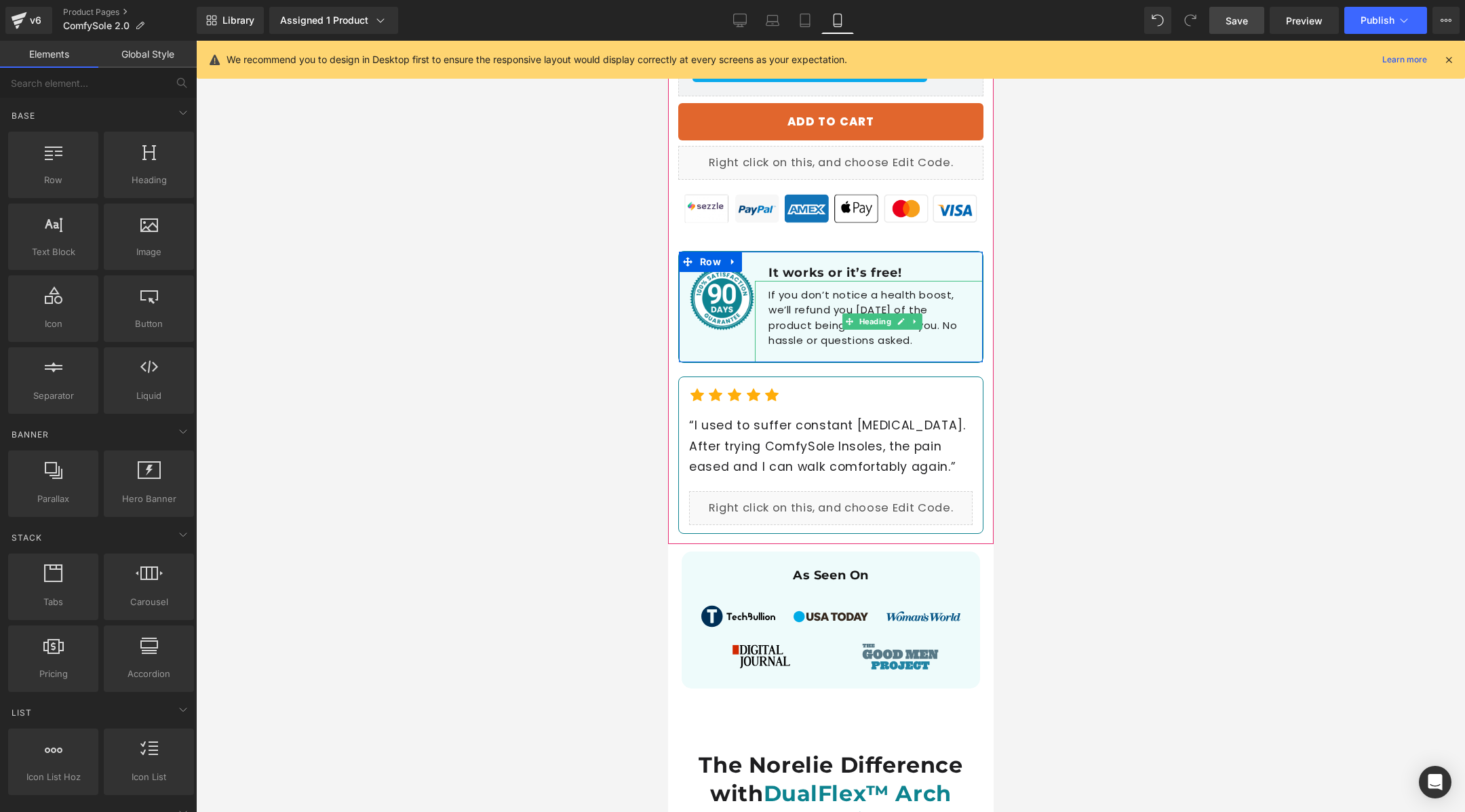
click at [831, 299] on h1 "If you don’t notice a health boost, we’ll refund you [DATE] of the product bein…" at bounding box center [868, 318] width 201 height 61
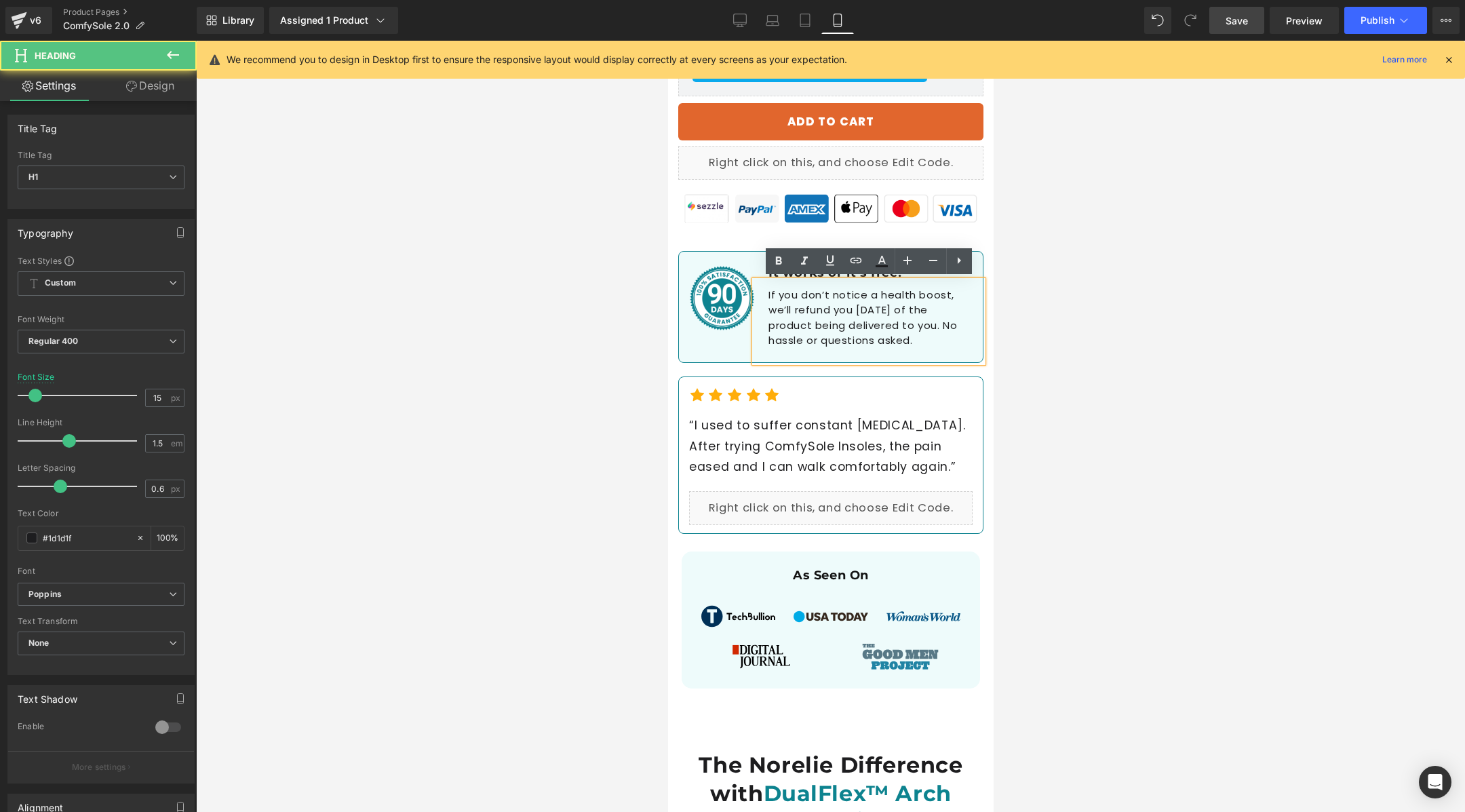
click at [831, 299] on h1 "If you don’t notice a health boost, we’ll refund you [DATE] of the product bein…" at bounding box center [868, 318] width 201 height 61
click at [1100, 303] on div at bounding box center [831, 427] width 1269 height 771
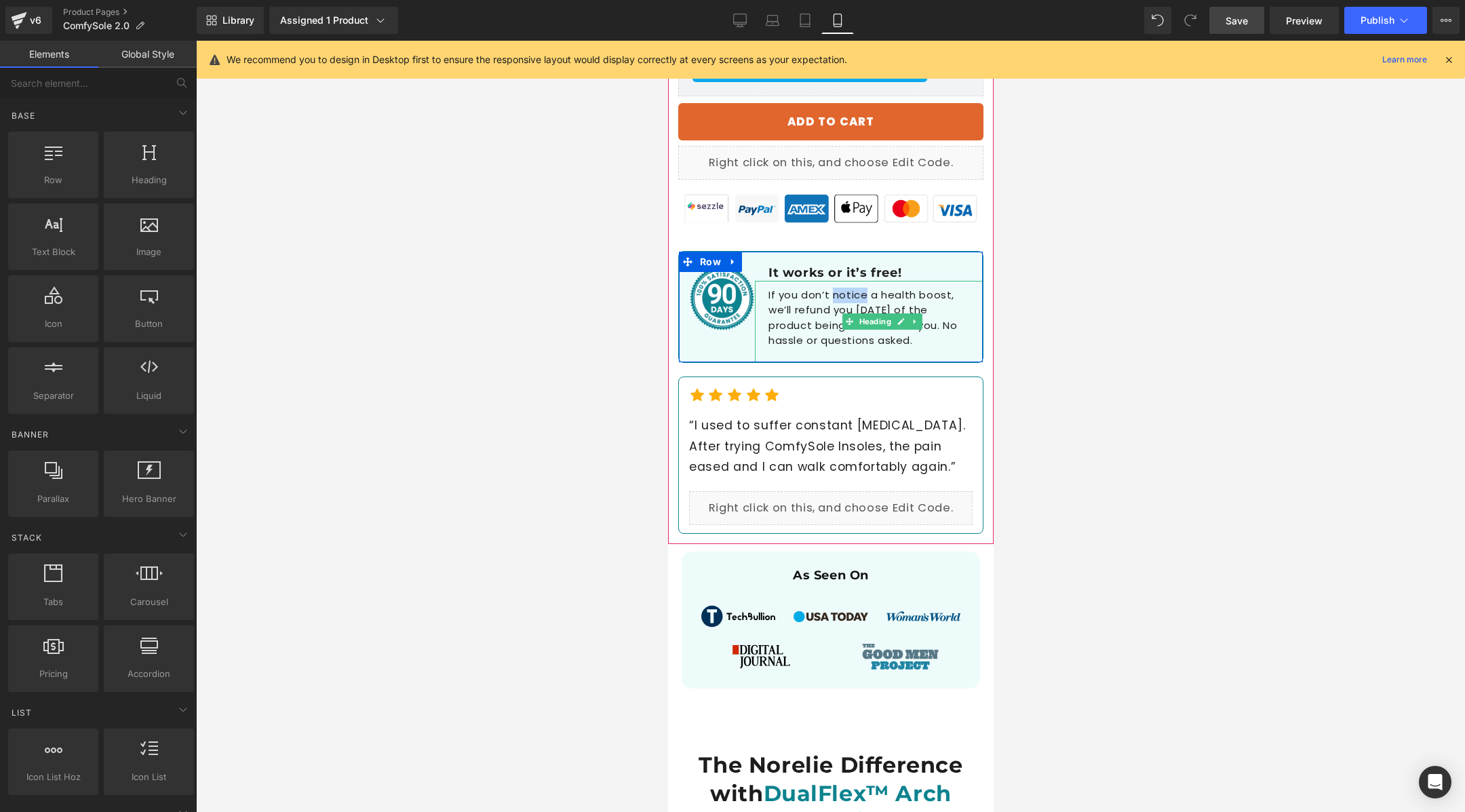
click at [810, 334] on h1 "If you don’t notice a health boost, we’ll refund you [DATE] of the product bein…" at bounding box center [868, 318] width 201 height 61
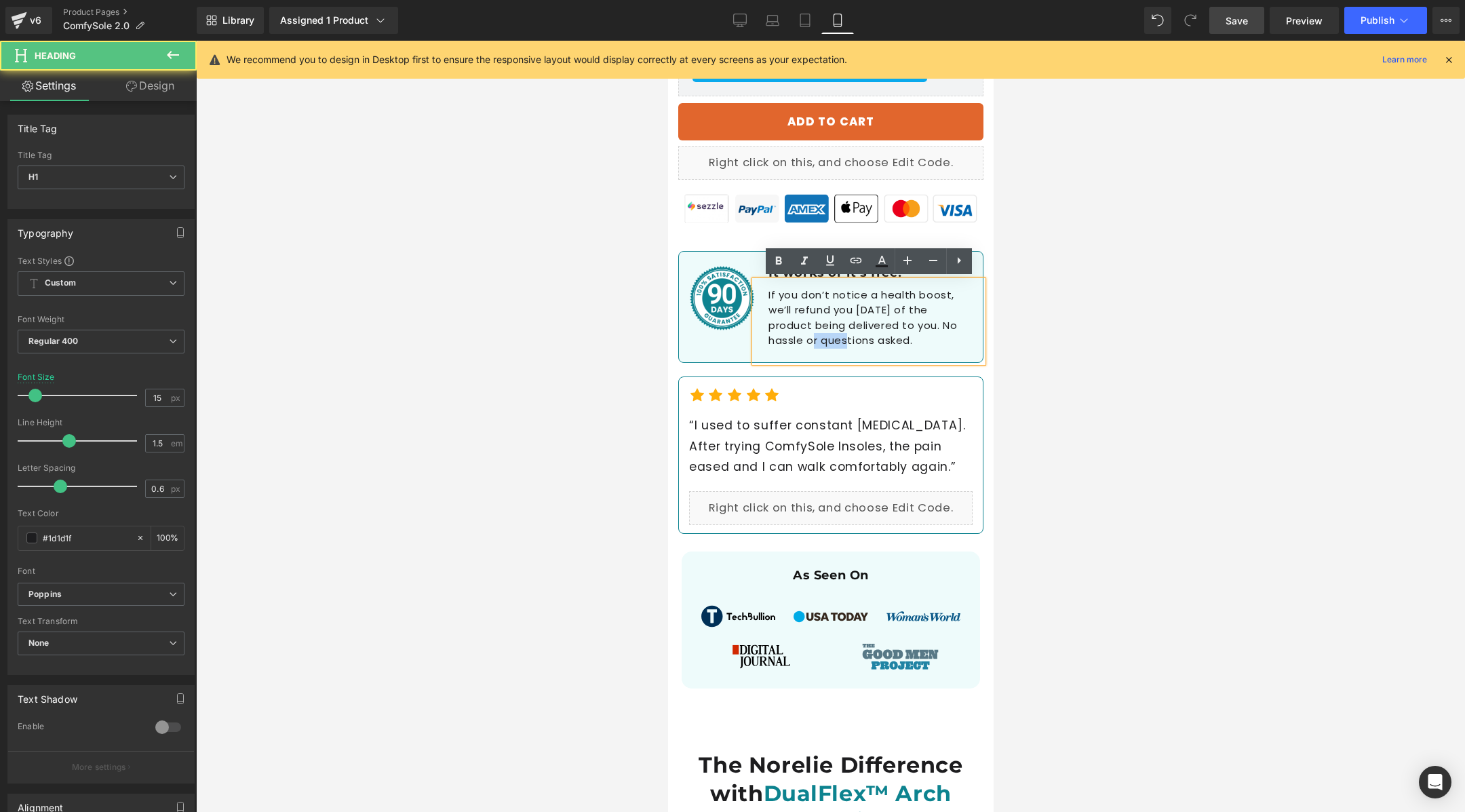
click at [810, 334] on h1 "If you don’t notice a health boost, we’ll refund you [DATE] of the product bein…" at bounding box center [868, 318] width 201 height 61
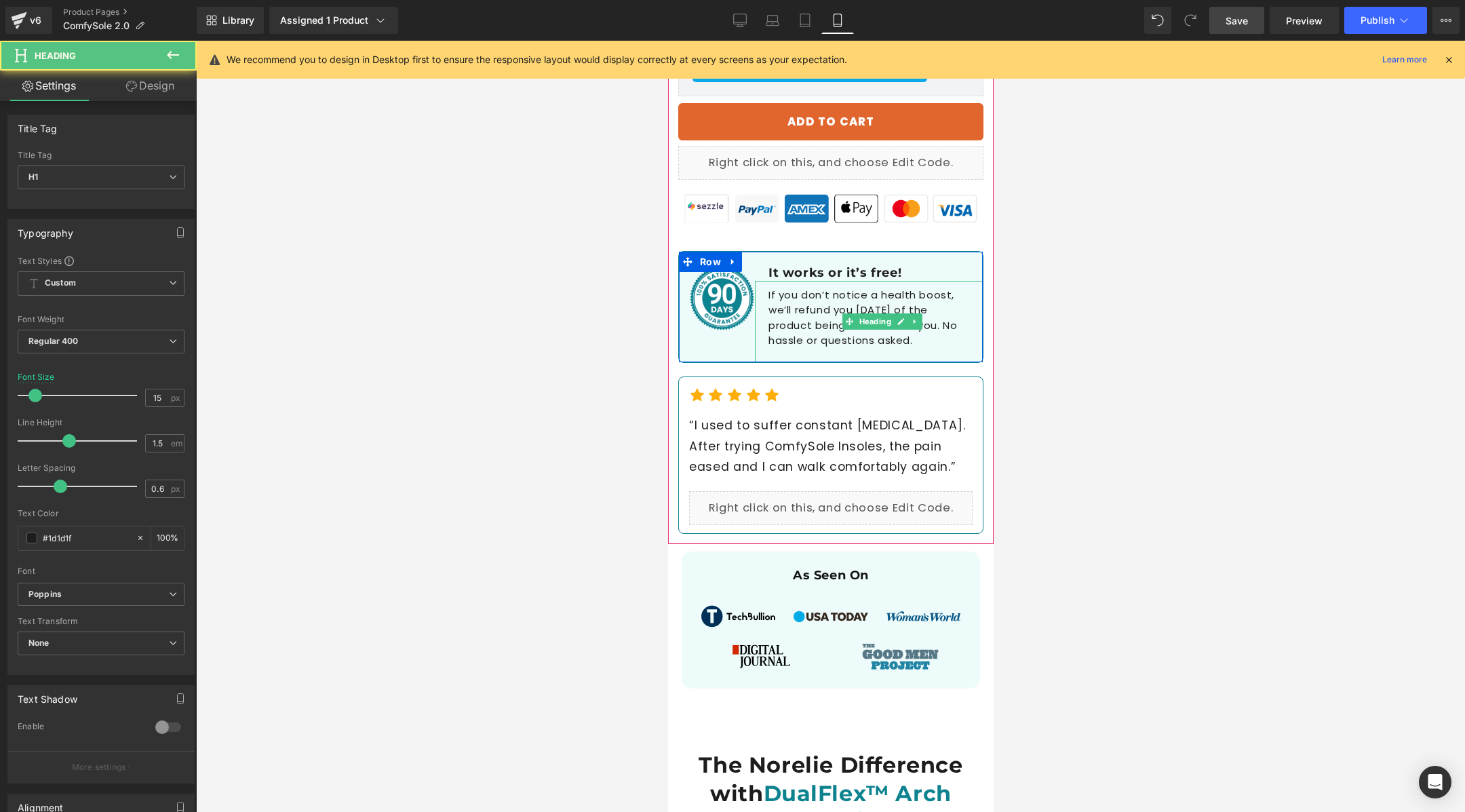
click at [794, 348] on div "If you don’t notice a health boost, we’ll refund you [DATE] of the product bein…" at bounding box center [868, 321] width 228 height 81
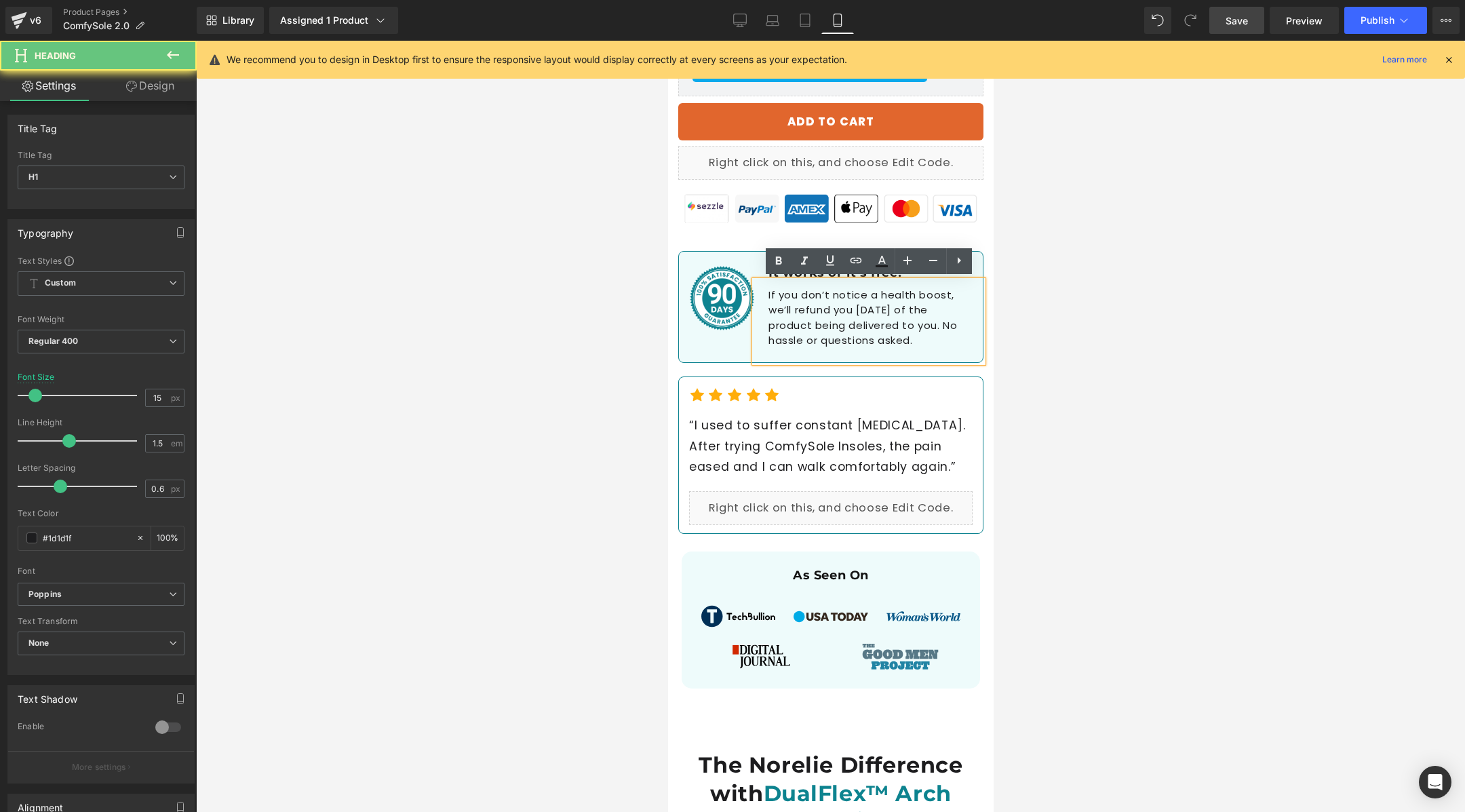
click at [794, 348] on div "If you don’t notice a health boost, we’ll refund you [DATE] of the product bein…" at bounding box center [868, 321] width 228 height 81
click at [803, 339] on h1 "If you don’t notice a health boost, we’ll refund you [DATE] of the product bein…" at bounding box center [868, 318] width 201 height 61
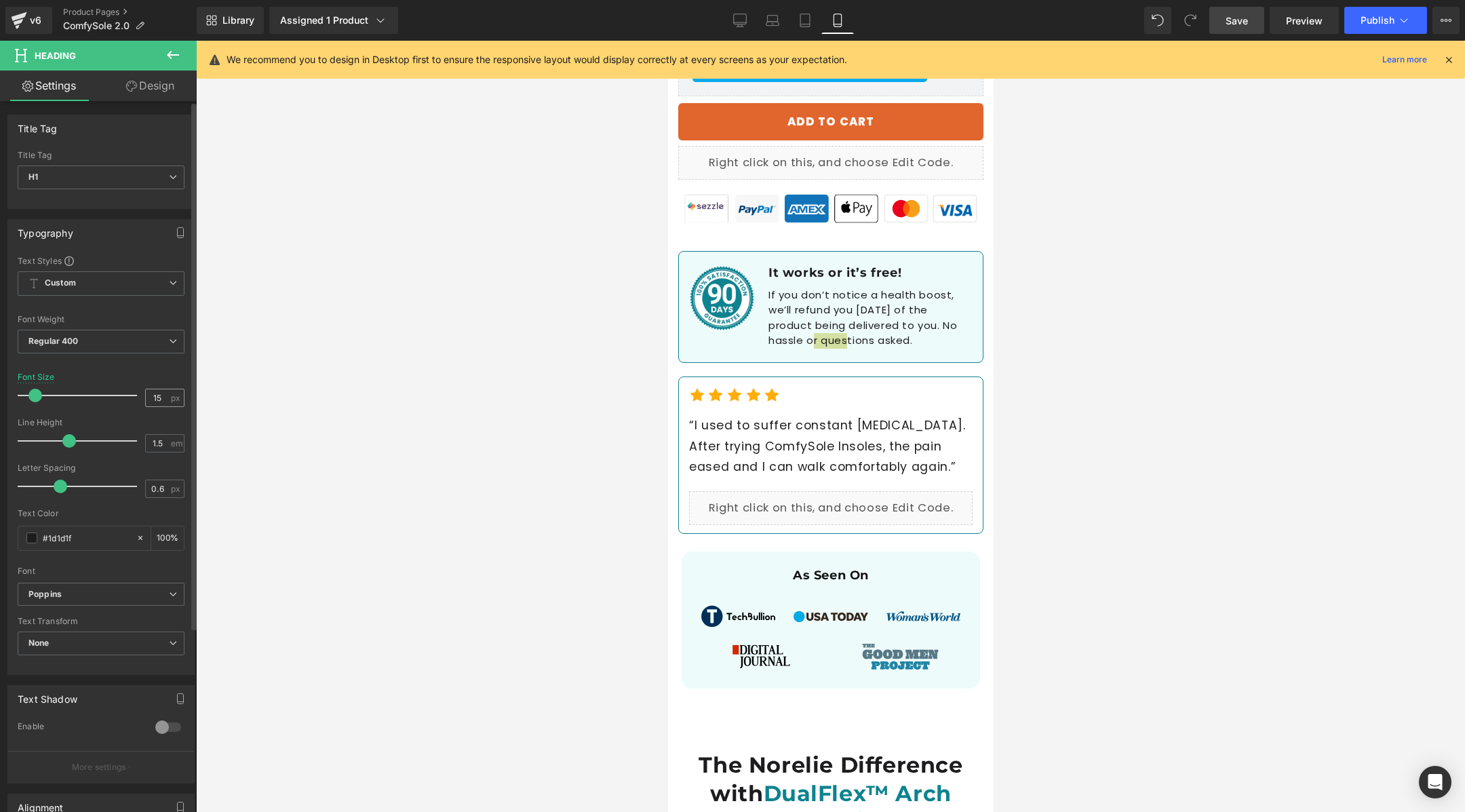
click at [172, 395] on span "px" at bounding box center [177, 397] width 12 height 9
click at [163, 395] on input "15" at bounding box center [158, 398] width 23 height 17
type input "14"
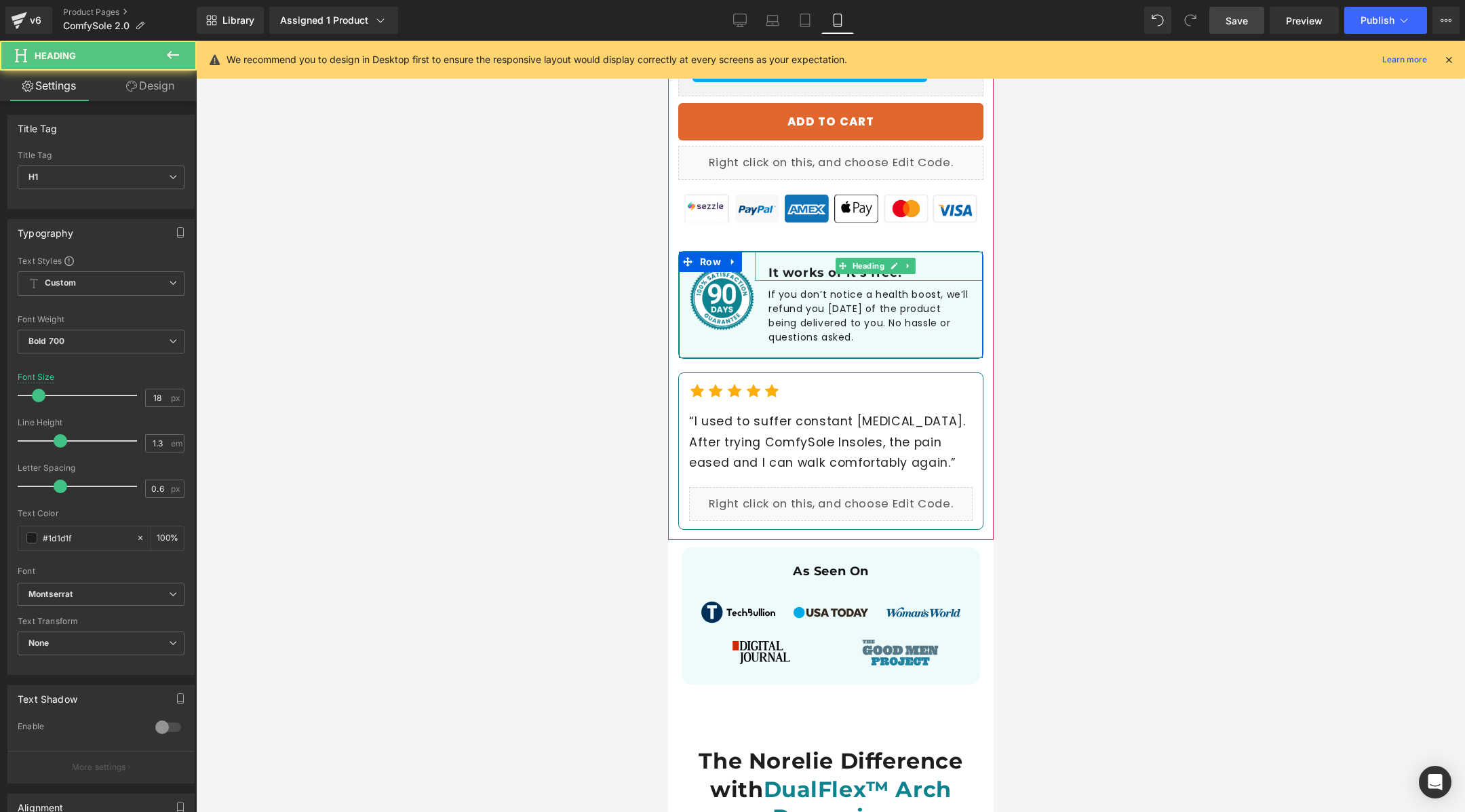
click at [799, 271] on h1 "It works or it’s free!" at bounding box center [875, 272] width 215 height 16
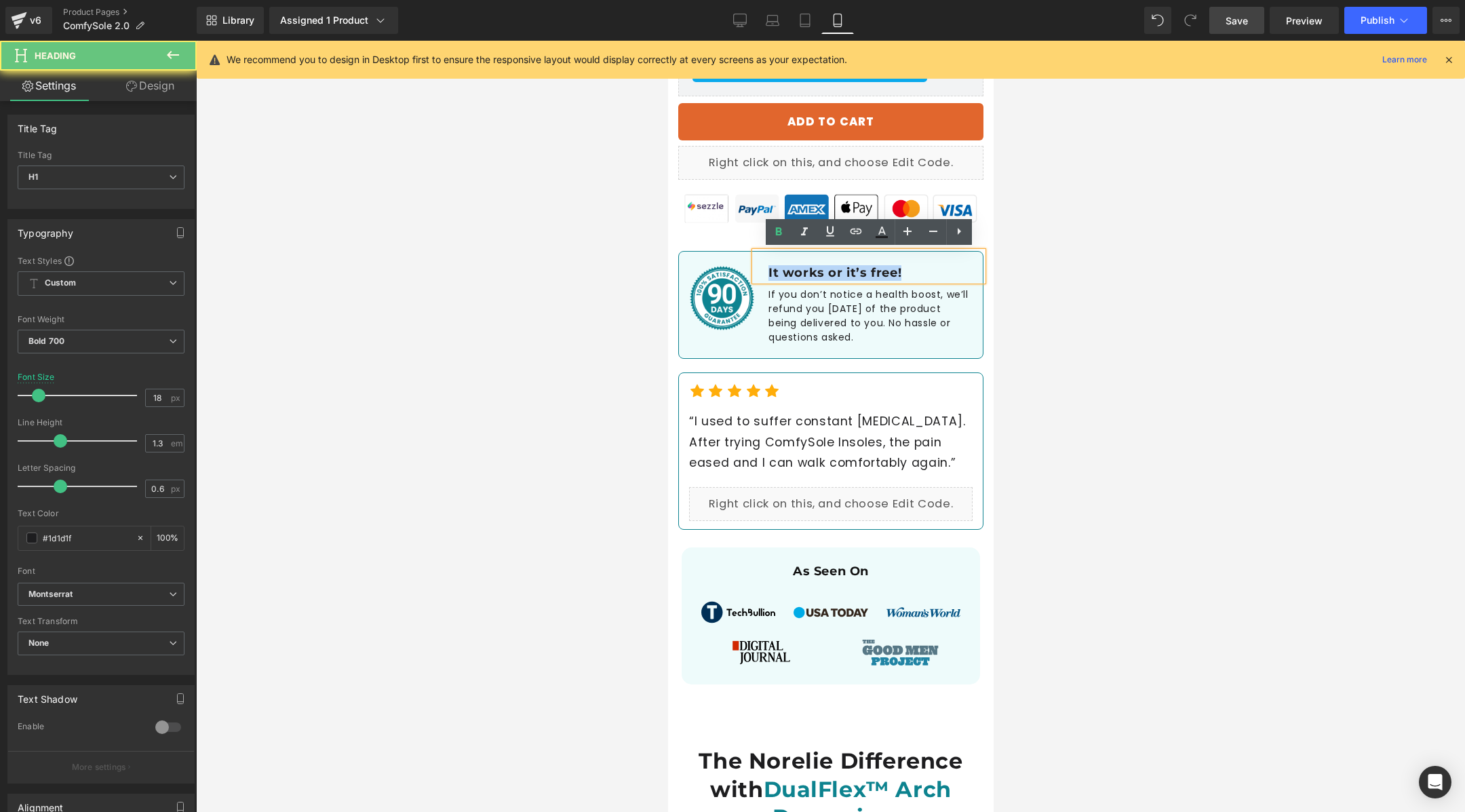
click at [799, 271] on h1 "It works or it’s free!" at bounding box center [875, 272] width 215 height 16
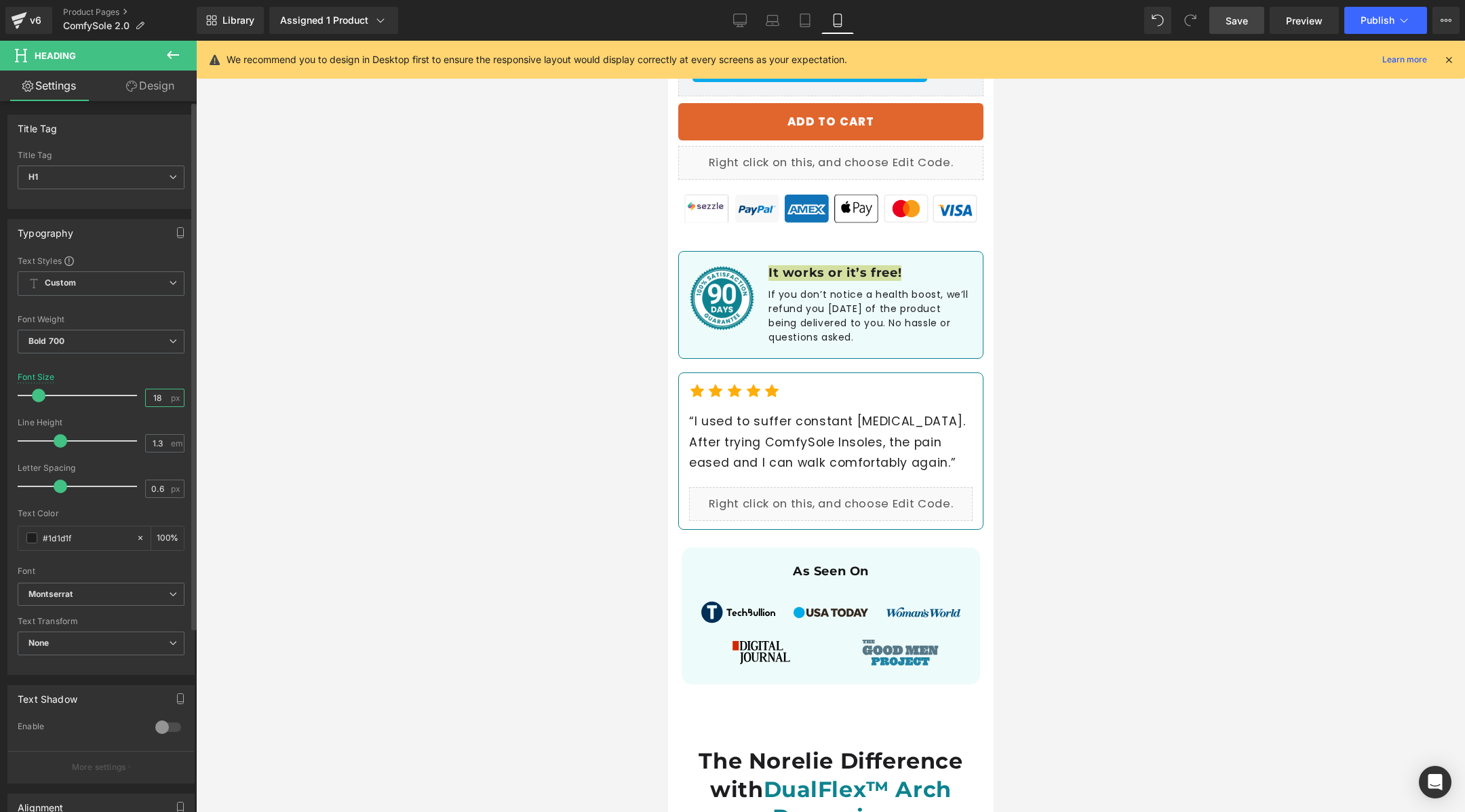
click at [160, 393] on input "18" at bounding box center [158, 398] width 23 height 17
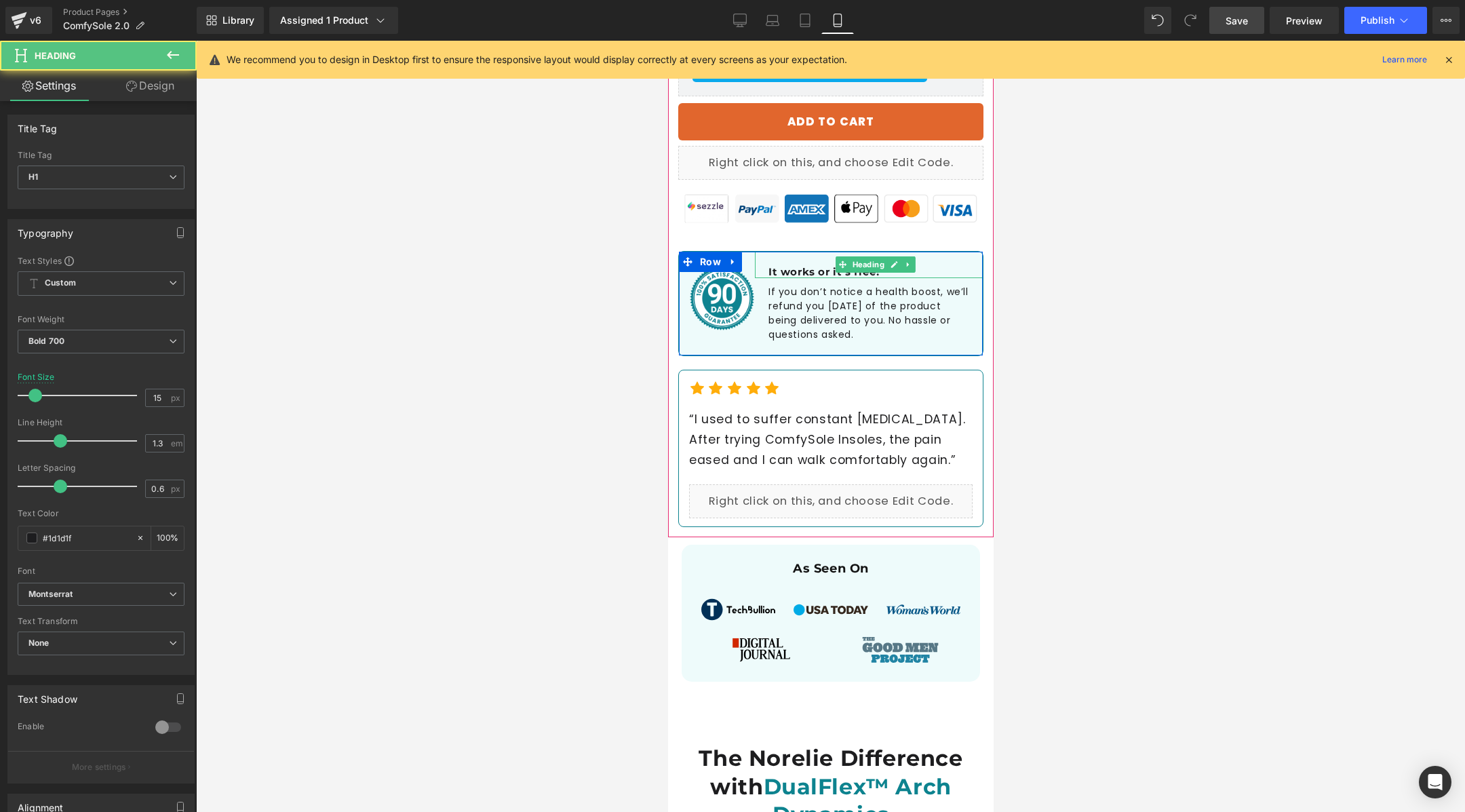
click at [792, 265] on h1 "It works or it’s free!" at bounding box center [875, 272] width 215 height 13
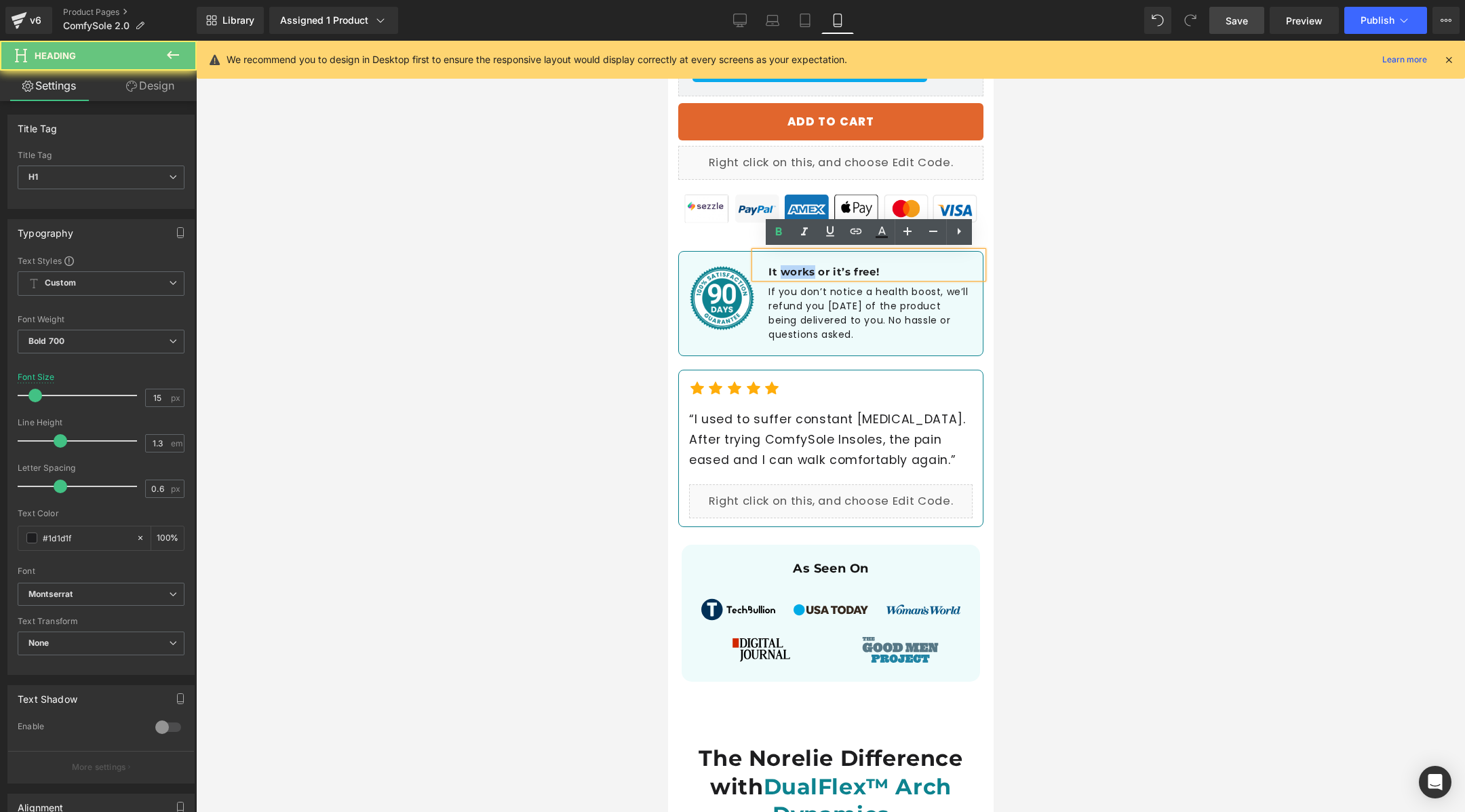
click at [792, 265] on h1 "It works or it’s free!" at bounding box center [875, 272] width 215 height 13
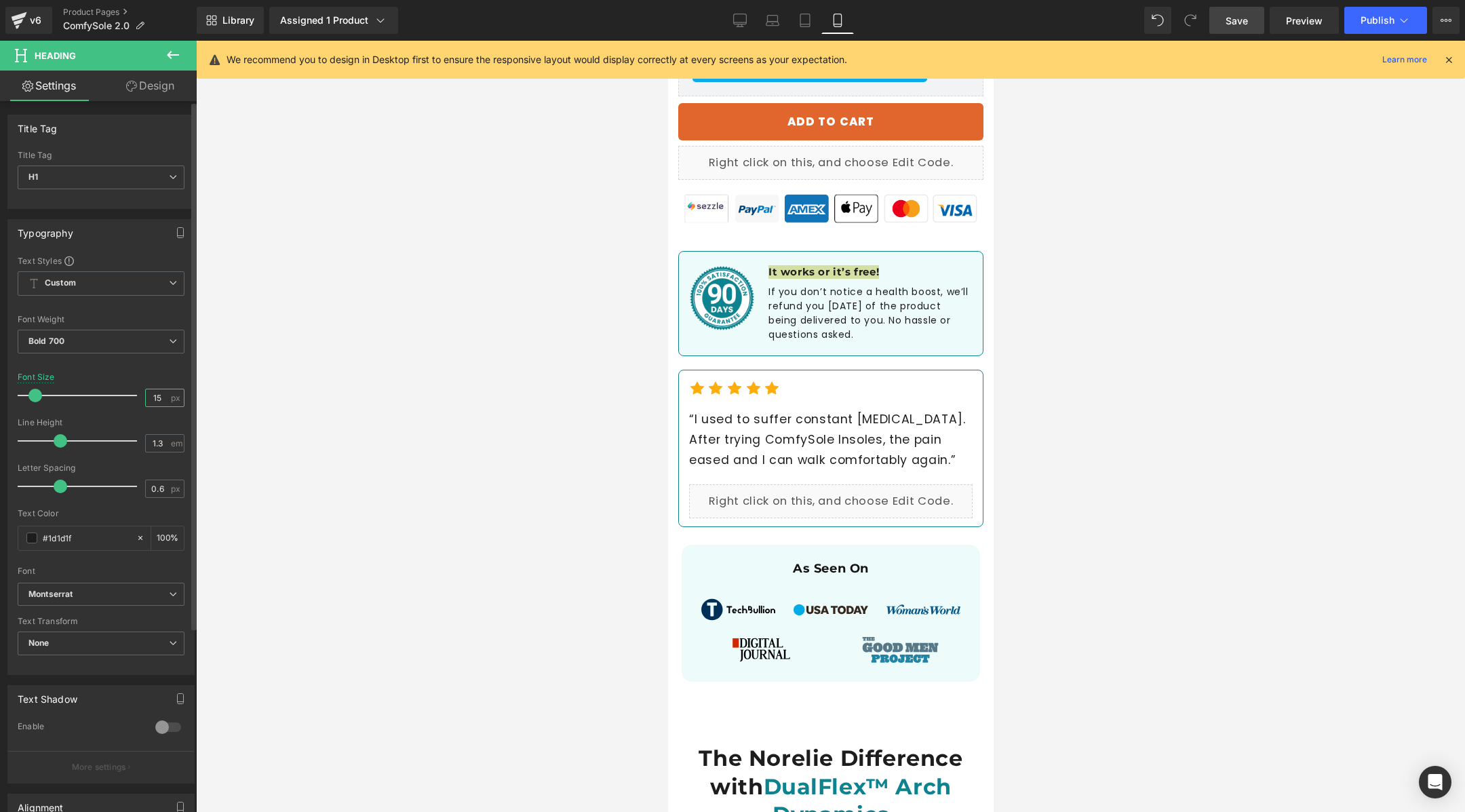
click at [155, 390] on input "15" at bounding box center [158, 398] width 23 height 17
type input "16"
click at [500, 470] on div at bounding box center [831, 427] width 1269 height 771
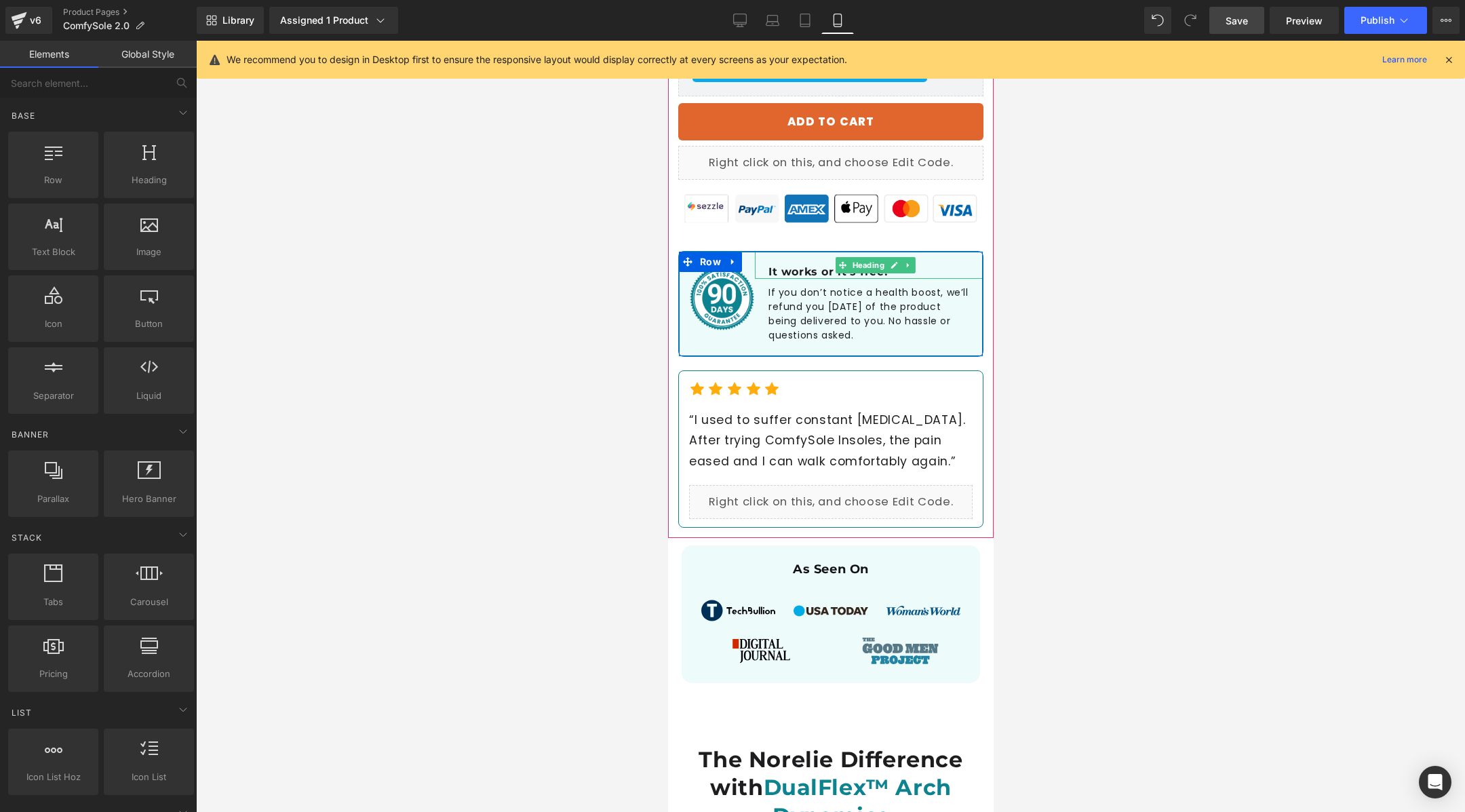
click at [817, 272] on h1 "It works or it’s free!" at bounding box center [875, 272] width 215 height 14
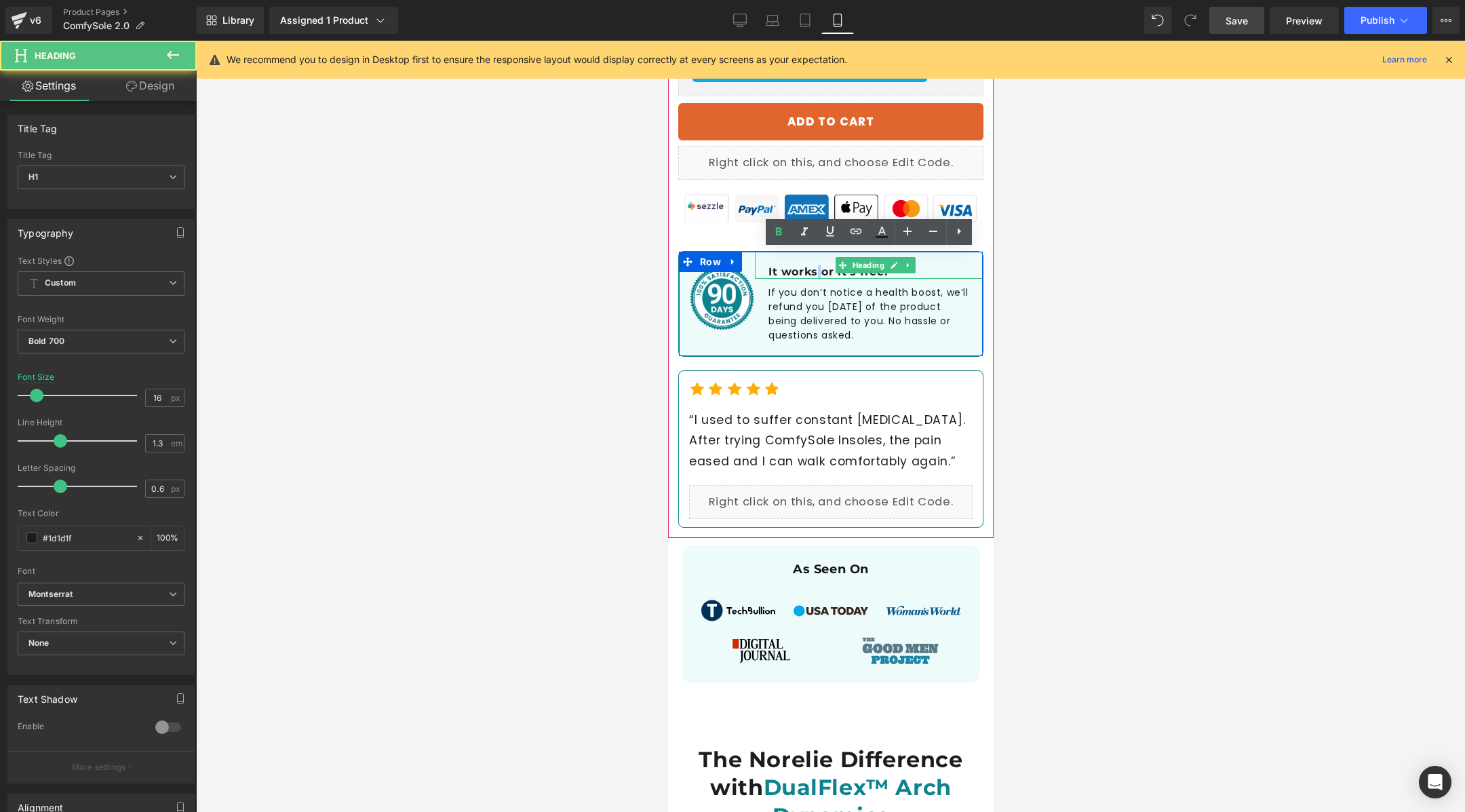
click at [817, 272] on h1 "It works or it’s free!" at bounding box center [875, 272] width 215 height 14
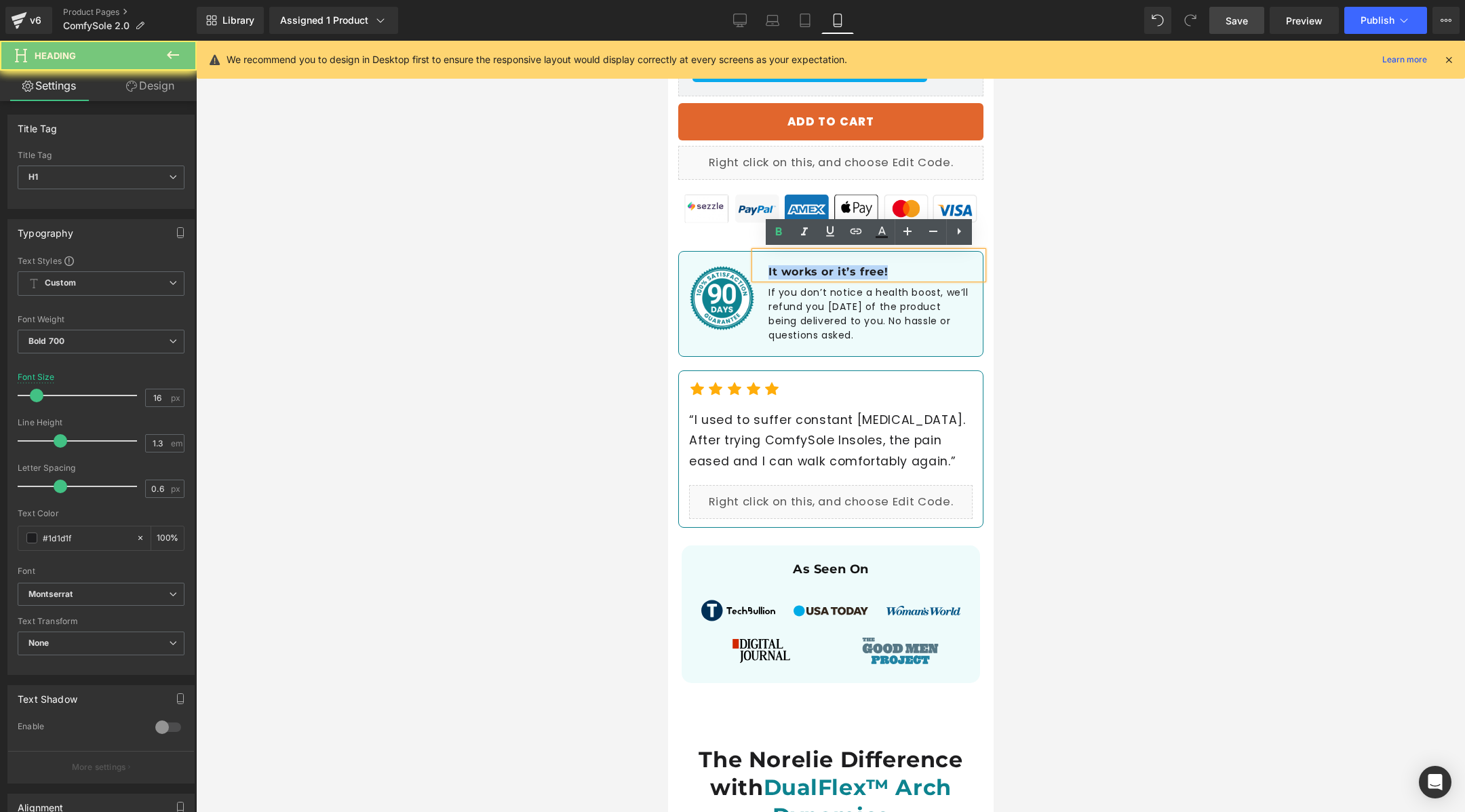
click at [817, 272] on h1 "It works or it’s free!" at bounding box center [875, 272] width 215 height 14
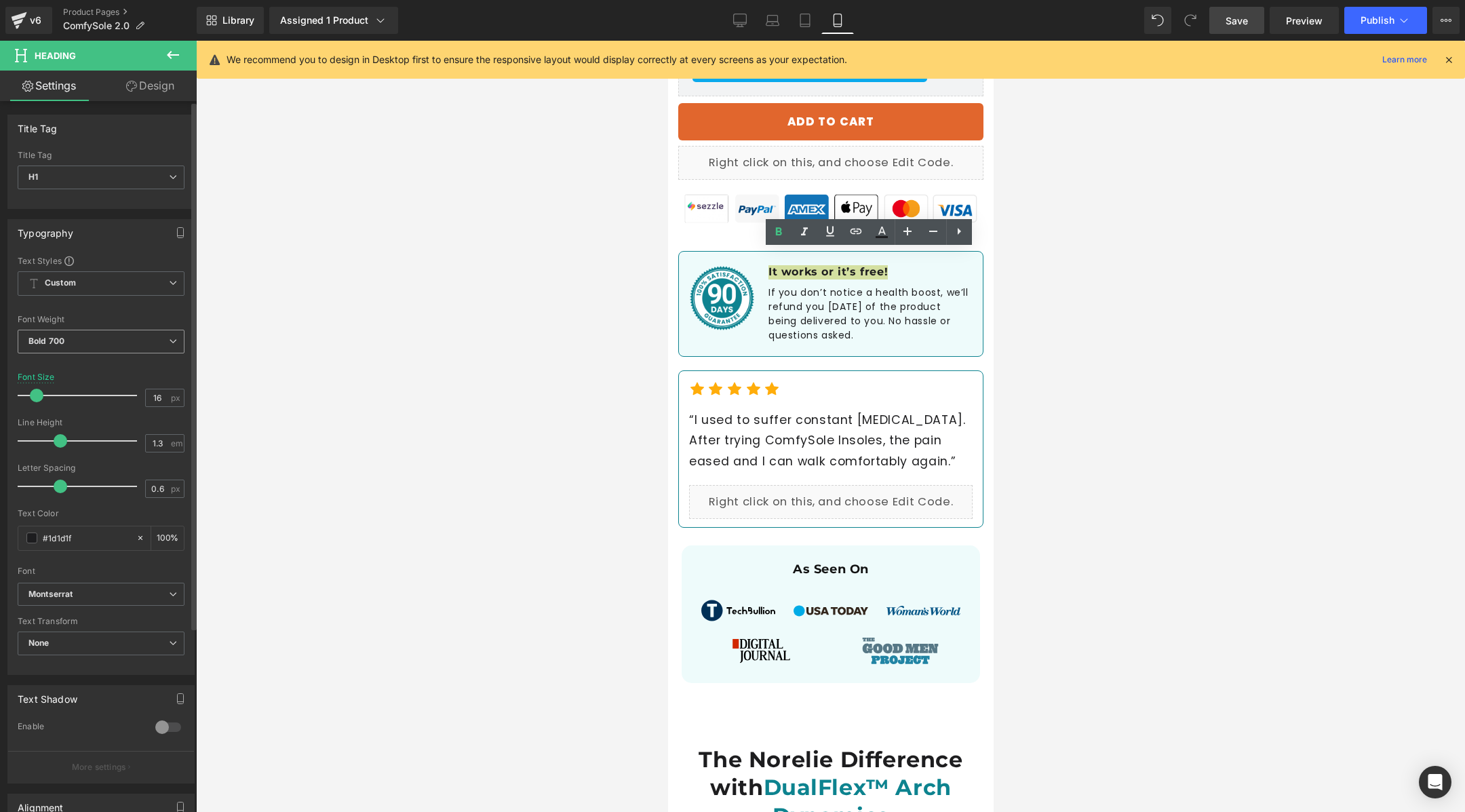
click at [146, 335] on span "Bold 700" at bounding box center [101, 341] width 167 height 23
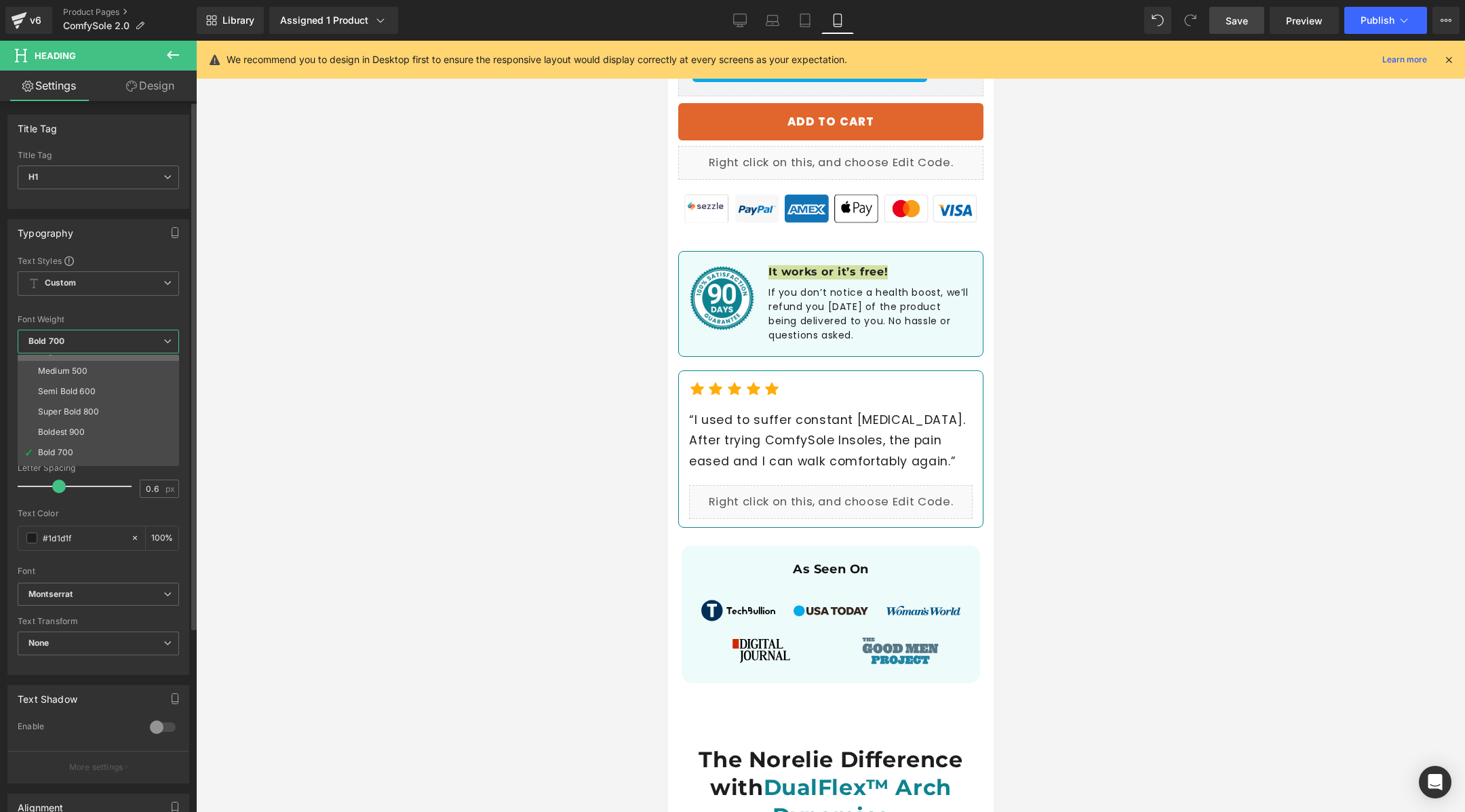
scroll to position [76, 0]
click at [113, 421] on li "Boldest 900" at bounding box center [101, 431] width 168 height 20
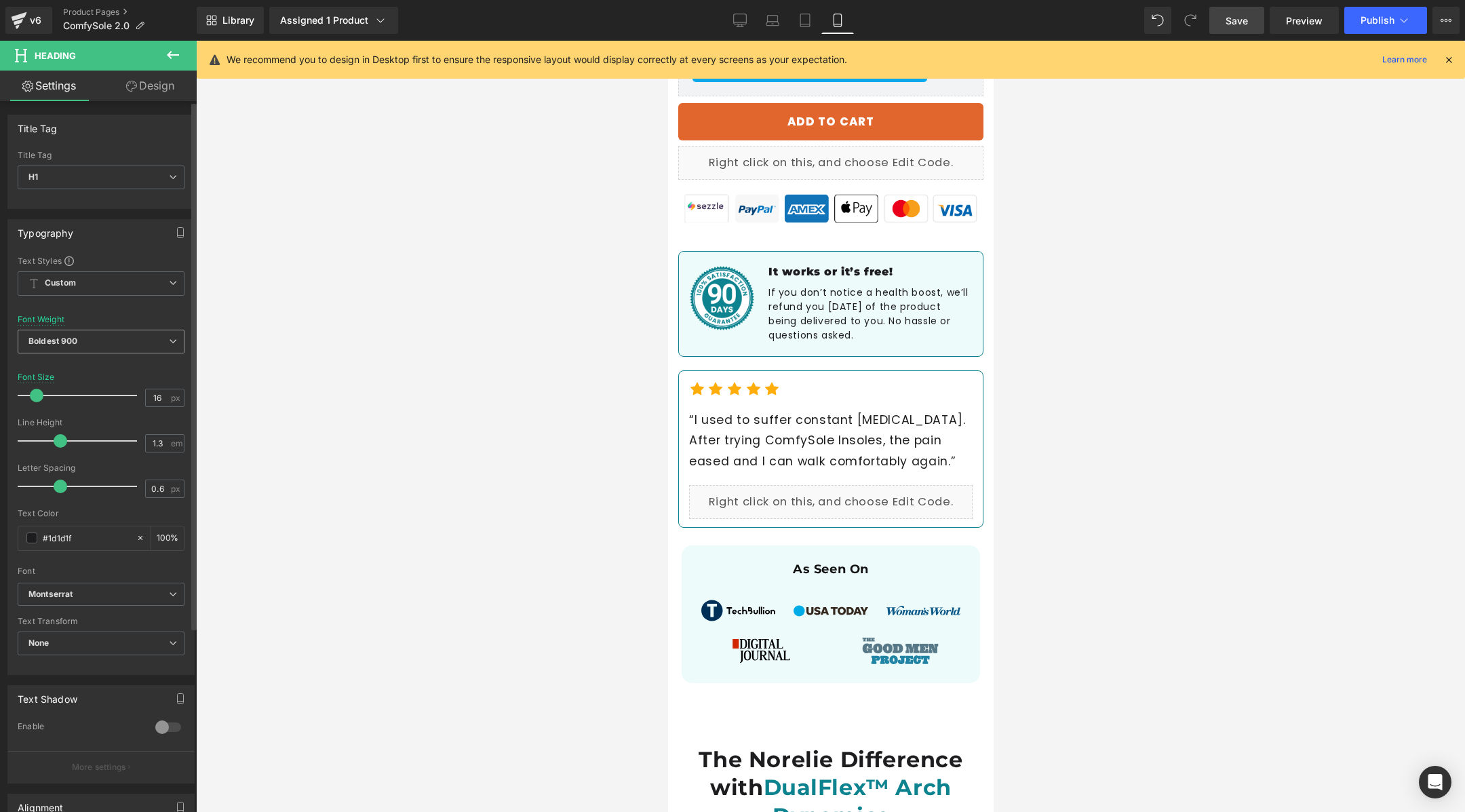
click at [127, 347] on span "Boldest 900" at bounding box center [101, 341] width 167 height 23
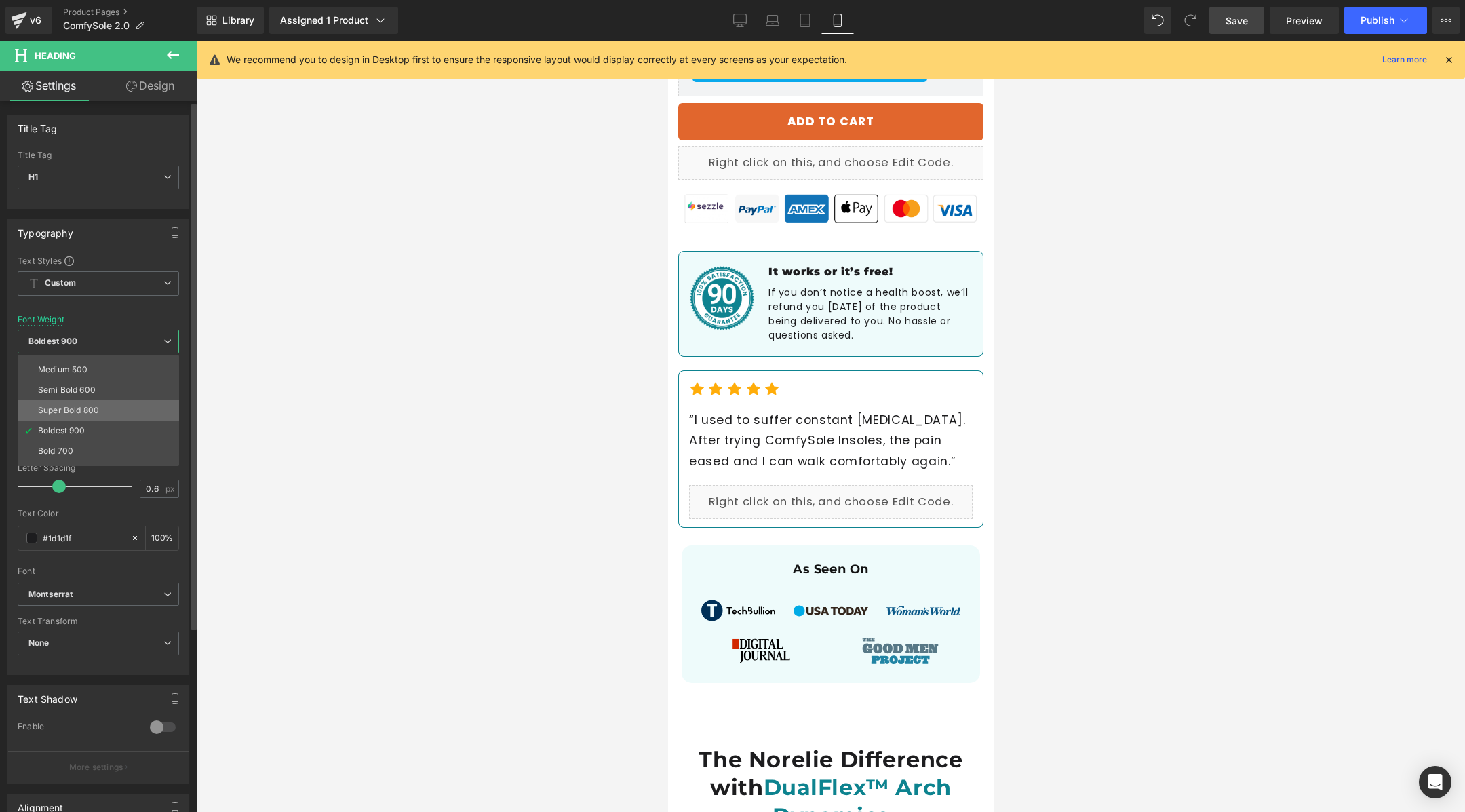
click at [121, 406] on li "Super Bold 800" at bounding box center [101, 410] width 168 height 20
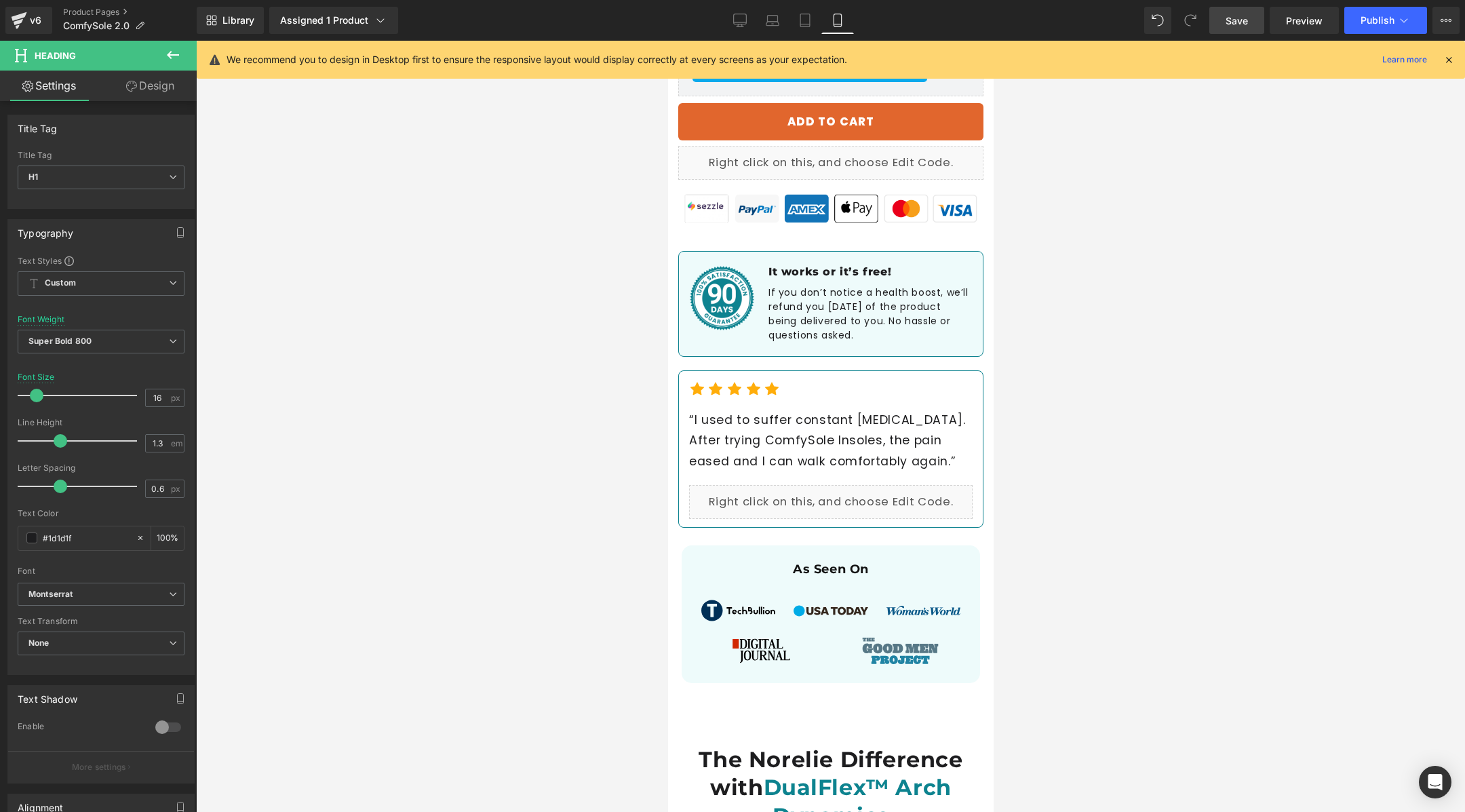
click at [1235, 19] on span "Save" at bounding box center [1236, 20] width 23 height 14
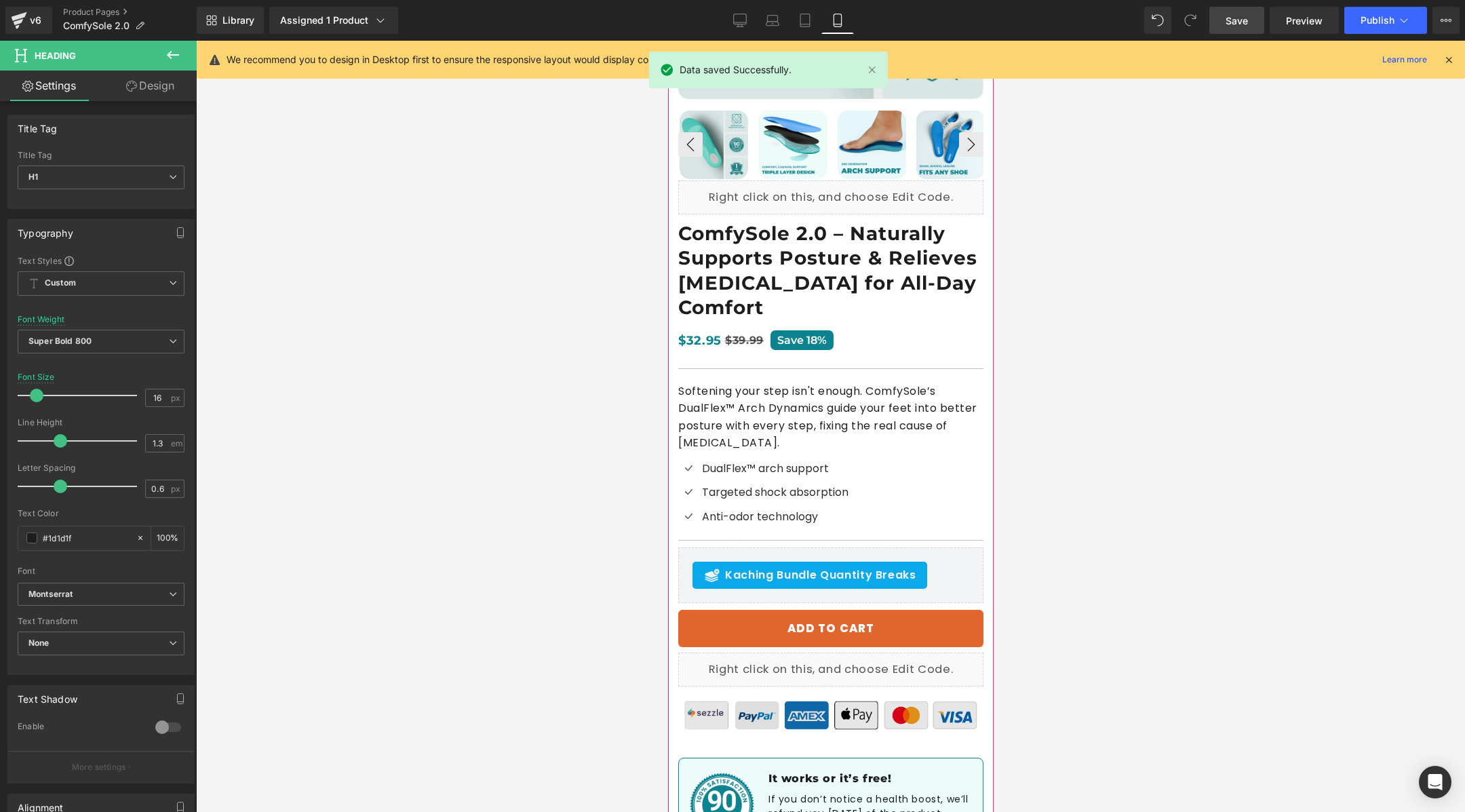
scroll to position [363, 0]
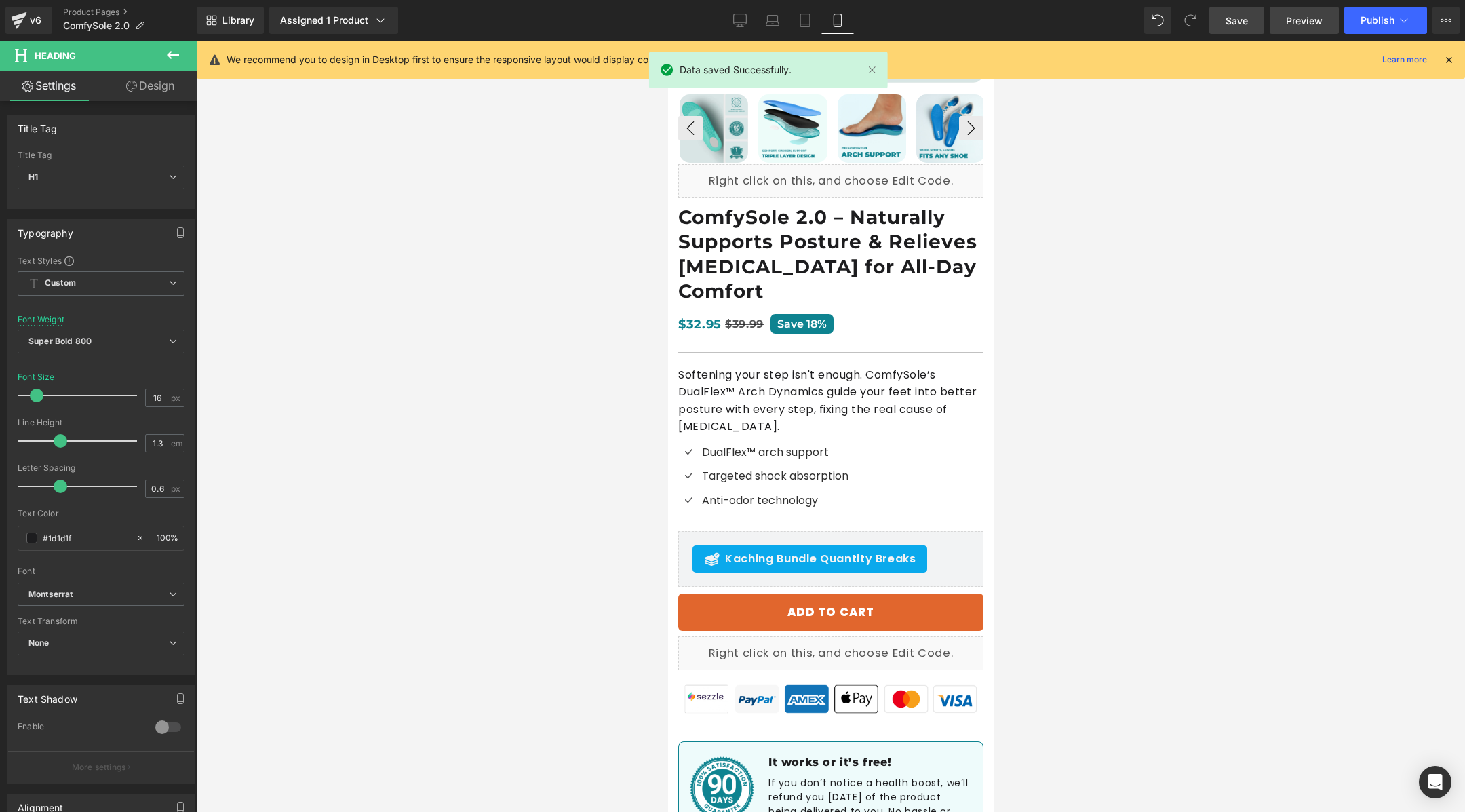
click at [1321, 25] on span "Preview" at bounding box center [1304, 20] width 37 height 14
click at [1302, 9] on link "Preview" at bounding box center [1304, 20] width 70 height 27
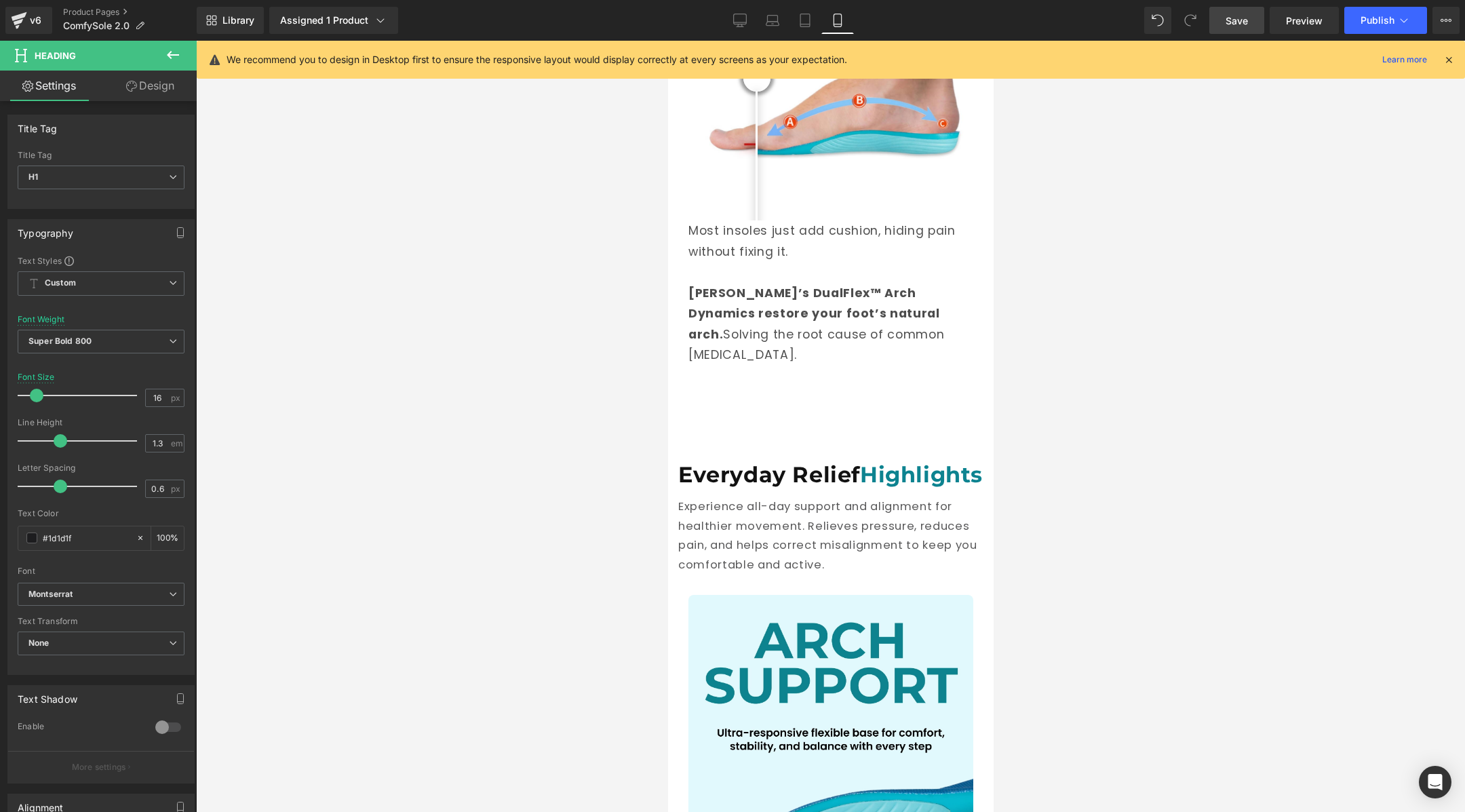
scroll to position [1771, 0]
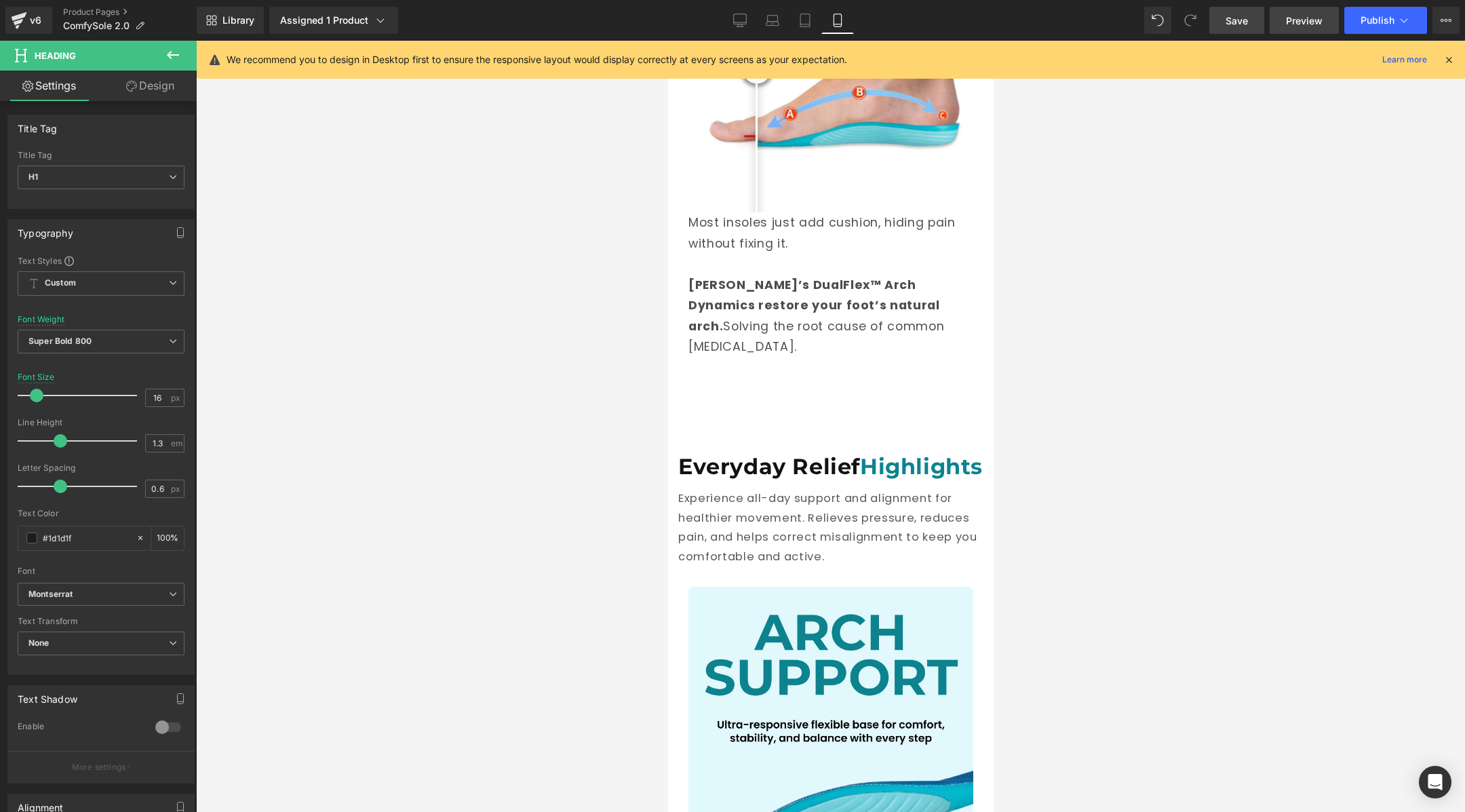
click at [1316, 18] on span "Preview" at bounding box center [1304, 20] width 37 height 14
